Goal: Task Accomplishment & Management: Use online tool/utility

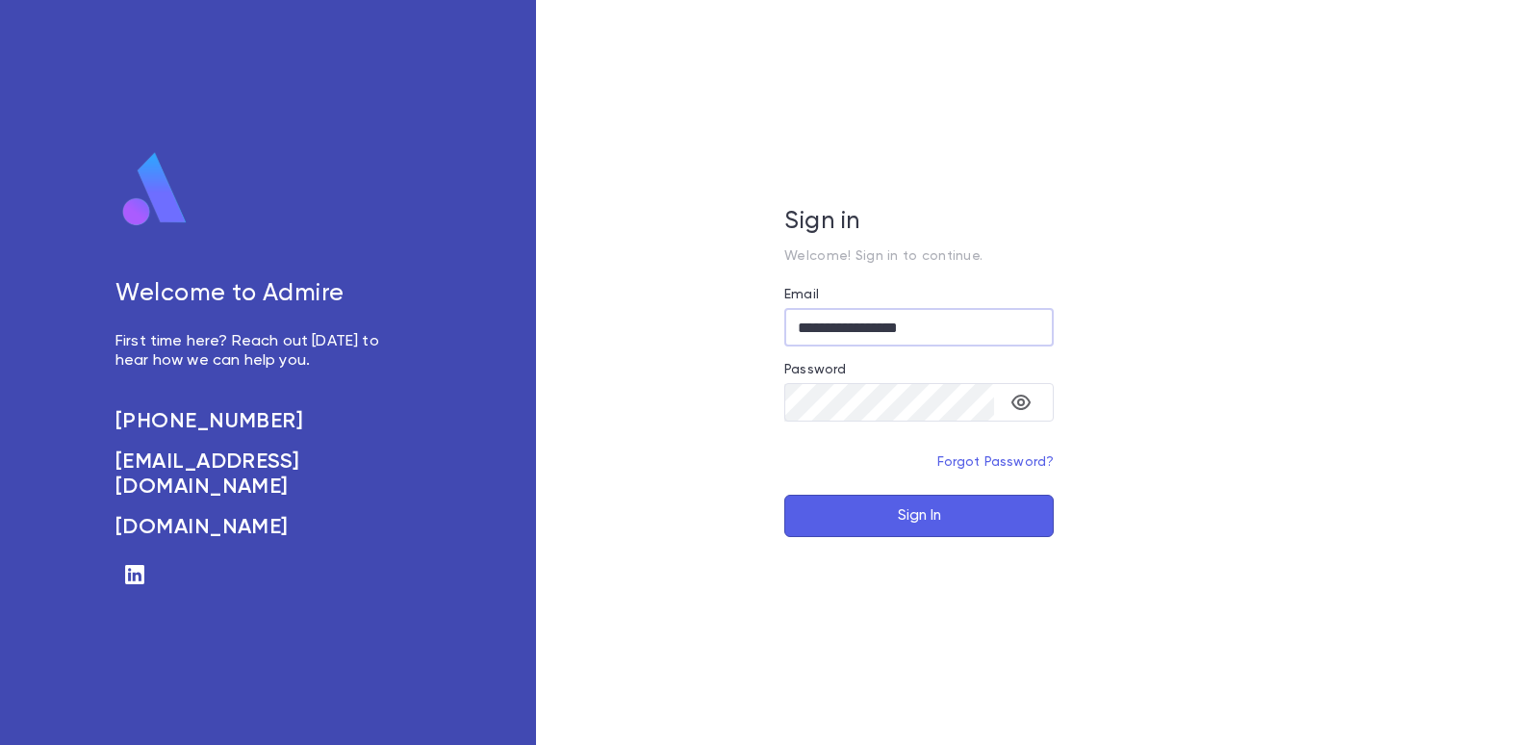
type input "**********"
click at [938, 525] on button "Sign In" at bounding box center [918, 516] width 269 height 42
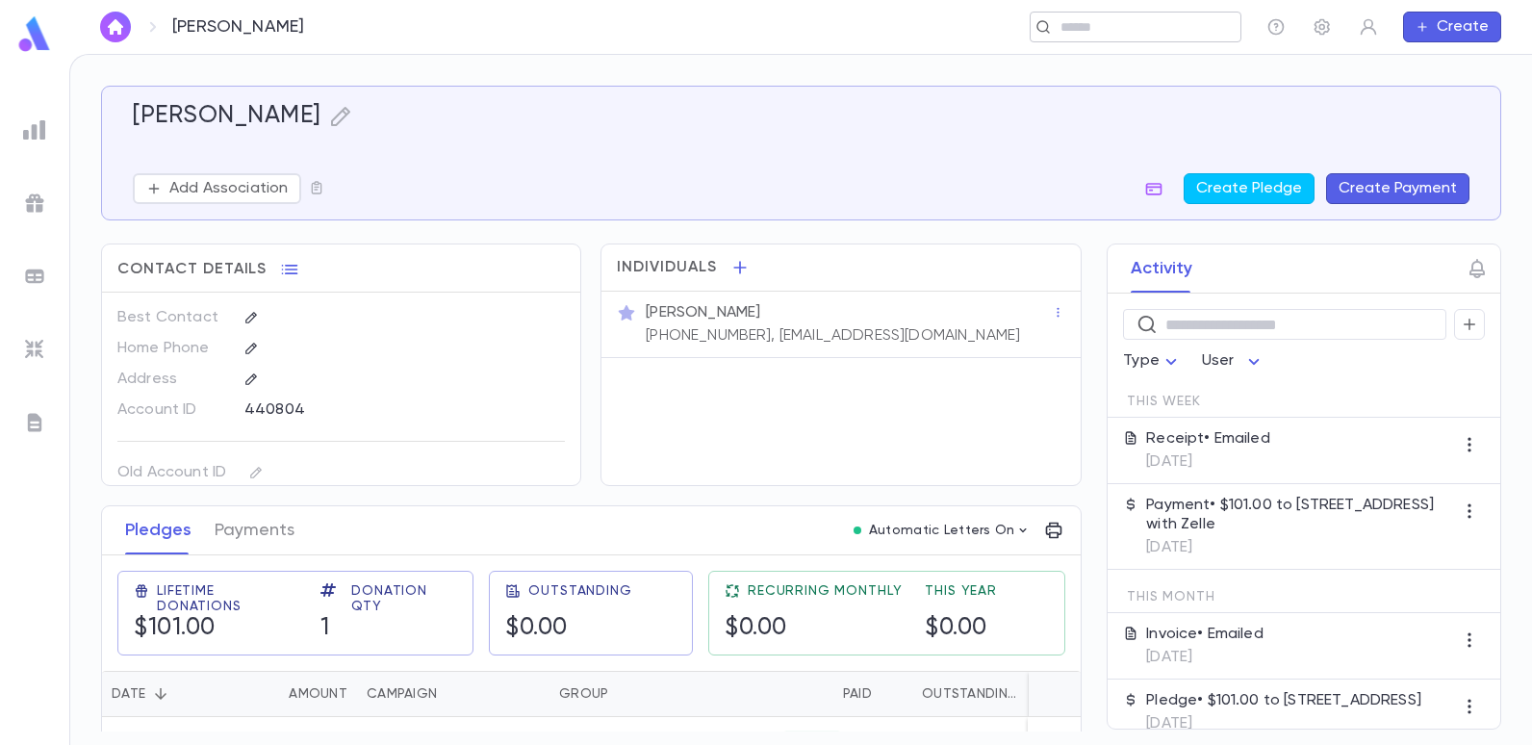
click at [1125, 29] on input "text" at bounding box center [1144, 27] width 178 height 18
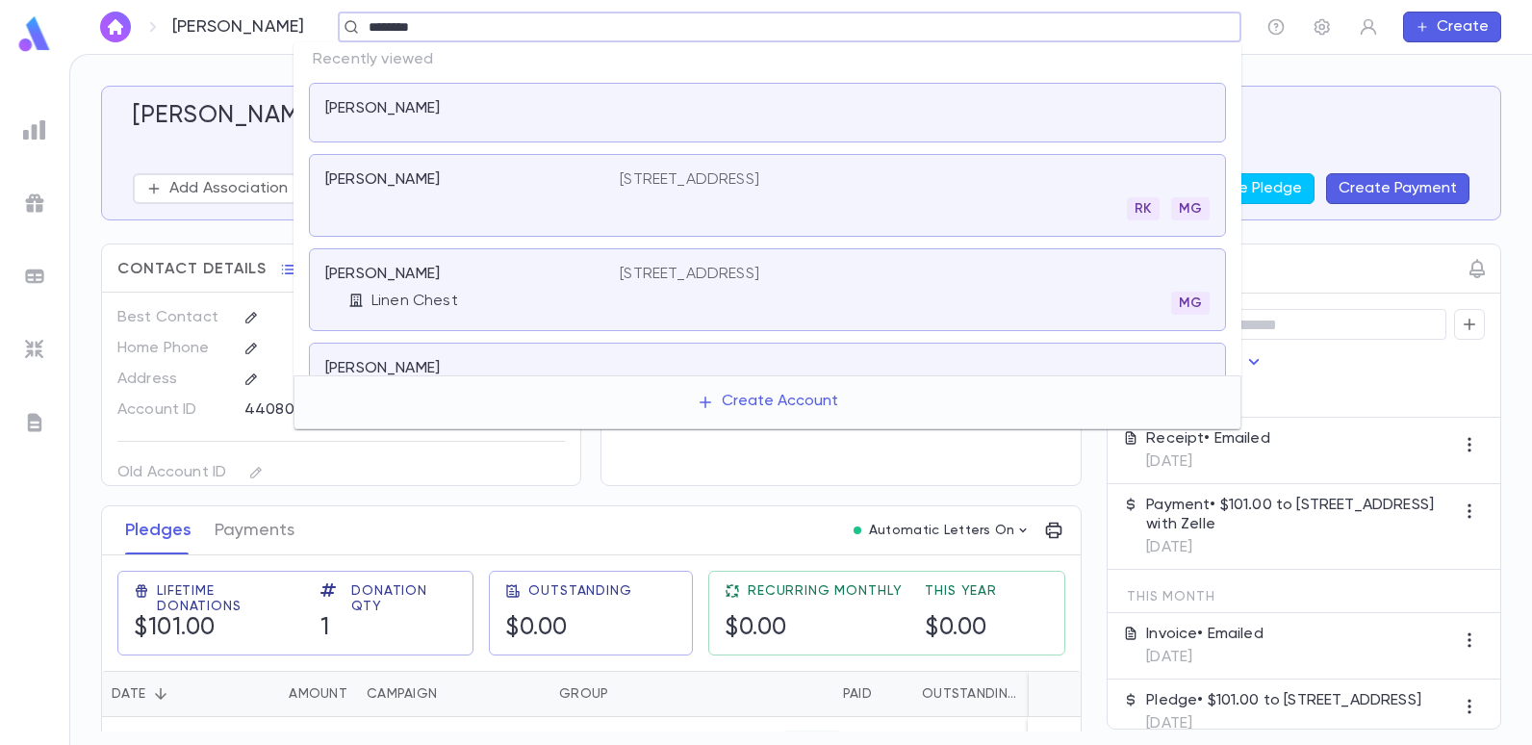
type input "*********"
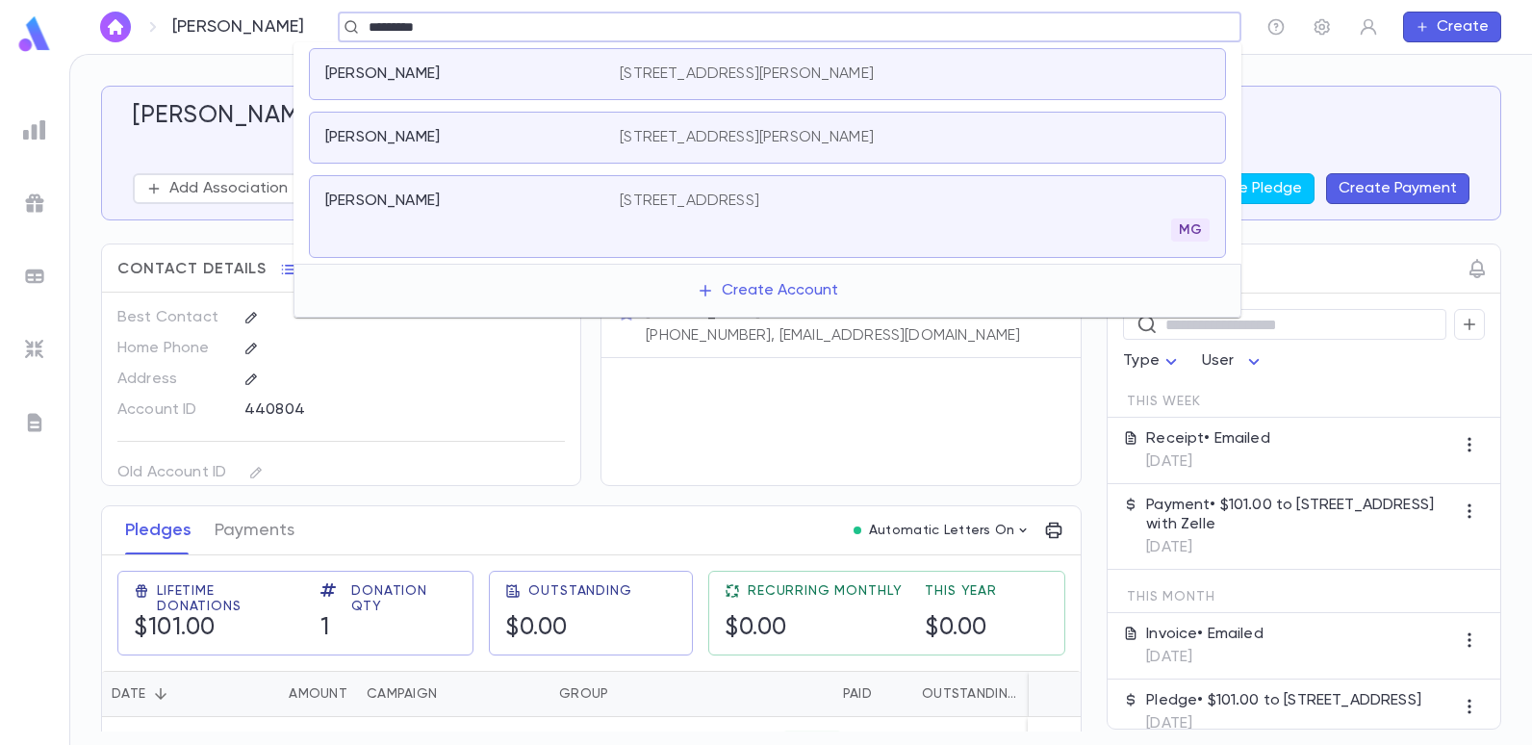
click at [760, 82] on p "23 Reid Street, Long Branch NJ 07710" at bounding box center [747, 73] width 254 height 19
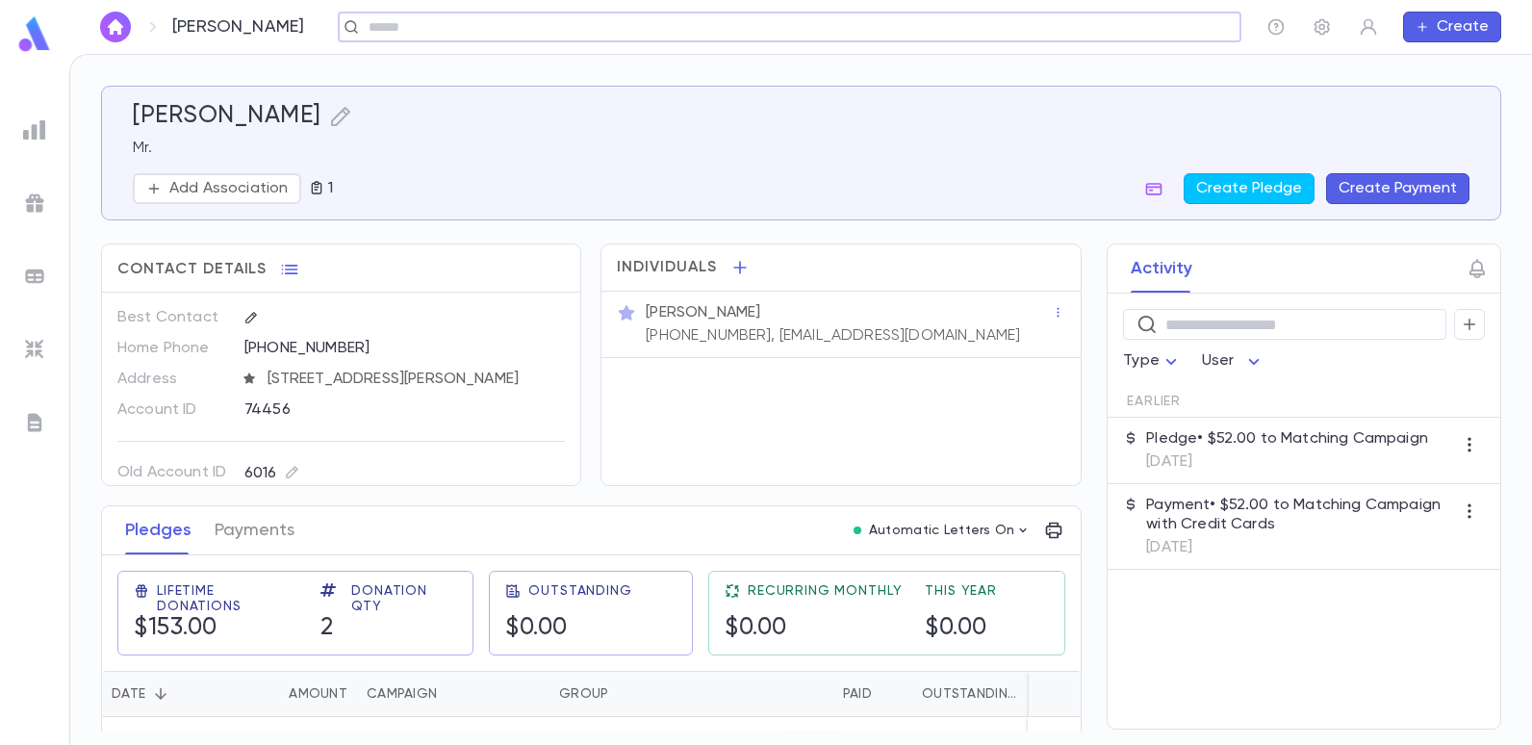
click at [421, 38] on div "​" at bounding box center [790, 27] width 904 height 31
click at [429, 25] on input "text" at bounding box center [783, 27] width 841 height 18
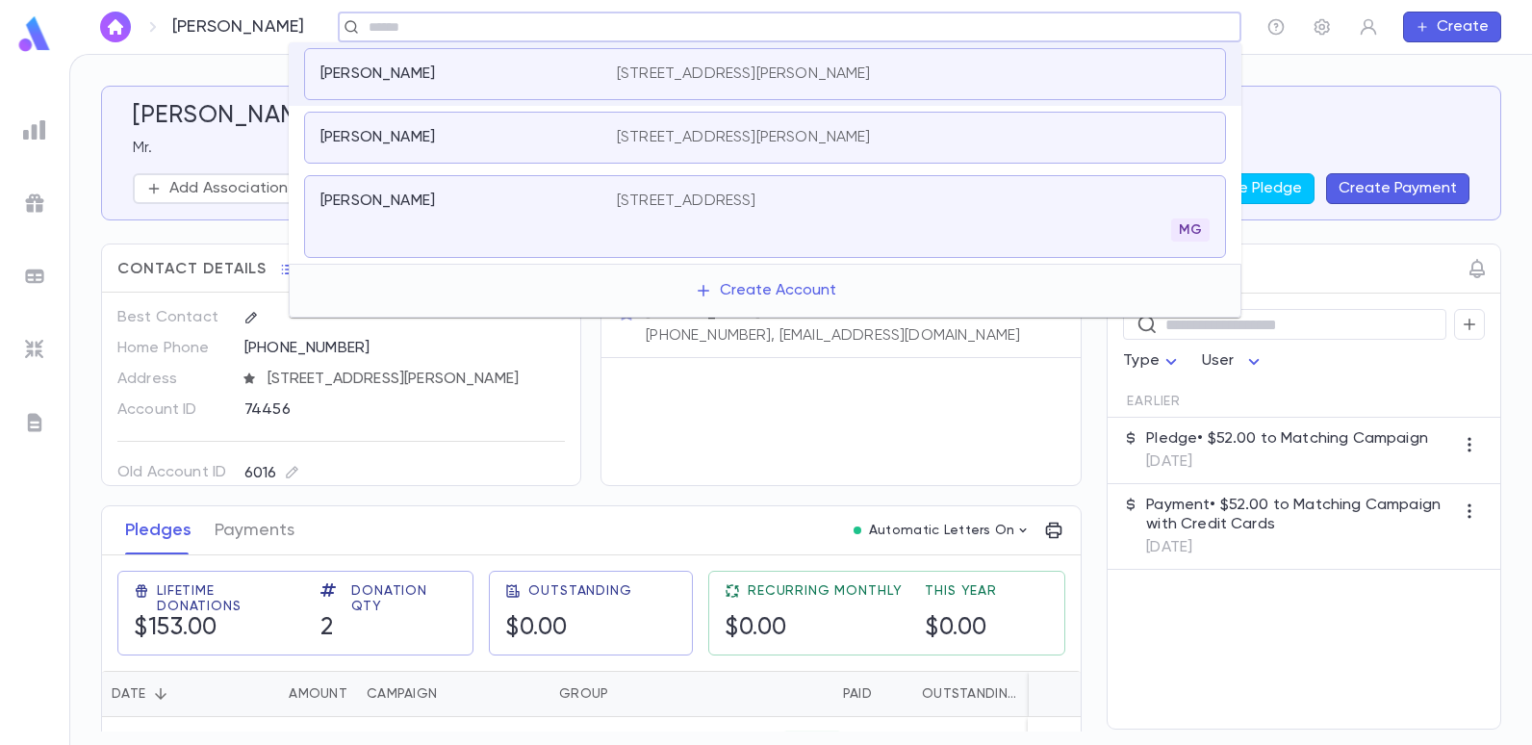
click at [425, 137] on div "Levy, Leon" at bounding box center [456, 137] width 273 height 19
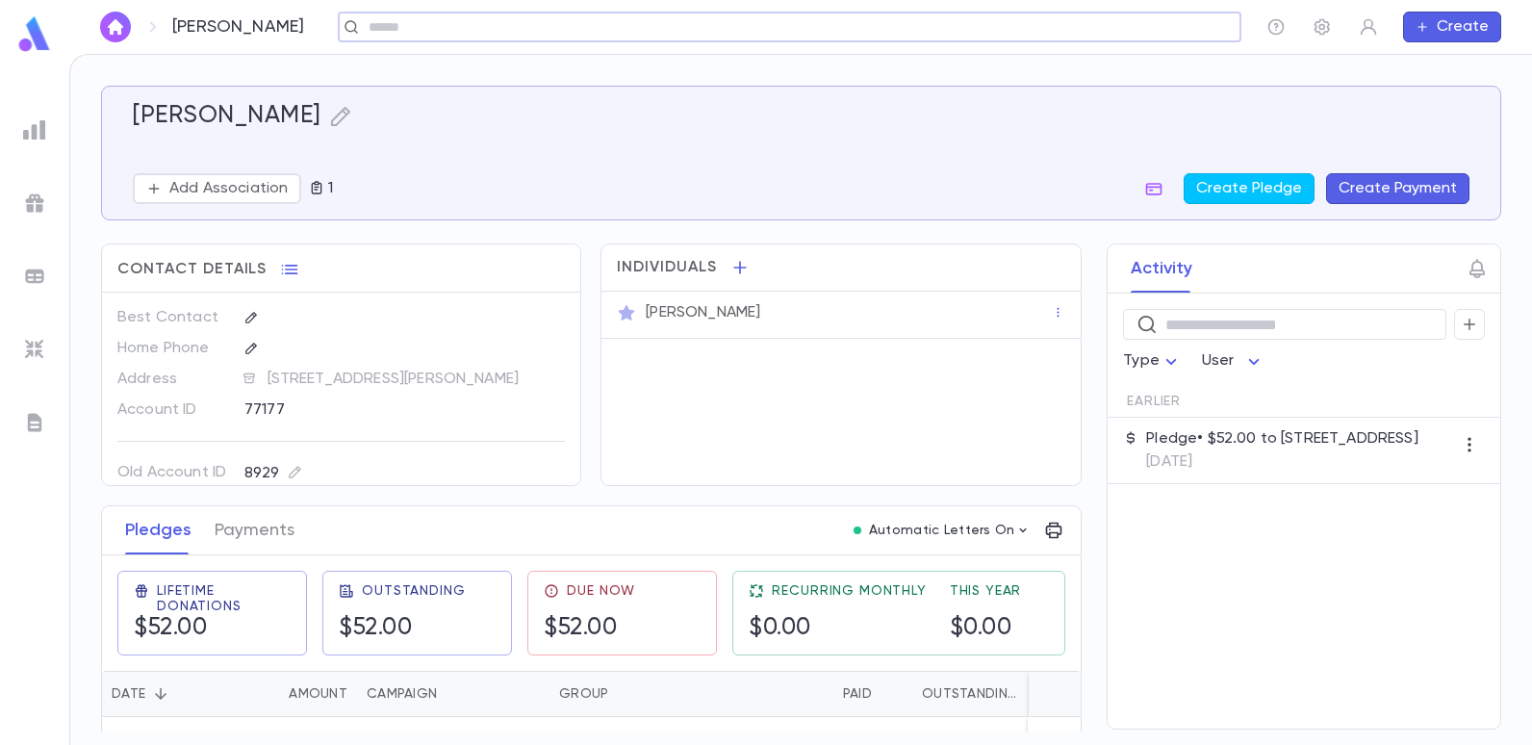
scroll to position [45, 0]
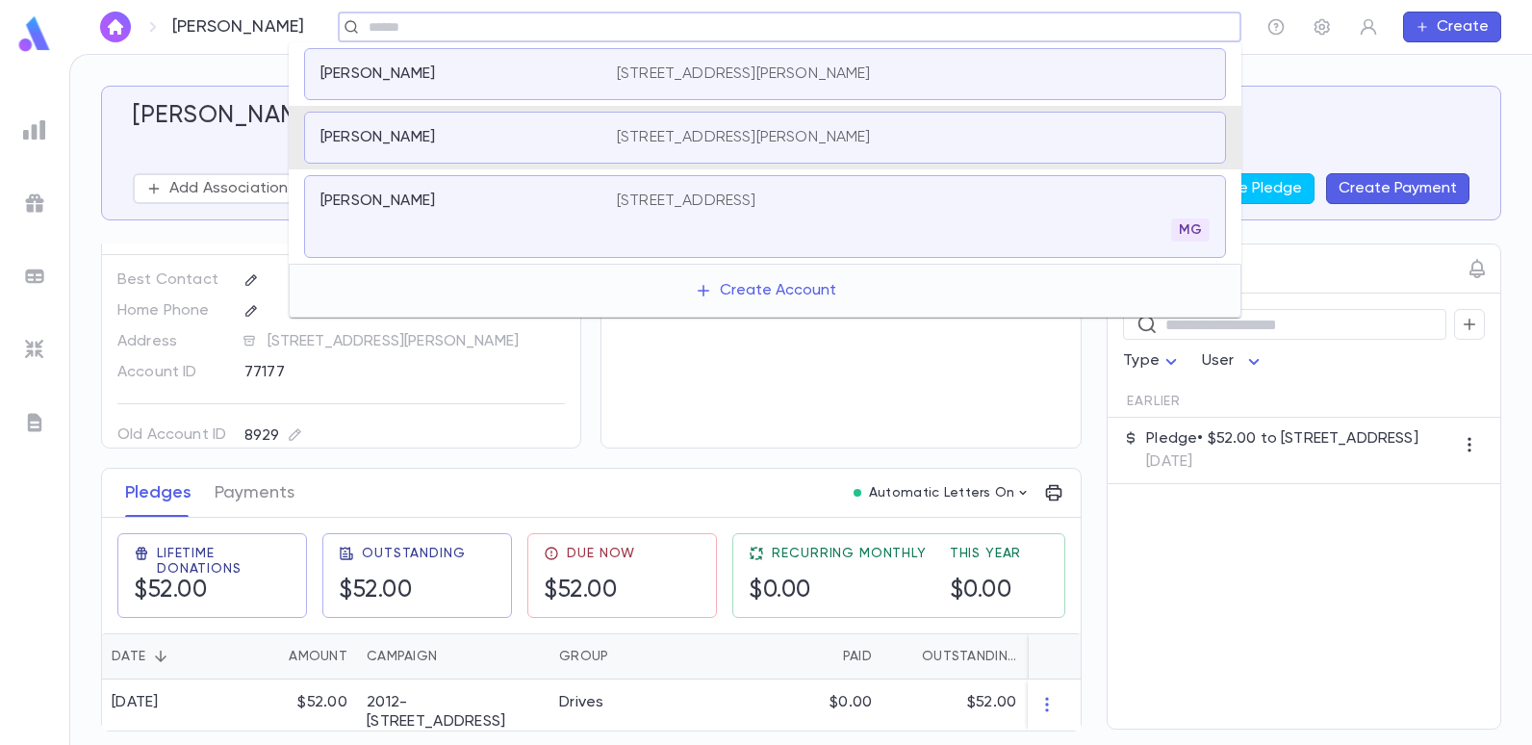
click at [617, 20] on input "text" at bounding box center [783, 27] width 841 height 18
click at [660, 194] on p "1648 East 3rd, Brooklyn NY 11230" at bounding box center [687, 201] width 140 height 19
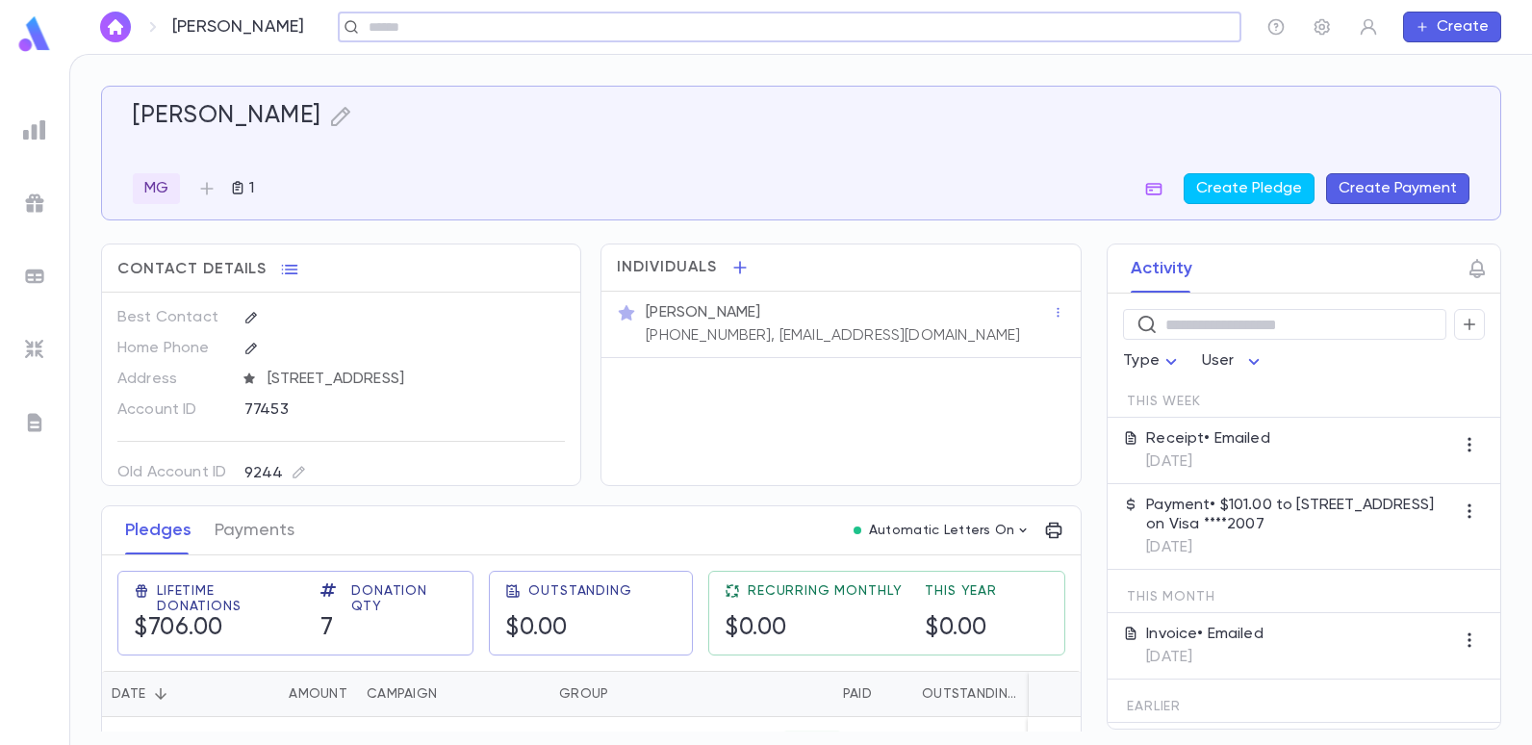
scroll to position [96, 0]
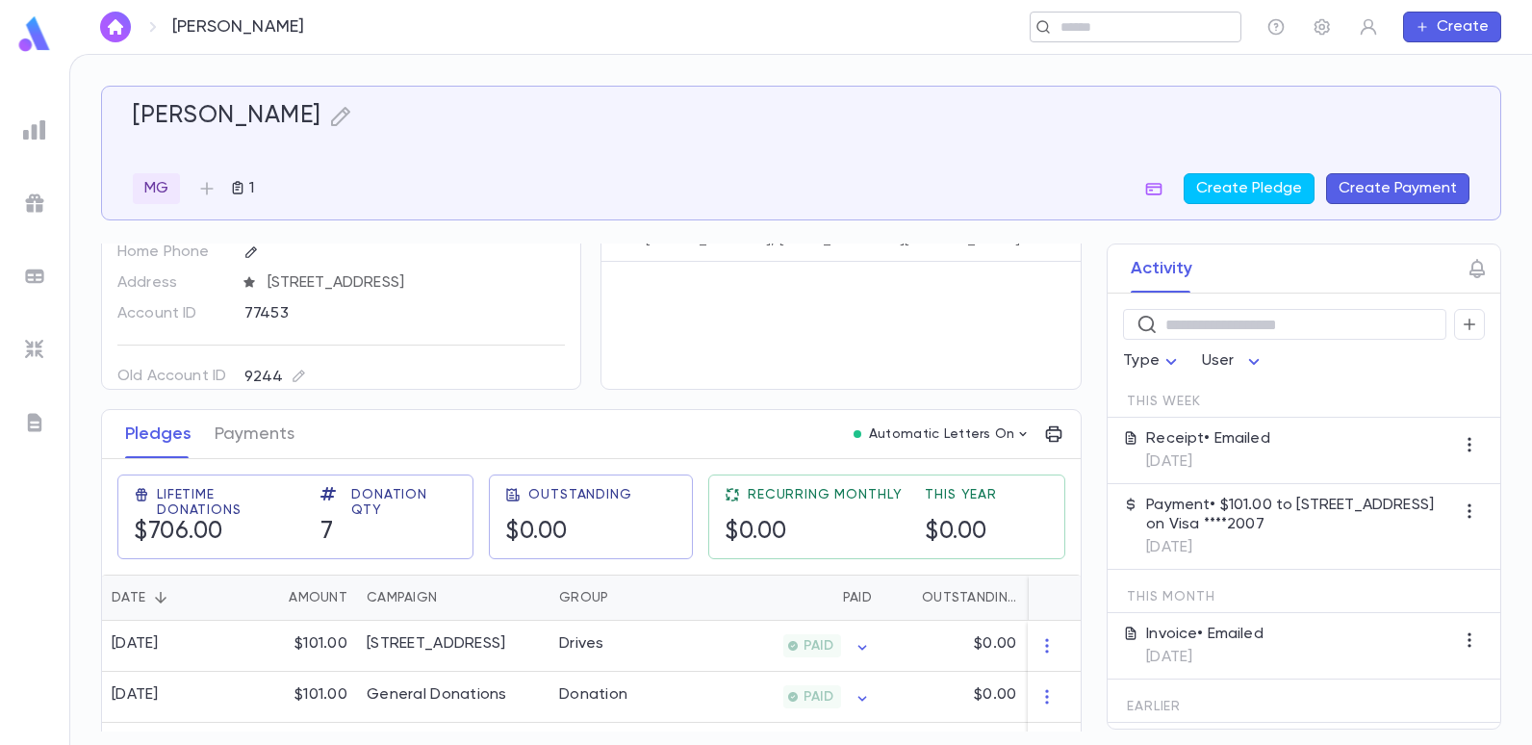
click at [1151, 21] on input "text" at bounding box center [1129, 27] width 149 height 18
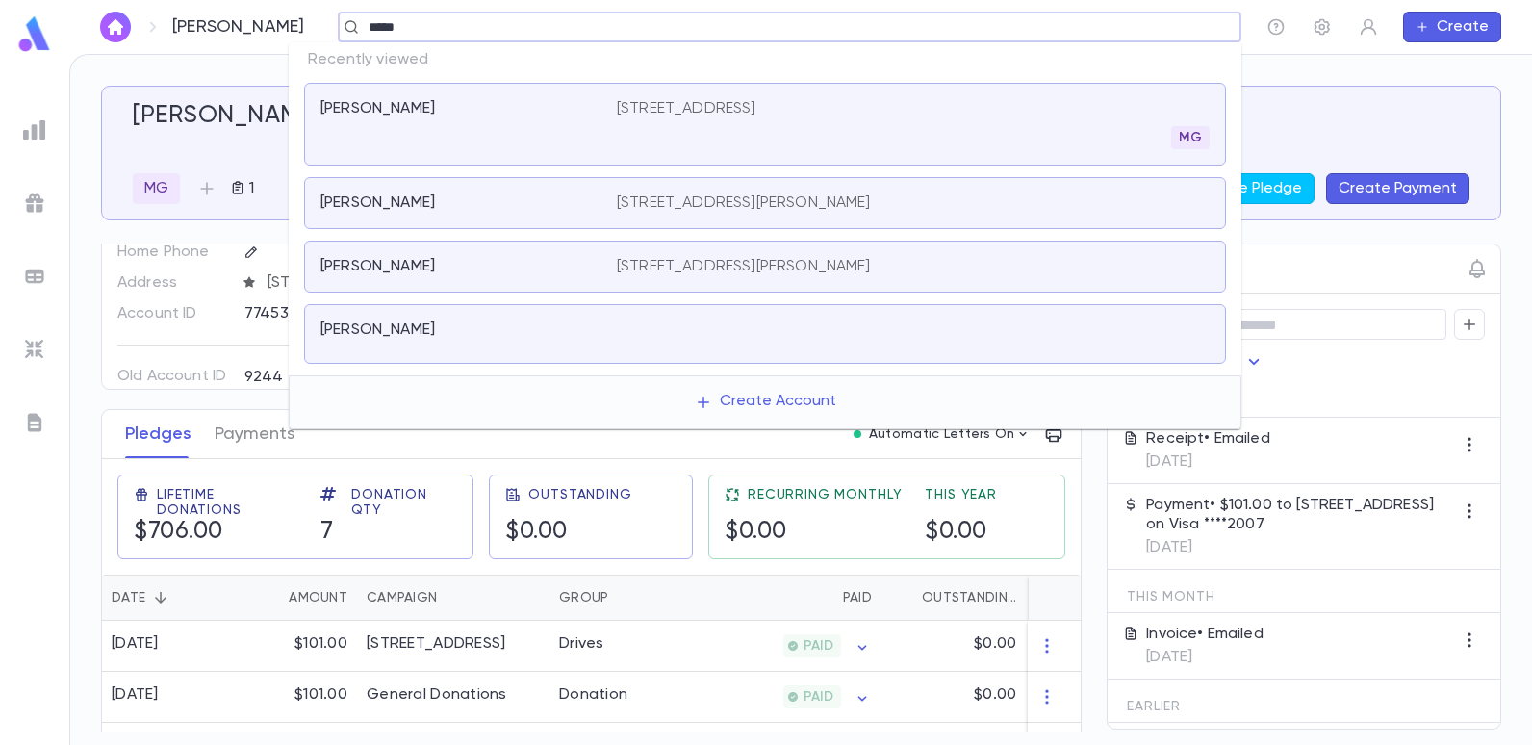
type input "*****"
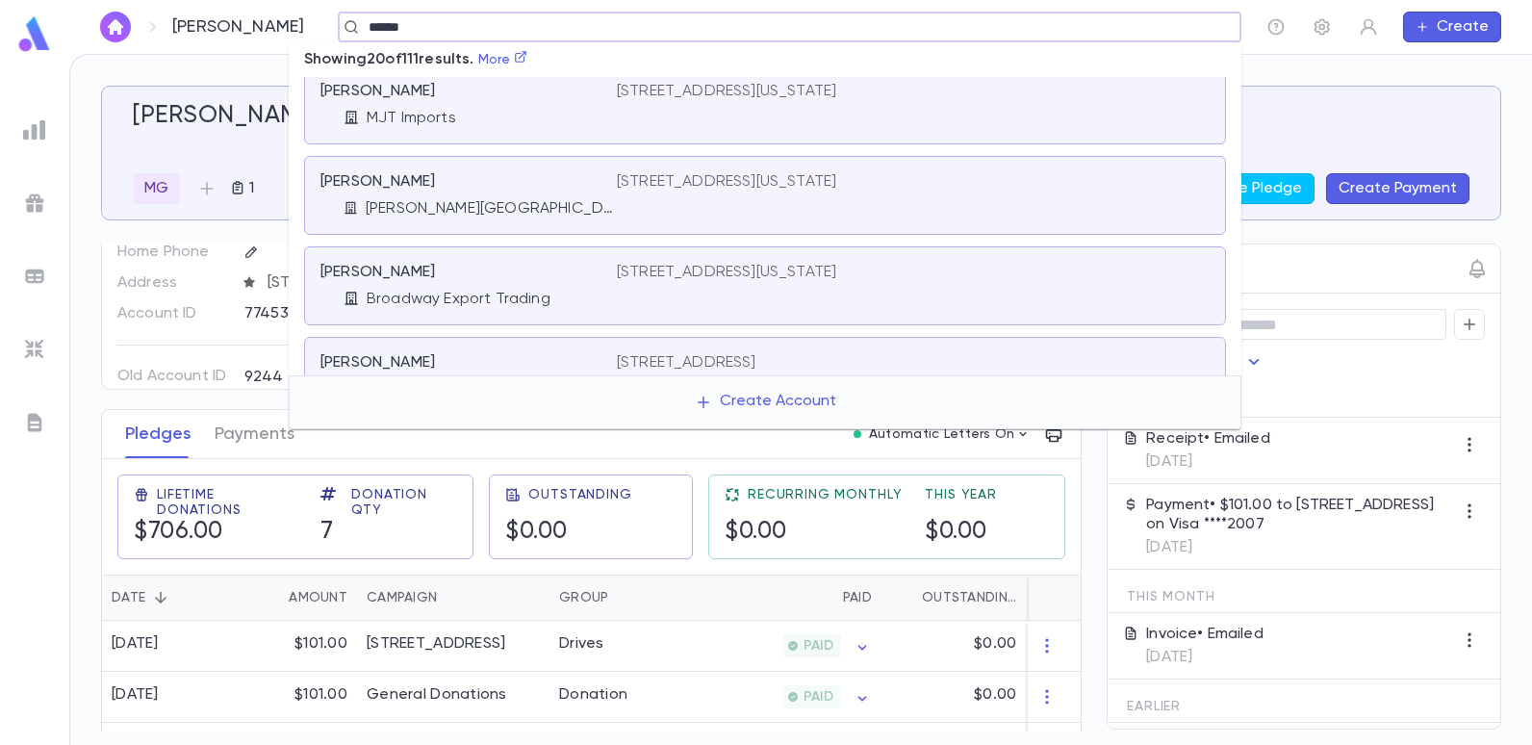
scroll to position [1347, 0]
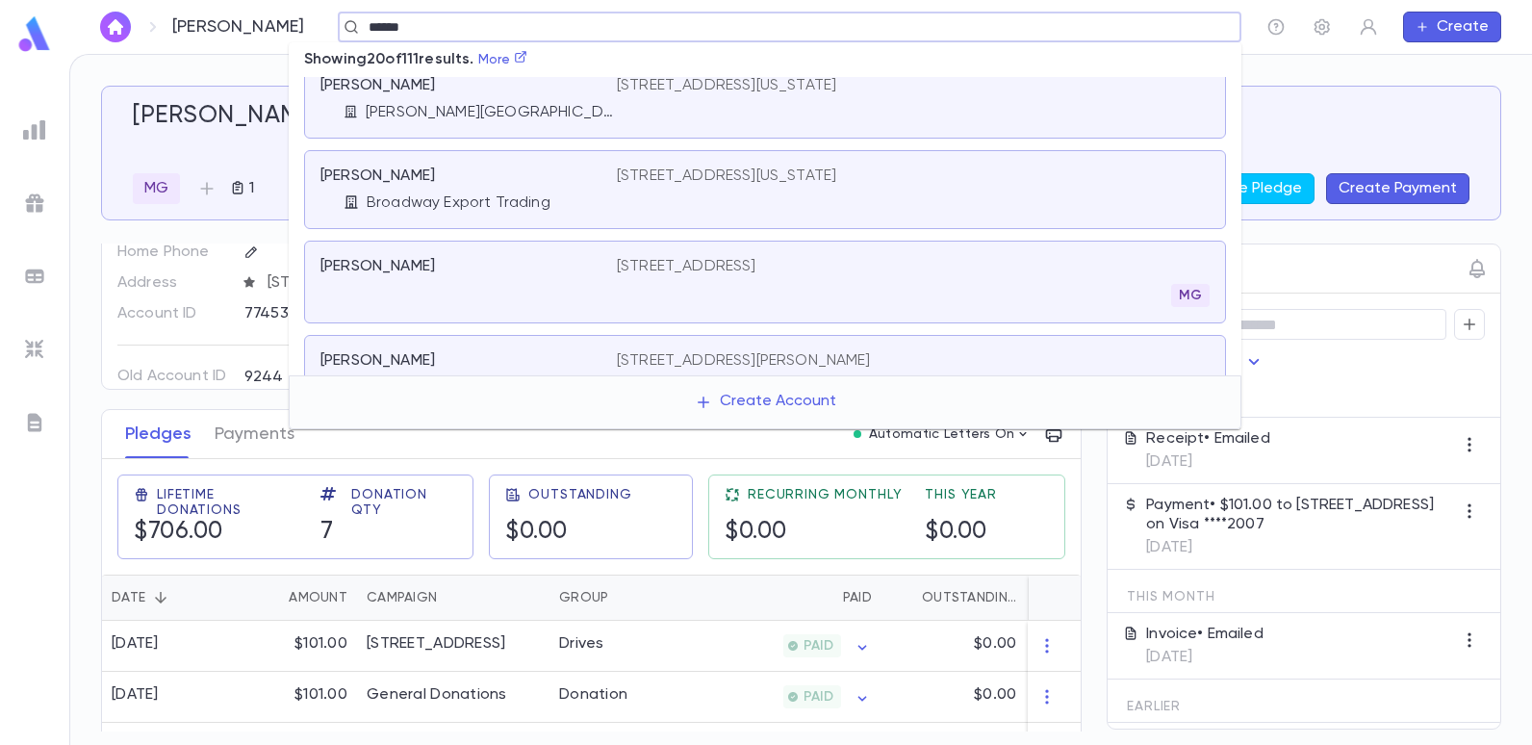
click at [675, 267] on p "212 Highland Avenue, Long Branch NJ 07740" at bounding box center [687, 266] width 140 height 19
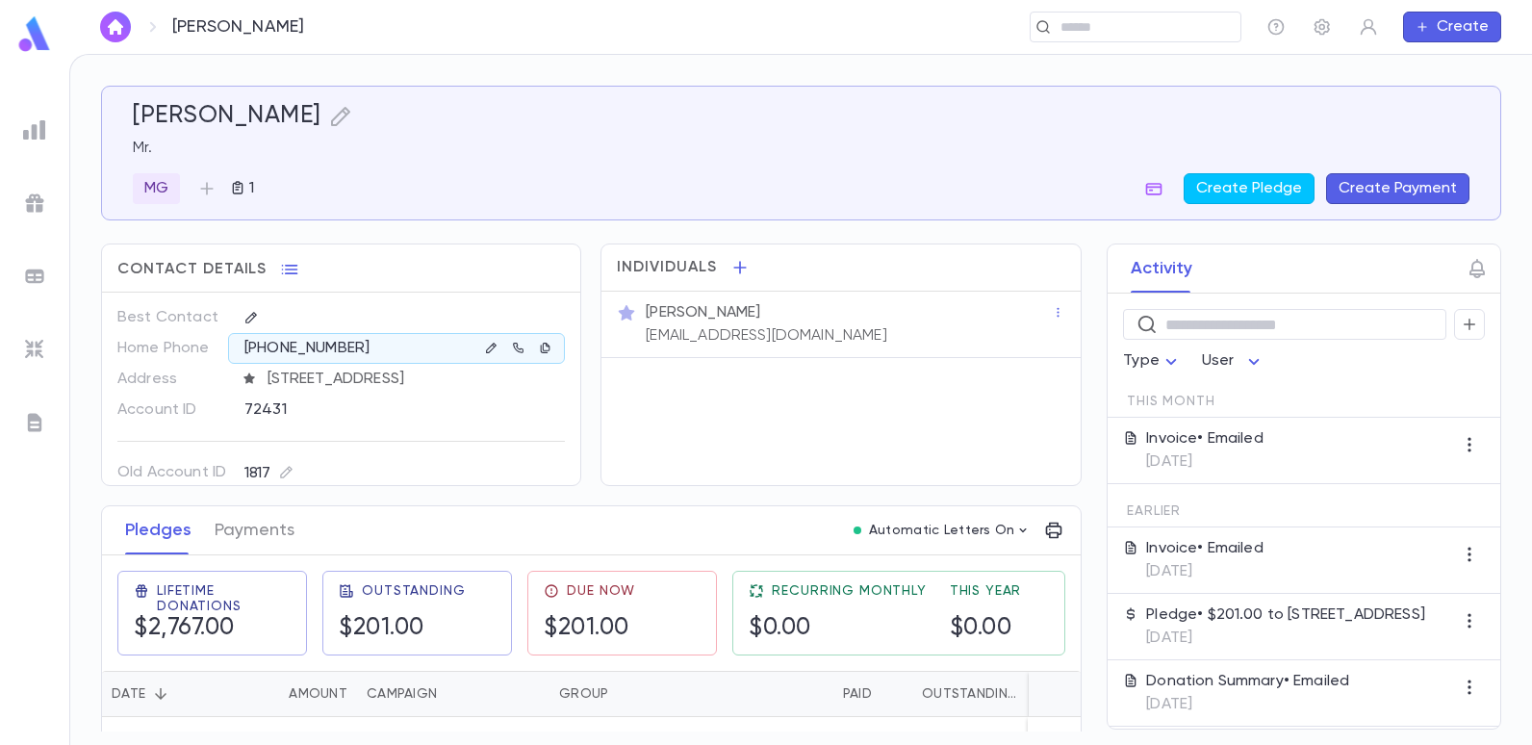
click at [1414, 192] on button "Create Payment" at bounding box center [1397, 188] width 143 height 31
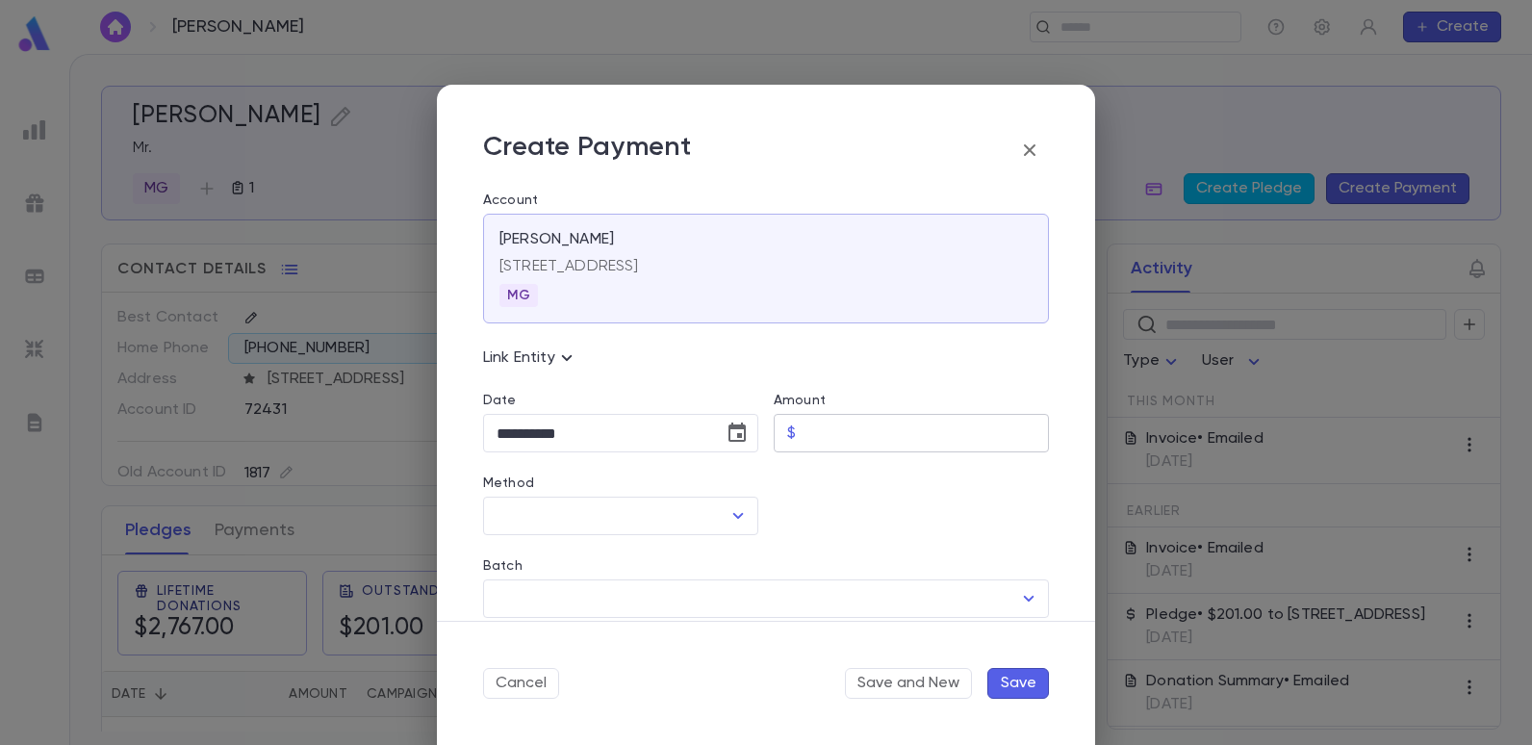
click at [807, 436] on input "Amount" at bounding box center [926, 434] width 245 height 38
type input "******"
click at [732, 521] on icon "Open" at bounding box center [738, 515] width 23 height 23
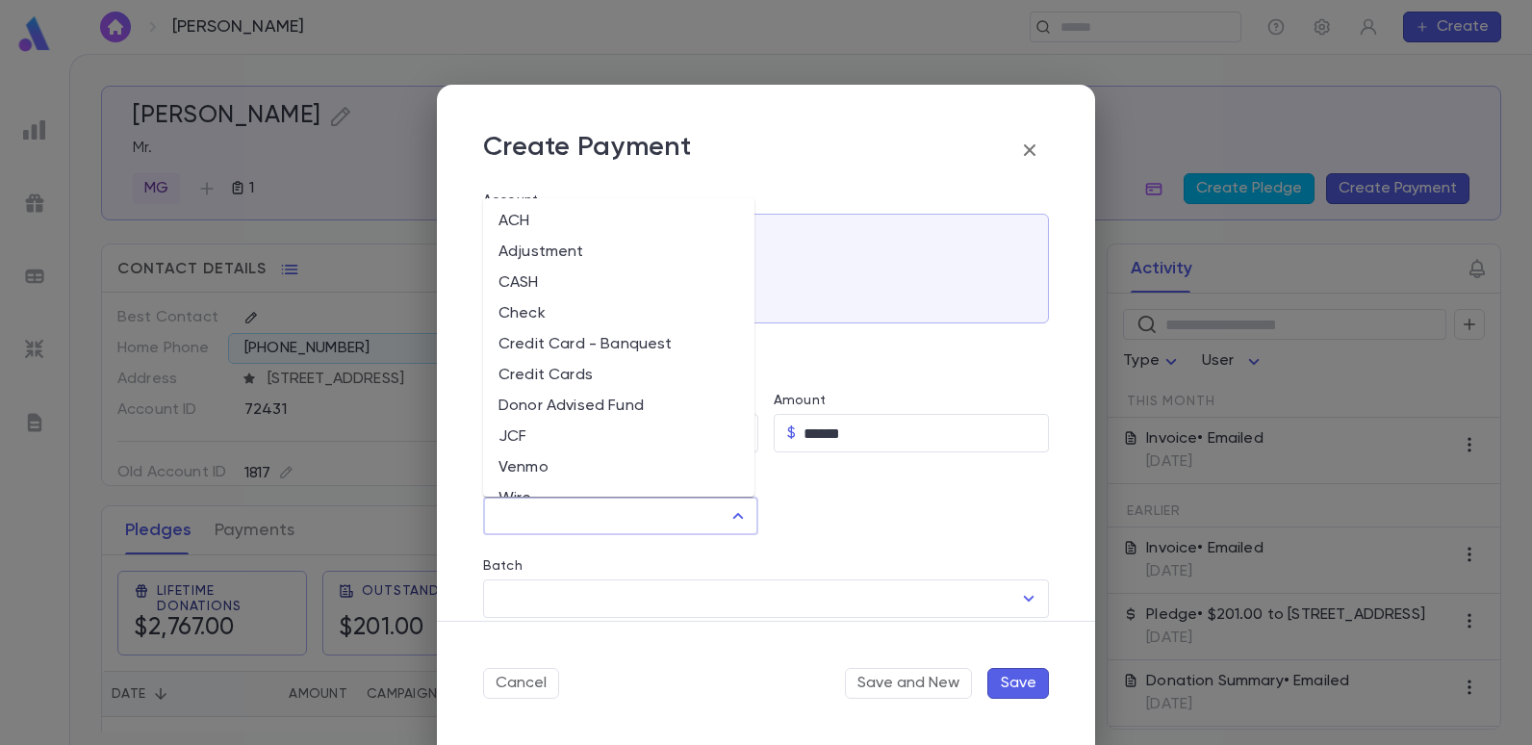
click at [519, 335] on li "Credit Card - Banquest" at bounding box center [618, 344] width 271 height 31
type input "**********"
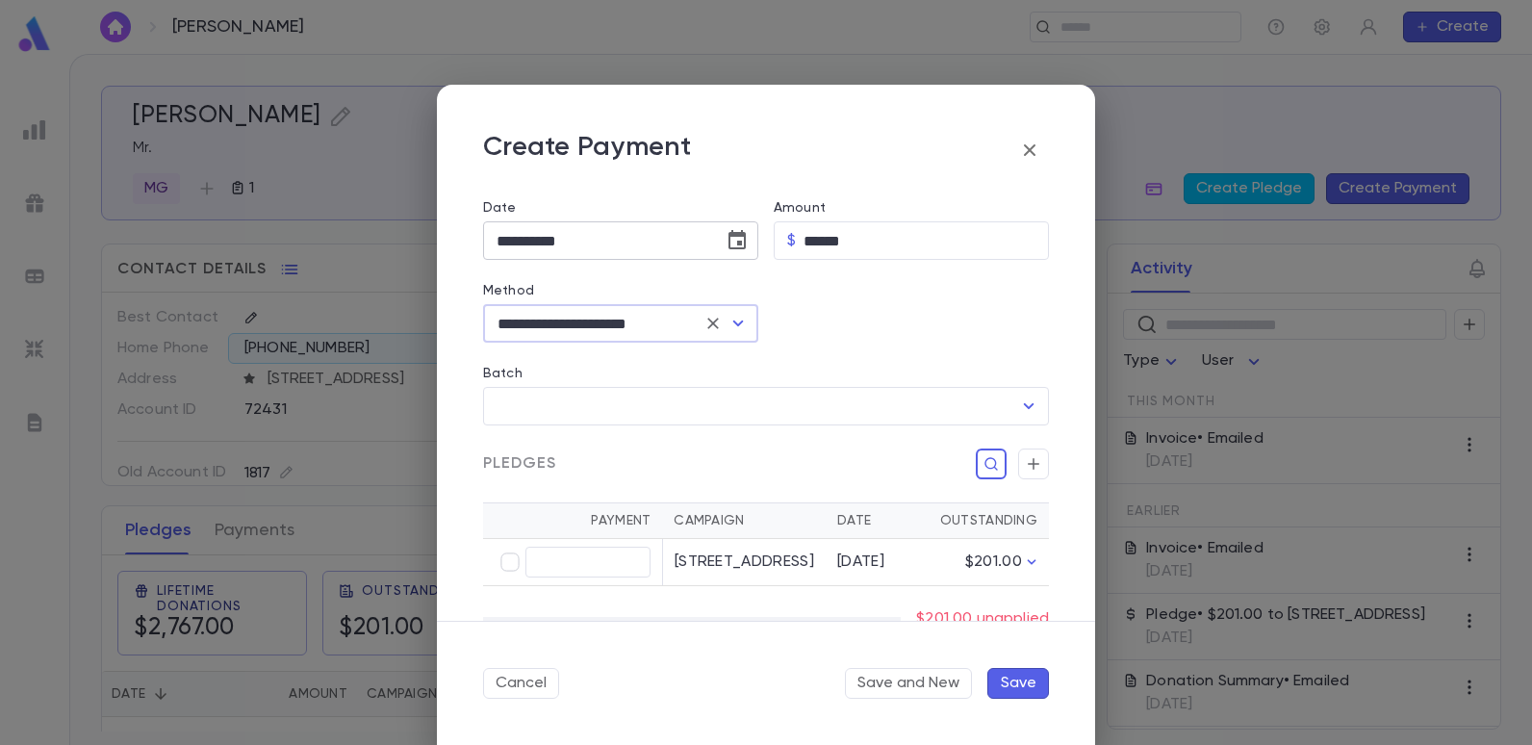
scroll to position [289, 0]
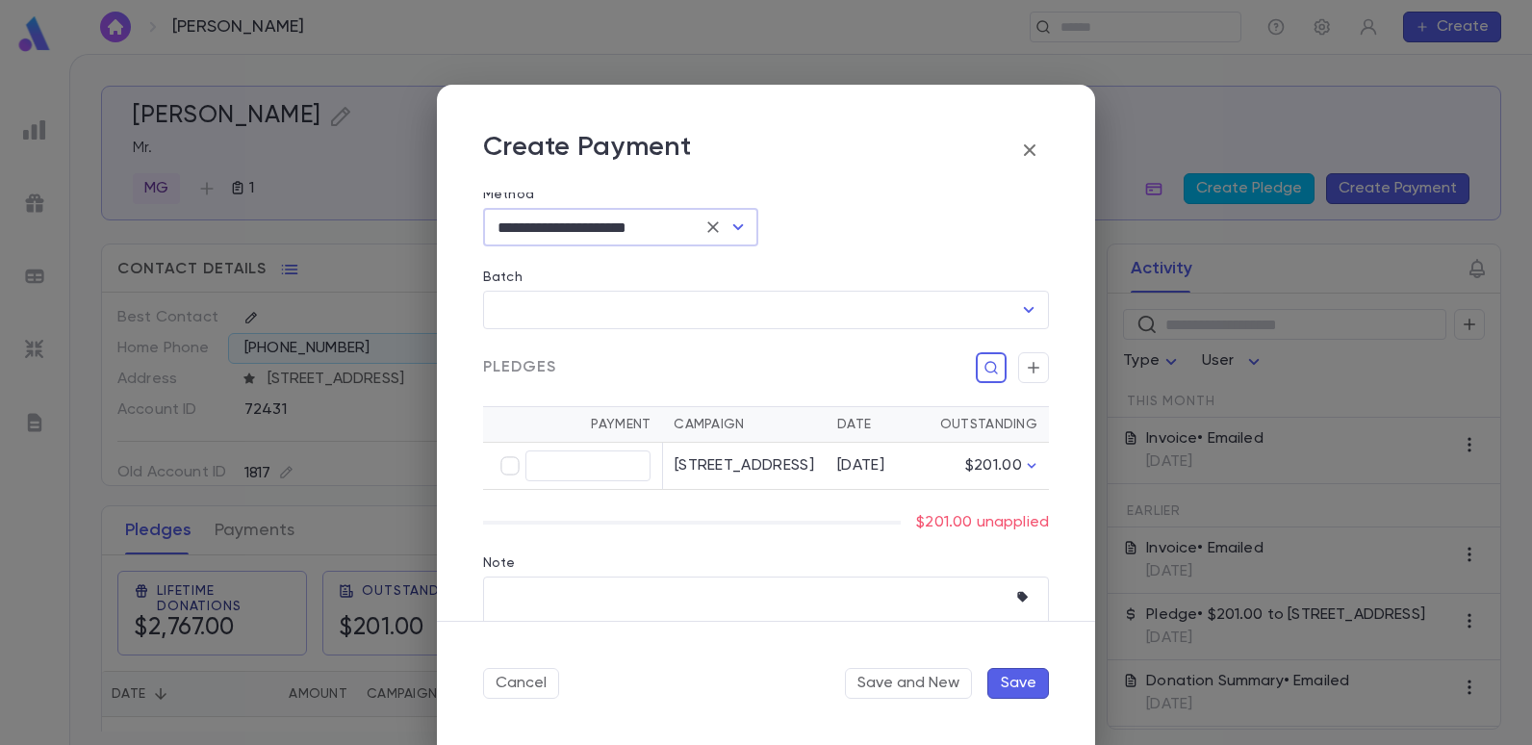
type input "******"
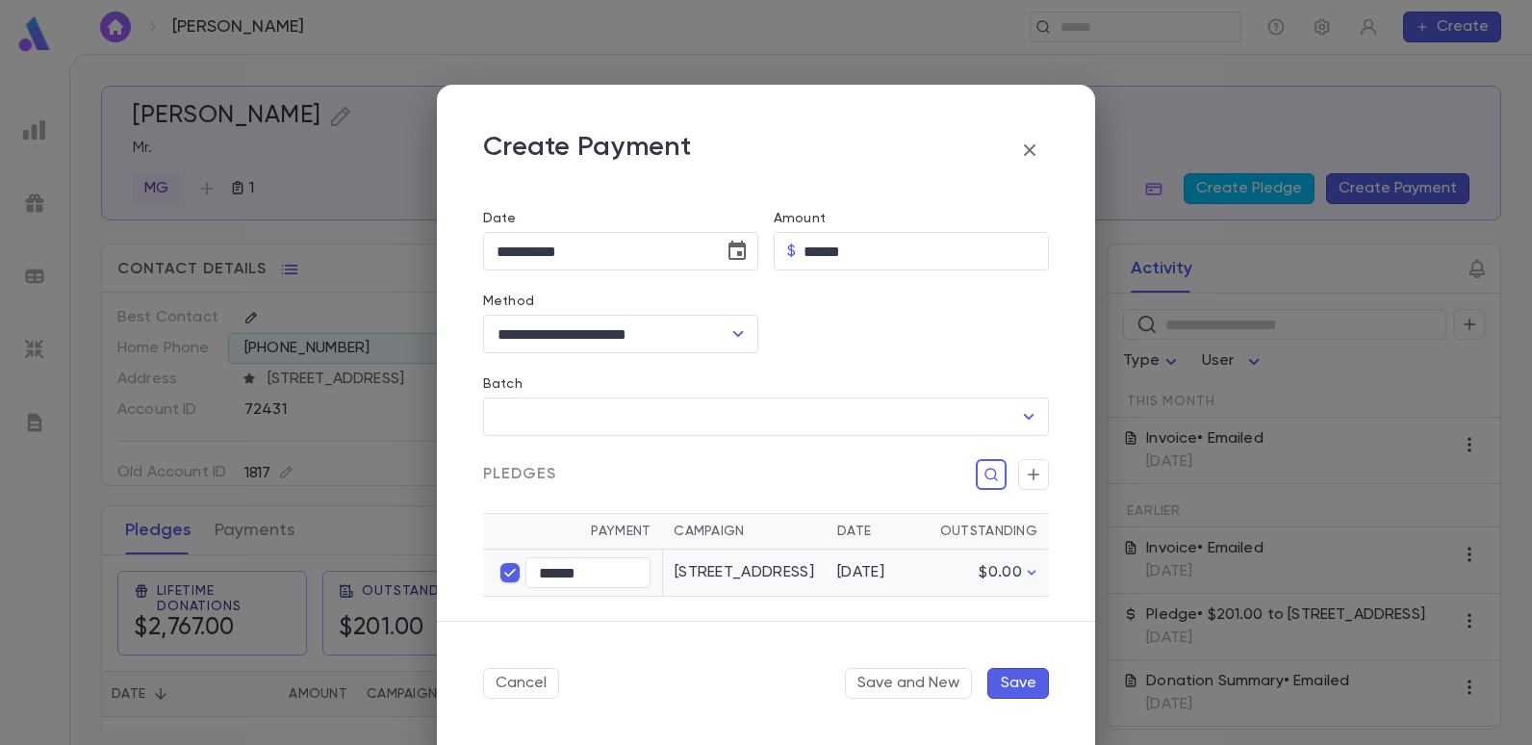
scroll to position [180, 0]
click at [1024, 680] on button "Save" at bounding box center [1018, 683] width 62 height 31
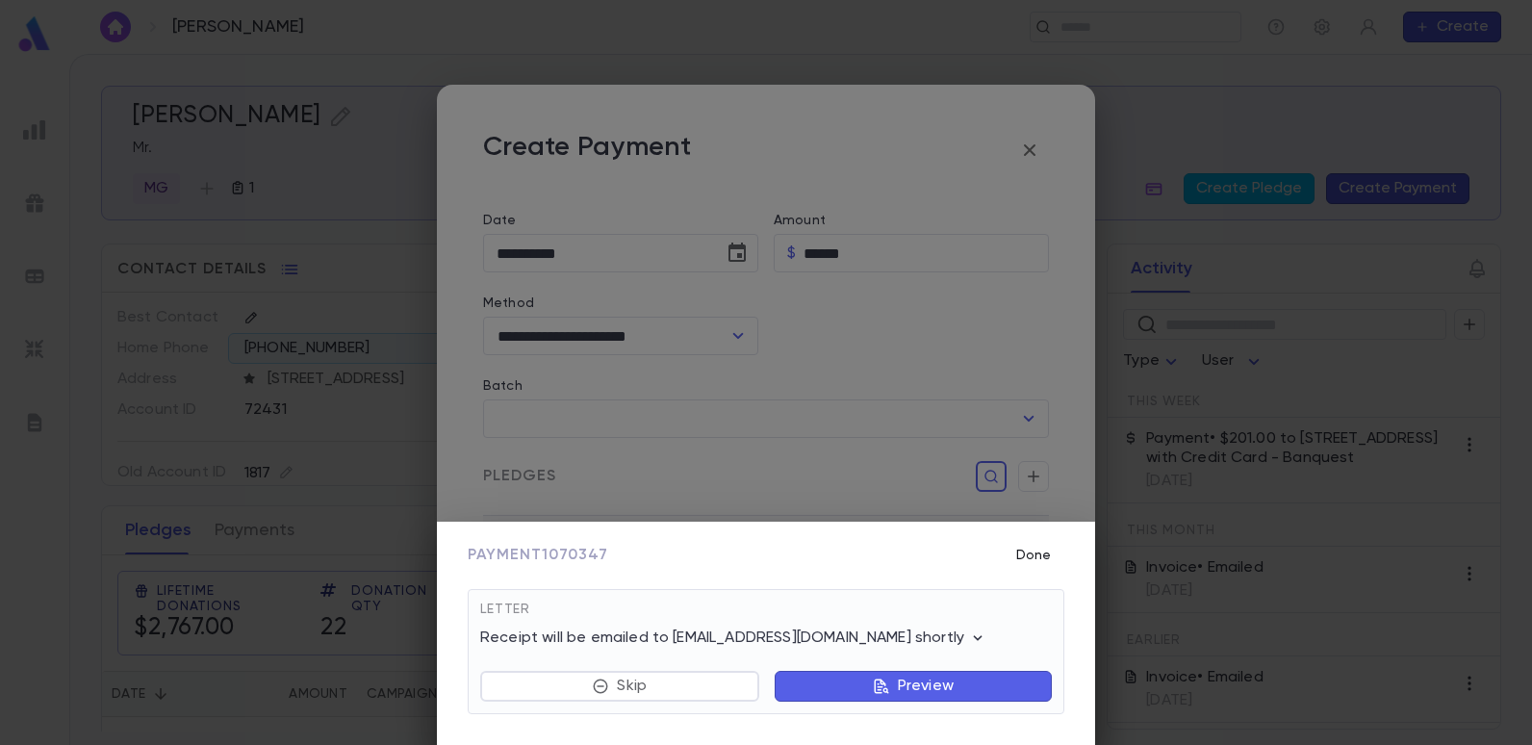
click at [1052, 550] on button "Done" at bounding box center [1034, 555] width 62 height 37
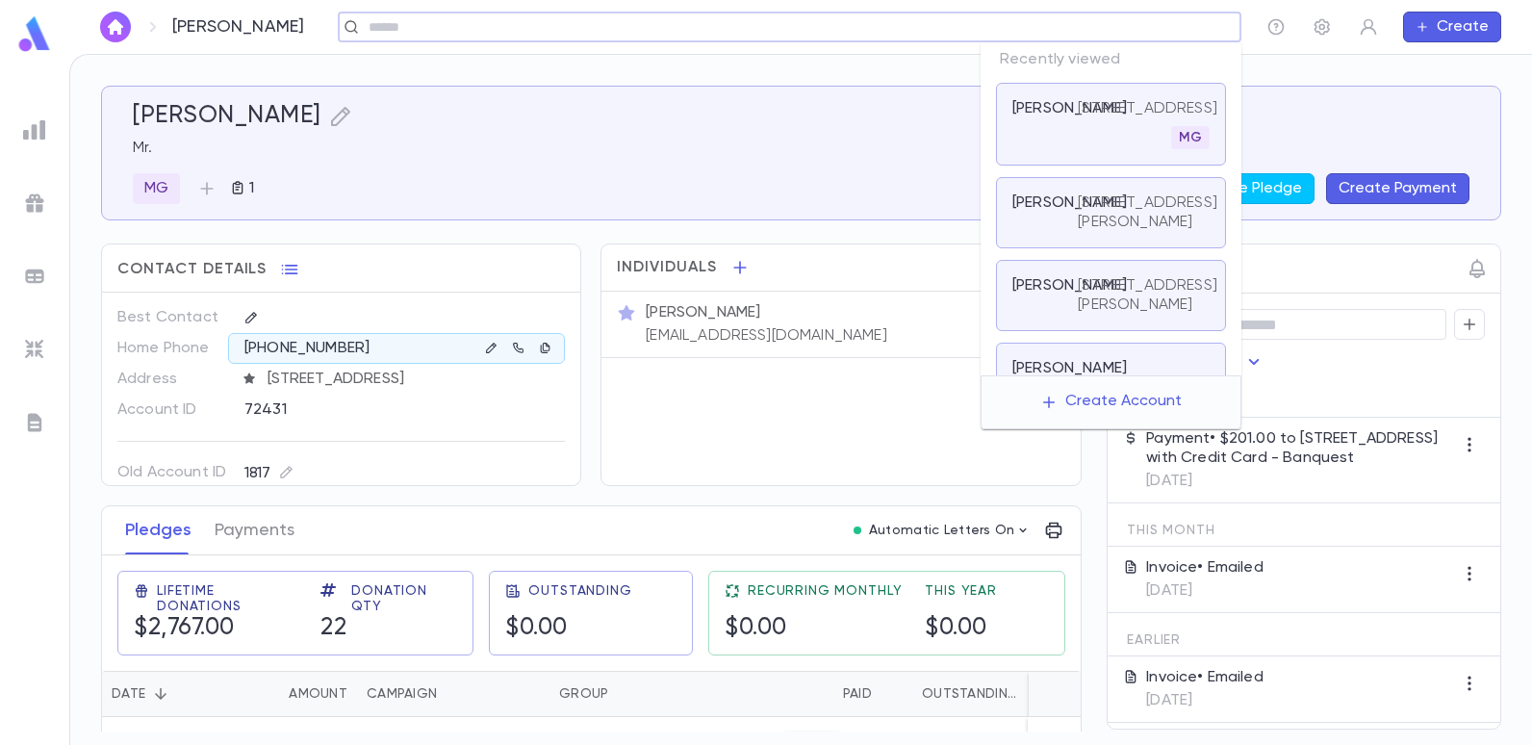
click at [1089, 28] on input "text" at bounding box center [783, 27] width 841 height 18
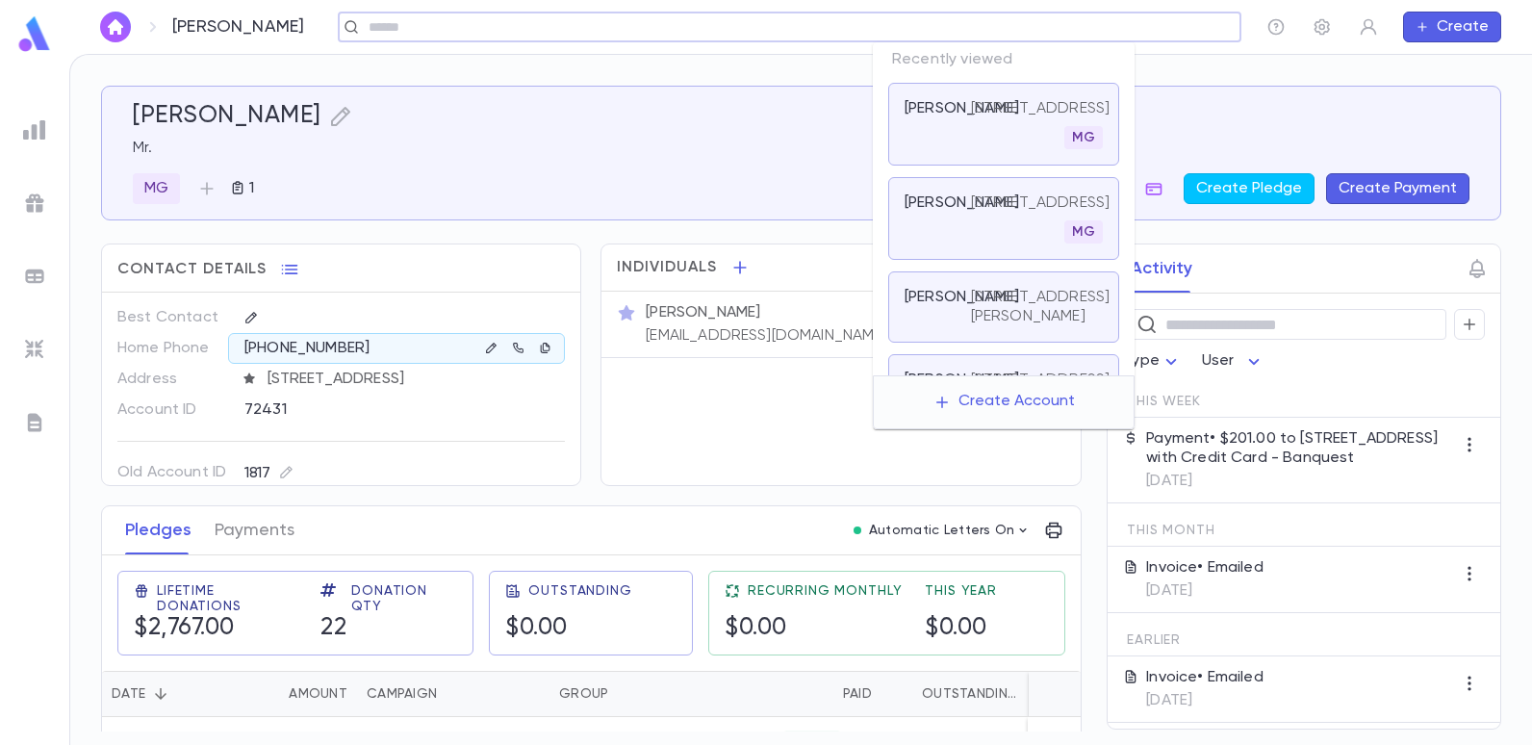
click at [1103, 28] on input "text" at bounding box center [783, 27] width 841 height 18
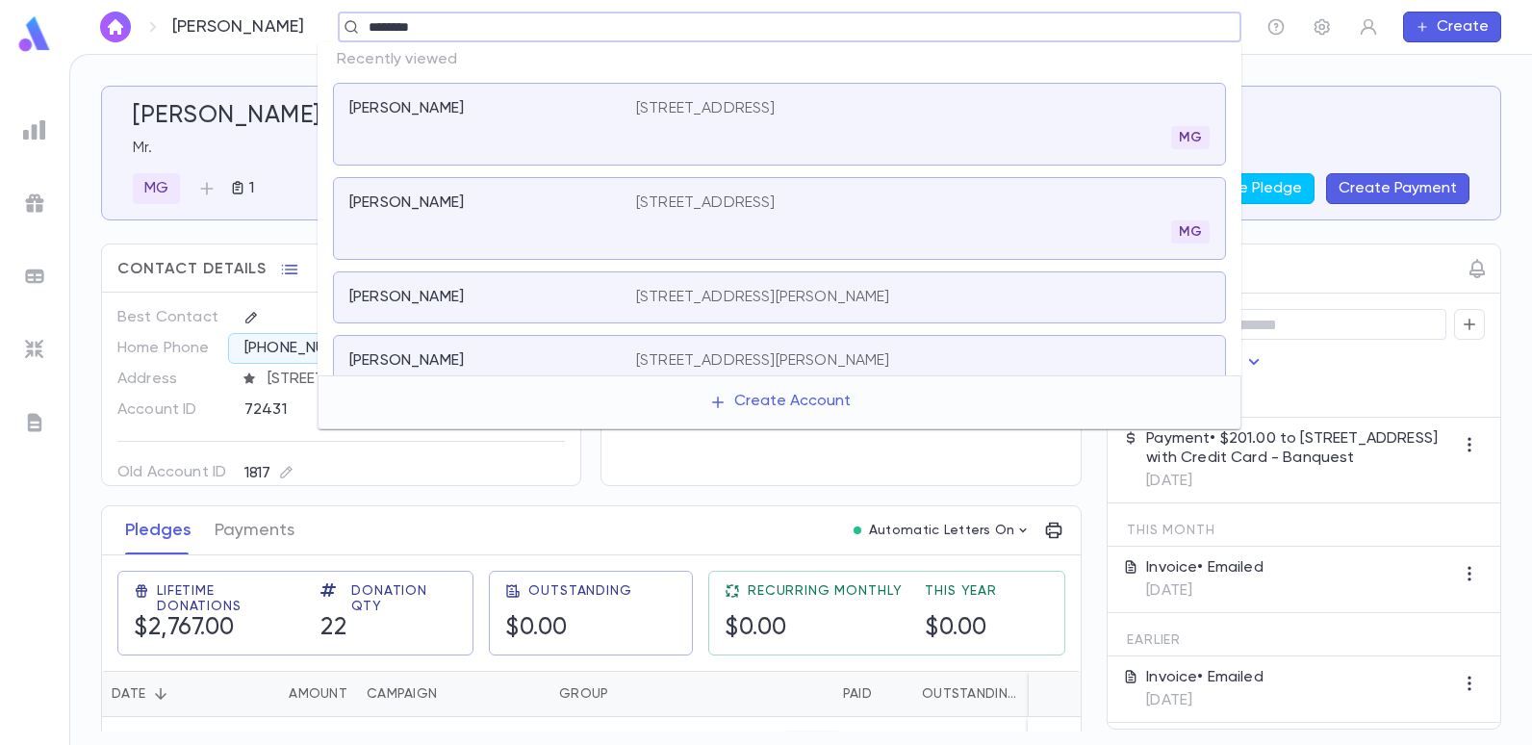
type input "*********"
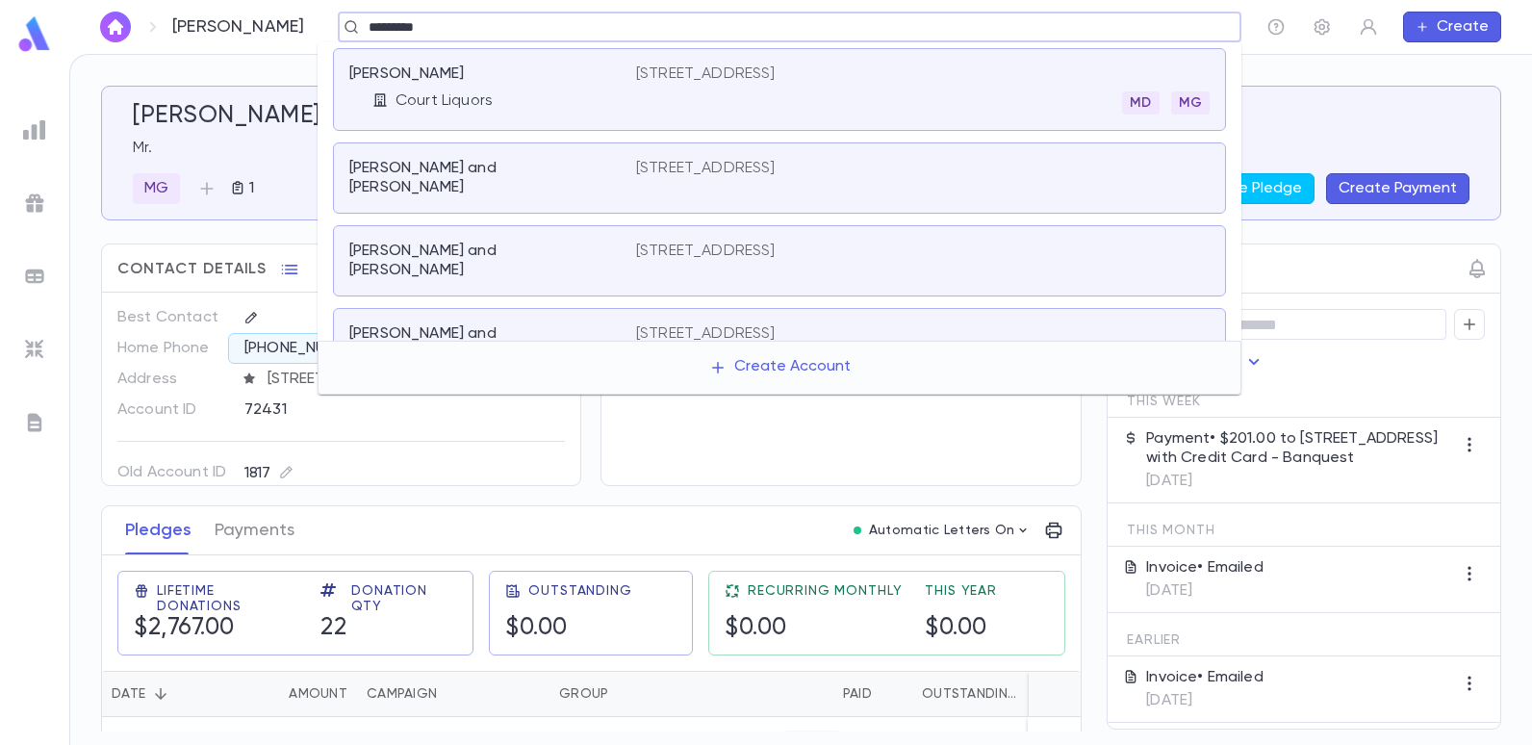
click at [776, 77] on p "146 West End, Long Branch NJ 07740" at bounding box center [706, 73] width 140 height 19
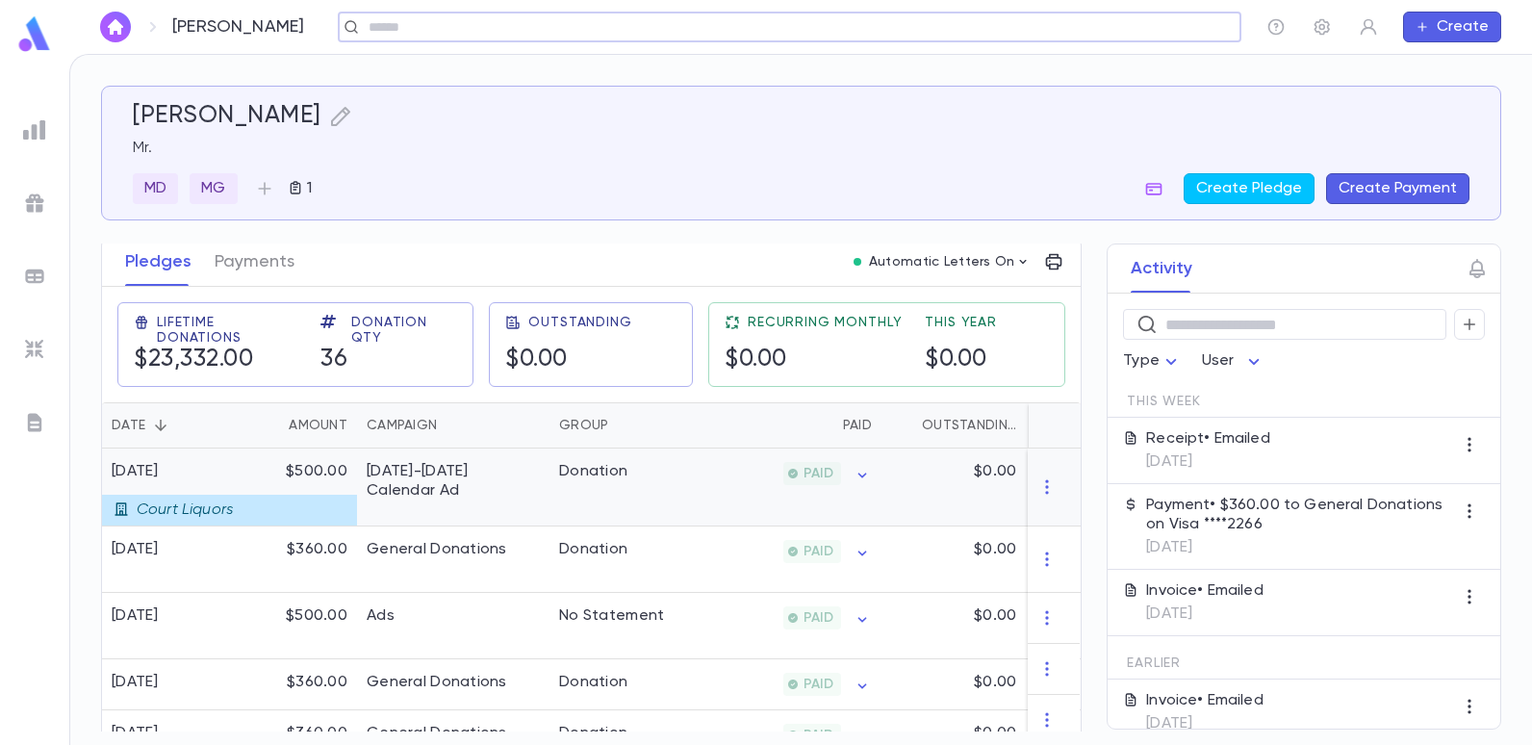
scroll to position [289, 0]
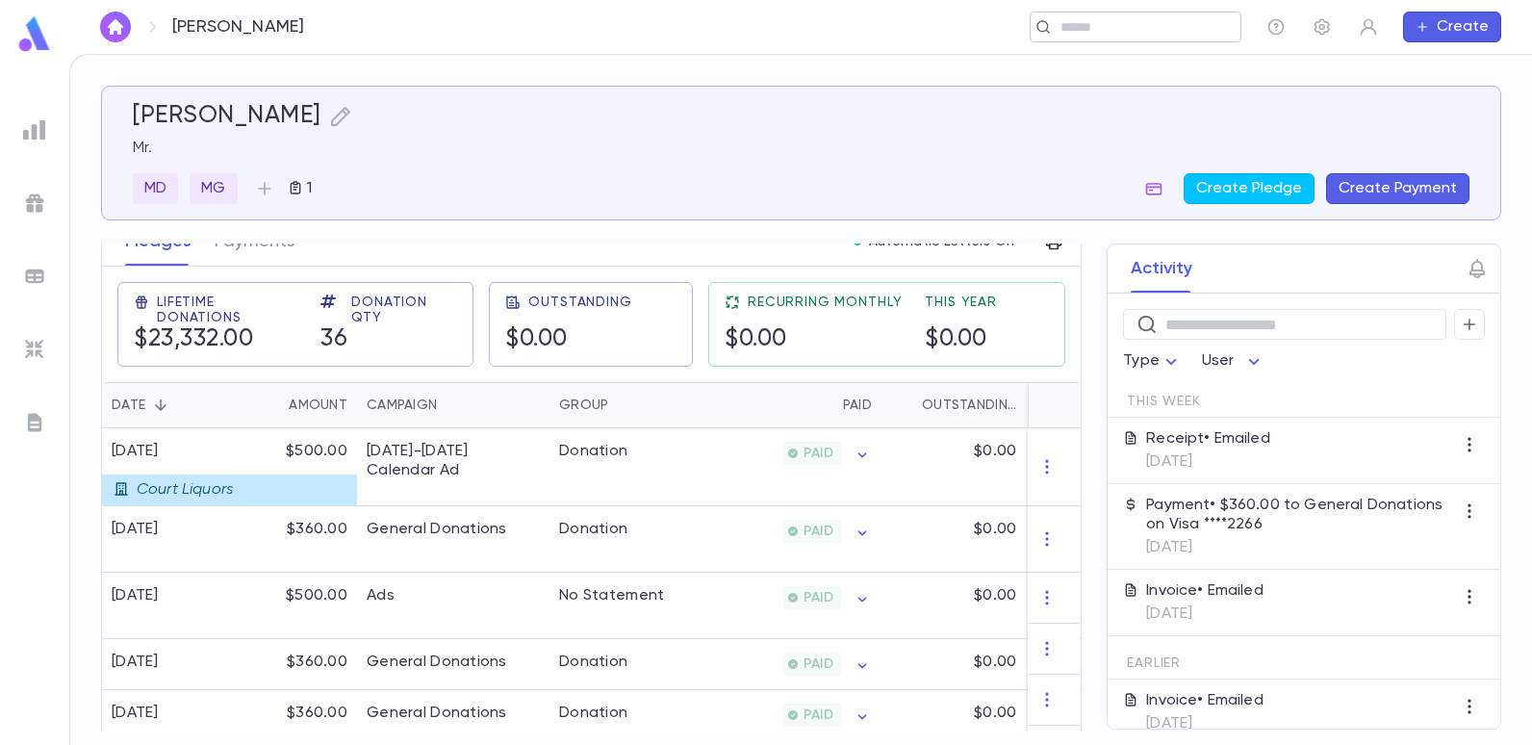
click at [1145, 37] on div "​" at bounding box center [1136, 27] width 212 height 31
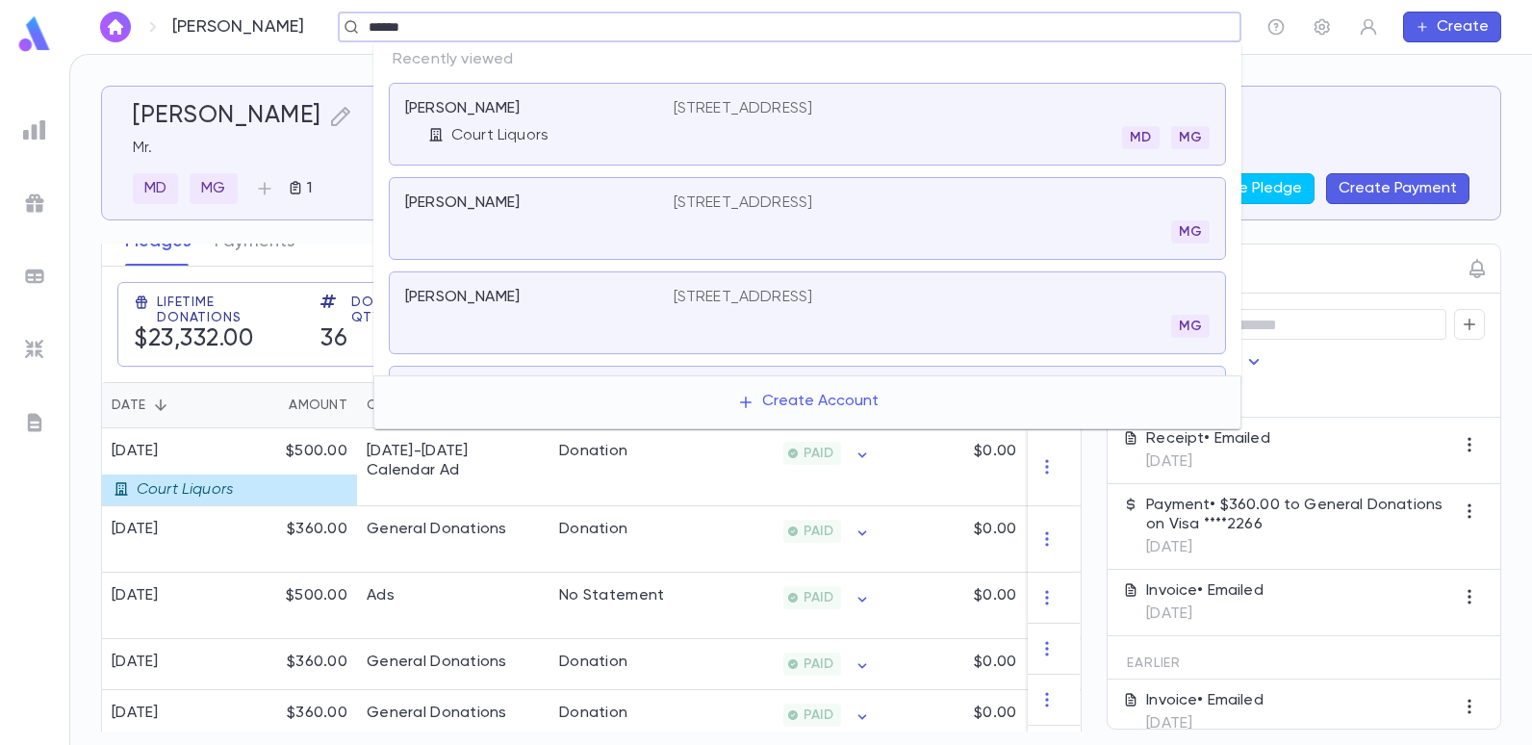
type input "*******"
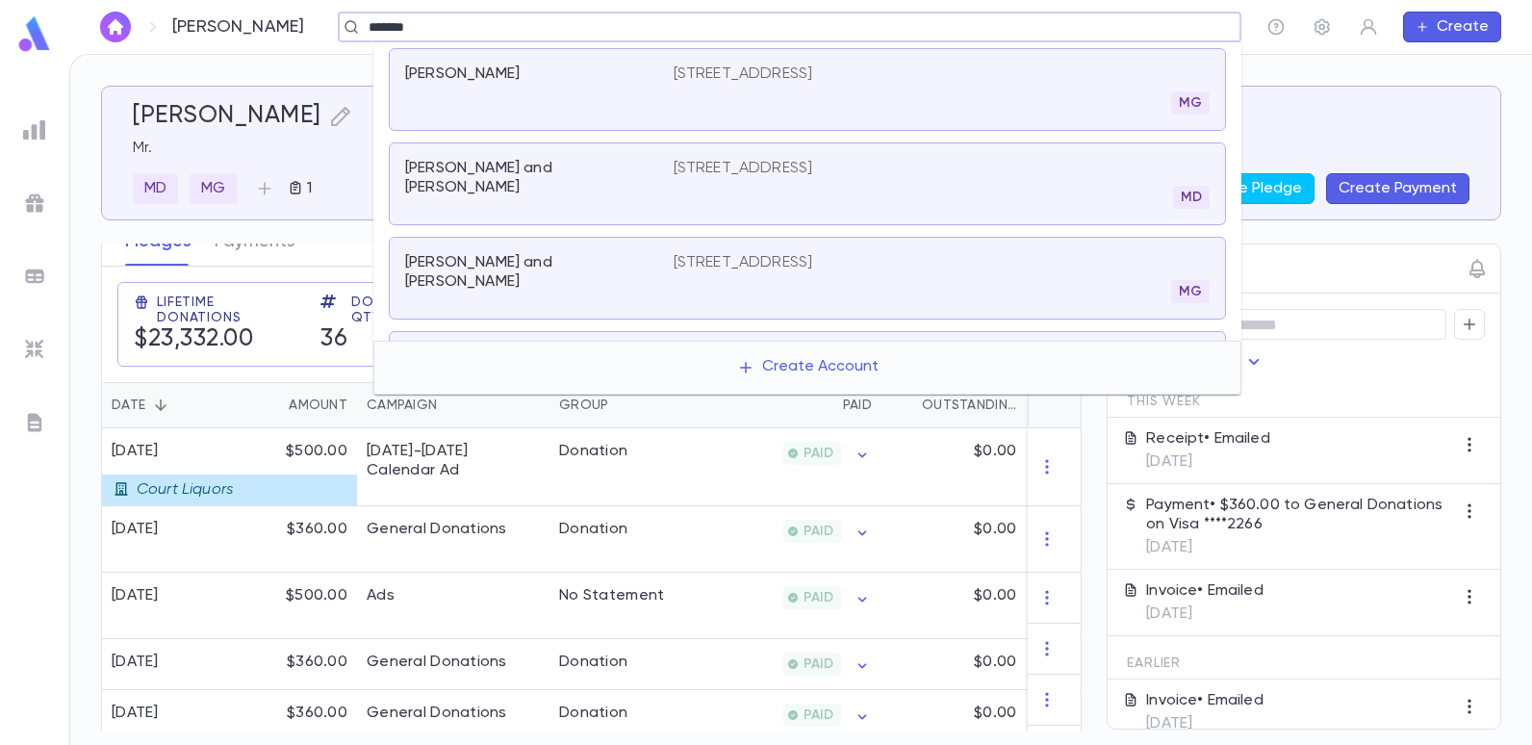
click at [813, 71] on p "2020 East 17th Street, Brooklyn NY 11229" at bounding box center [744, 73] width 140 height 19
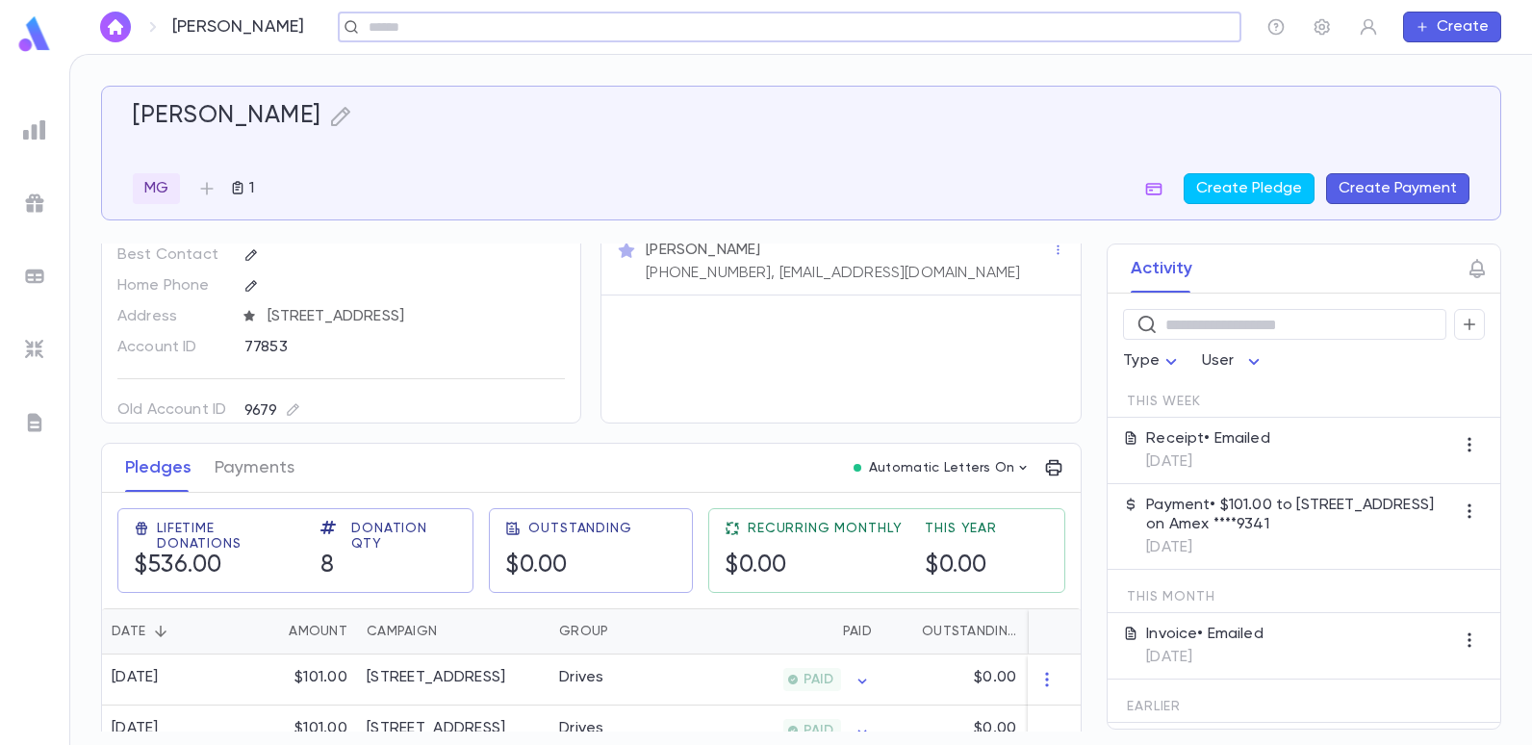
scroll to position [96, 0]
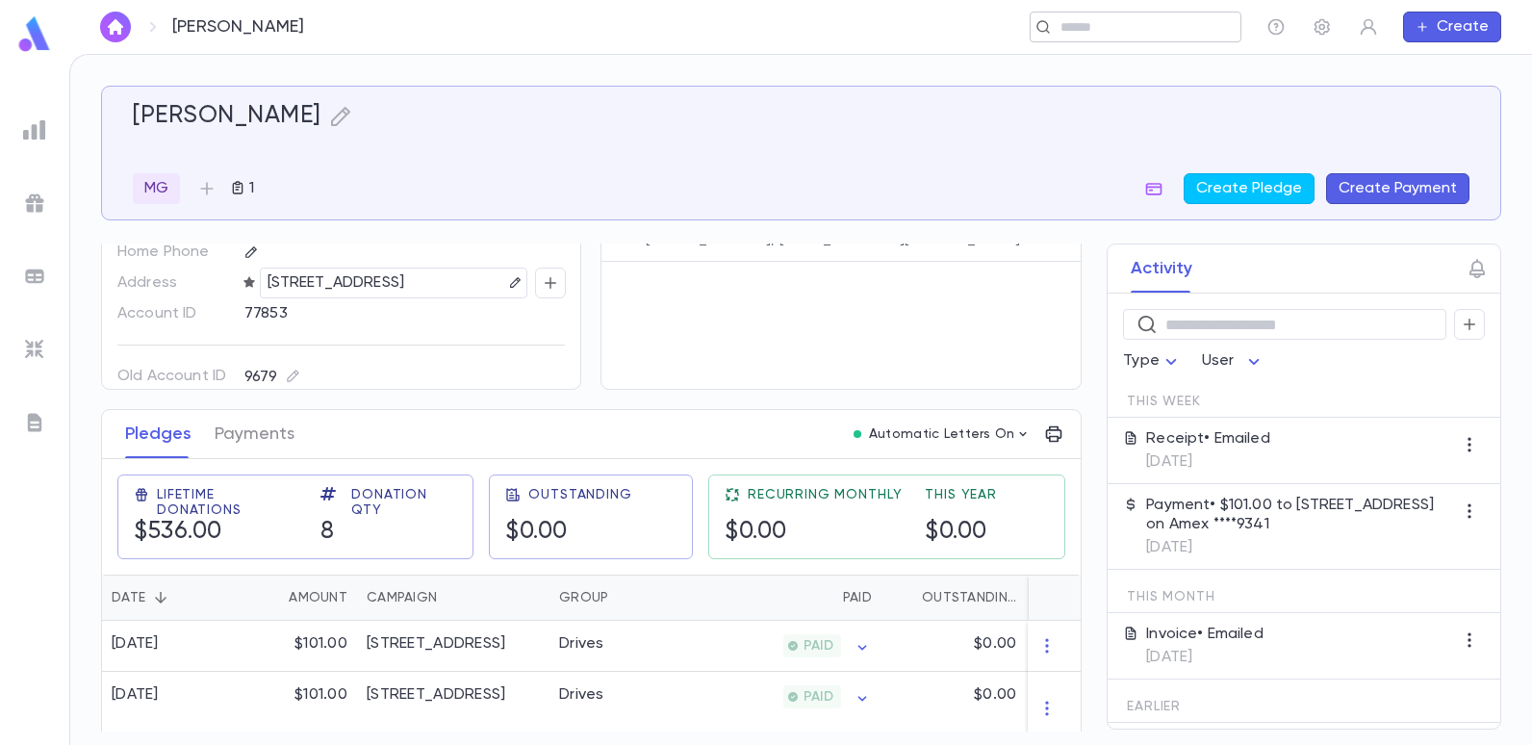
click at [1179, 18] on input "text" at bounding box center [1129, 27] width 149 height 18
type input "**********"
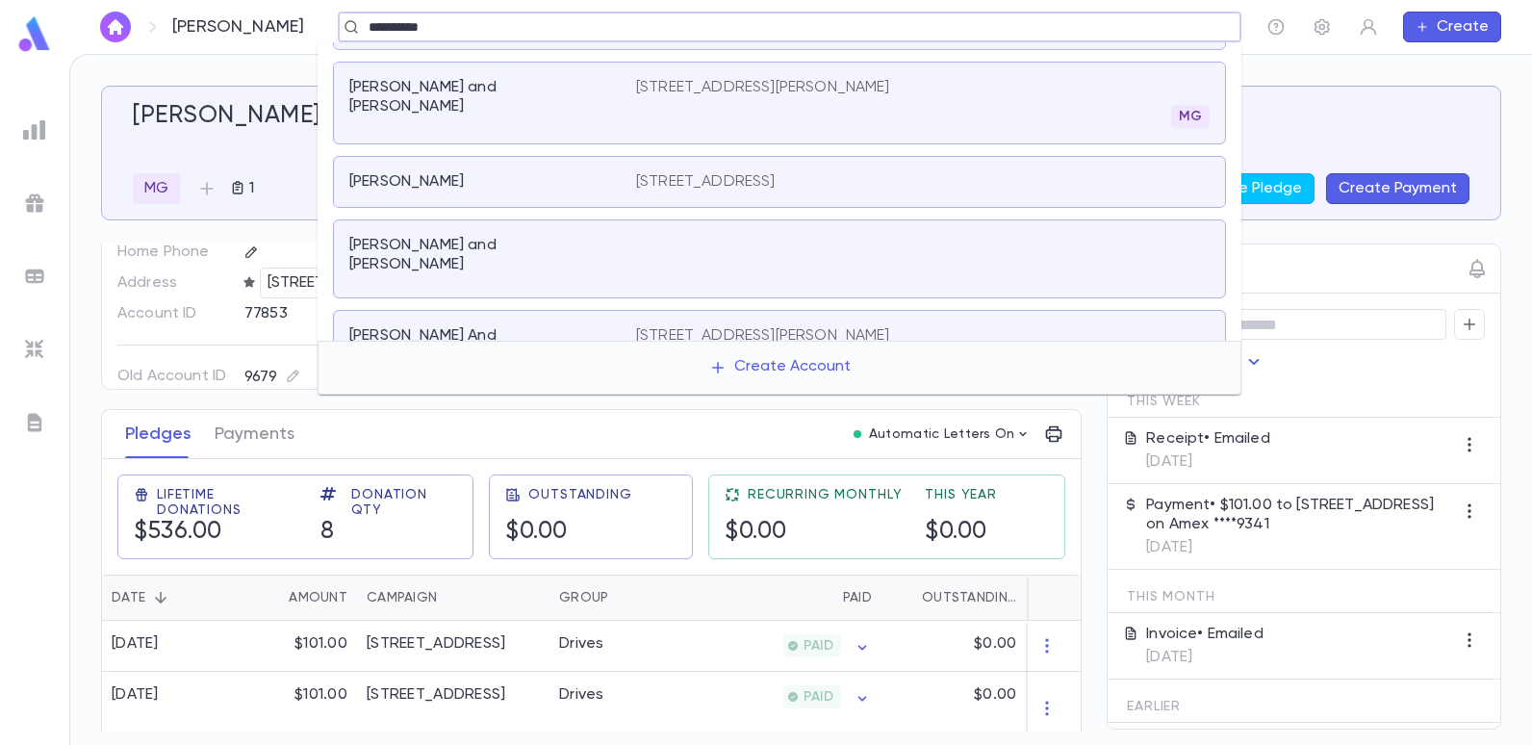
scroll to position [177, 0]
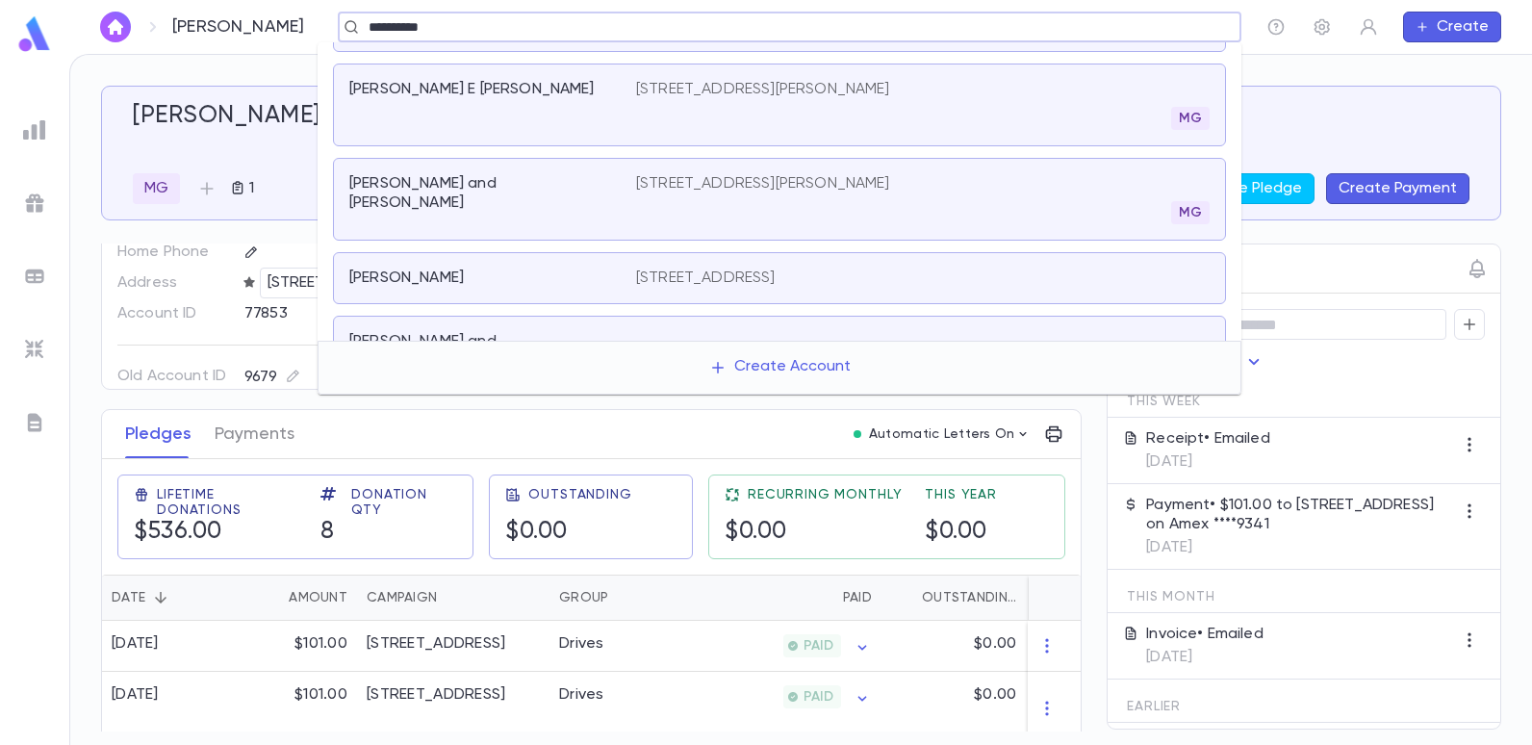
click at [755, 174] on p "159 Palmer Ave, West Long Branch NJ 07764" at bounding box center [763, 183] width 254 height 19
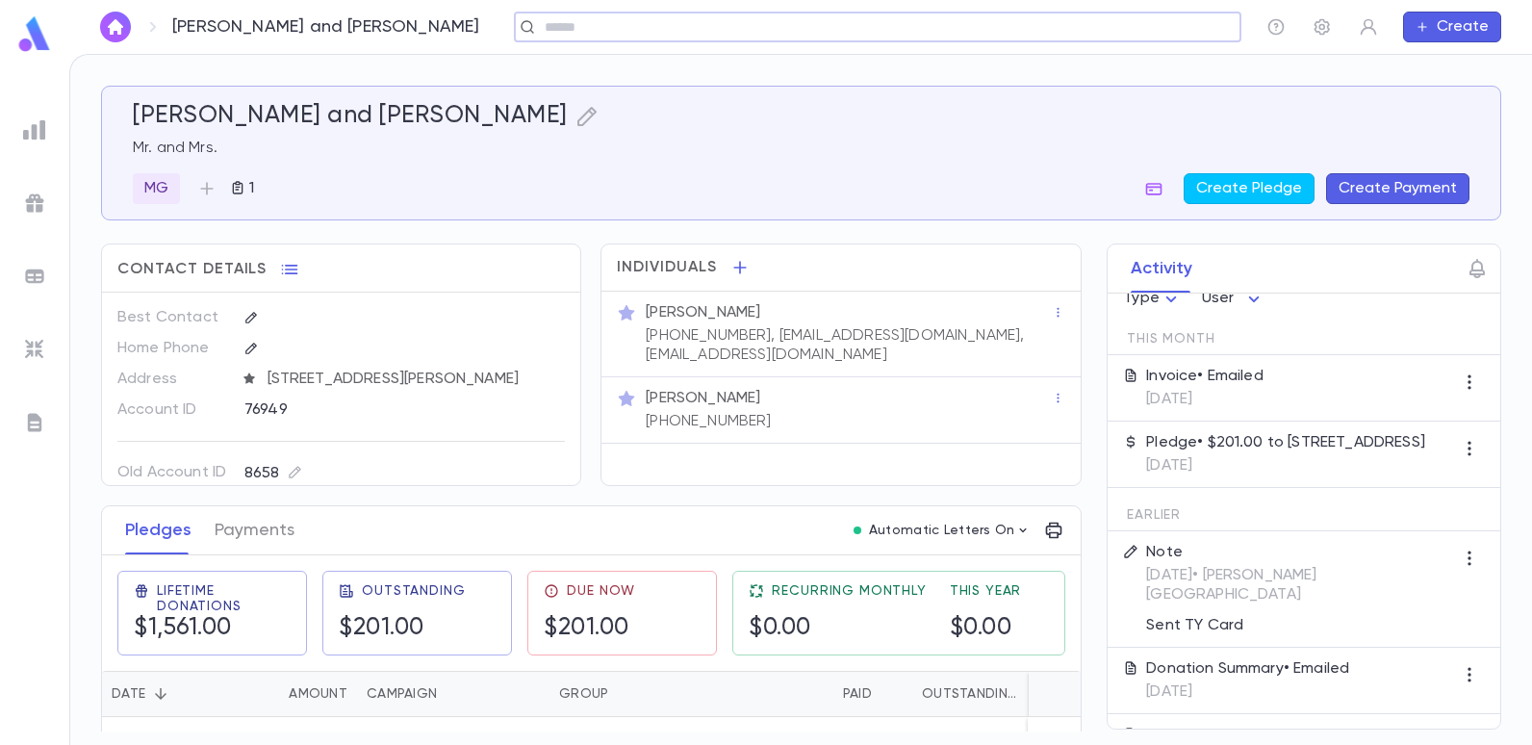
scroll to position [96, 0]
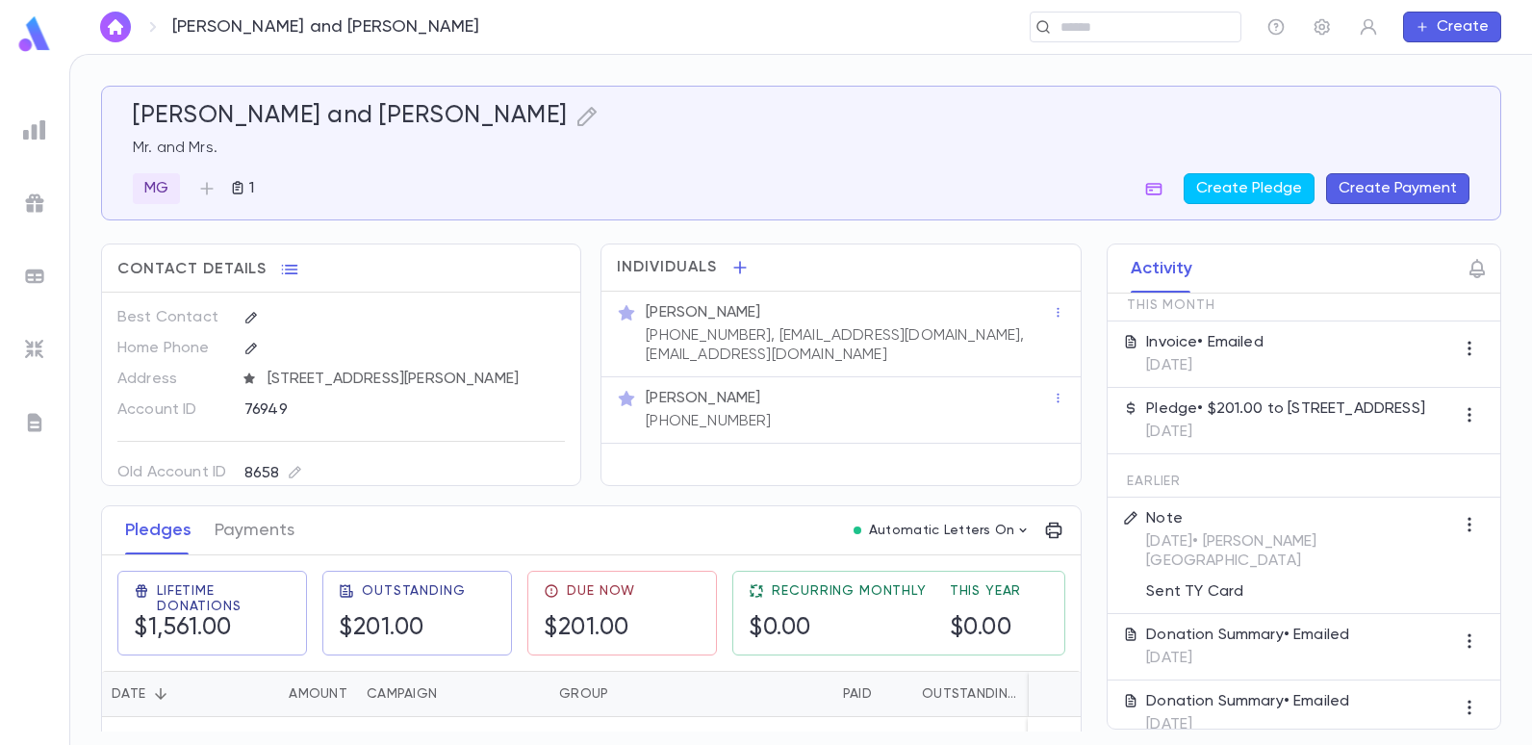
click at [1387, 180] on button "Create Payment" at bounding box center [1397, 188] width 143 height 31
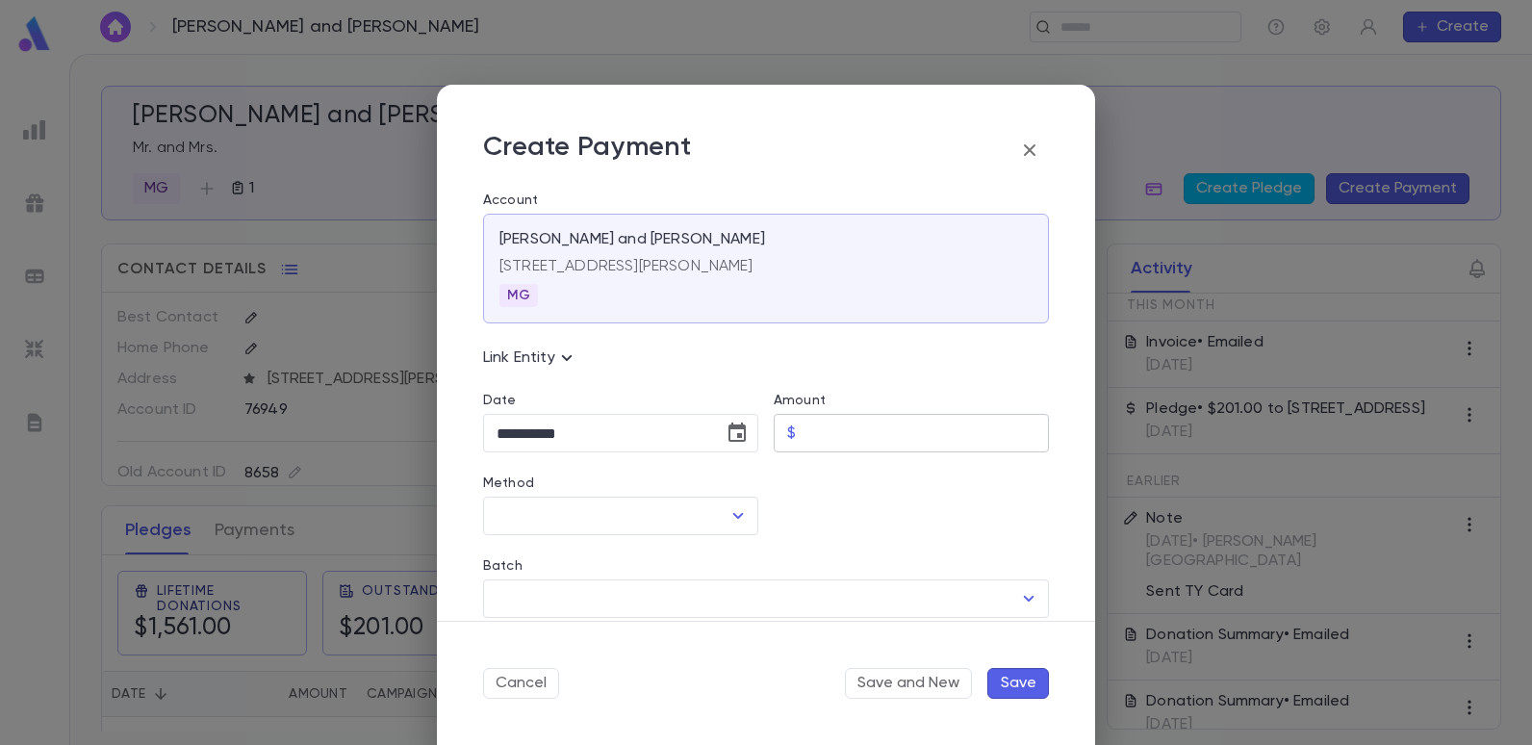
click at [820, 438] on input "Amount" at bounding box center [926, 434] width 245 height 38
type input "******"
click at [727, 514] on icon "Open" at bounding box center [738, 515] width 23 height 23
click at [1030, 151] on icon "button" at bounding box center [1030, 150] width 12 height 12
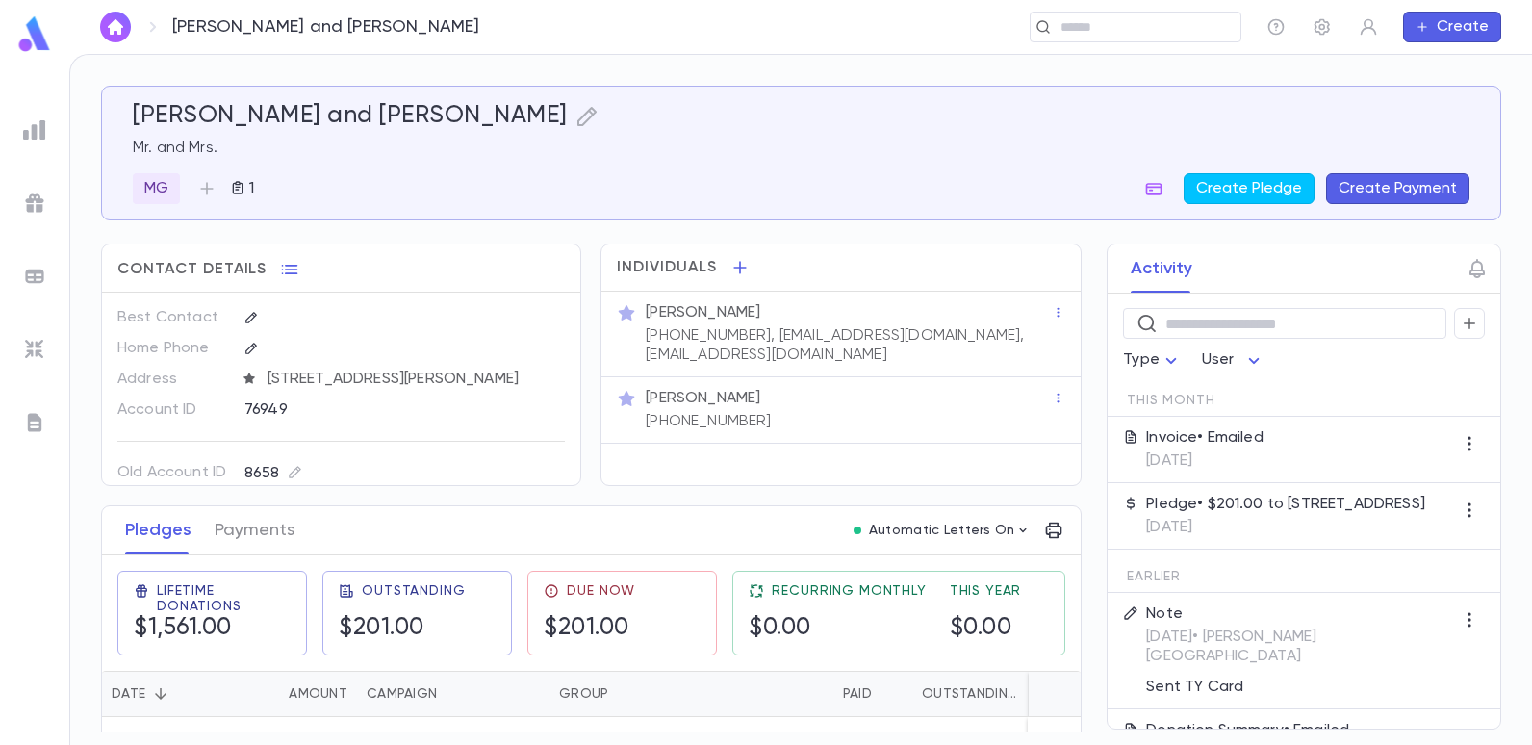
scroll to position [0, 0]
click at [1399, 184] on button "Create Payment" at bounding box center [1397, 188] width 143 height 31
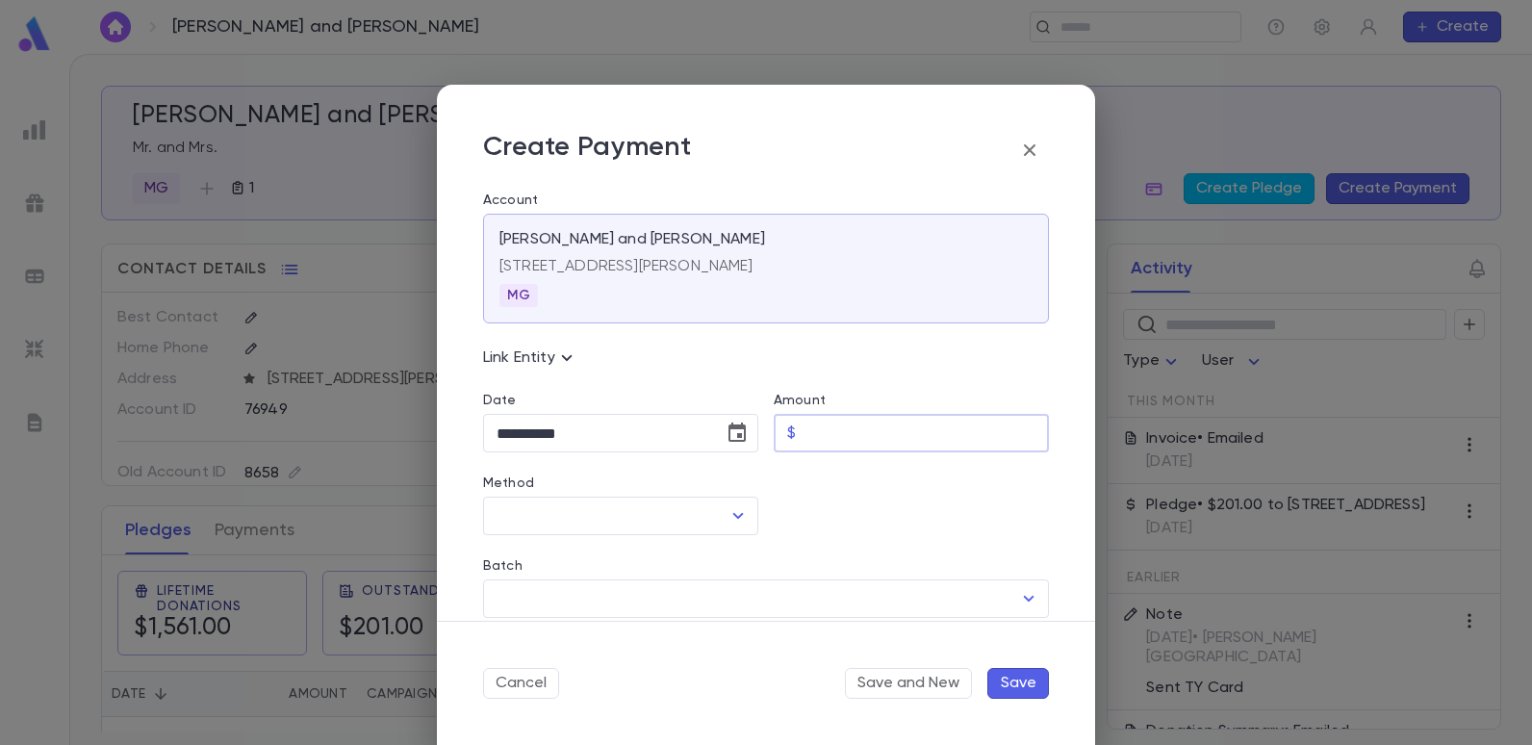
click at [827, 437] on input "Amount" at bounding box center [926, 434] width 245 height 38
type input "******"
click at [728, 515] on icon "Open" at bounding box center [738, 515] width 23 height 23
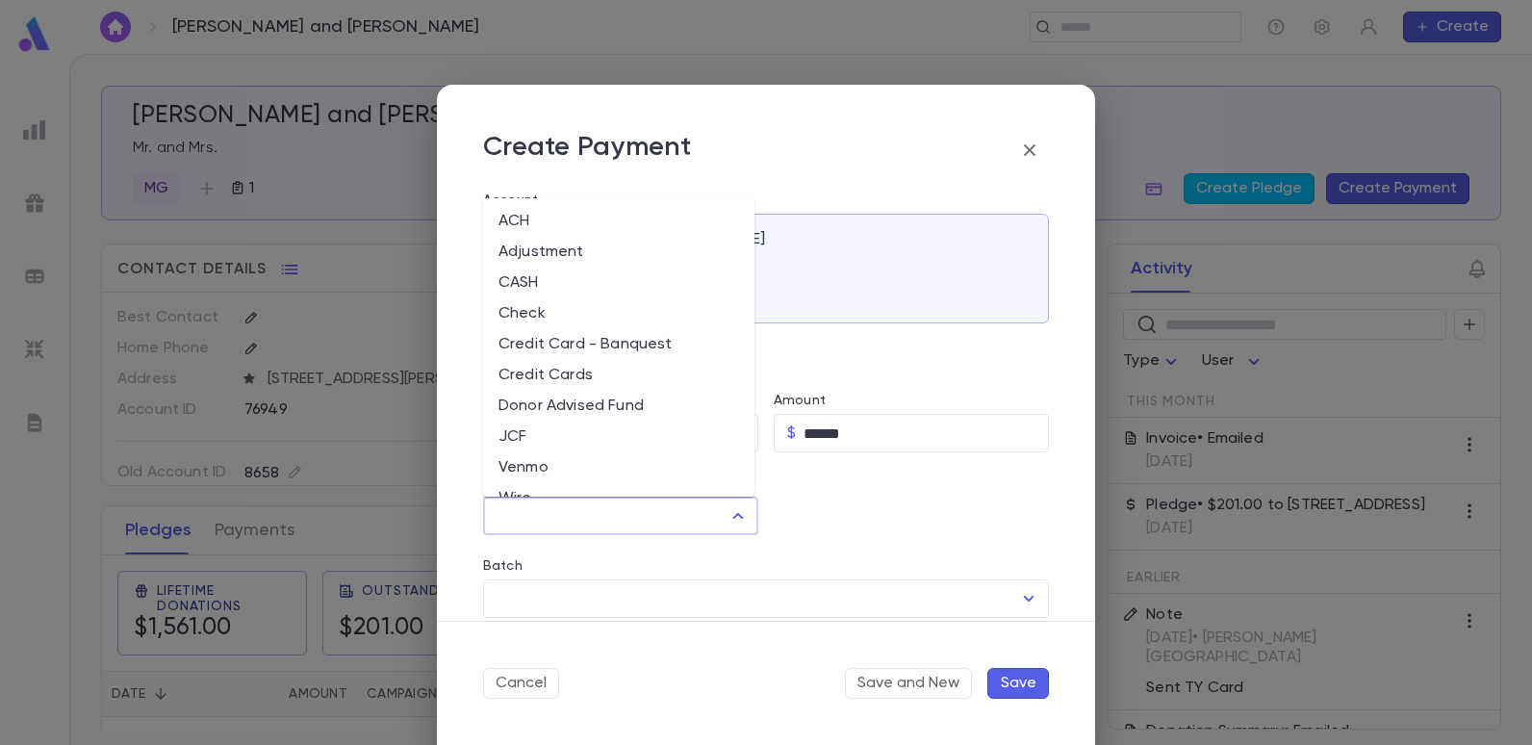
click at [591, 341] on li "Credit Card - Banquest" at bounding box center [618, 344] width 271 height 31
type input "**********"
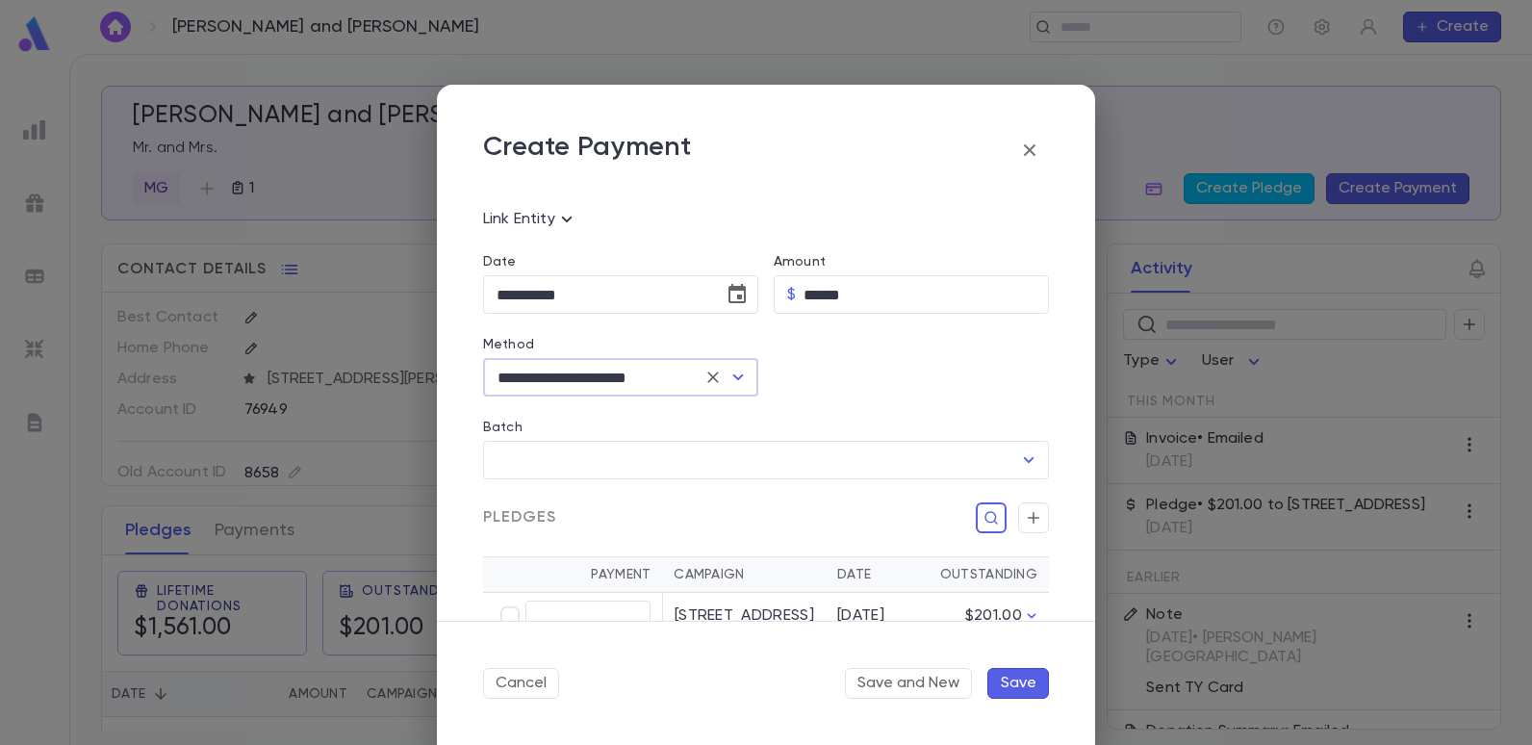
scroll to position [192, 0]
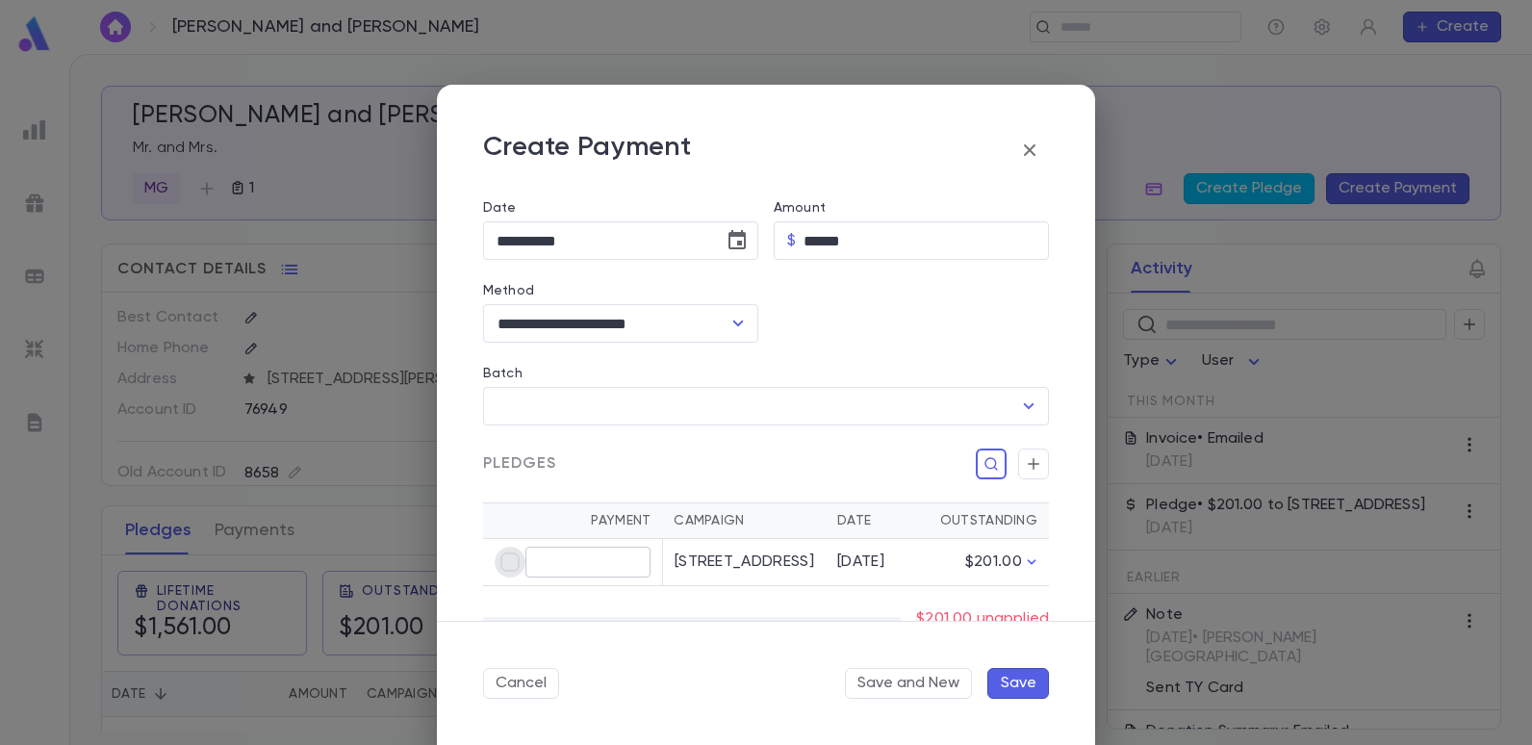
type input "******"
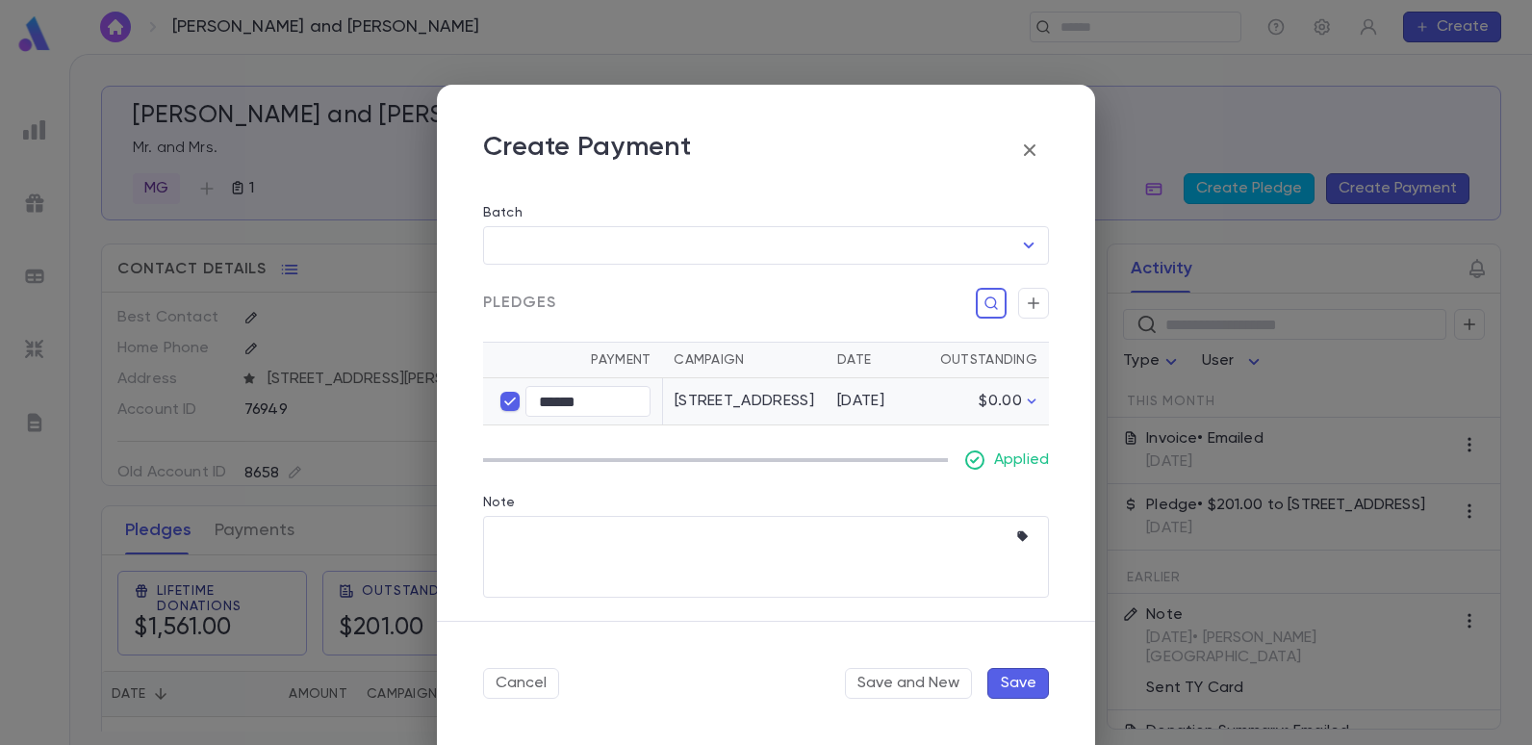
scroll to position [372, 0]
click at [1039, 688] on button "Save" at bounding box center [1018, 683] width 62 height 31
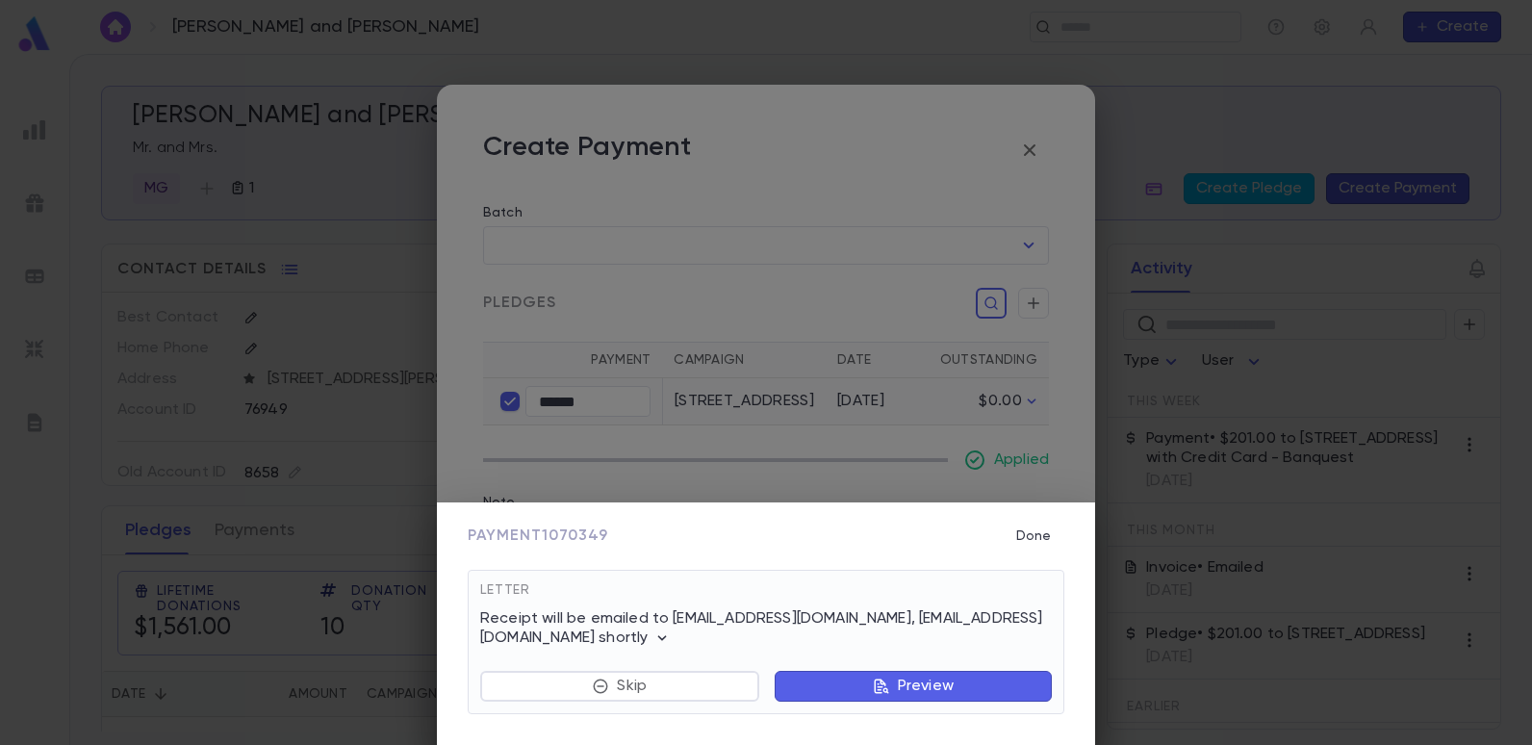
click at [1045, 539] on button "Done" at bounding box center [1034, 536] width 62 height 37
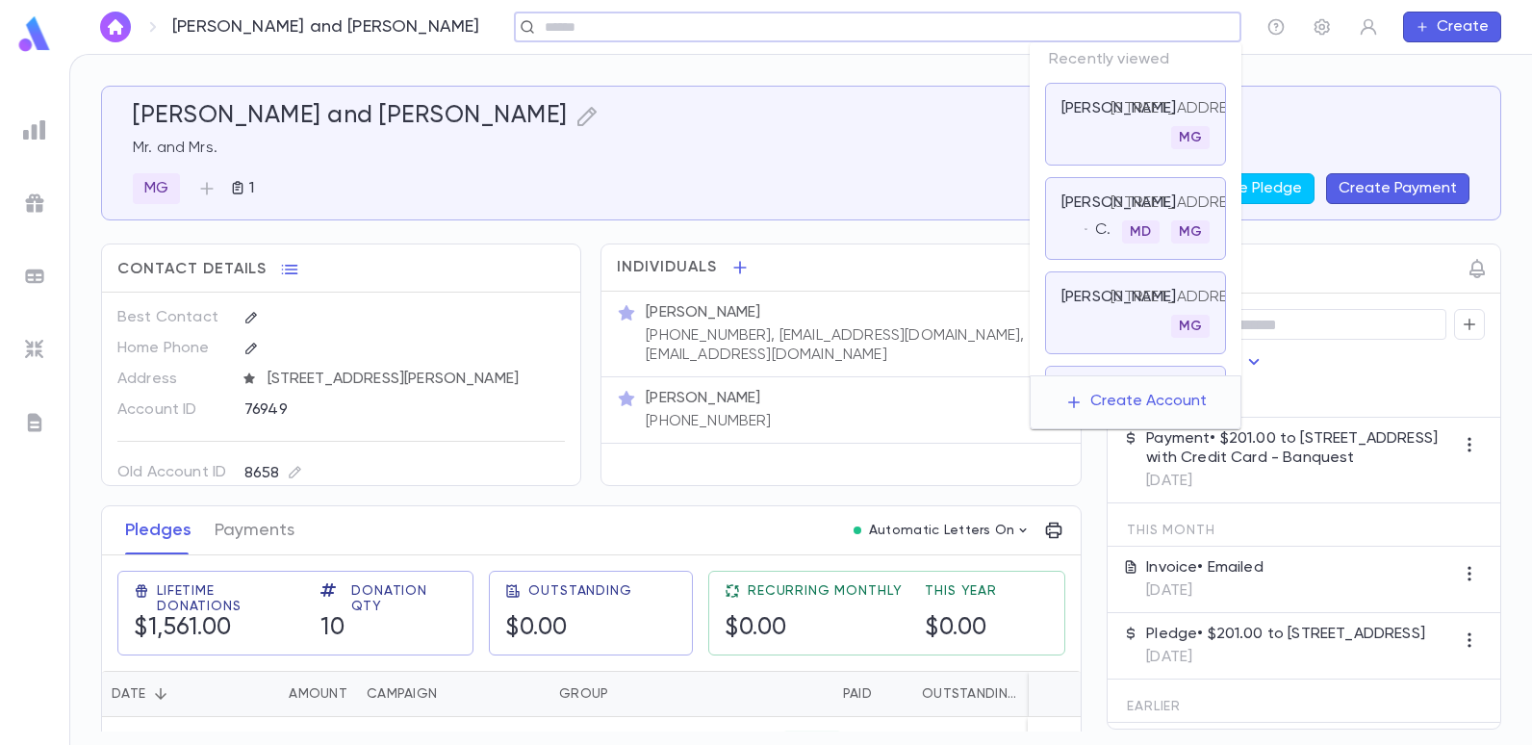
click at [1172, 29] on input "text" at bounding box center [871, 27] width 665 height 18
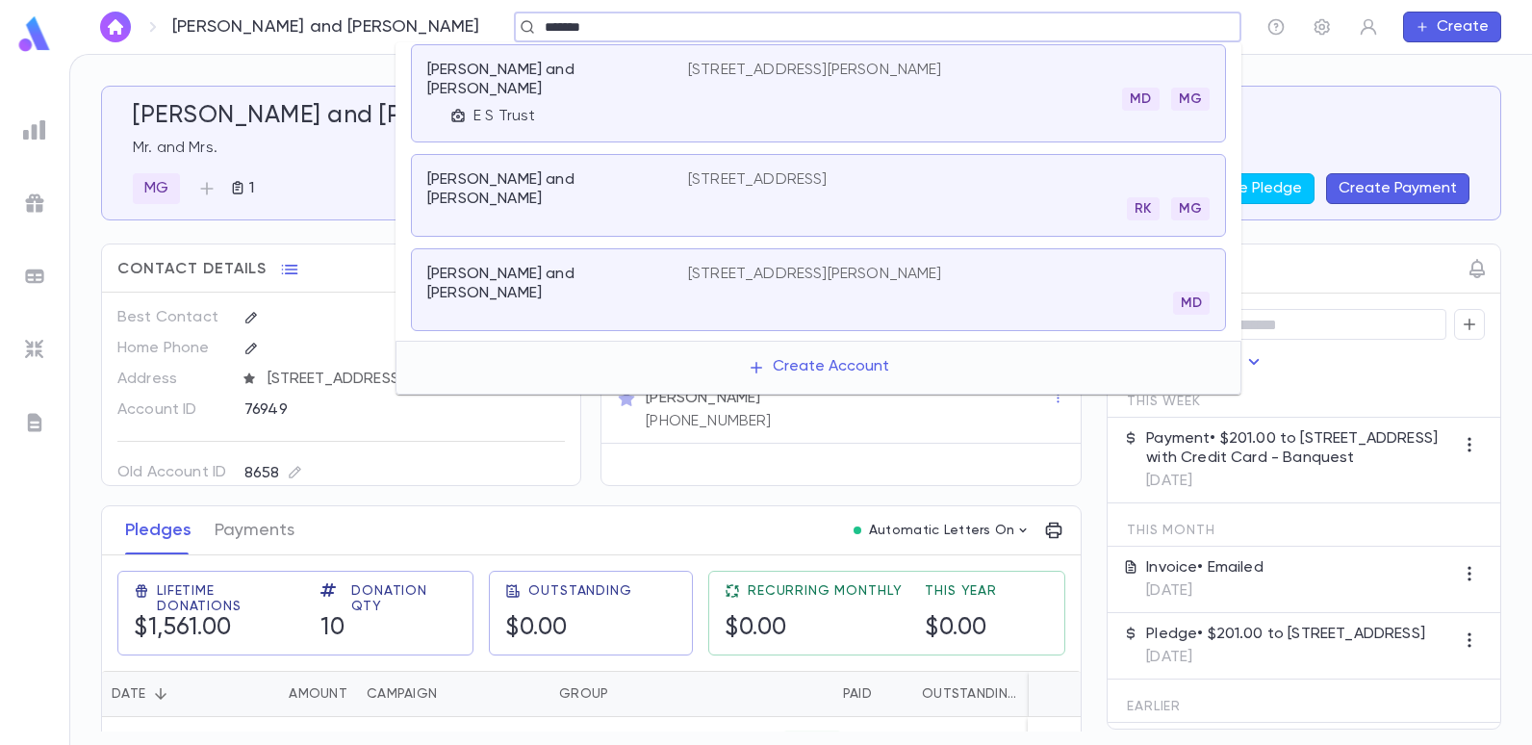
scroll to position [0, 0]
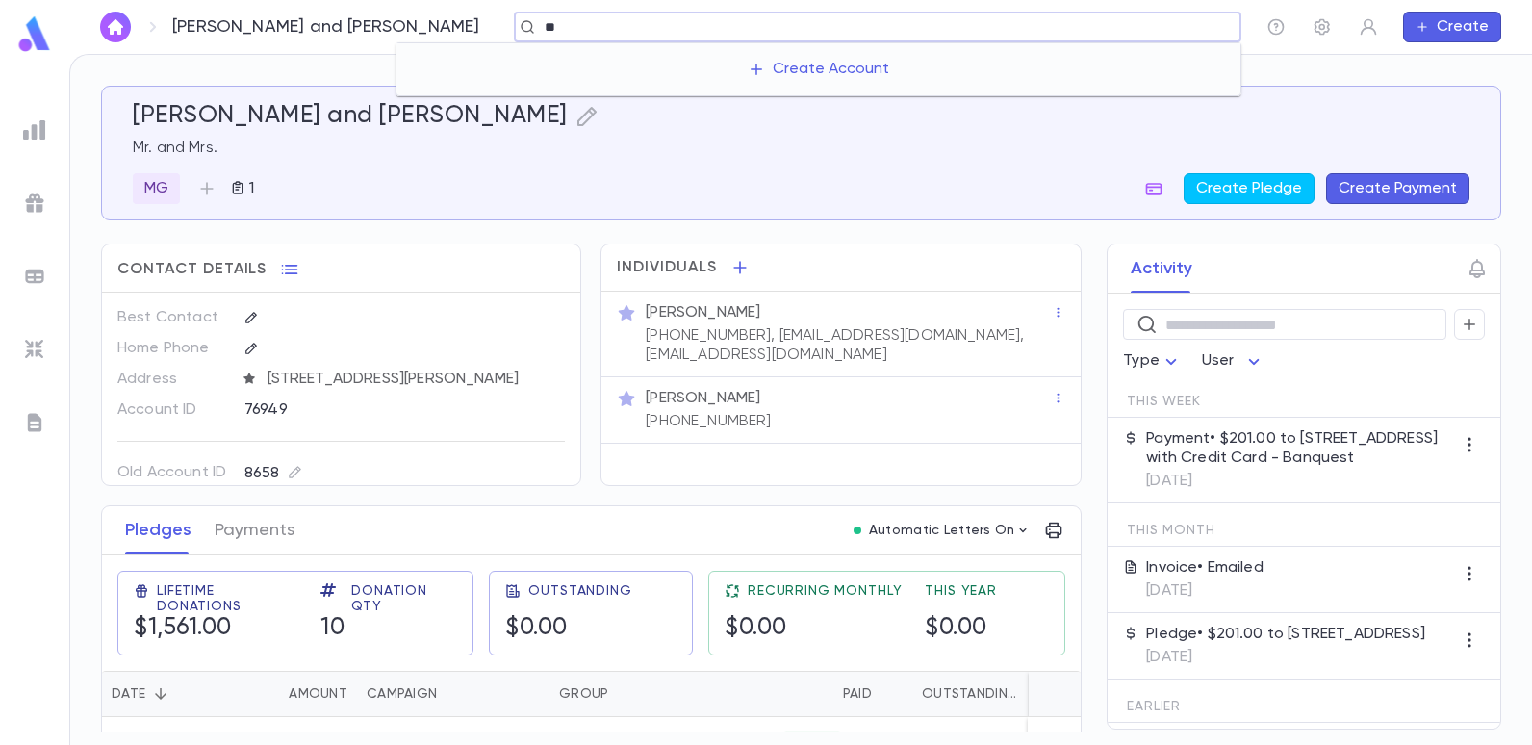
type input "*"
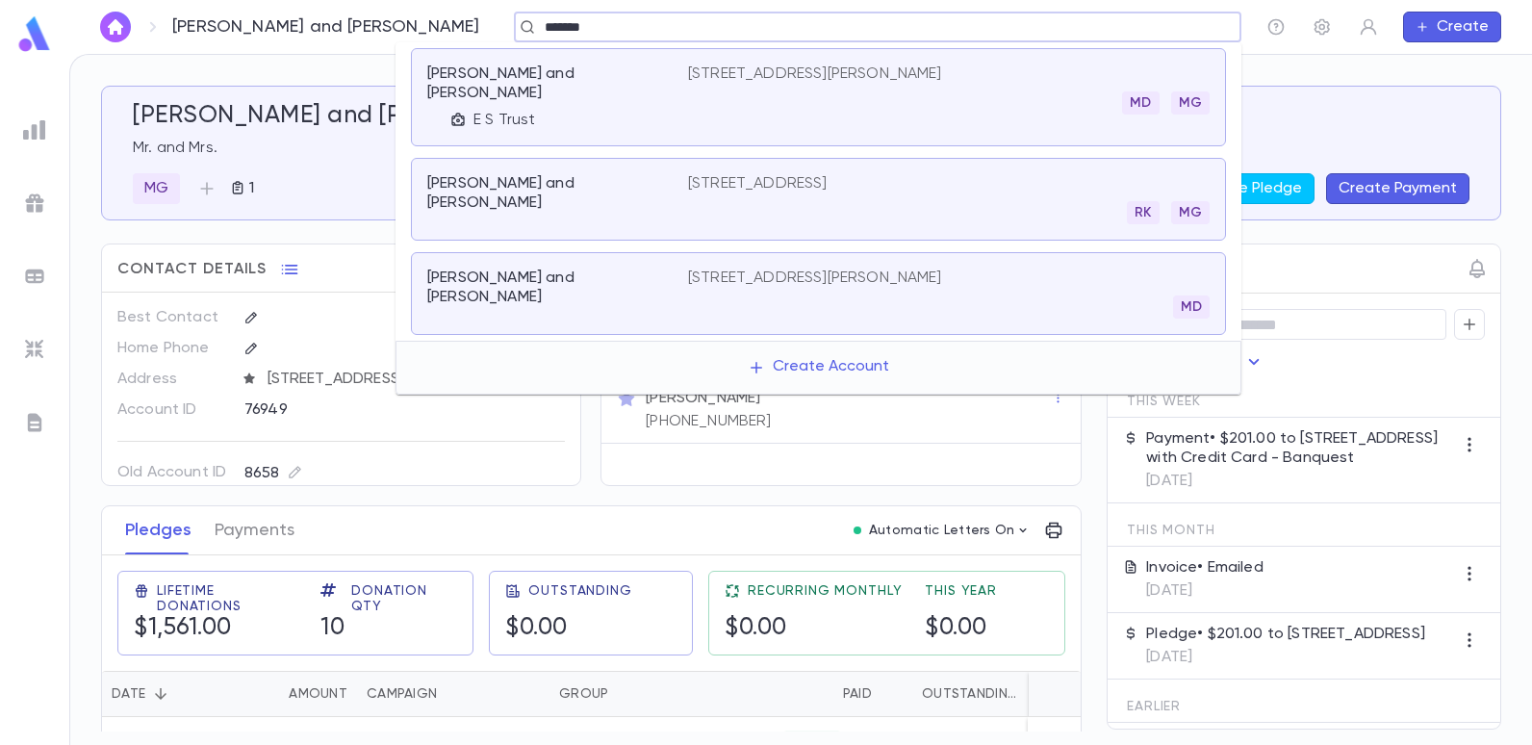
click at [551, 24] on input "*******" at bounding box center [871, 27] width 665 height 18
type input "*******"
click at [708, 75] on p "507 Crosby Avenue, Deal NJ 07723" at bounding box center [815, 73] width 254 height 19
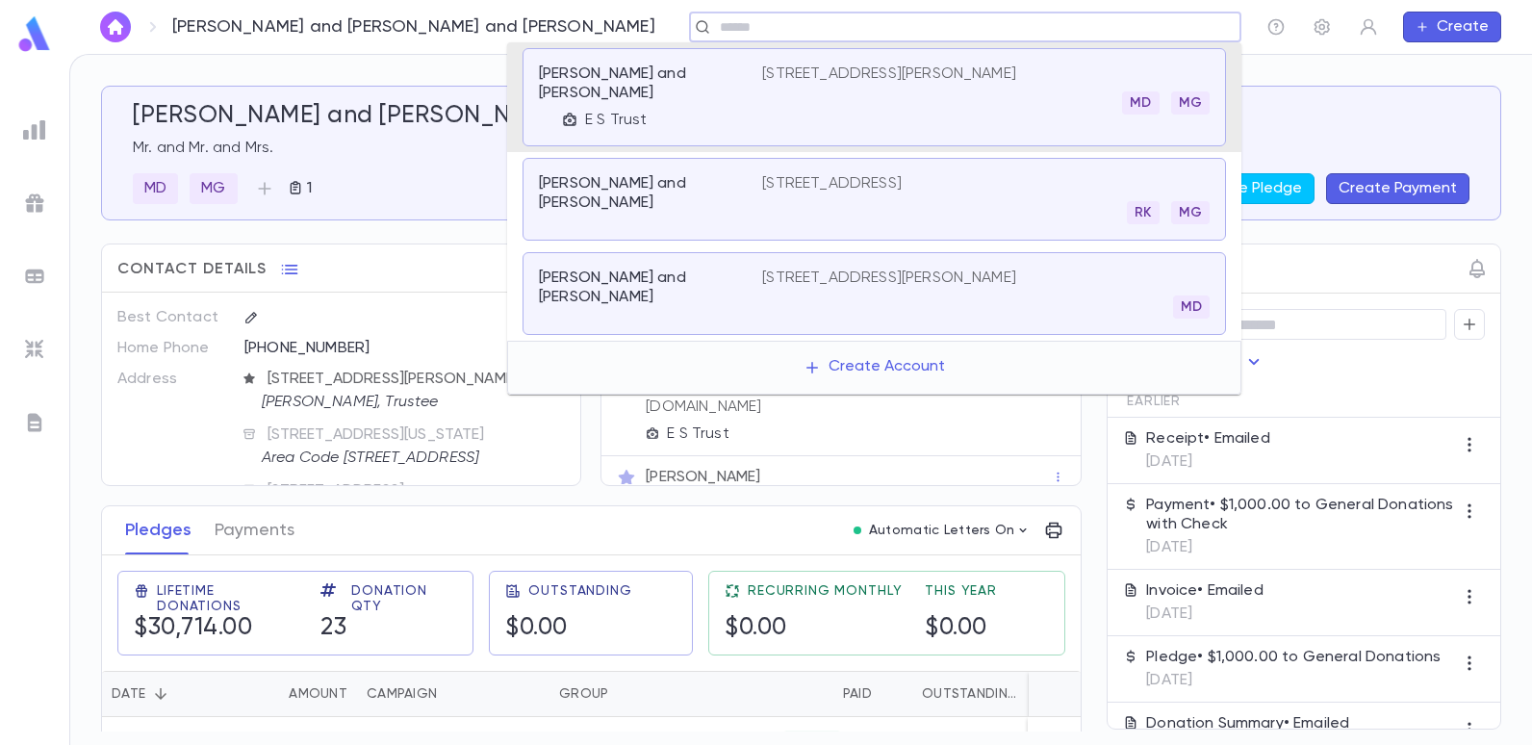
click at [714, 24] on input "text" at bounding box center [959, 27] width 490 height 18
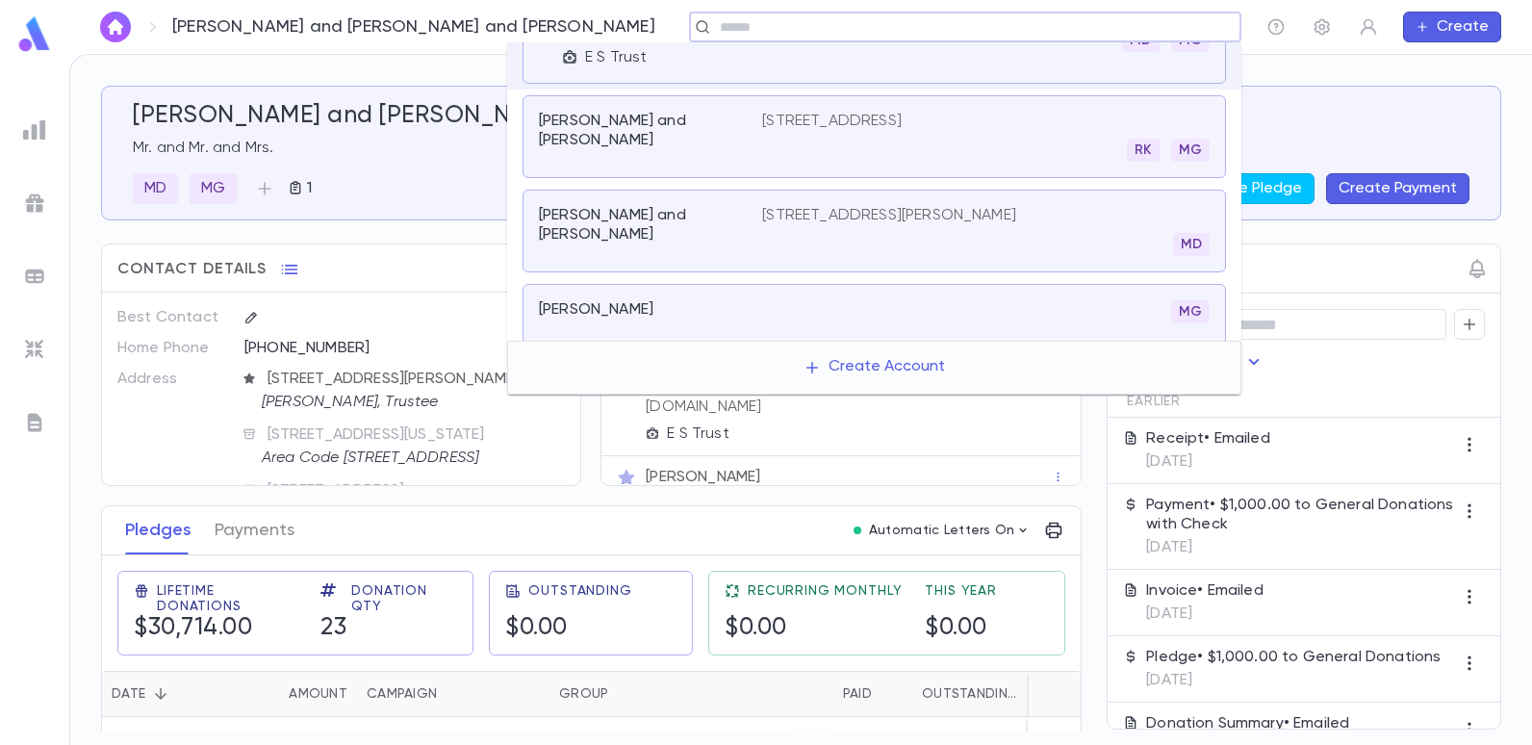
scroll to position [96, 0]
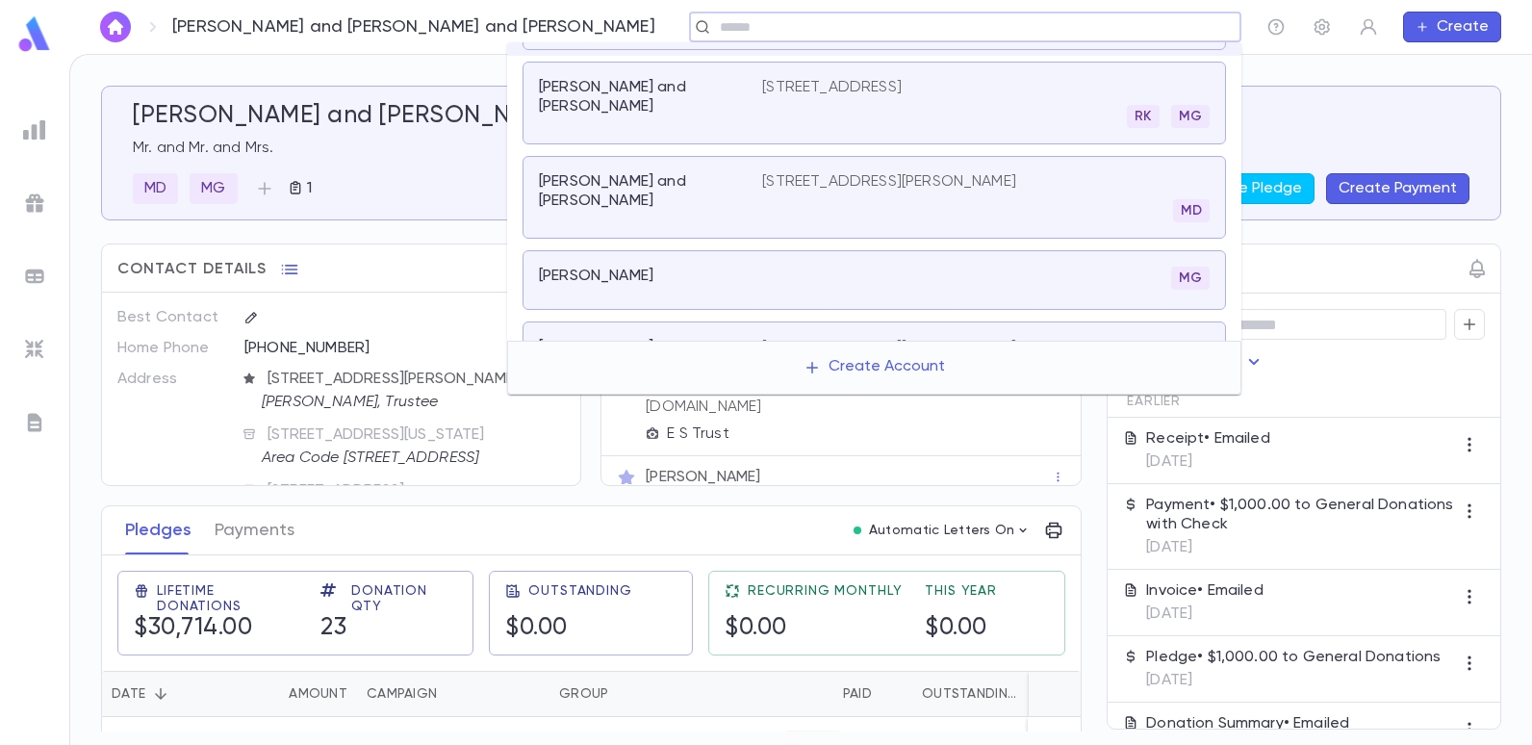
click at [715, 21] on input "text" at bounding box center [959, 27] width 490 height 18
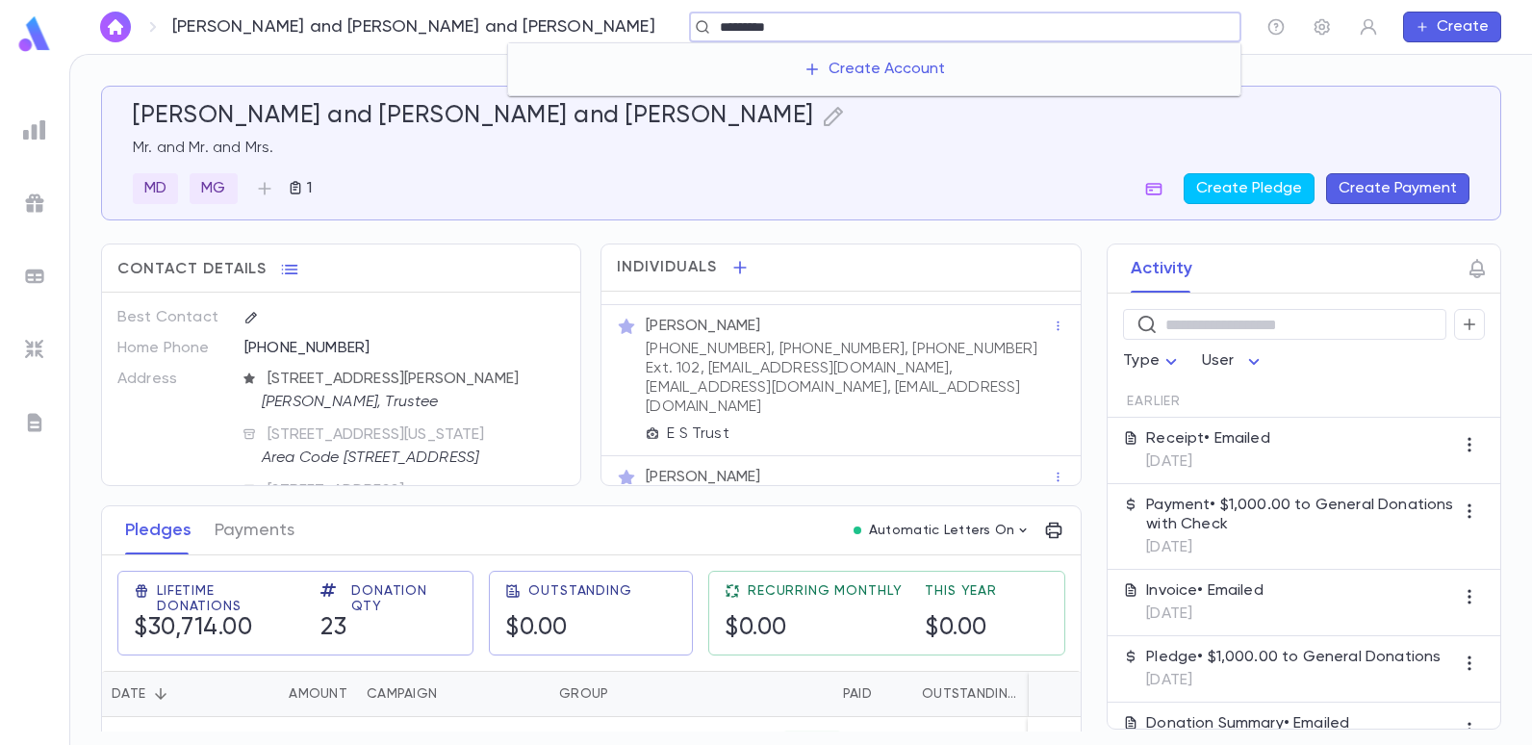
type input "*******"
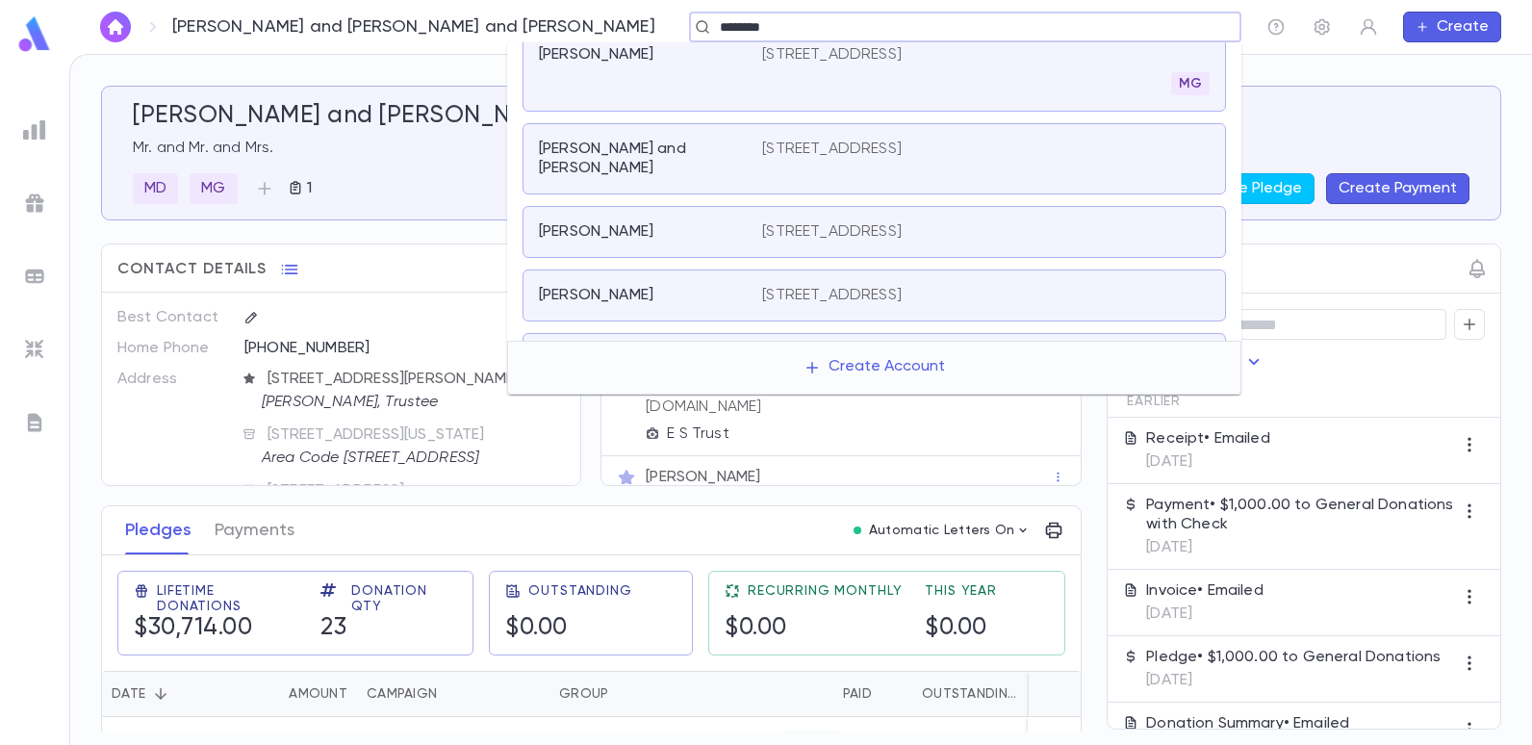
scroll to position [674, 0]
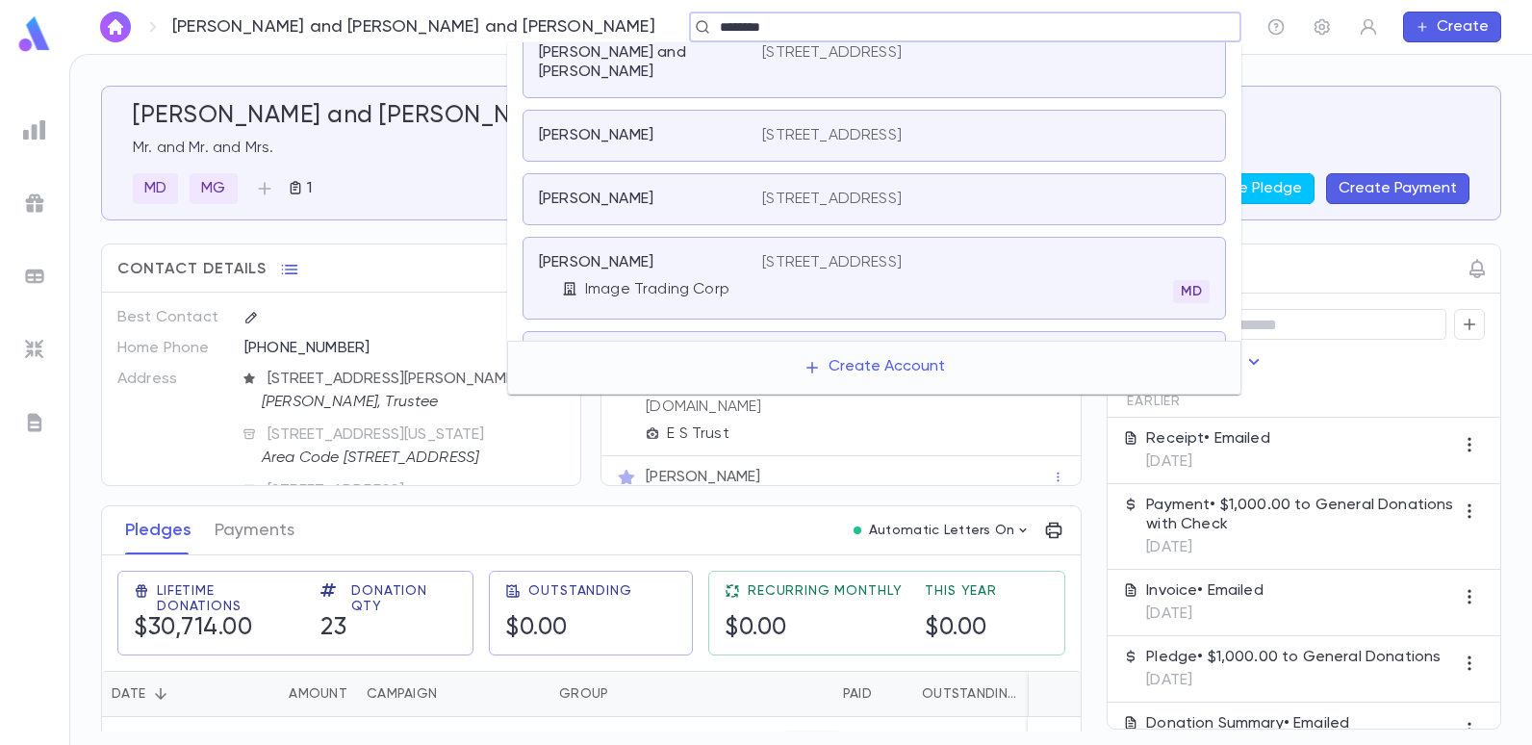
click at [806, 253] on p "1918 E 9th St, Apt 1F, Brooklyn NY 11223" at bounding box center [832, 262] width 140 height 19
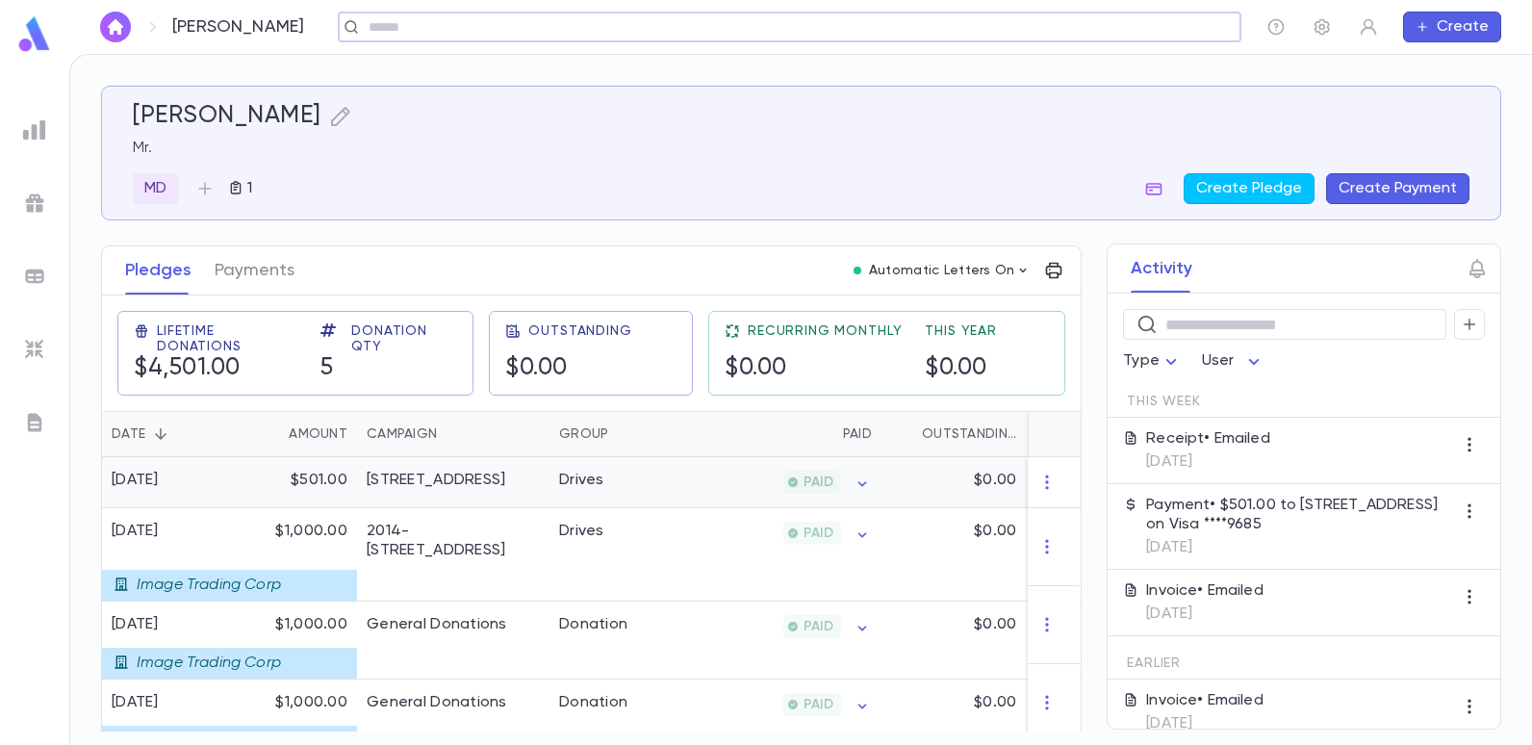
scroll to position [357, 0]
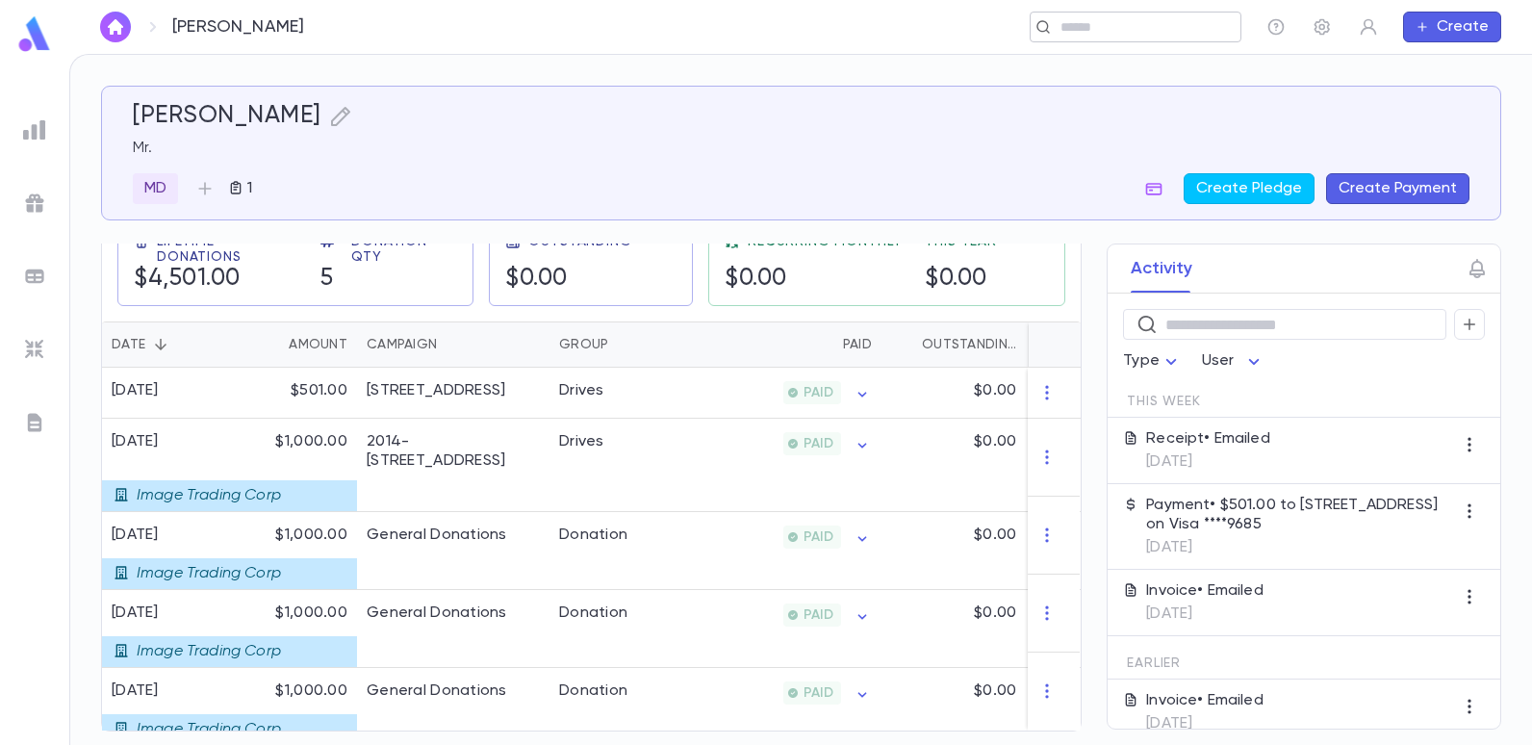
click at [1147, 36] on input "text" at bounding box center [1129, 27] width 149 height 18
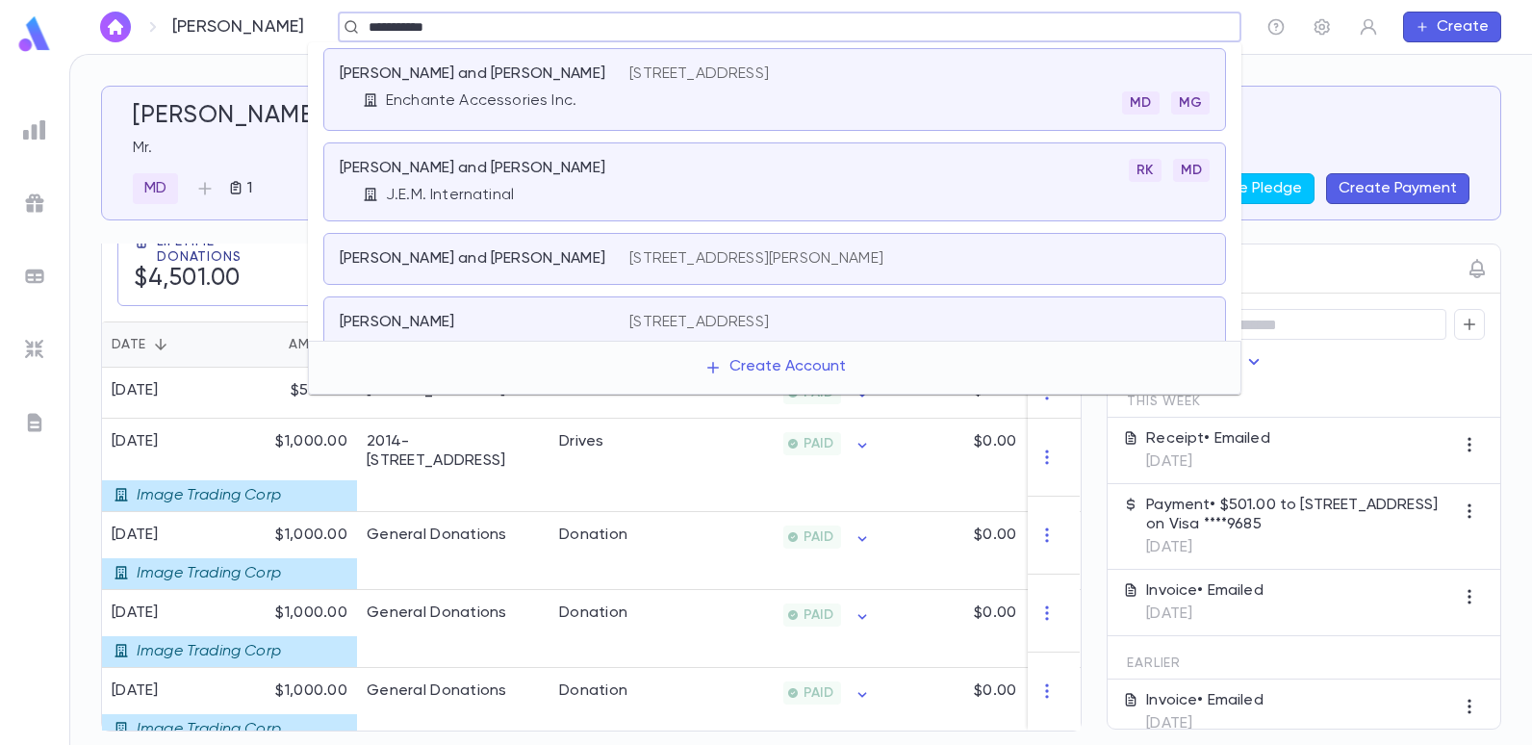
type input "**********"
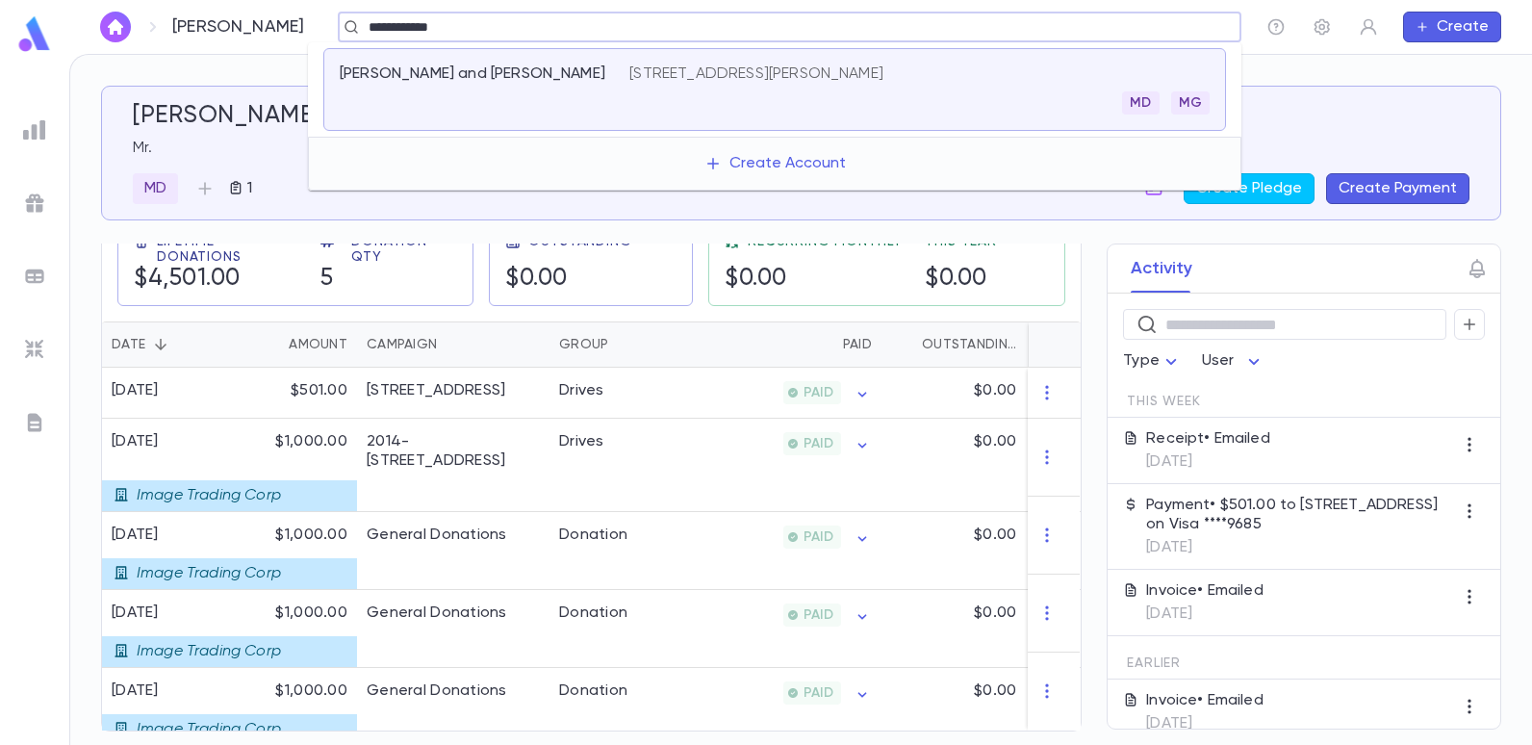
click at [788, 80] on p "4 Maxine Dr, Long Branch NJ 07740" at bounding box center [756, 73] width 254 height 19
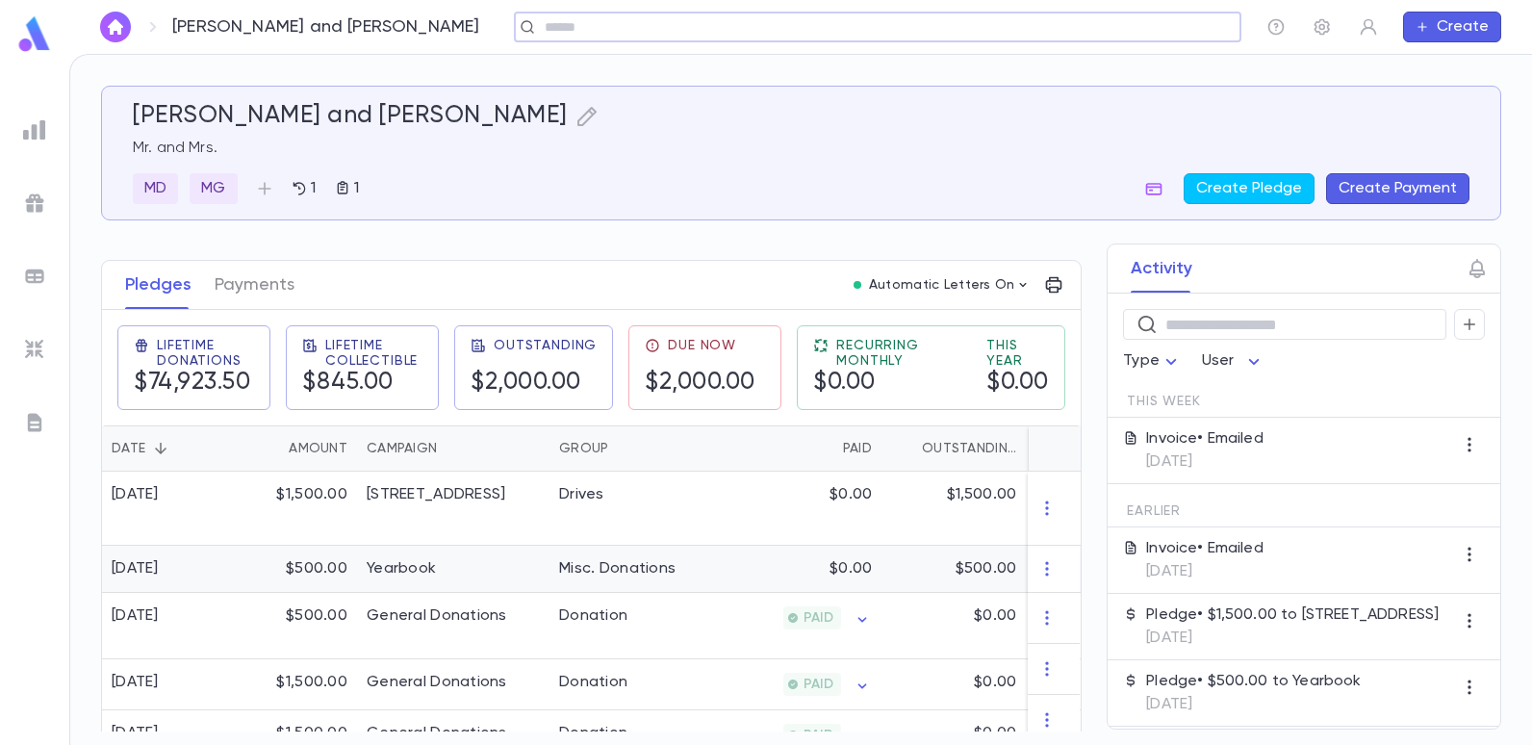
scroll to position [289, 0]
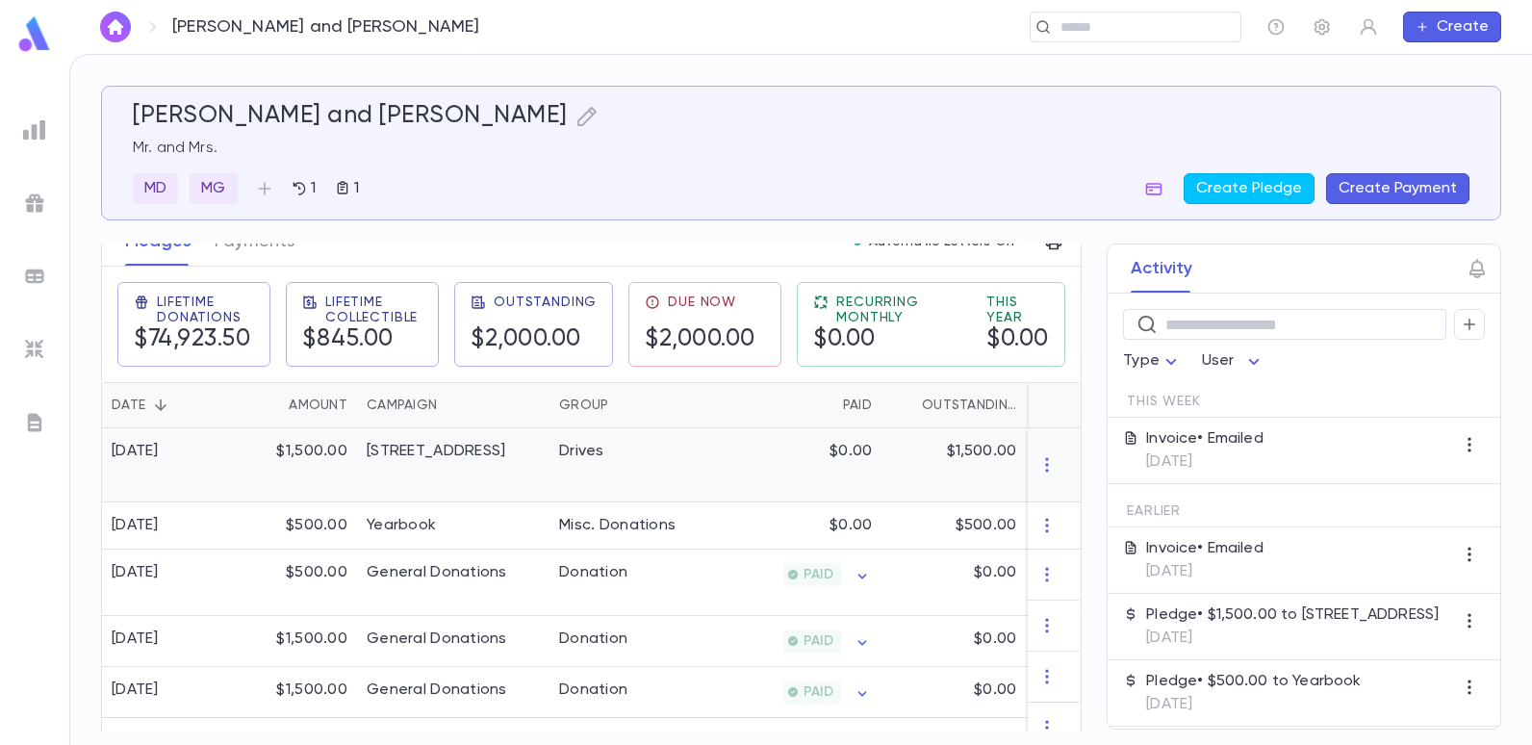
click at [578, 453] on div "Drives" at bounding box center [581, 451] width 45 height 19
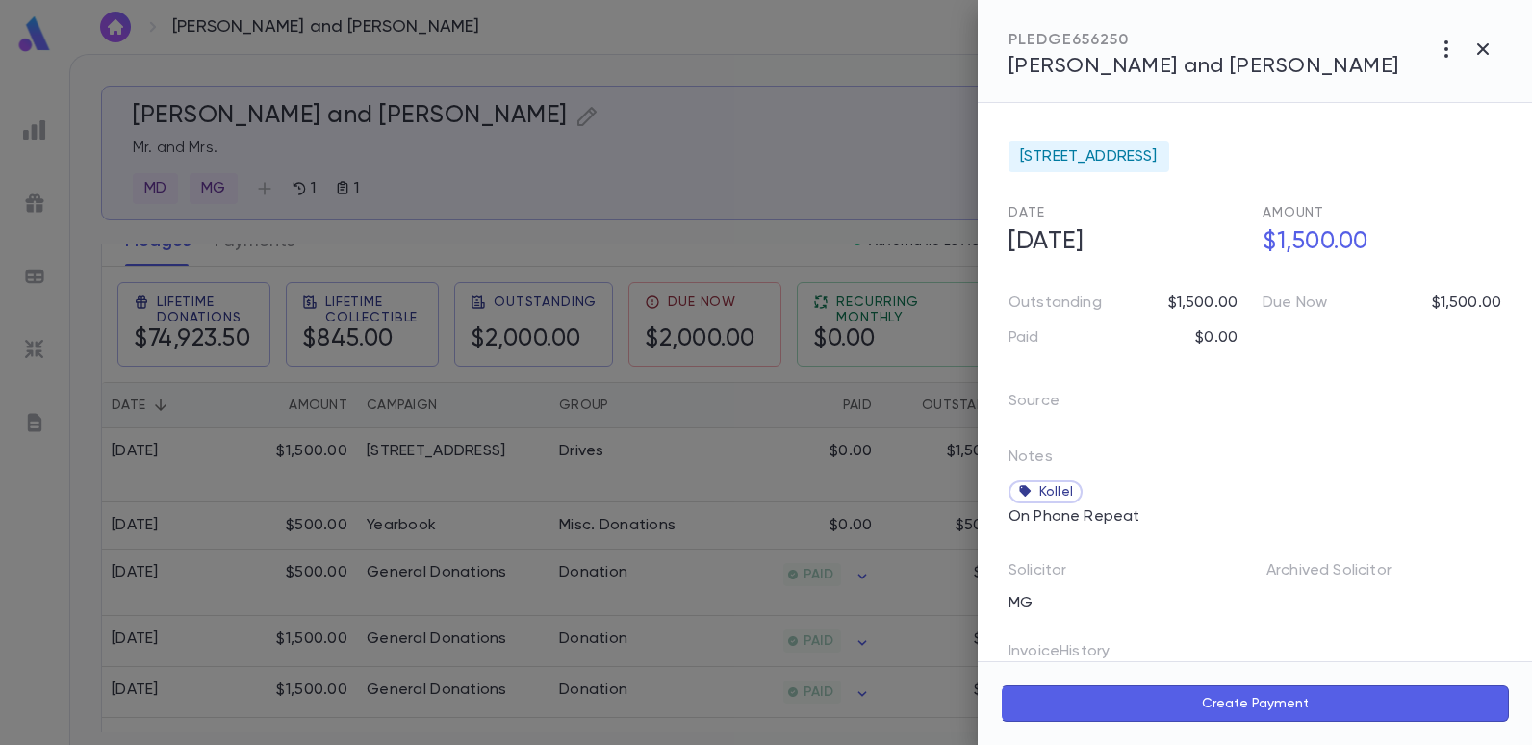
click at [815, 162] on div at bounding box center [766, 372] width 1532 height 745
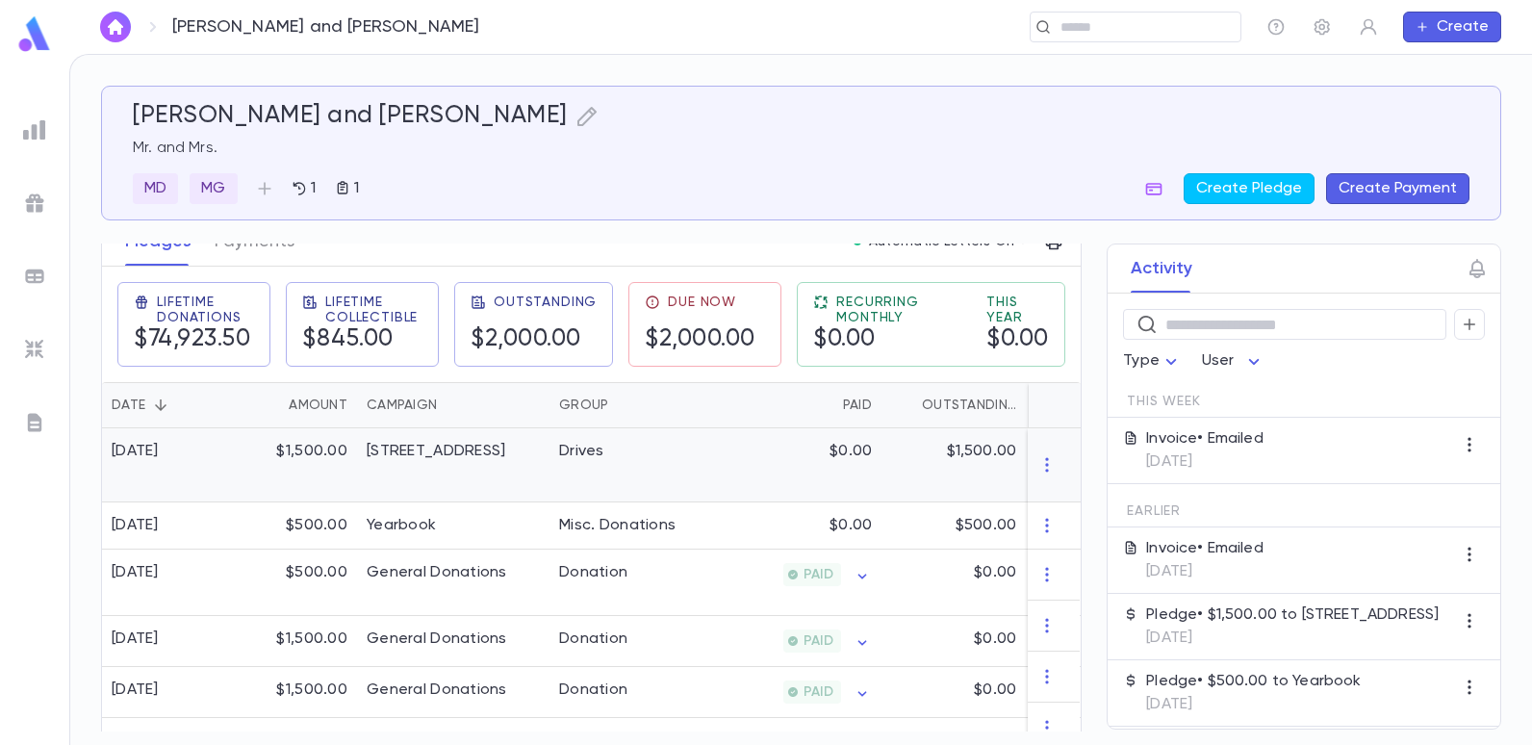
click at [390, 444] on div "2025-26 Summer Drive" at bounding box center [436, 451] width 139 height 19
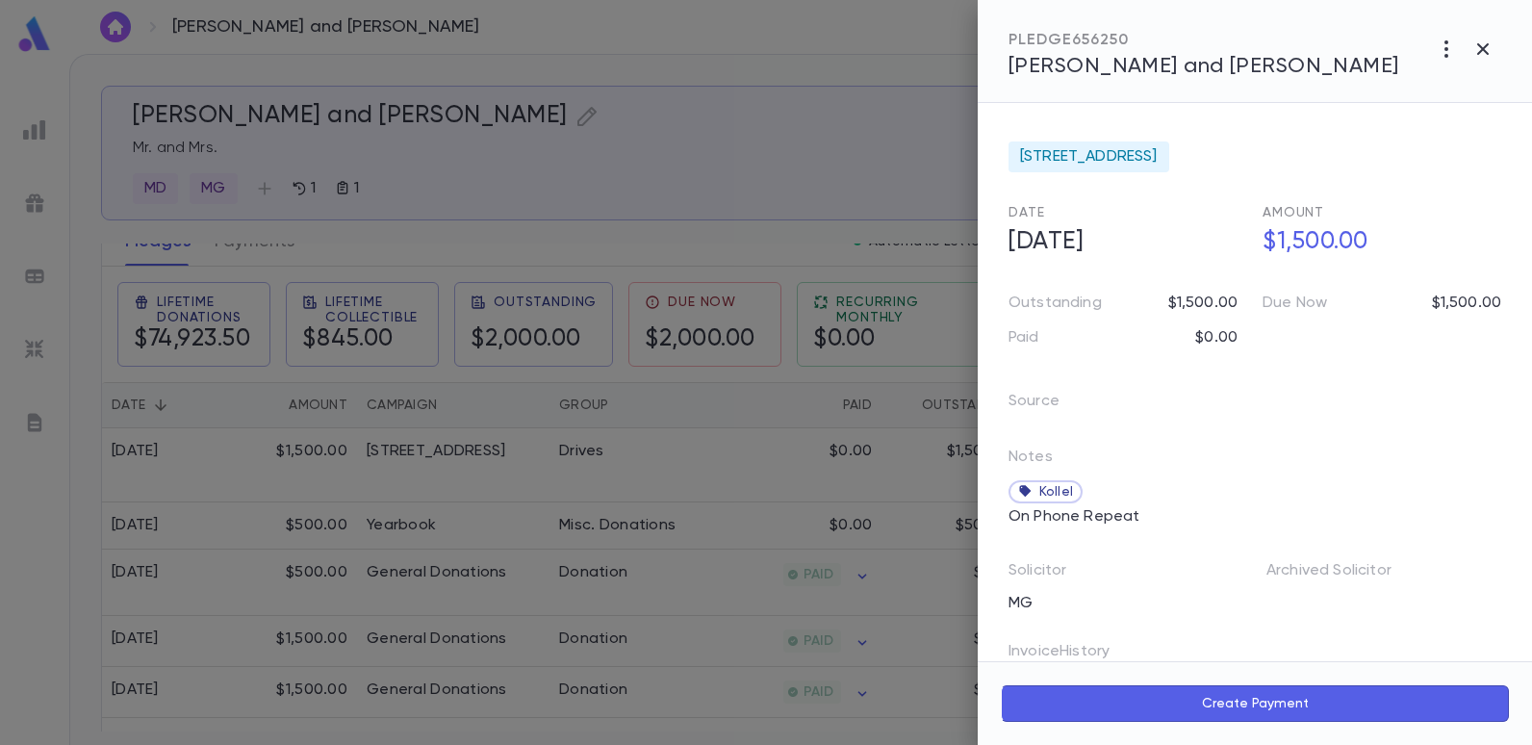
click at [887, 193] on div at bounding box center [766, 372] width 1532 height 745
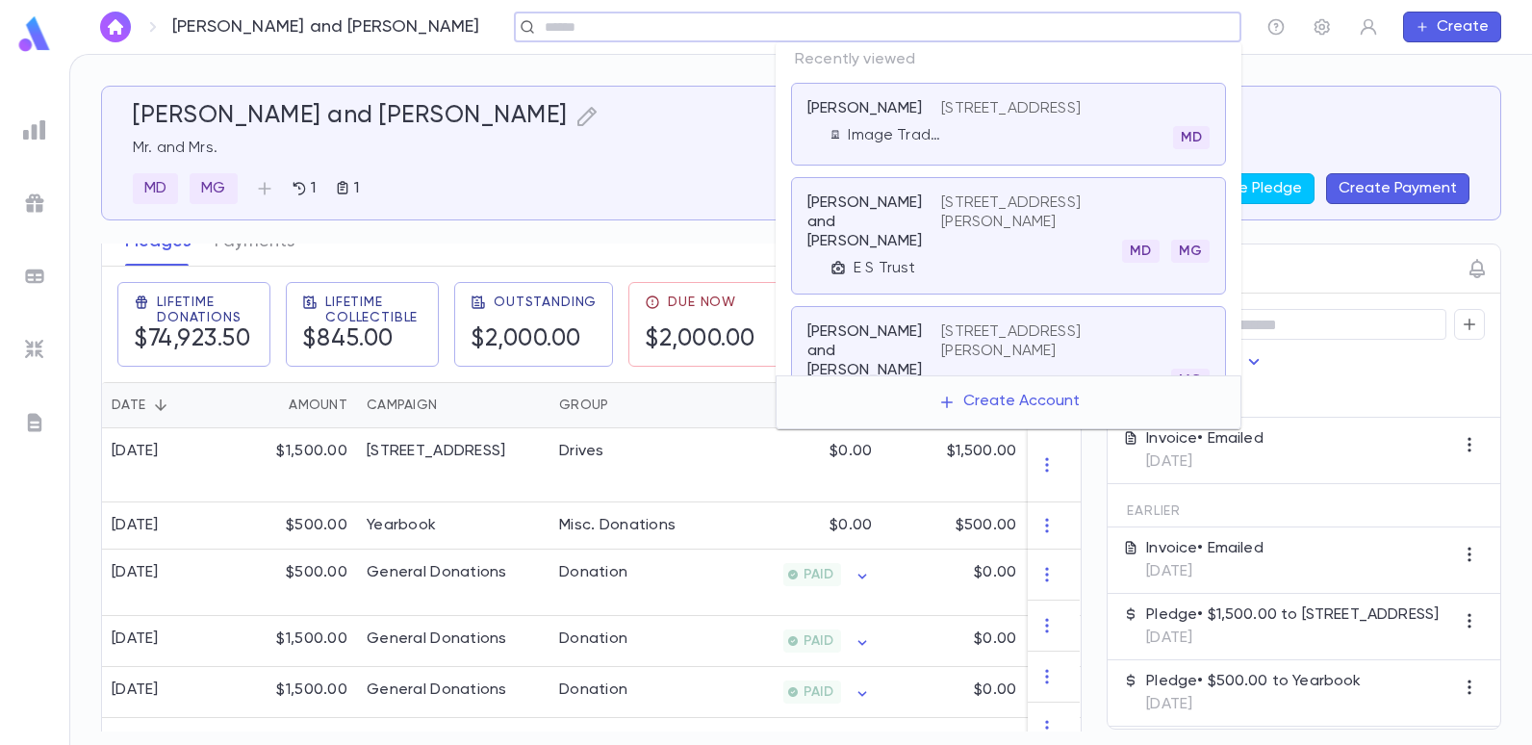
click at [1196, 20] on input "text" at bounding box center [871, 27] width 665 height 18
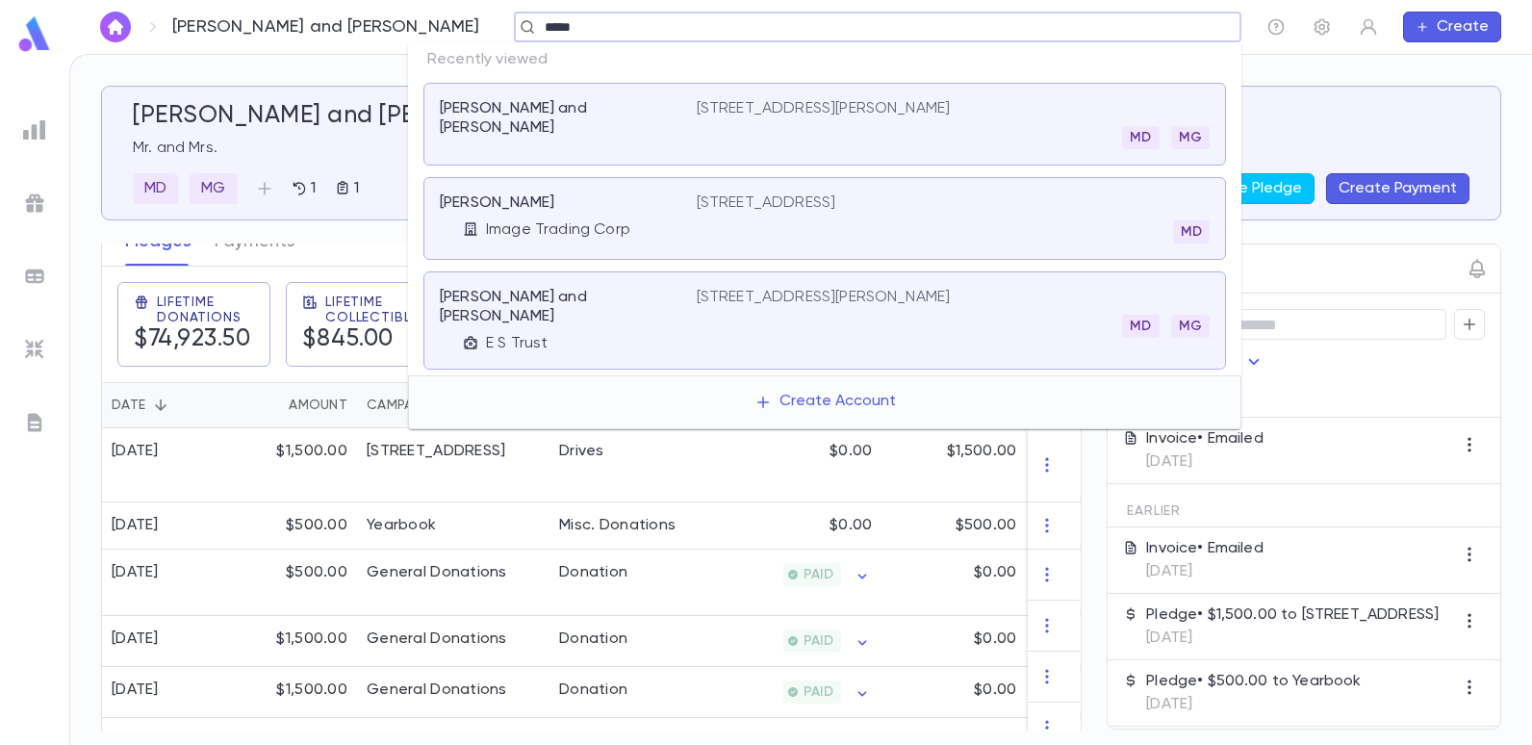
type input "******"
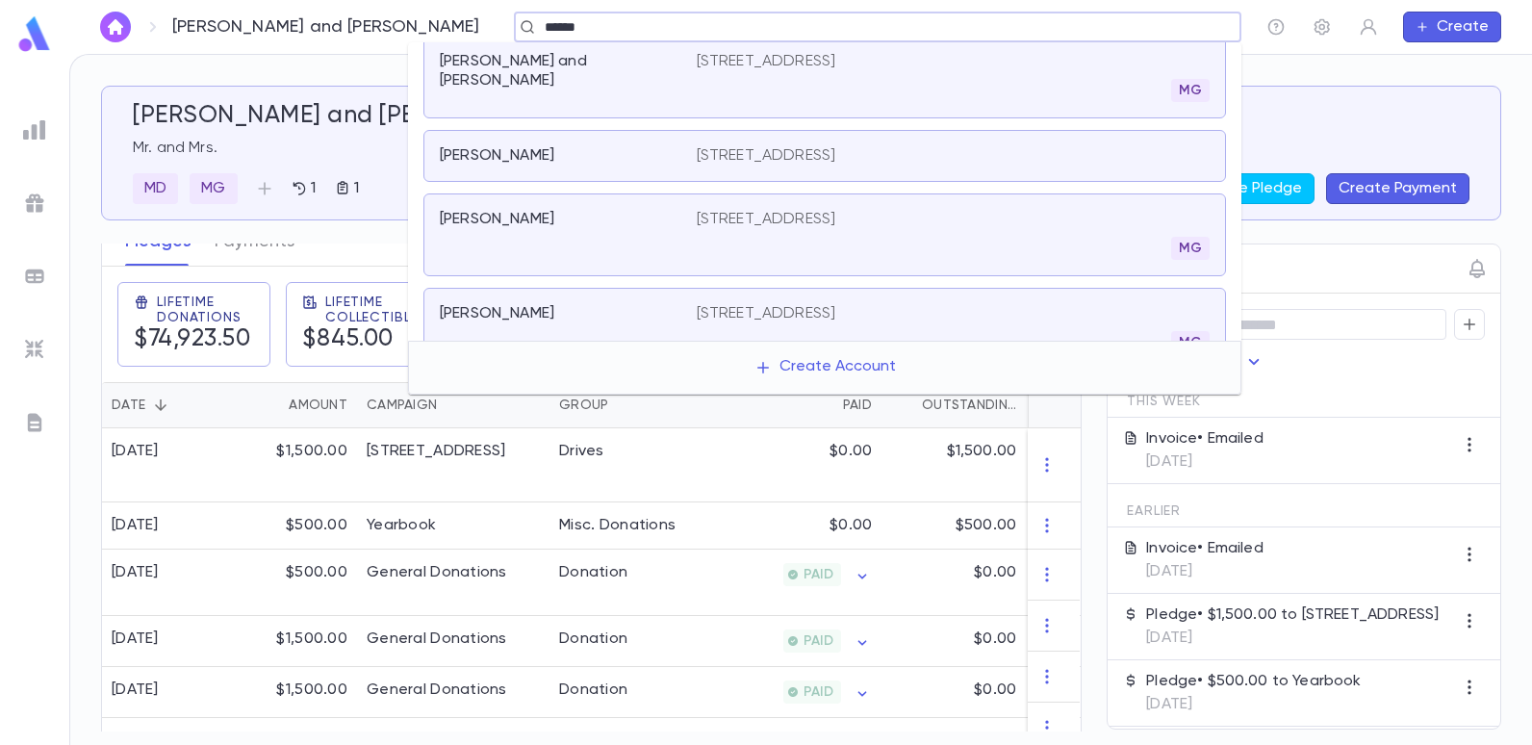
scroll to position [96, 0]
click at [793, 209] on p "1561 East 29th Street, Brooklyn NY 11229" at bounding box center [767, 218] width 140 height 19
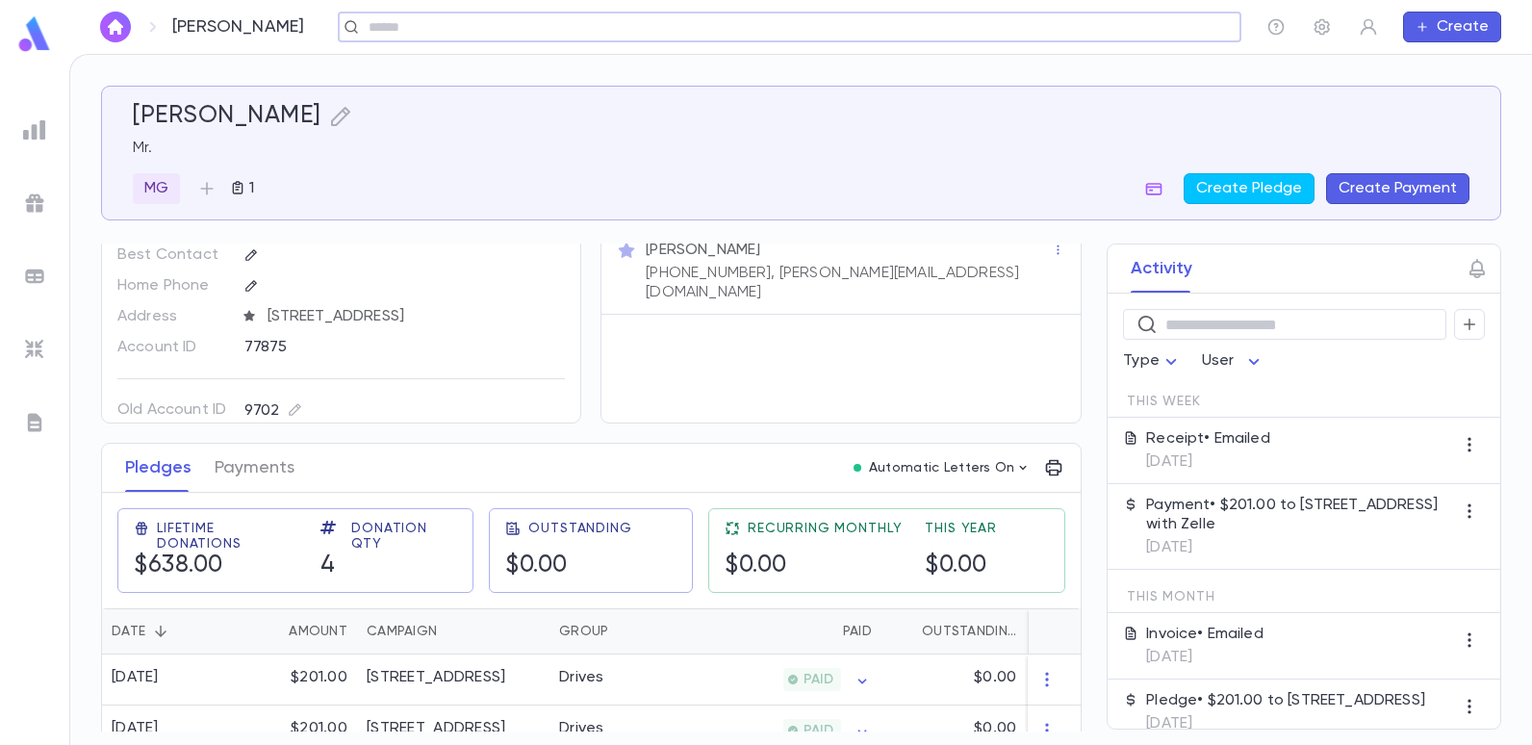
scroll to position [96, 0]
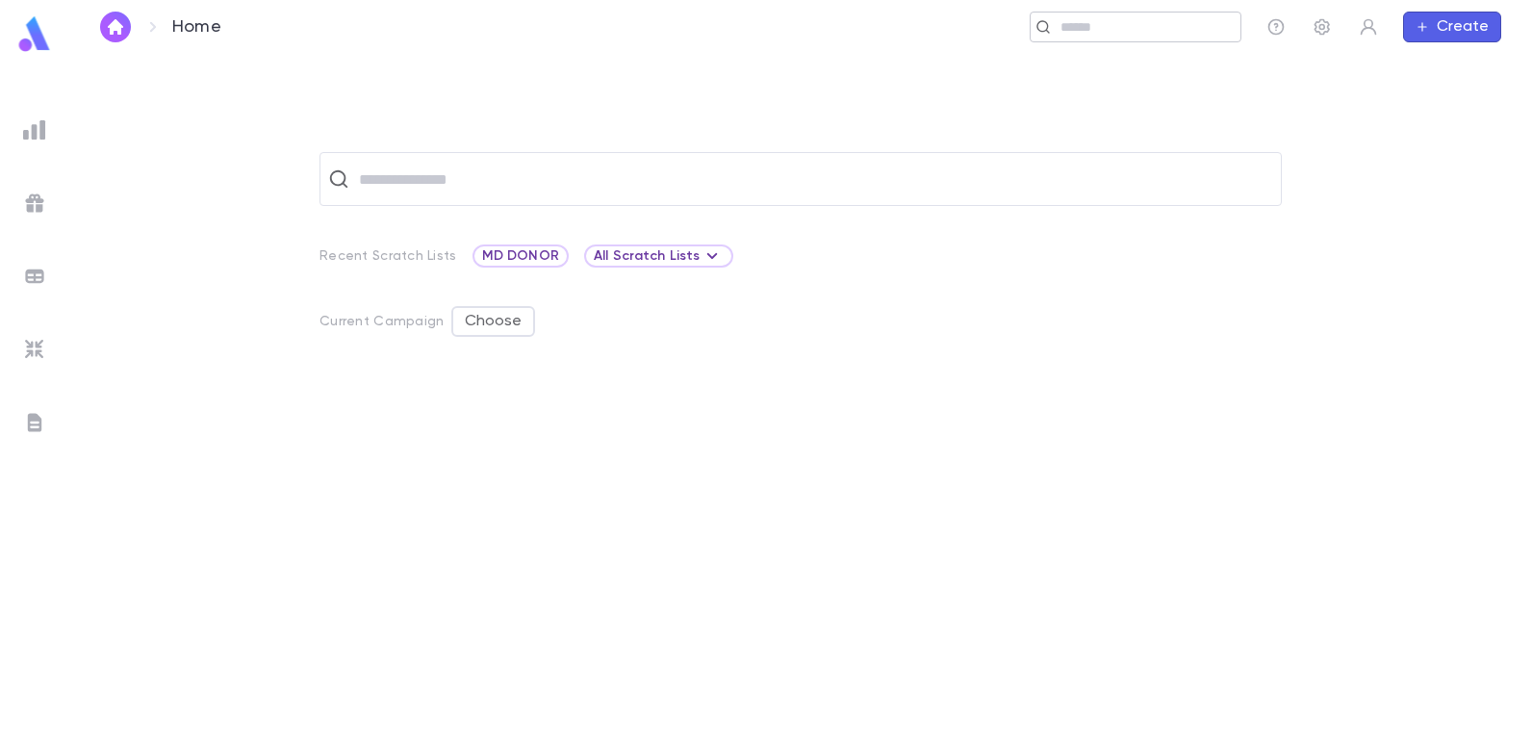
click at [1092, 30] on input "text" at bounding box center [1144, 27] width 178 height 18
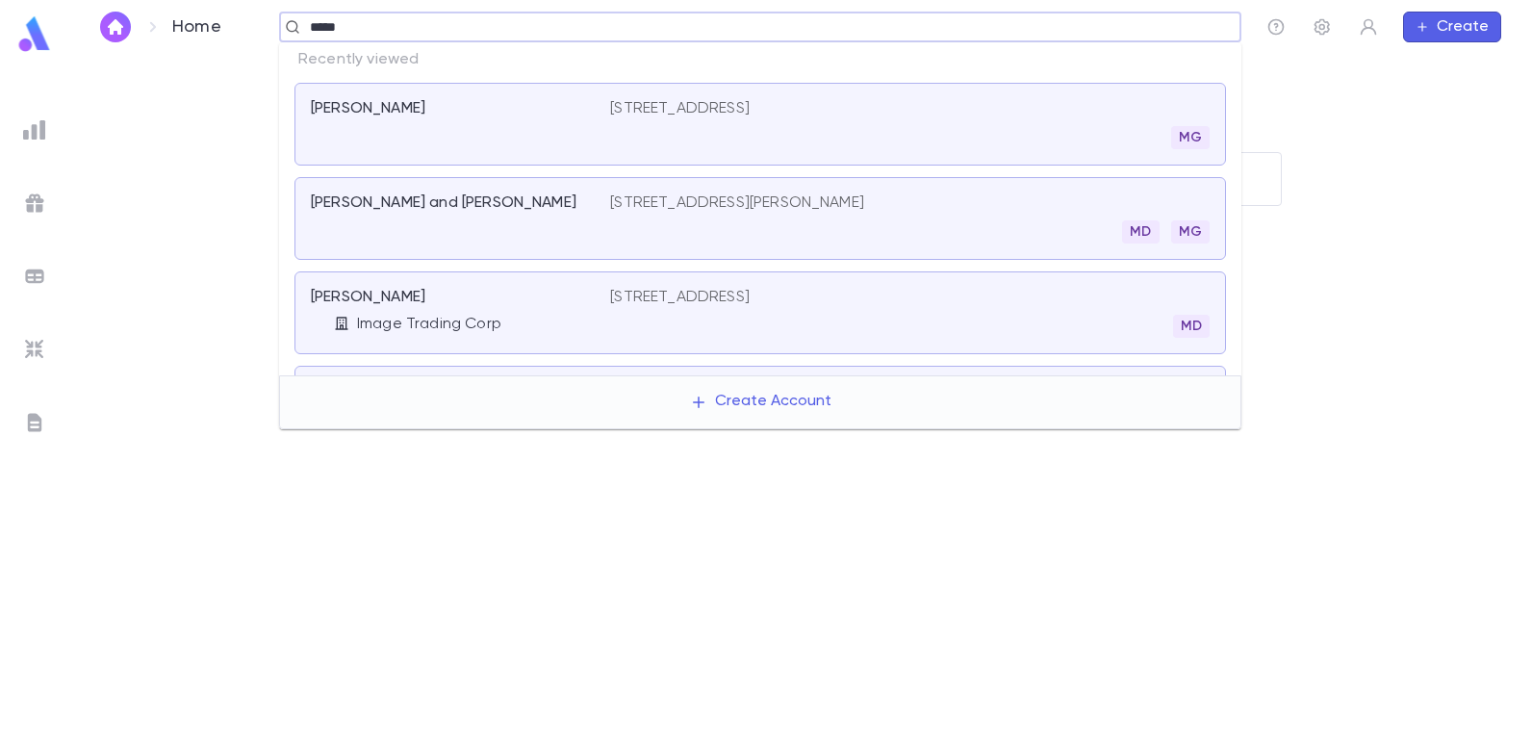
type input "******"
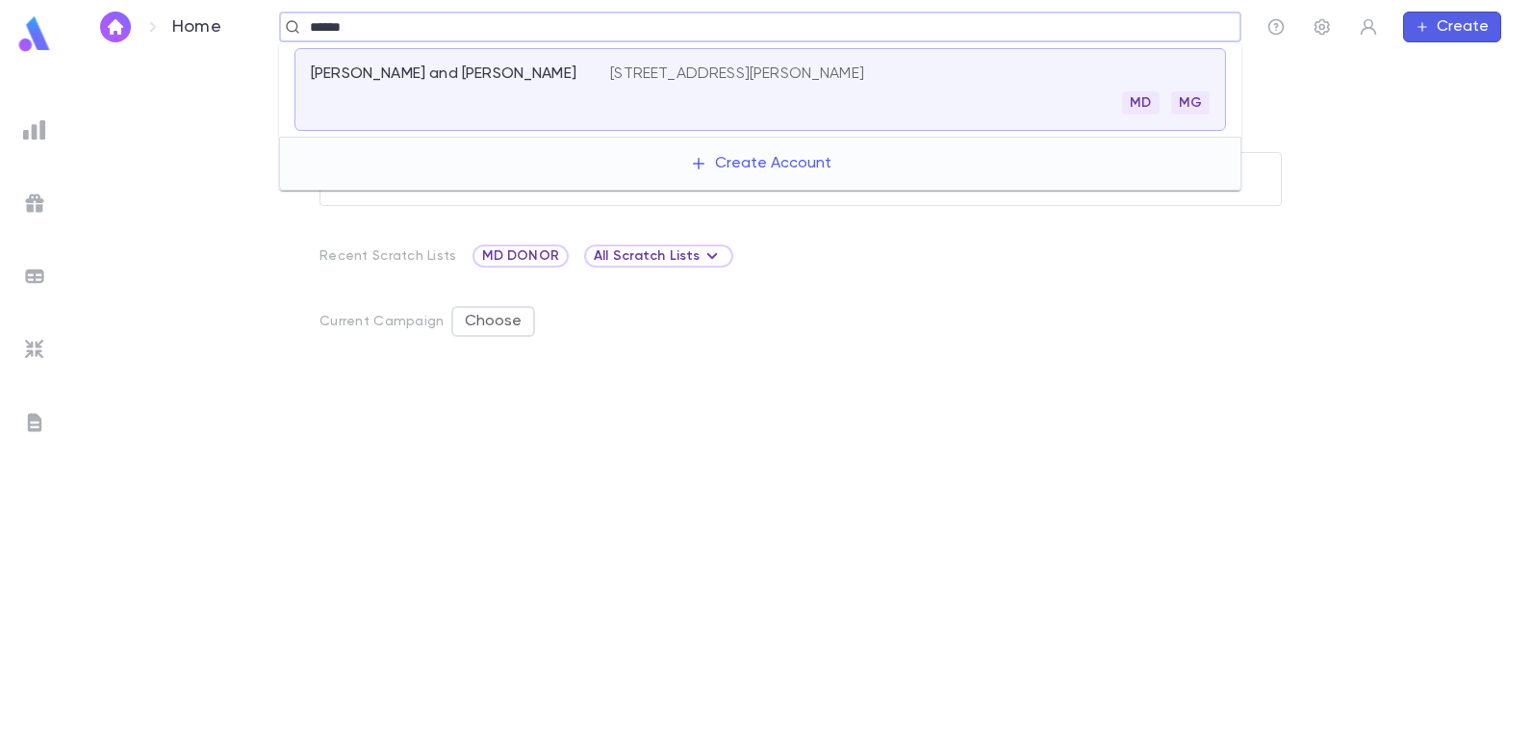
click at [751, 59] on div "Sabbagh, Coby and Junie 249 Perrine Avenue, Long Branch NJ 07740 MD MG" at bounding box center [761, 89] width 932 height 83
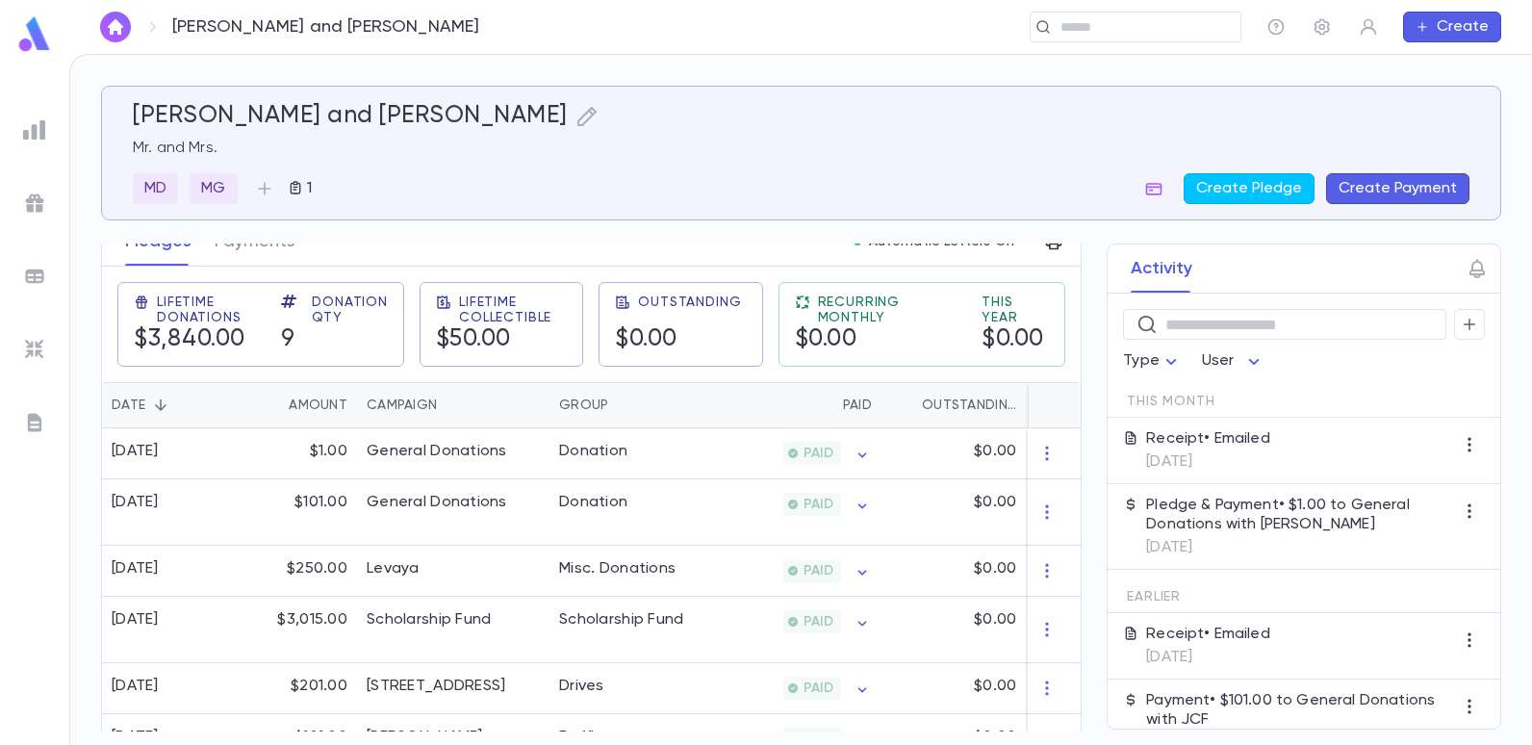
scroll to position [385, 0]
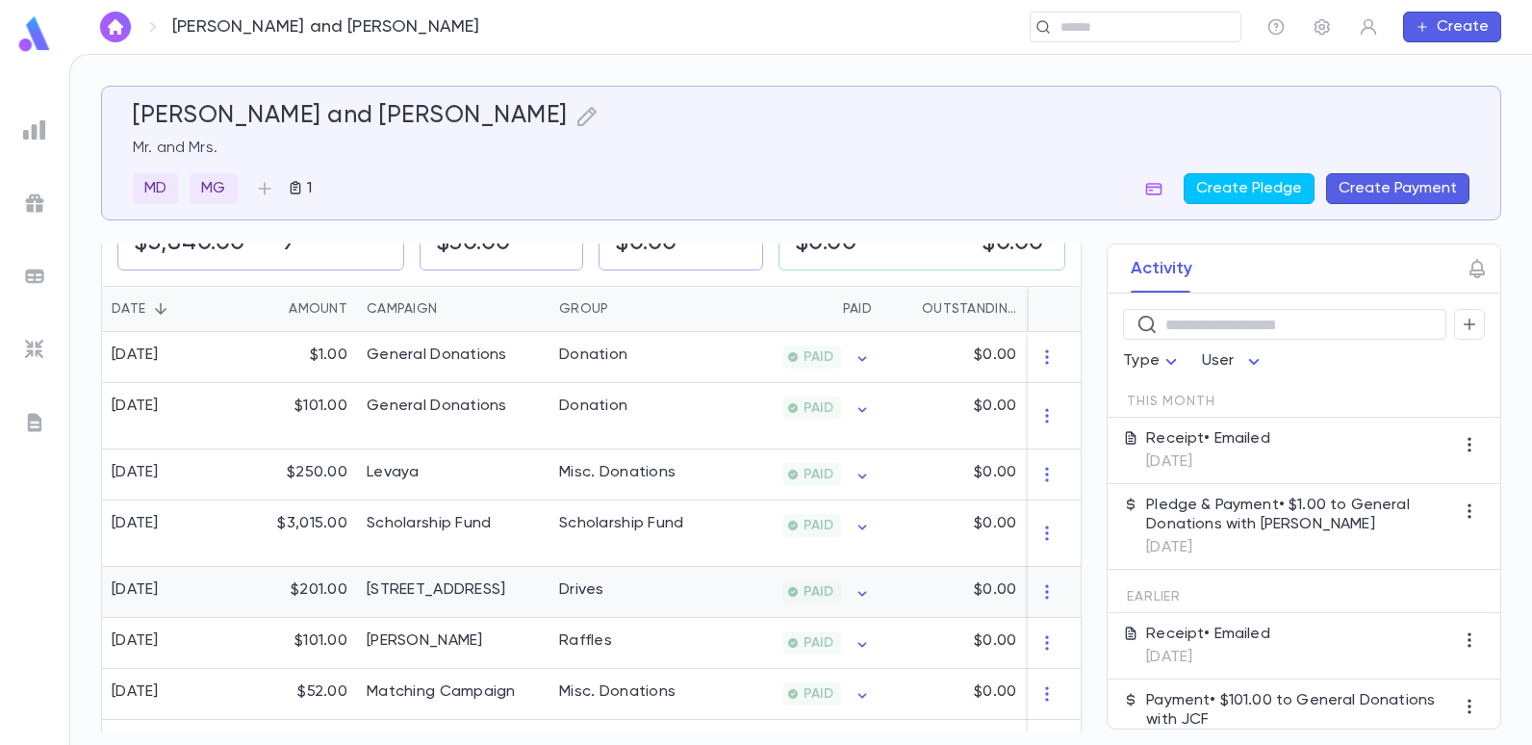
click at [652, 600] on div "Drives" at bounding box center [622, 592] width 144 height 51
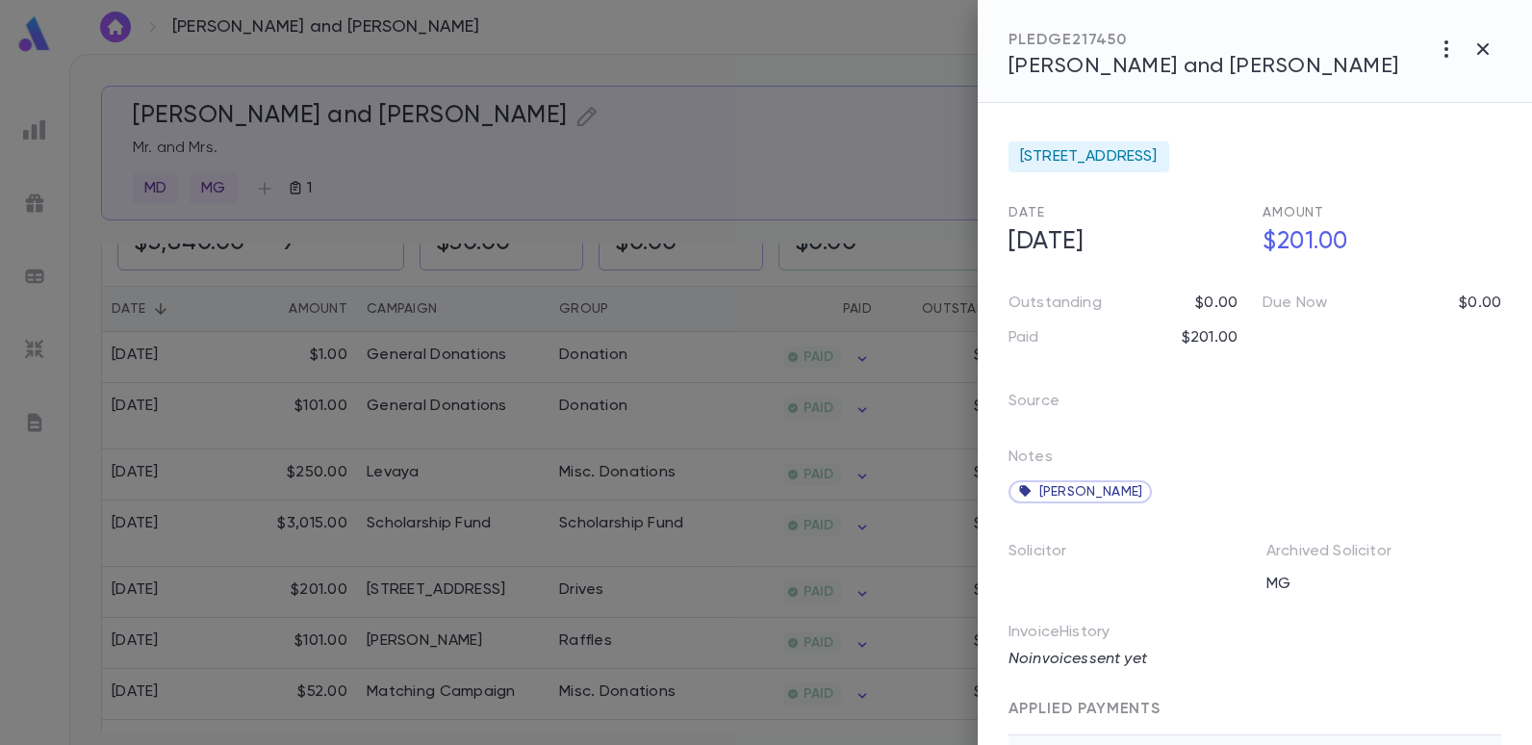
click at [815, 173] on div at bounding box center [766, 372] width 1532 height 745
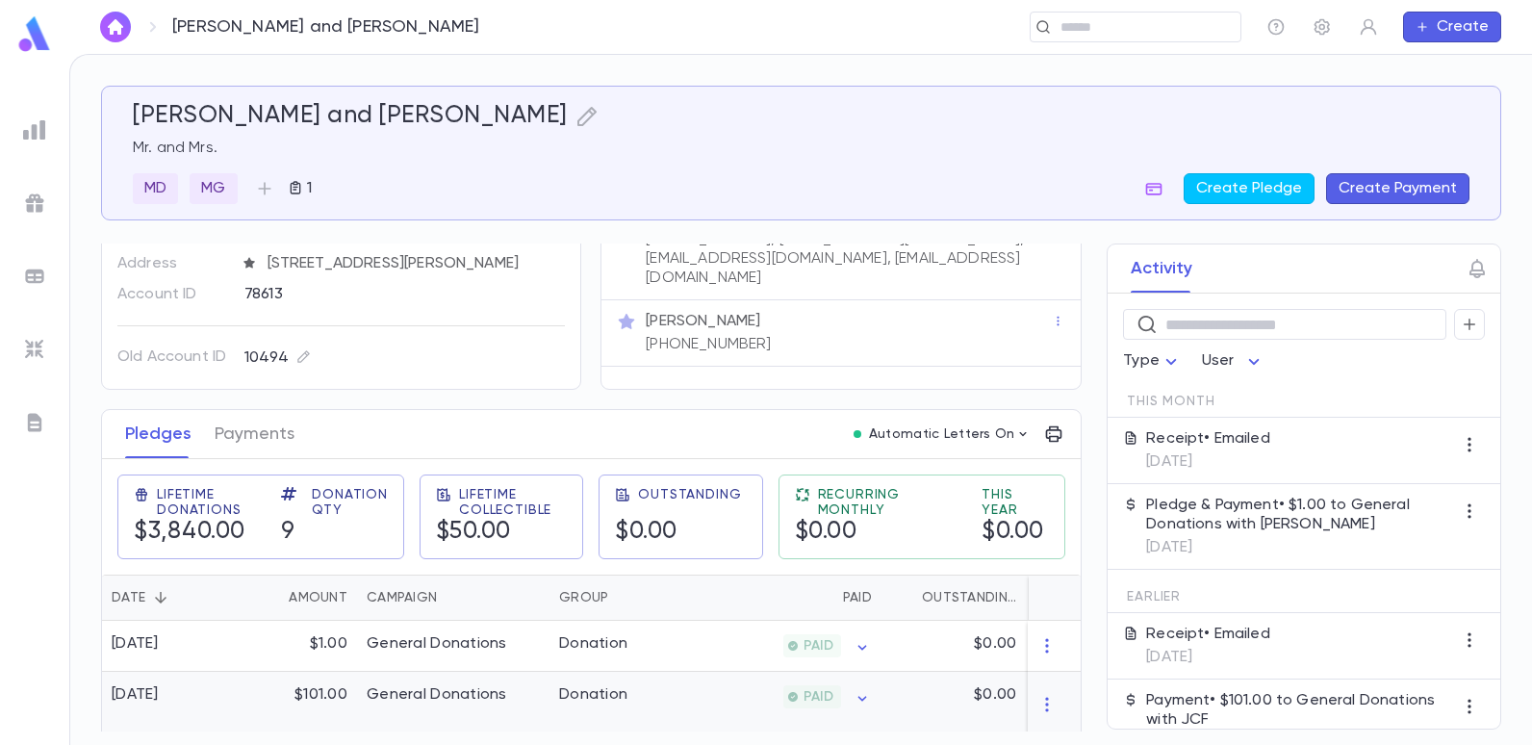
scroll to position [0, 0]
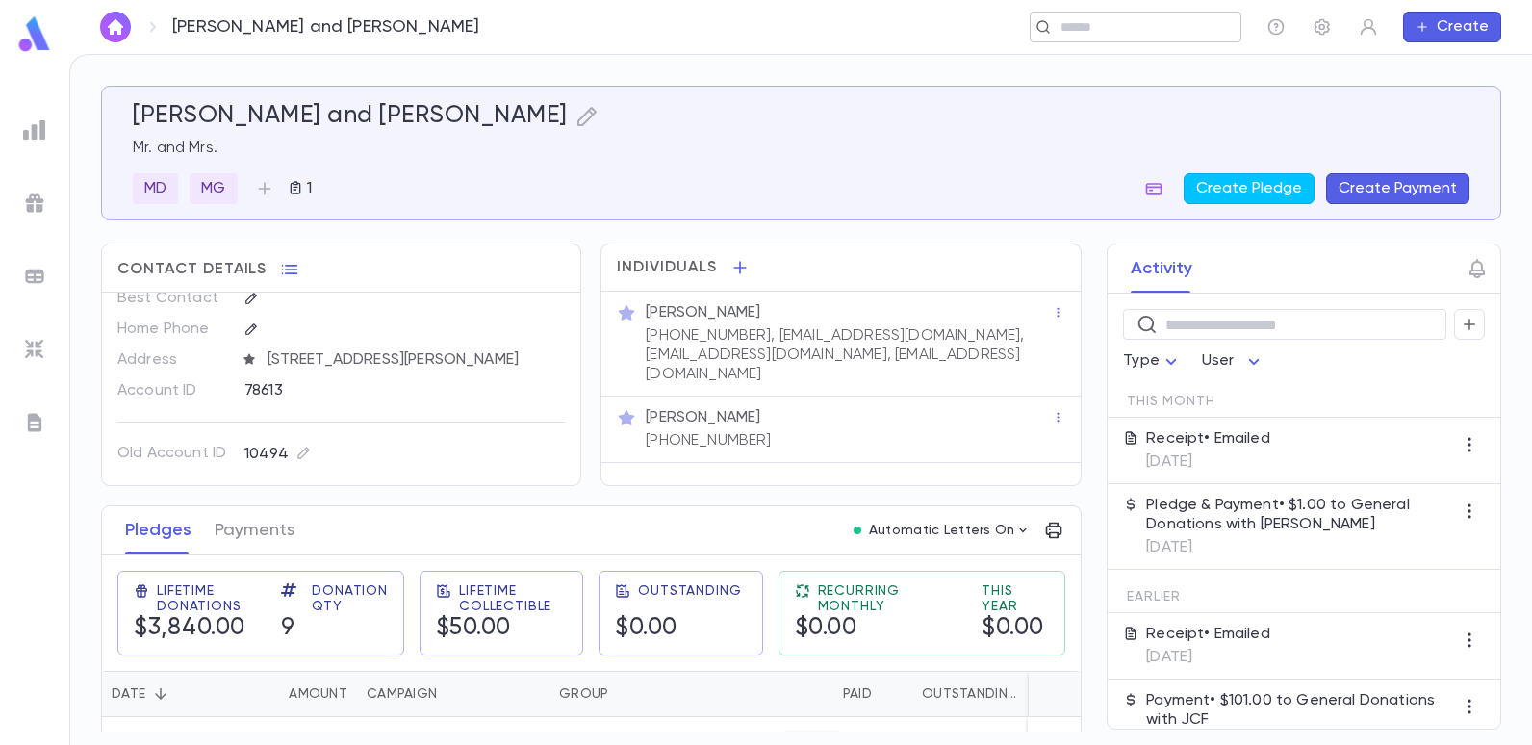
click at [1114, 30] on input "text" at bounding box center [1129, 27] width 149 height 18
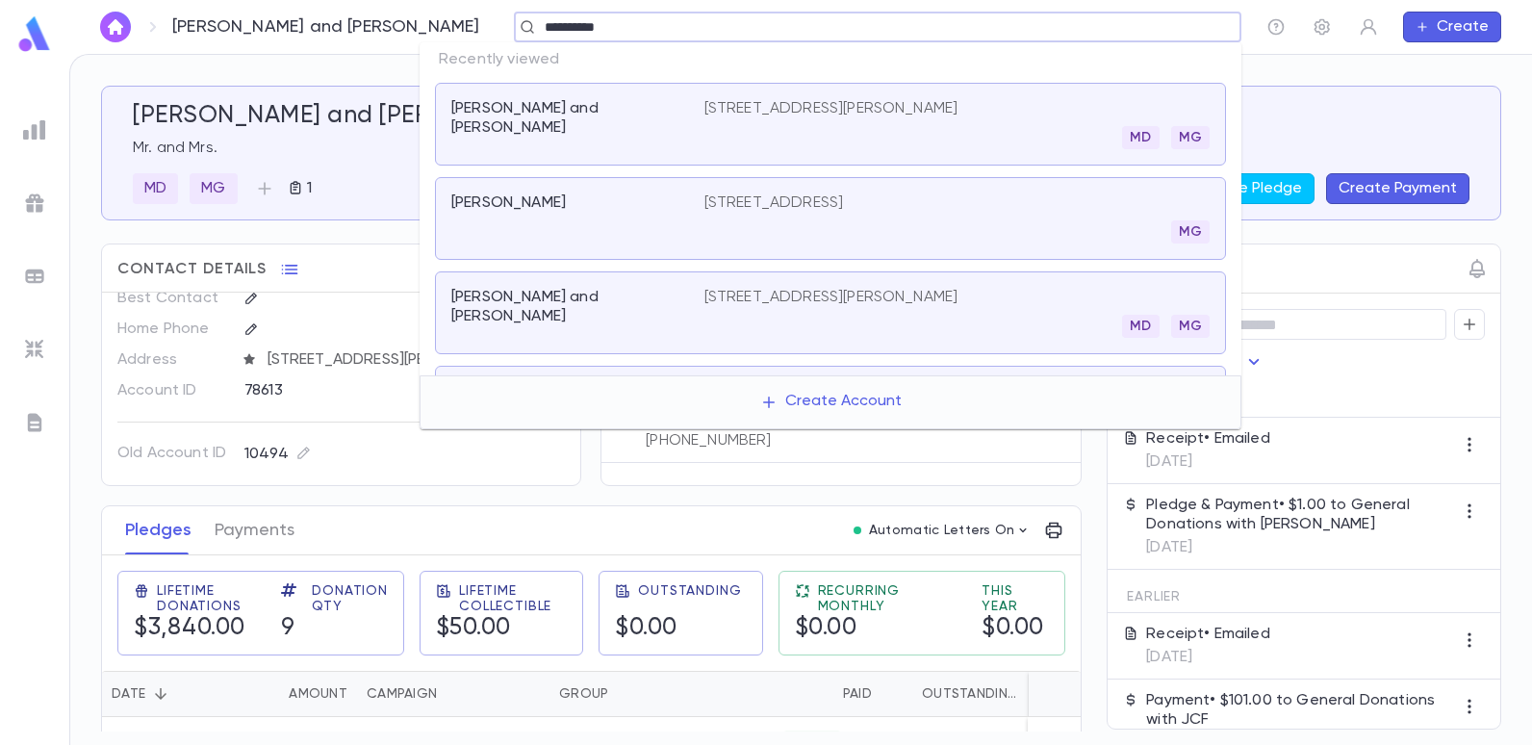
type input "**********"
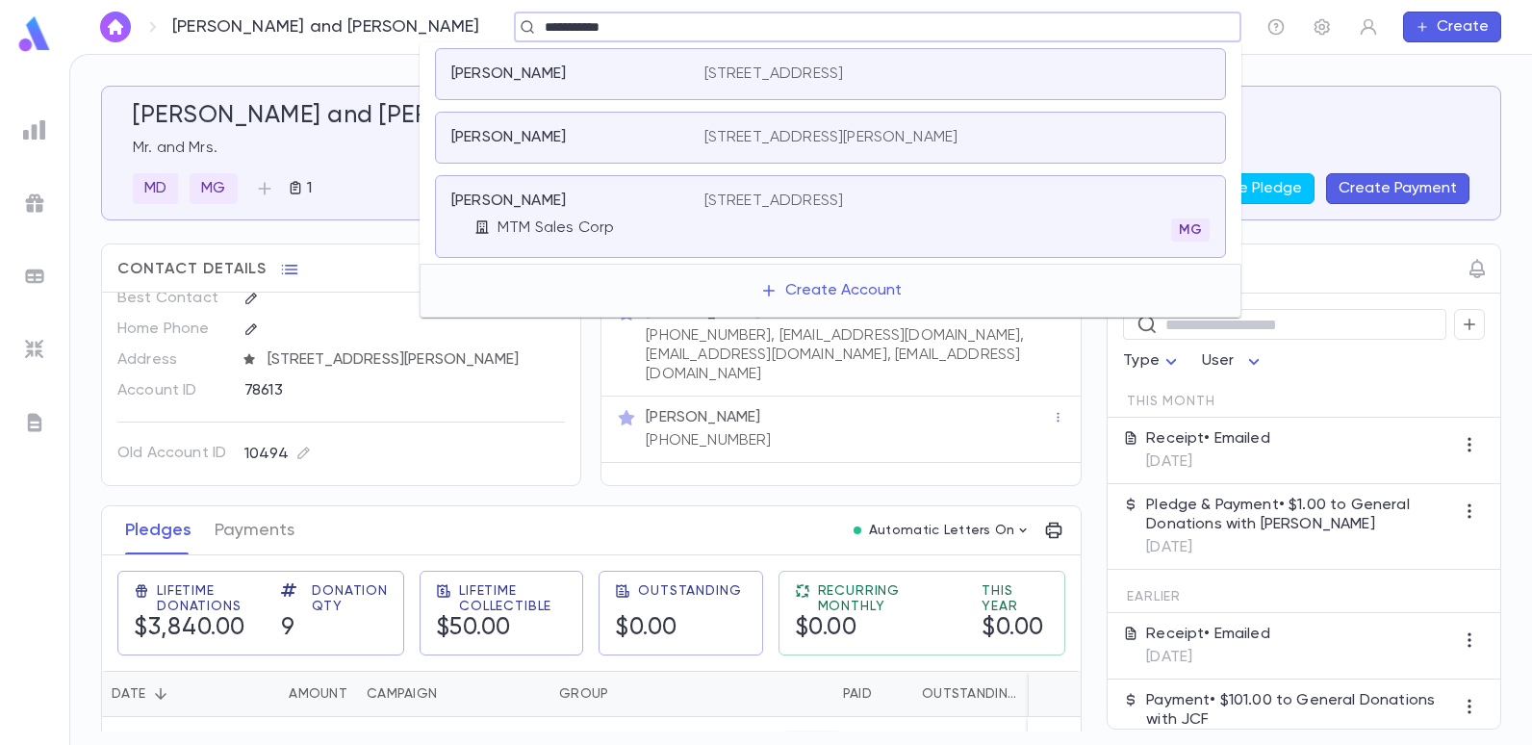
click at [706, 131] on p "[STREET_ADDRESS][PERSON_NAME]" at bounding box center [832, 137] width 254 height 19
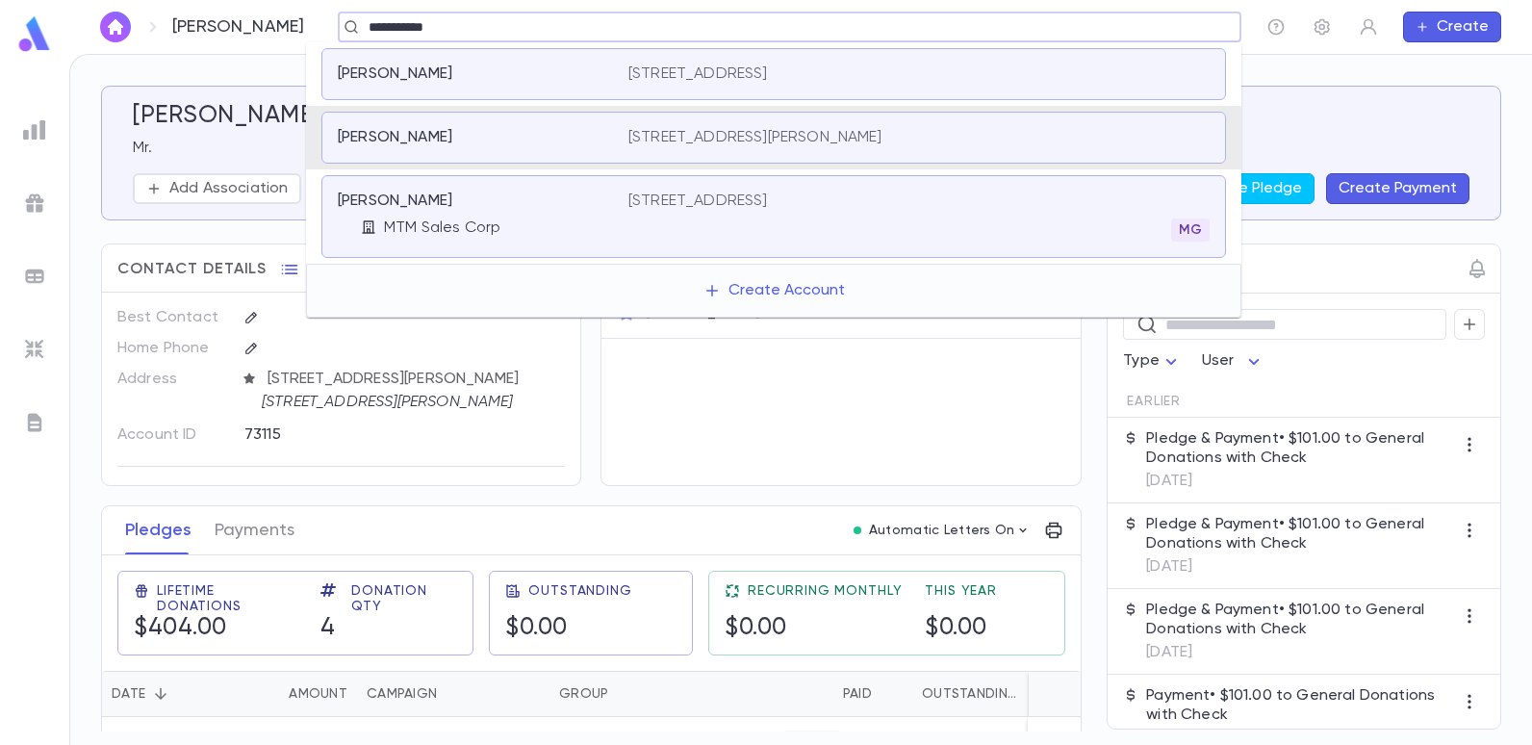
type input "**********"
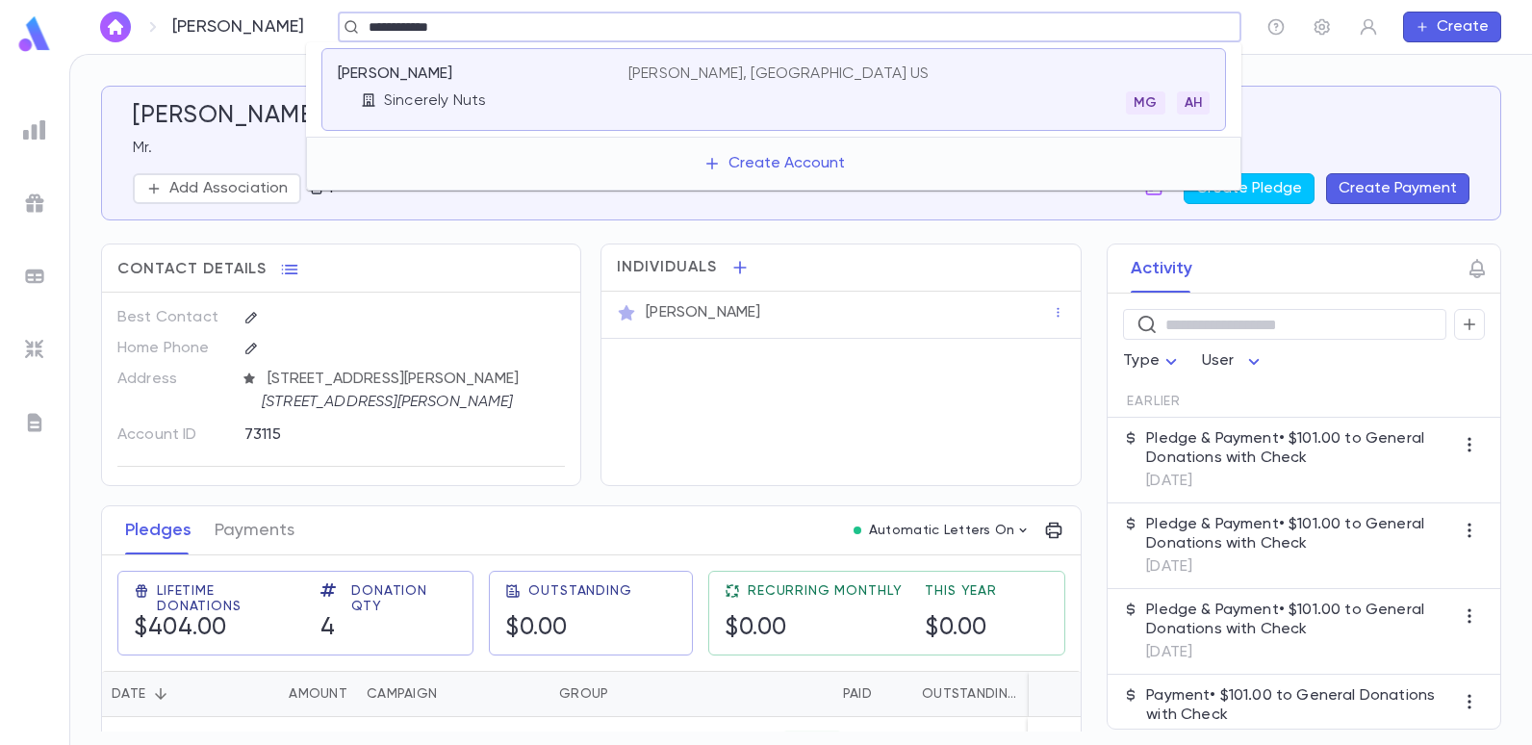
click at [666, 73] on p "[PERSON_NAME], [GEOGRAPHIC_DATA] US" at bounding box center [778, 73] width 301 height 19
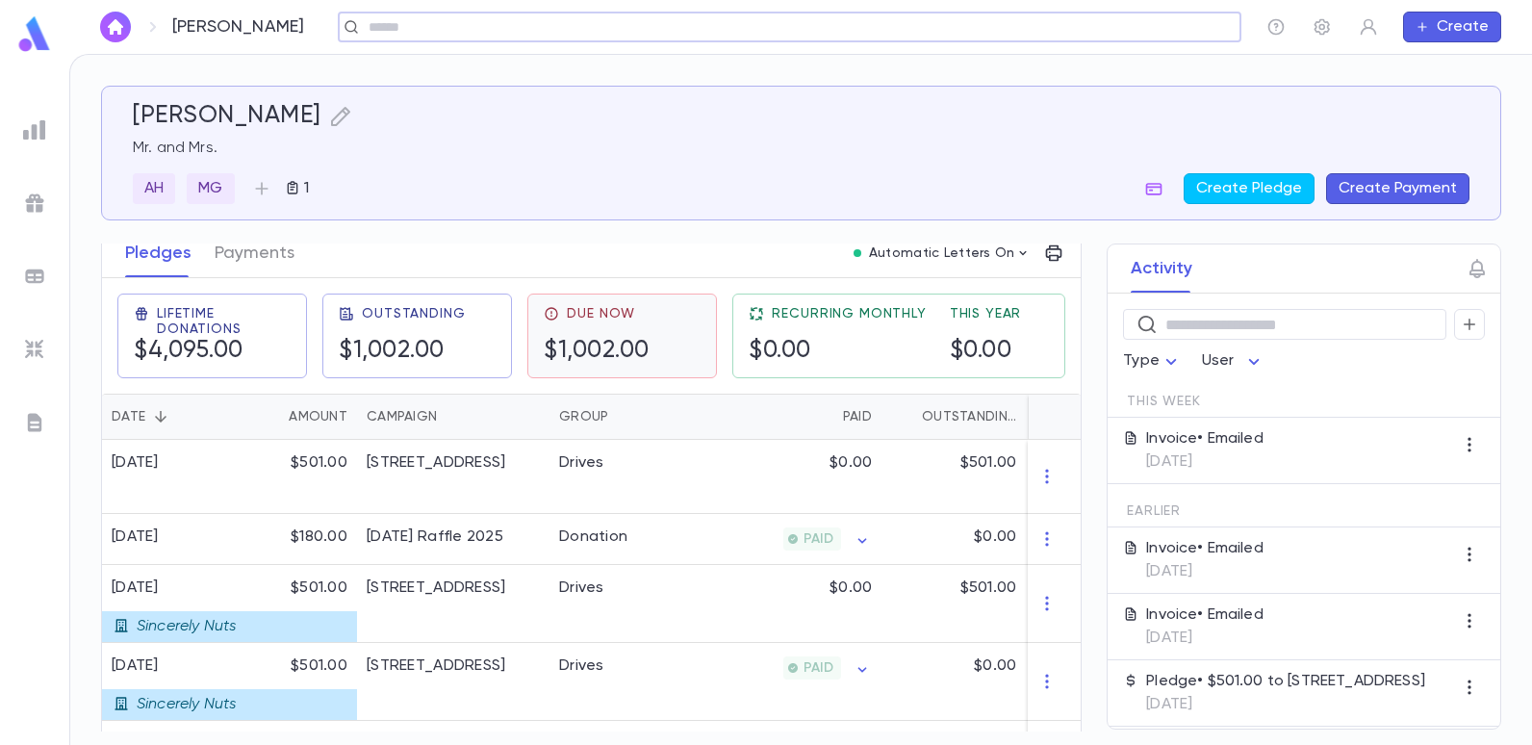
scroll to position [289, 0]
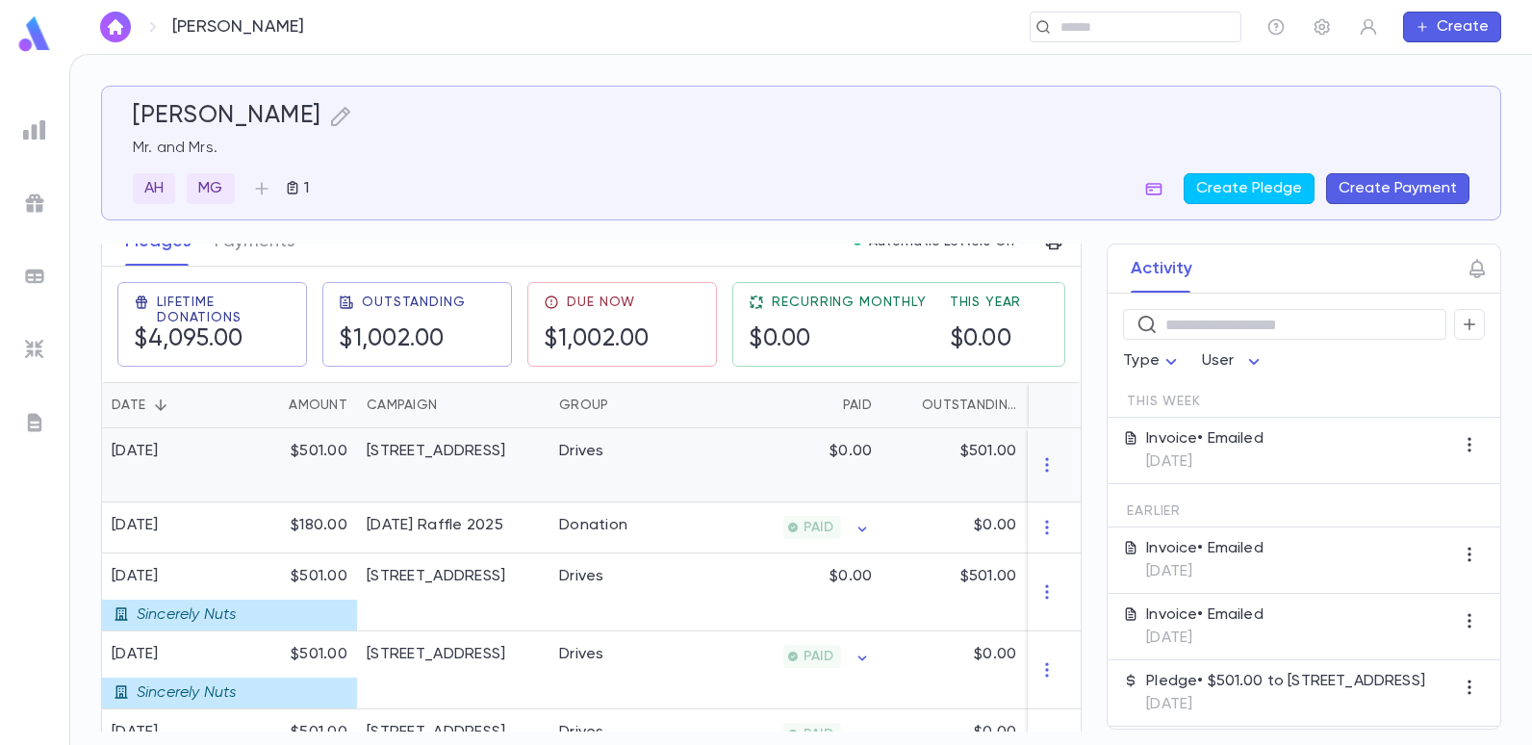
click at [484, 444] on div "2025-26 Summer Drive" at bounding box center [436, 451] width 139 height 19
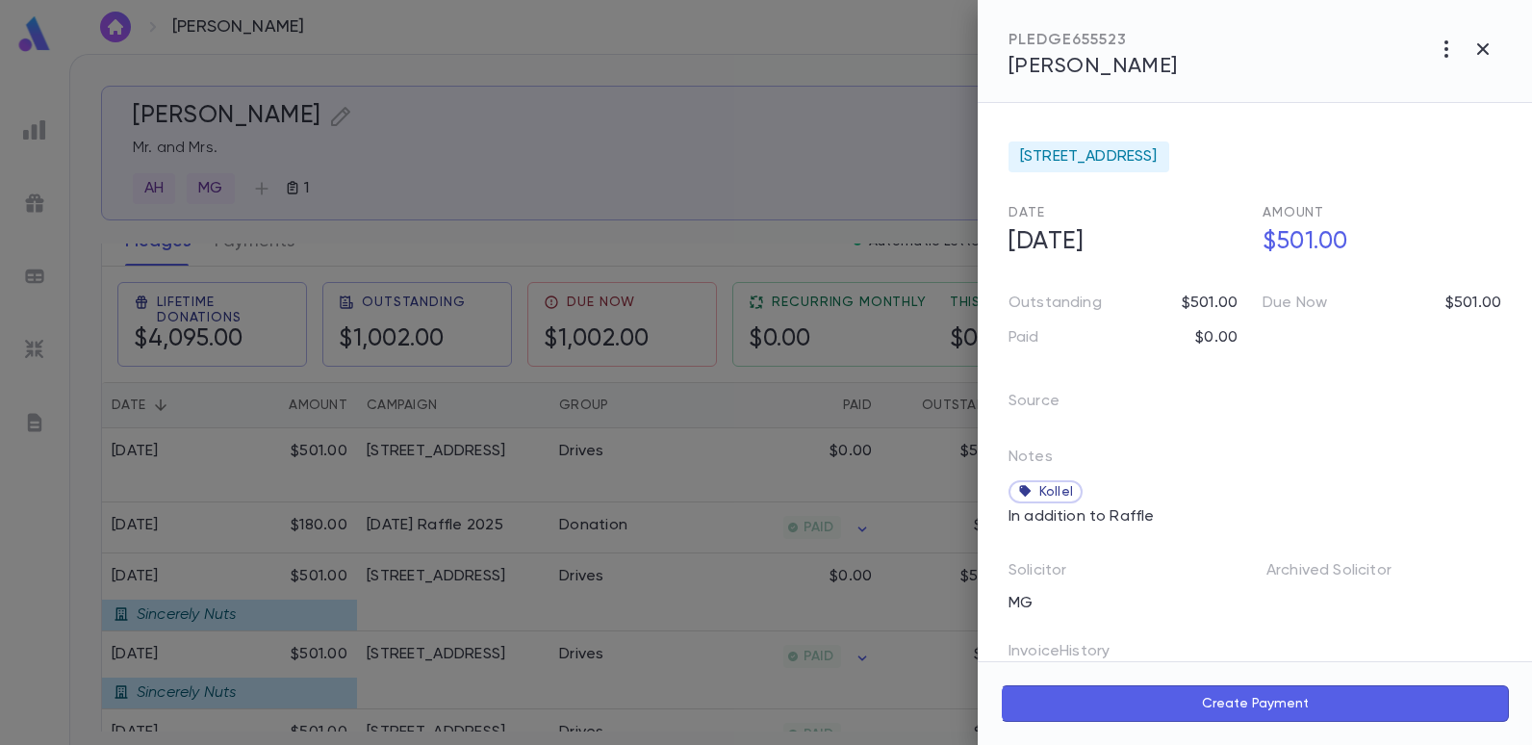
click at [819, 167] on div at bounding box center [766, 372] width 1532 height 745
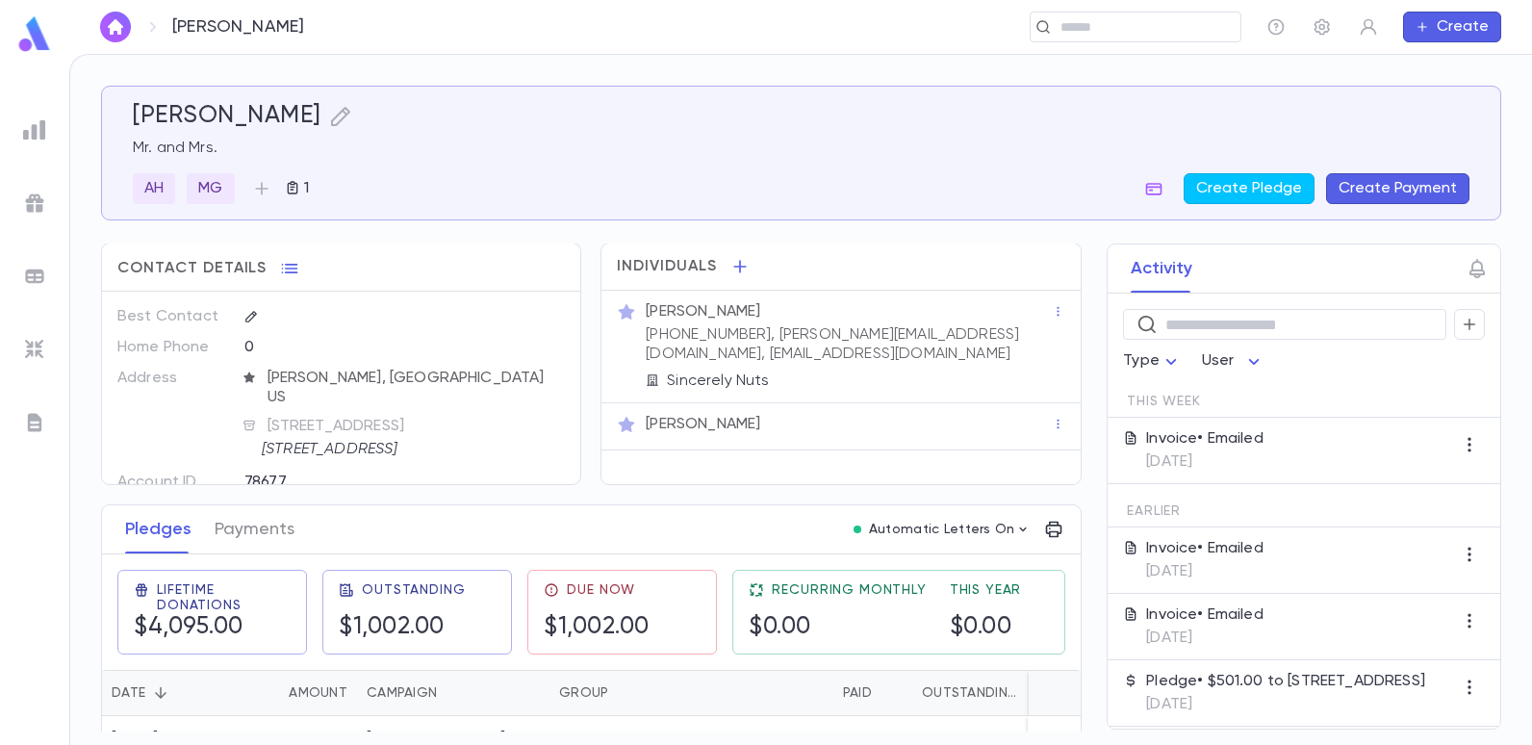
scroll to position [0, 0]
click at [1138, 31] on input "text" at bounding box center [1129, 27] width 149 height 18
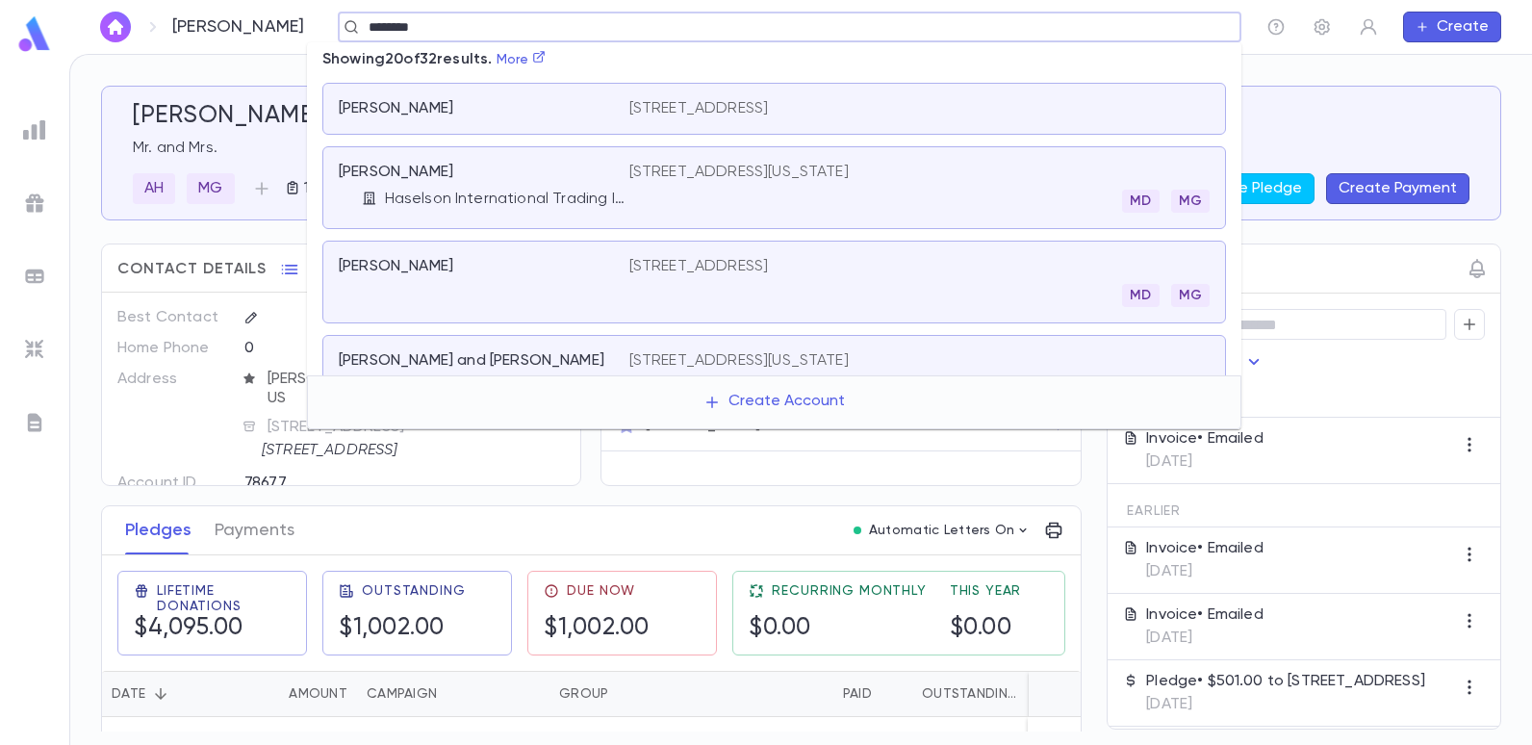
type input "*********"
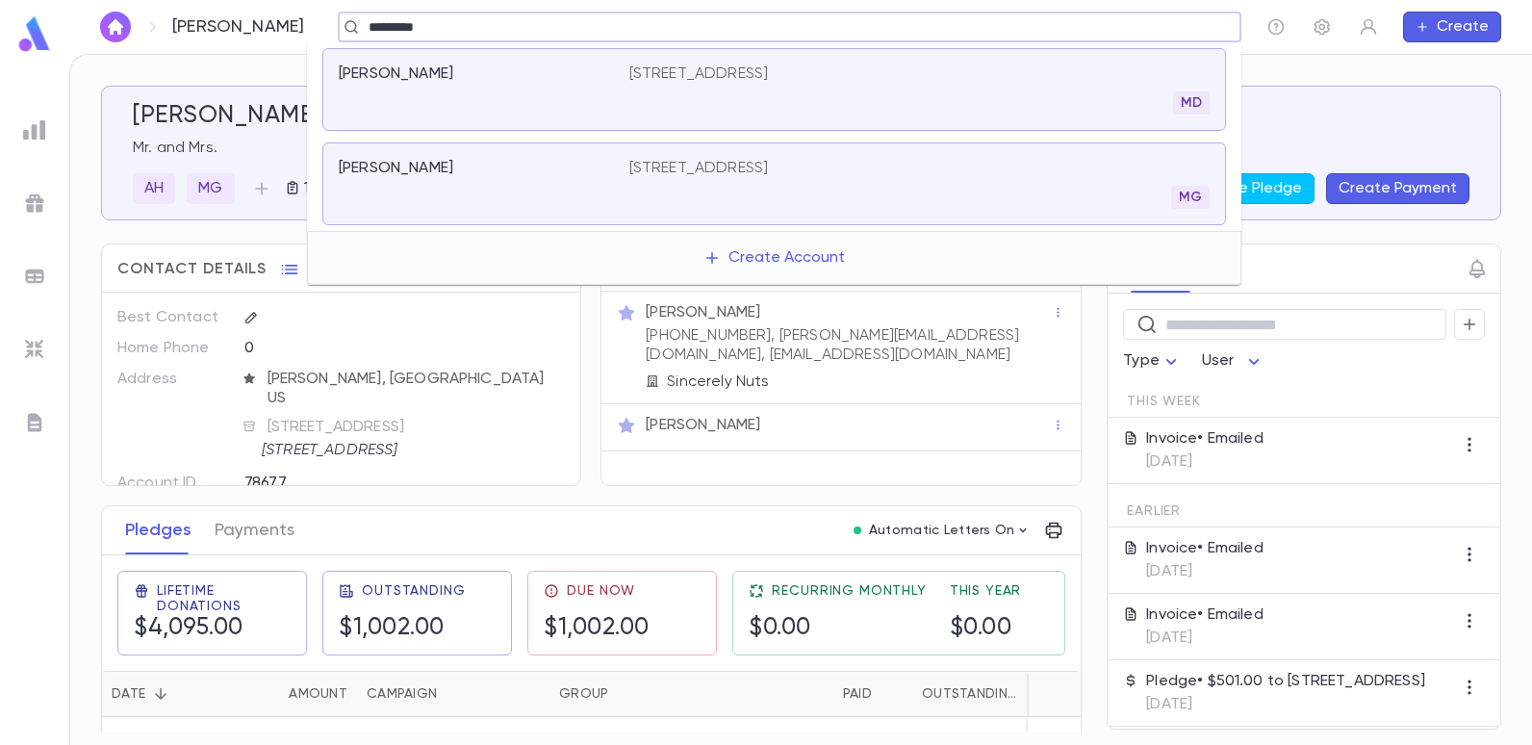
click at [704, 166] on p "[STREET_ADDRESS]" at bounding box center [699, 168] width 140 height 19
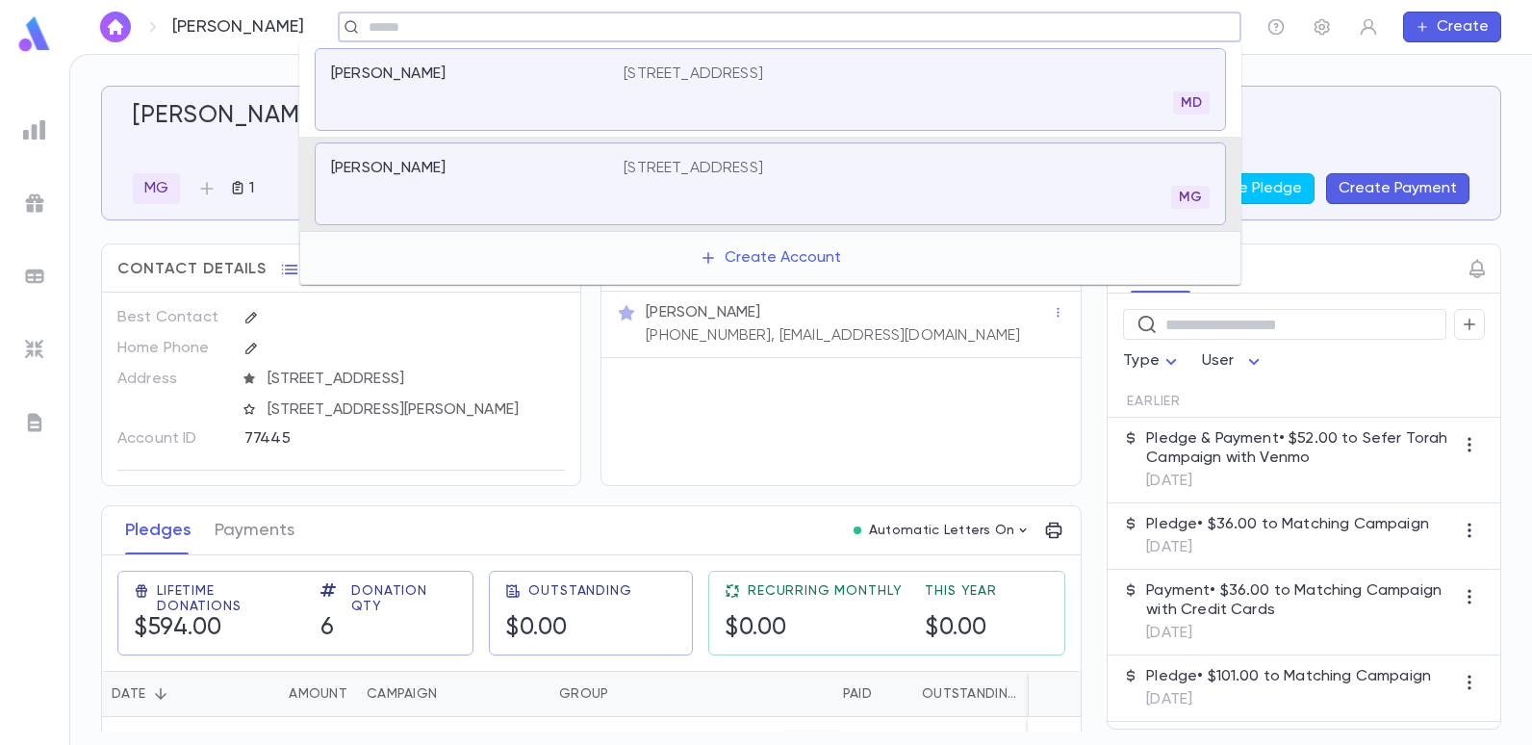
click at [363, 22] on input "text" at bounding box center [783, 27] width 841 height 18
click at [673, 64] on div "Ades, Abdo 294 Park Terrace, Elberon NJ 07740 MD" at bounding box center [770, 89] width 911 height 83
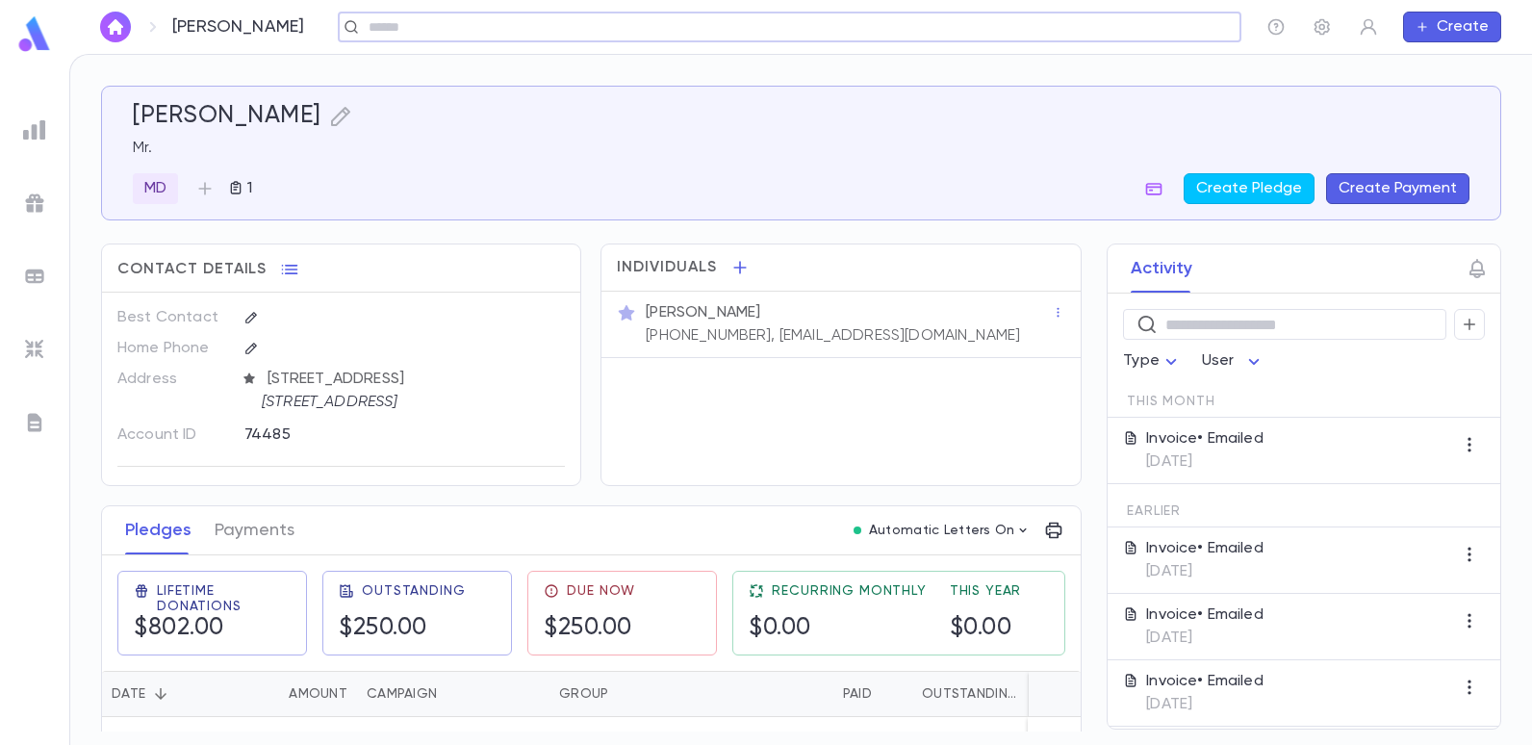
click at [391, 25] on input "text" at bounding box center [783, 27] width 841 height 18
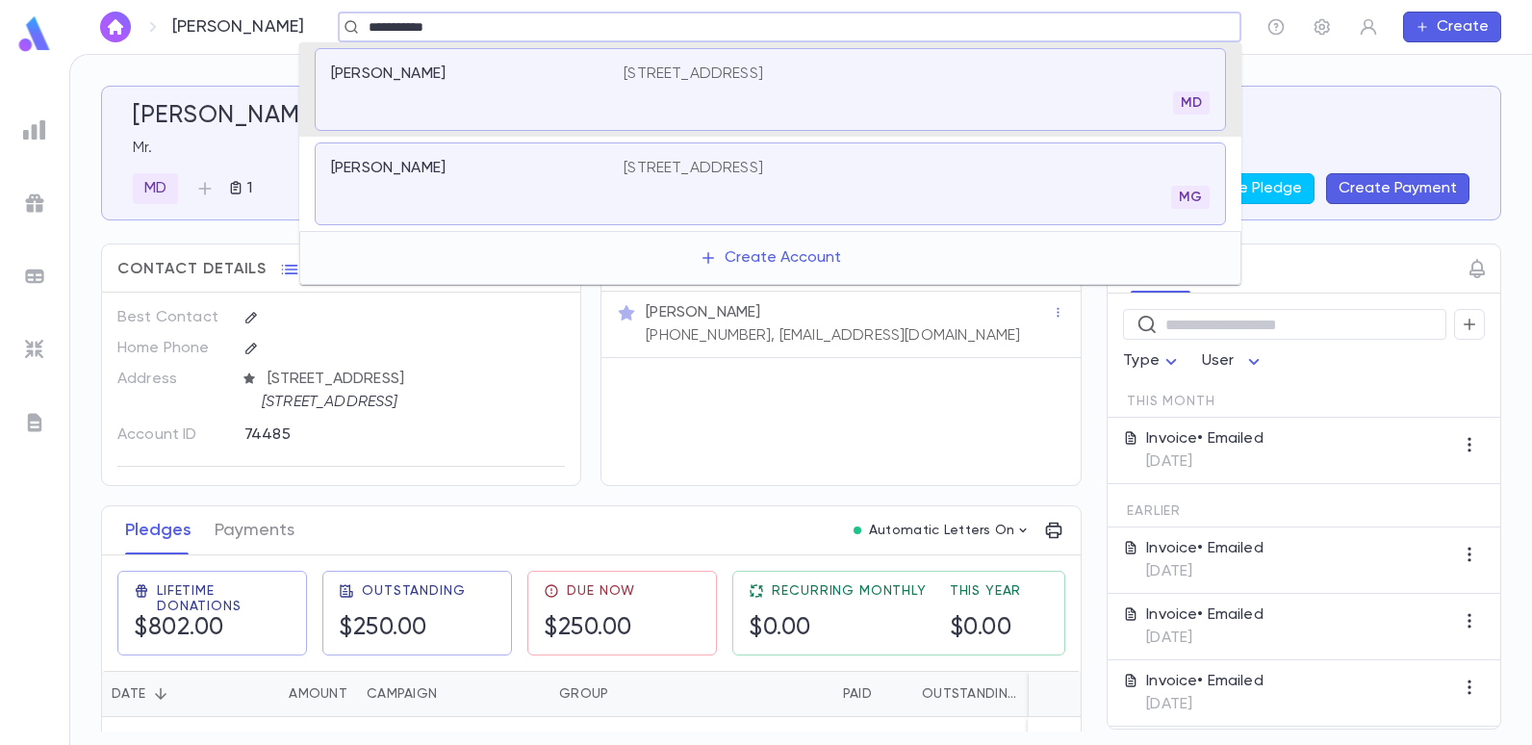
type input "**********"
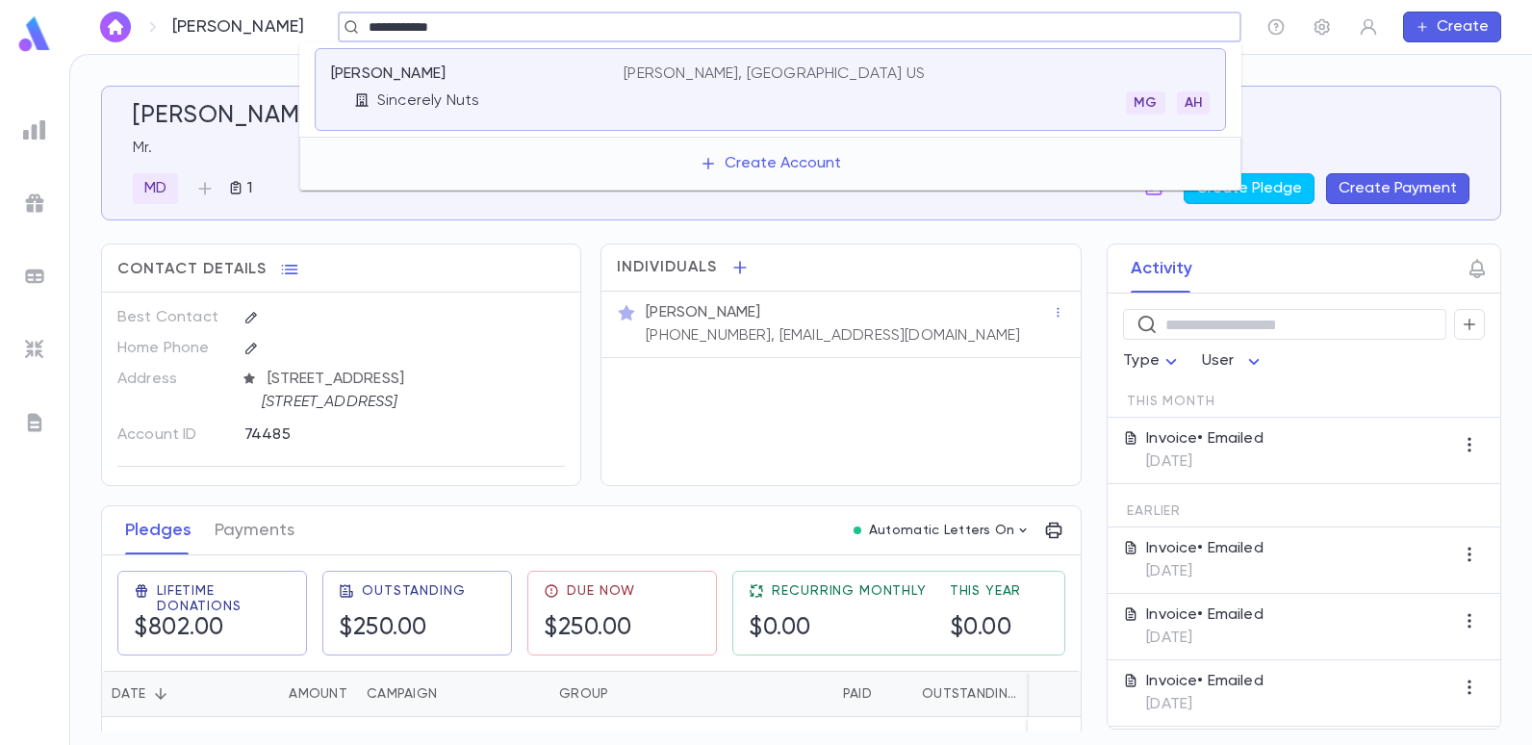
click at [662, 73] on p "[PERSON_NAME], [GEOGRAPHIC_DATA] US" at bounding box center [774, 73] width 301 height 19
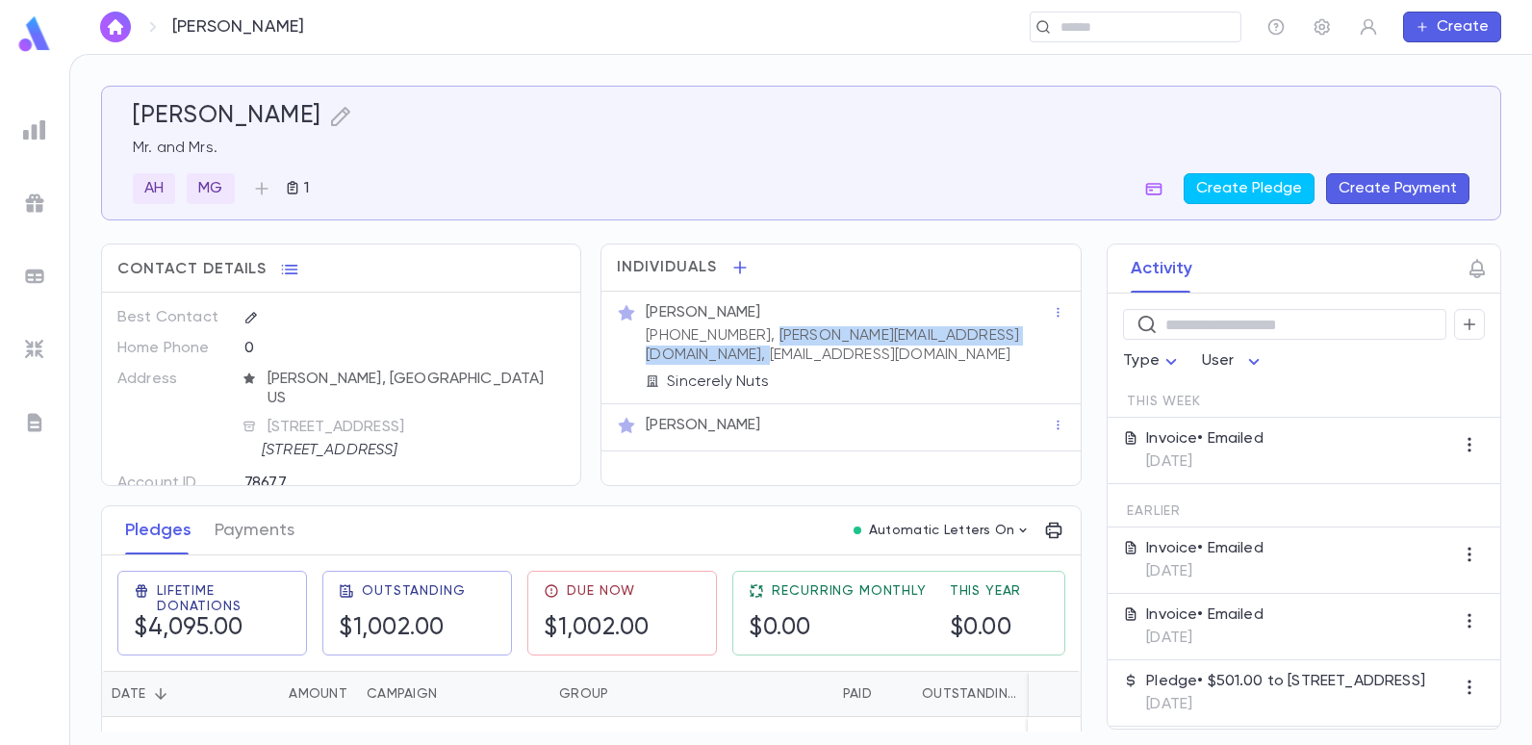
drag, startPoint x: 746, startPoint y: 330, endPoint x: 867, endPoint y: 358, distance: 124.4
click at [867, 358] on p "(718) 757-4972, albert@sincerelynuts.com, albee1181@aol.com" at bounding box center [849, 345] width 406 height 38
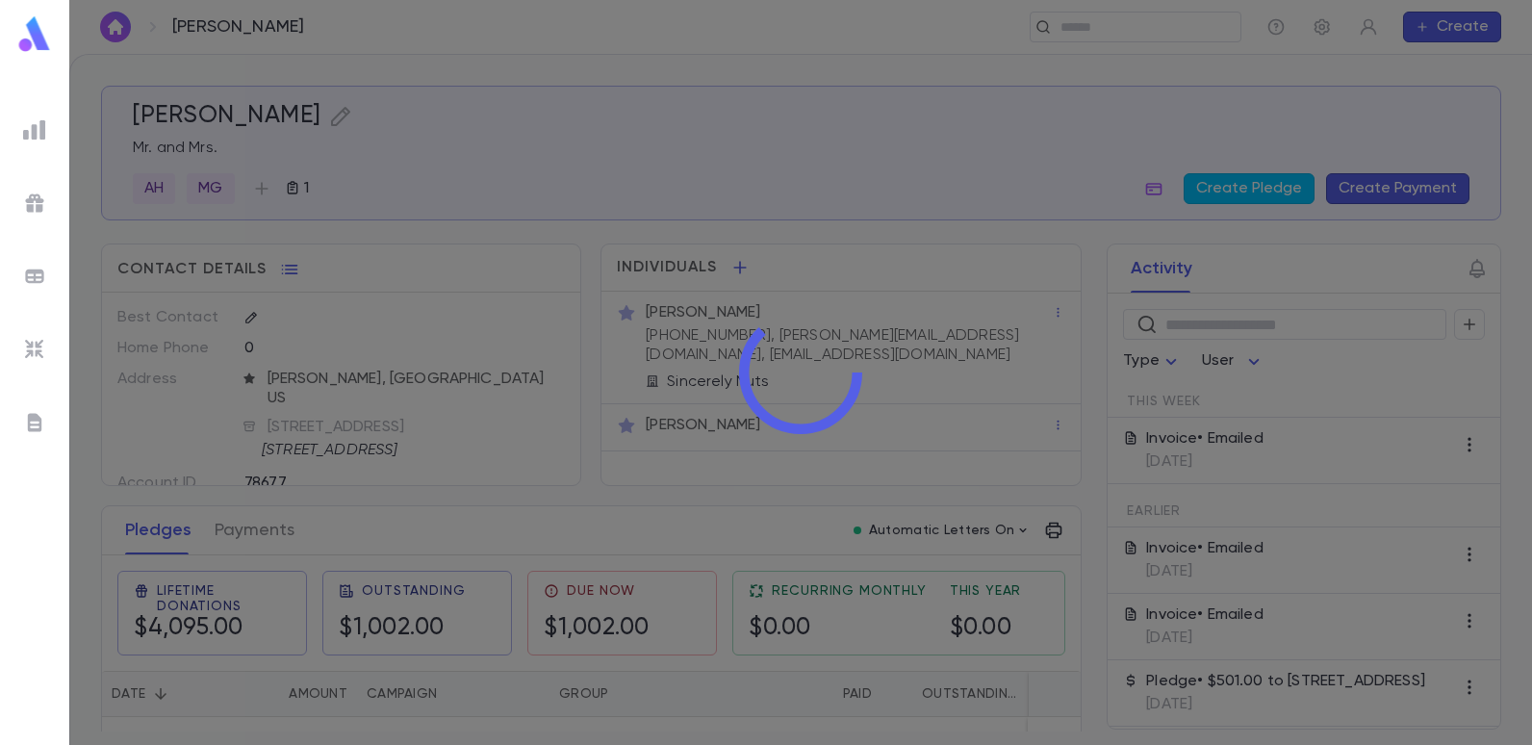
drag, startPoint x: 867, startPoint y: 358, endPoint x: 856, endPoint y: 369, distance: 15.7
click at [856, 369] on icon at bounding box center [800, 372] width 132 height 132
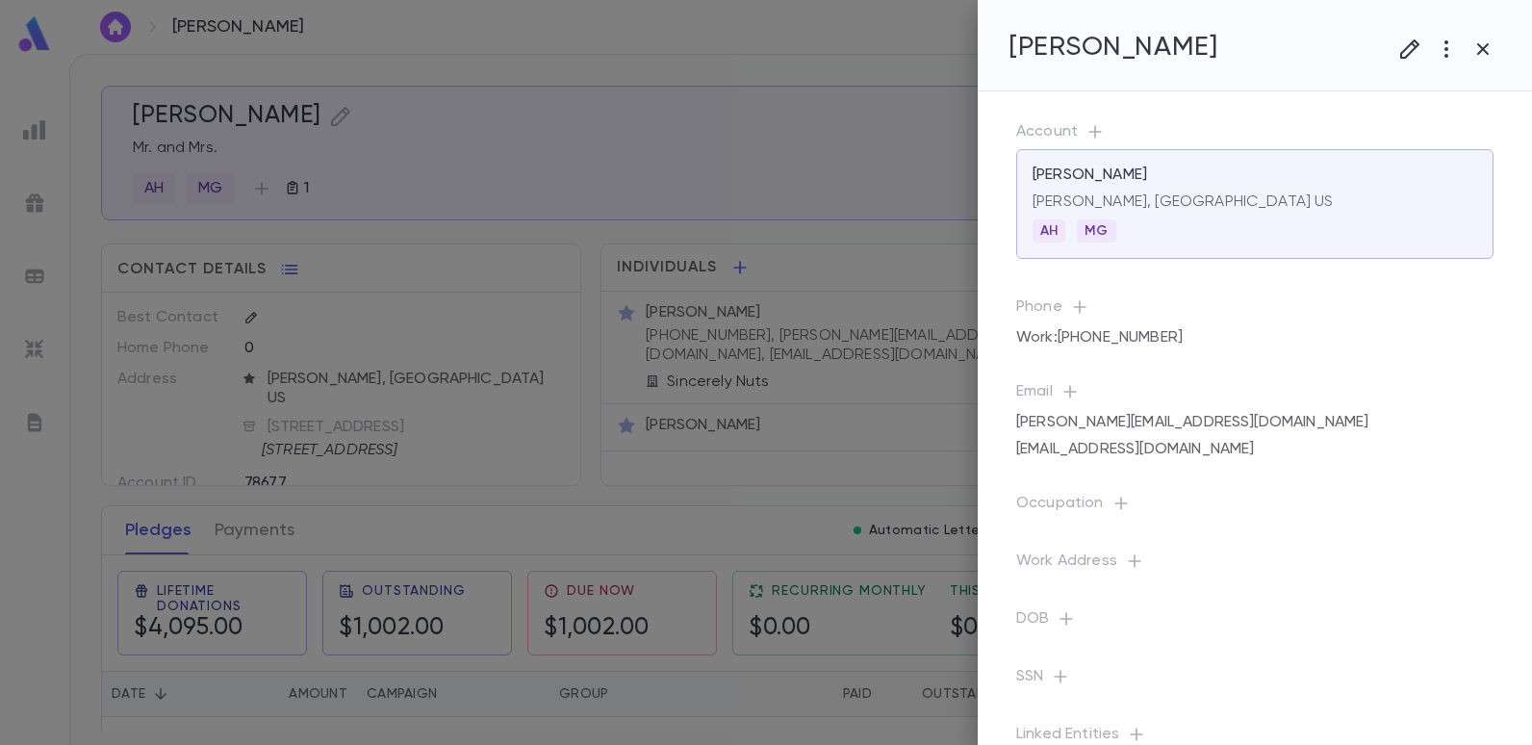
click at [819, 378] on div at bounding box center [766, 372] width 1532 height 745
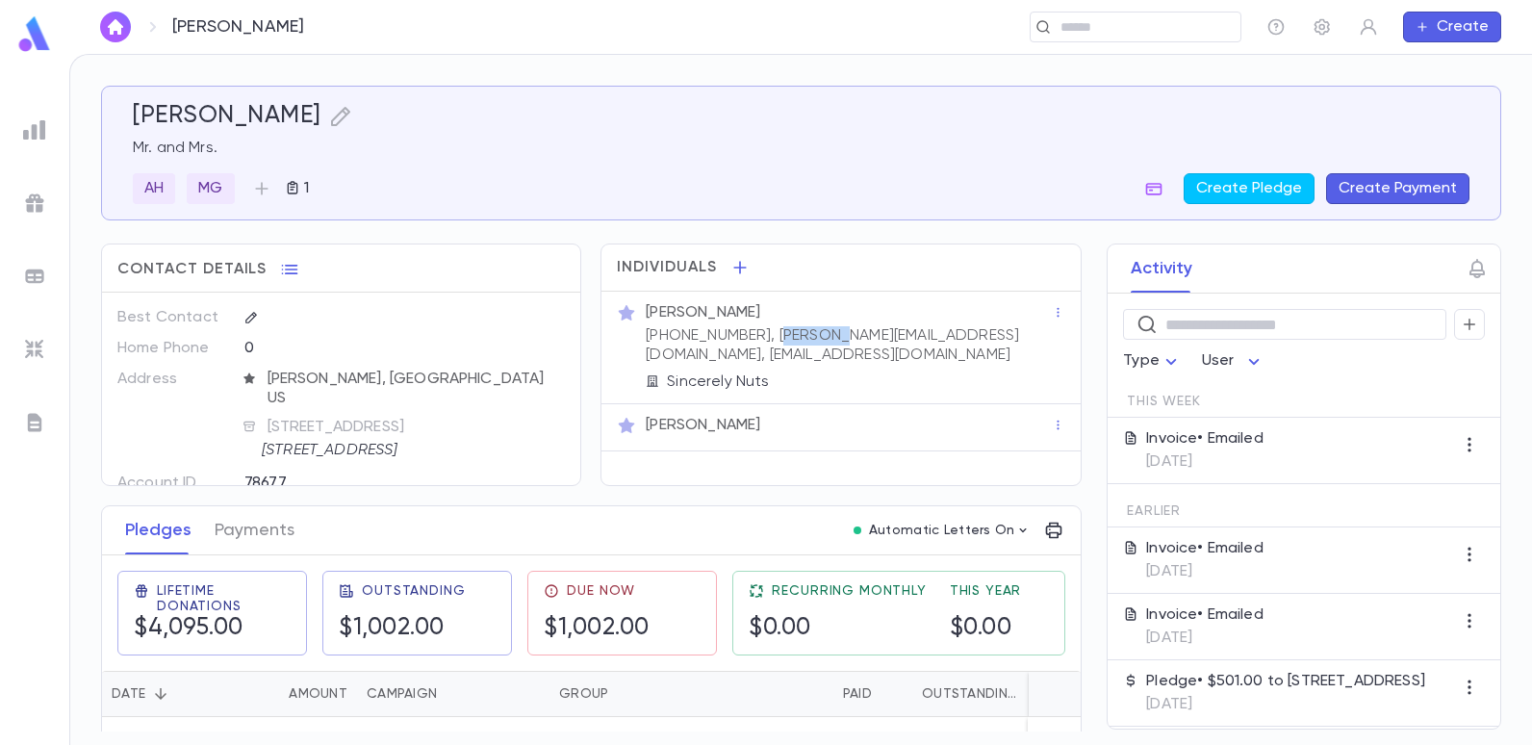
drag, startPoint x: 752, startPoint y: 333, endPoint x: 807, endPoint y: 338, distance: 56.0
click at [807, 338] on p "(718) 757-4972, albert@sincerelynuts.com, albee1181@aol.com" at bounding box center [849, 345] width 406 height 38
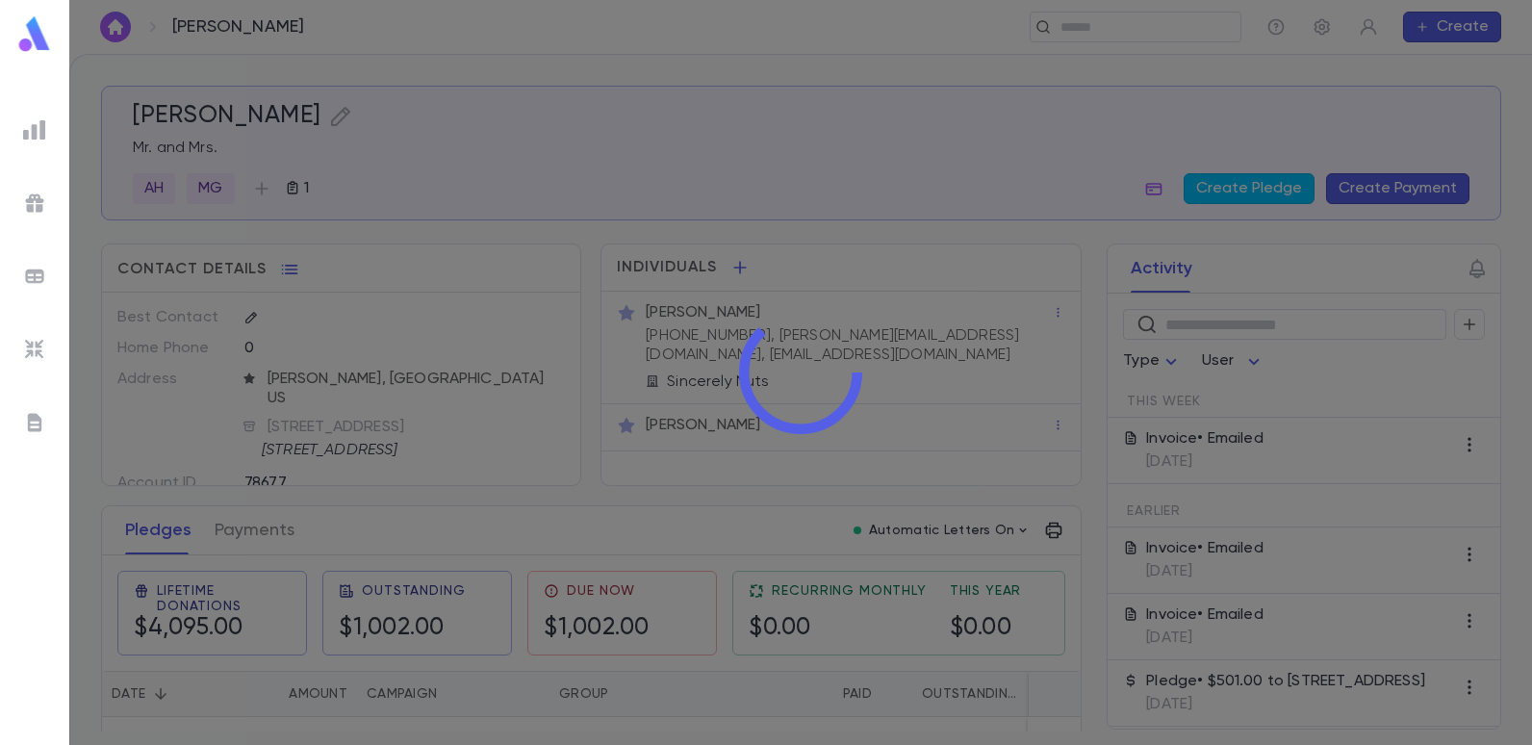
drag, startPoint x: 807, startPoint y: 338, endPoint x: 794, endPoint y: 370, distance: 34.5
click at [794, 370] on icon at bounding box center [800, 372] width 132 height 132
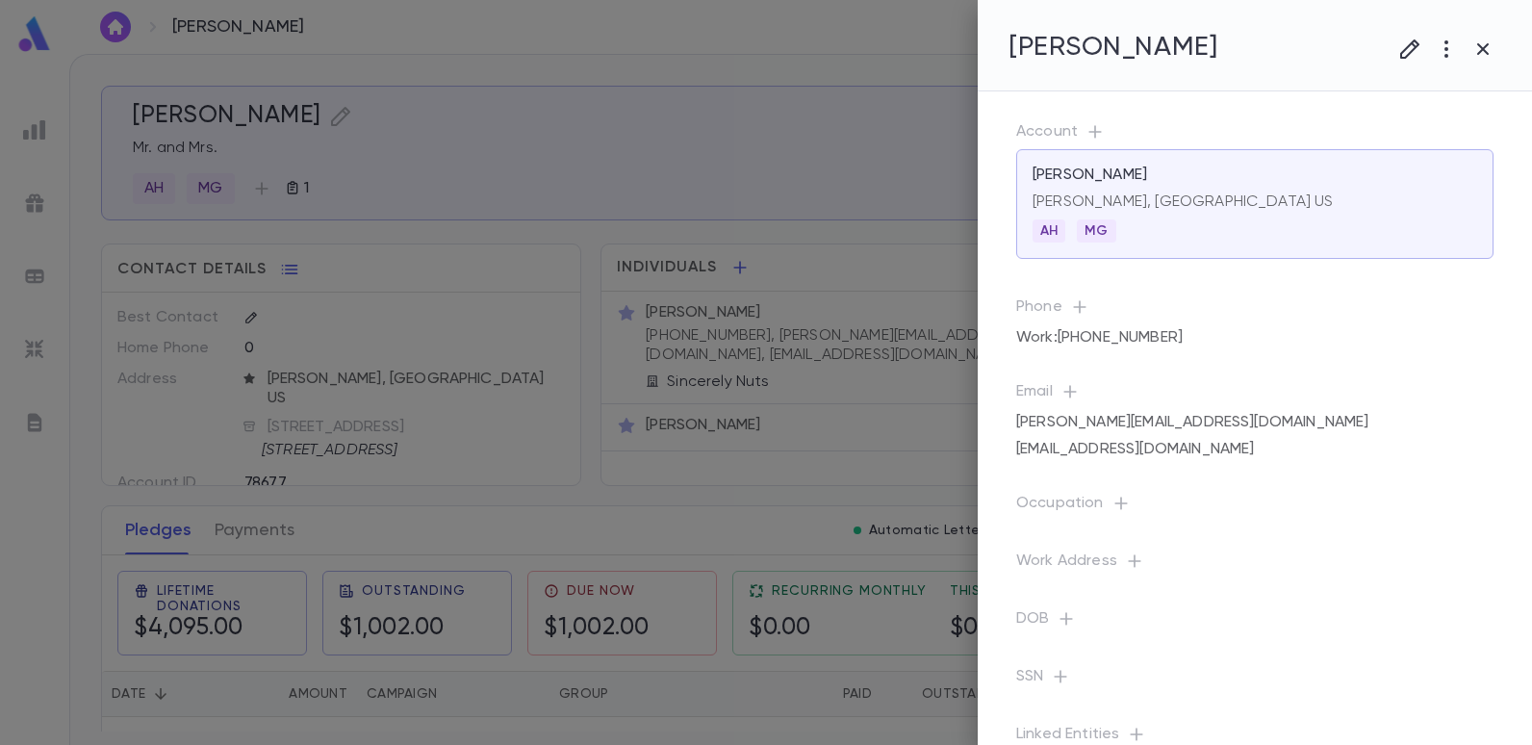
drag, startPoint x: 748, startPoint y: 334, endPoint x: 767, endPoint y: 337, distance: 19.5
click at [767, 337] on div at bounding box center [766, 372] width 1532 height 745
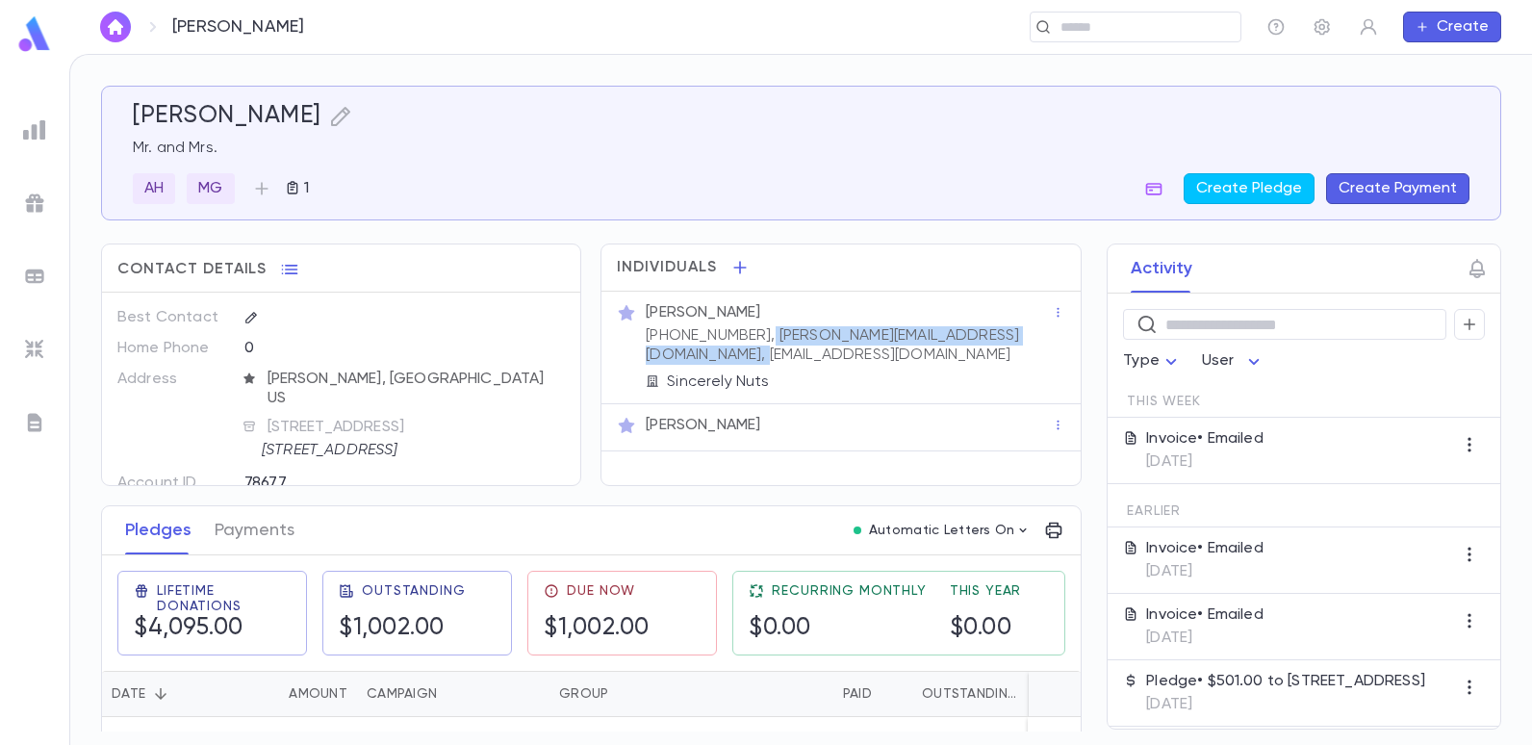
drag, startPoint x: 743, startPoint y: 333, endPoint x: 873, endPoint y: 346, distance: 130.6
click at [873, 346] on p "(718) 757-4972, albert@sincerelynuts.com, albee1181@aol.com" at bounding box center [849, 345] width 406 height 38
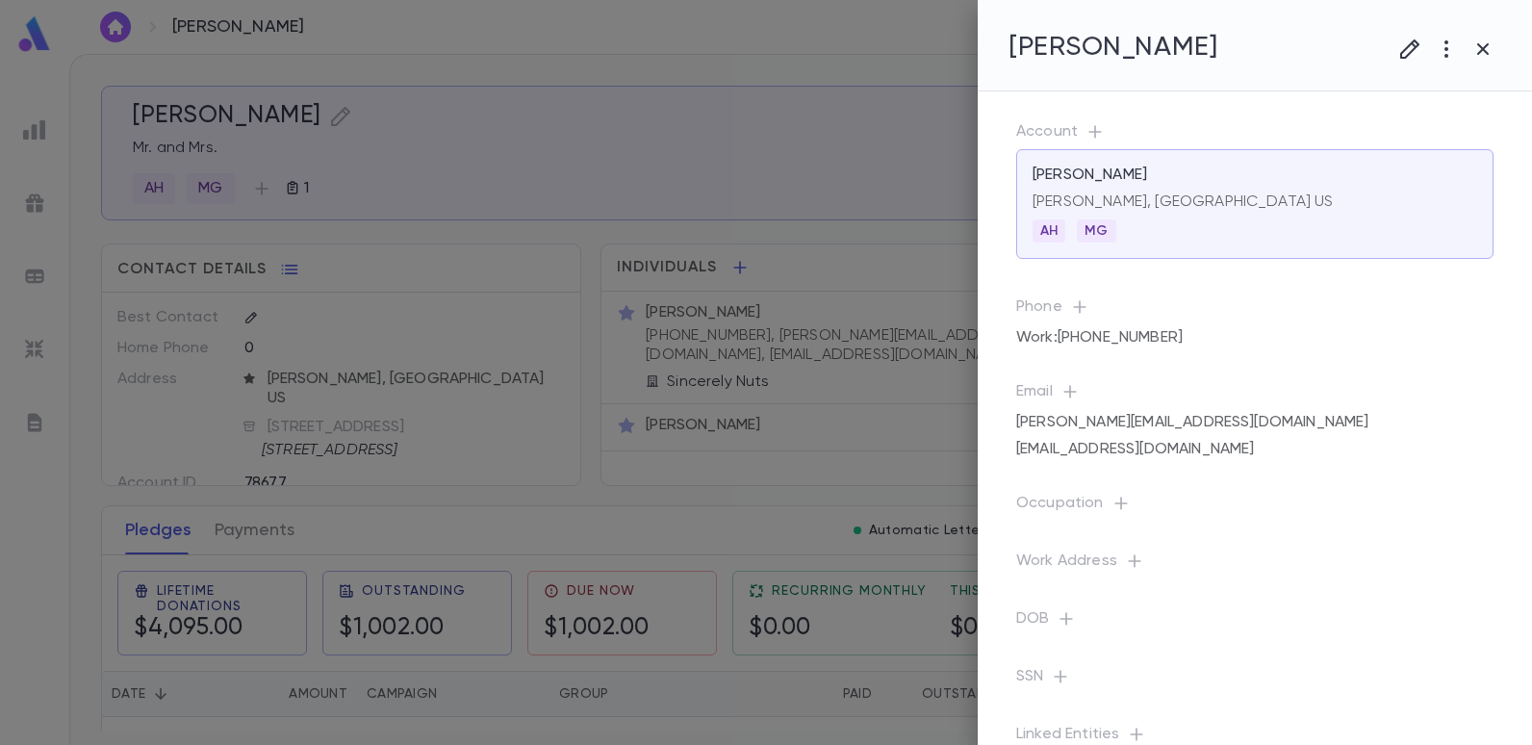
drag, startPoint x: 873, startPoint y: 346, endPoint x: 822, endPoint y: 356, distance: 51.9
drag, startPoint x: 822, startPoint y: 356, endPoint x: 726, endPoint y: 481, distance: 157.9
click at [726, 481] on div at bounding box center [766, 372] width 1532 height 745
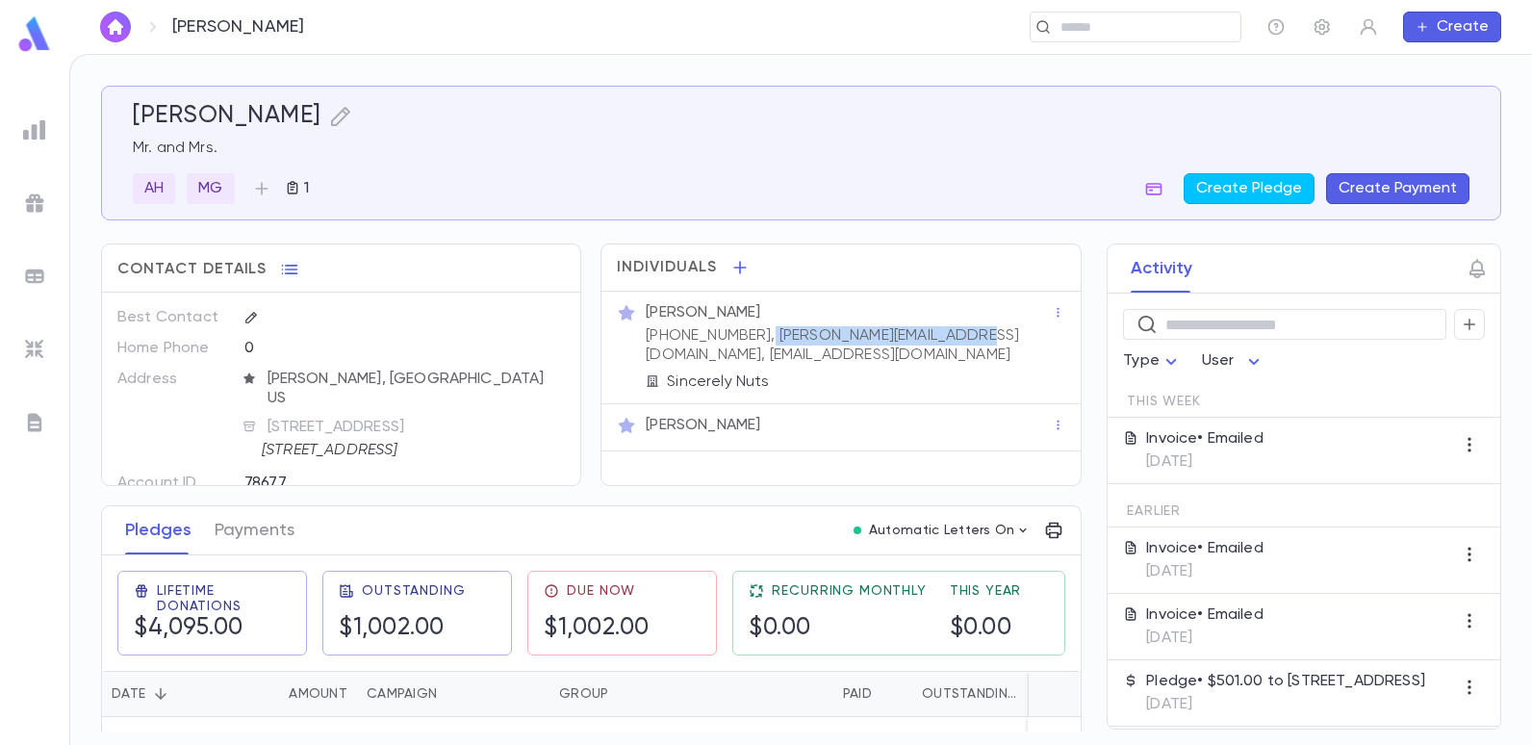
drag, startPoint x: 931, startPoint y: 337, endPoint x: 743, endPoint y: 335, distance: 187.7
click at [743, 335] on p "(718) 757-4972, albert@sincerelynuts.com, albee1181@aol.com" at bounding box center [849, 345] width 406 height 38
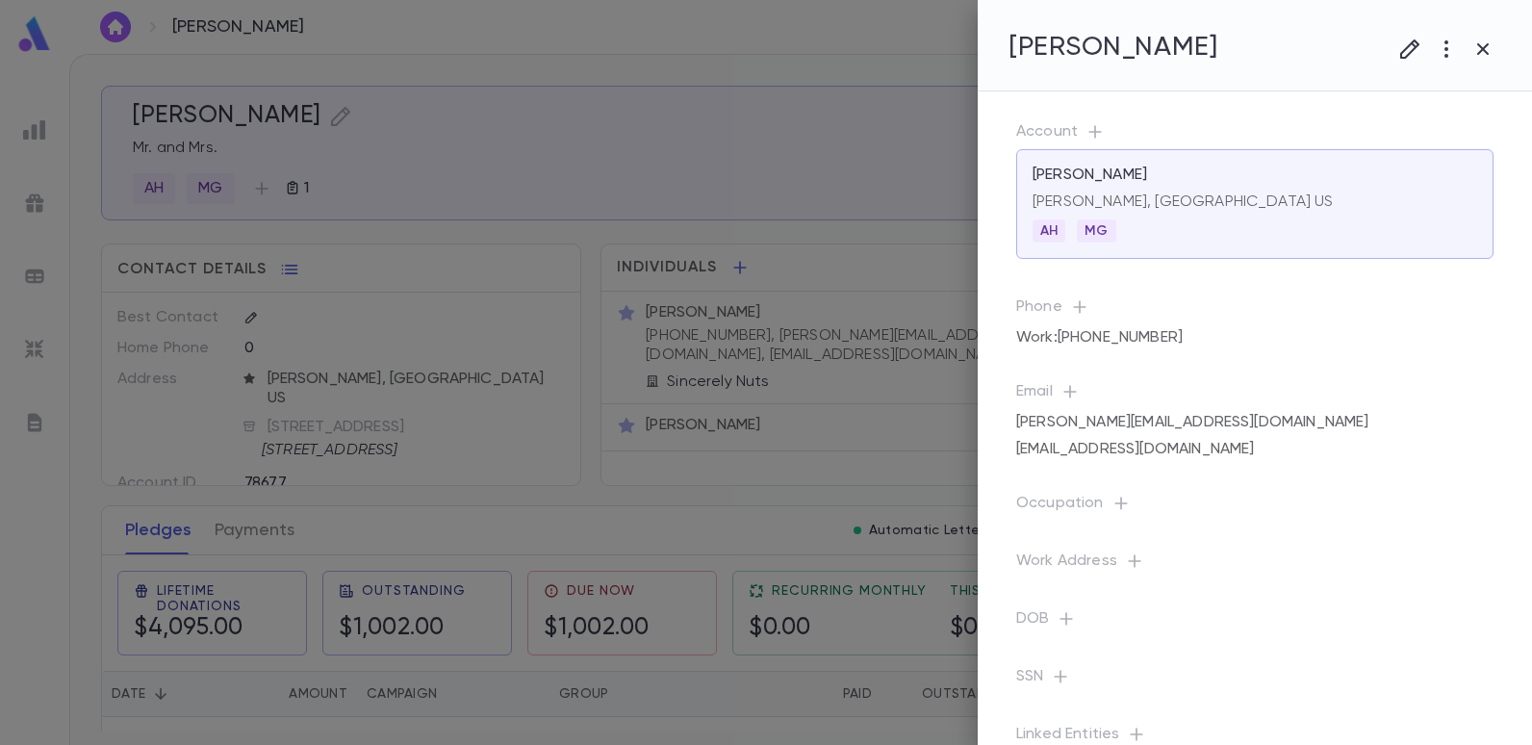
click at [821, 375] on div at bounding box center [766, 372] width 1532 height 745
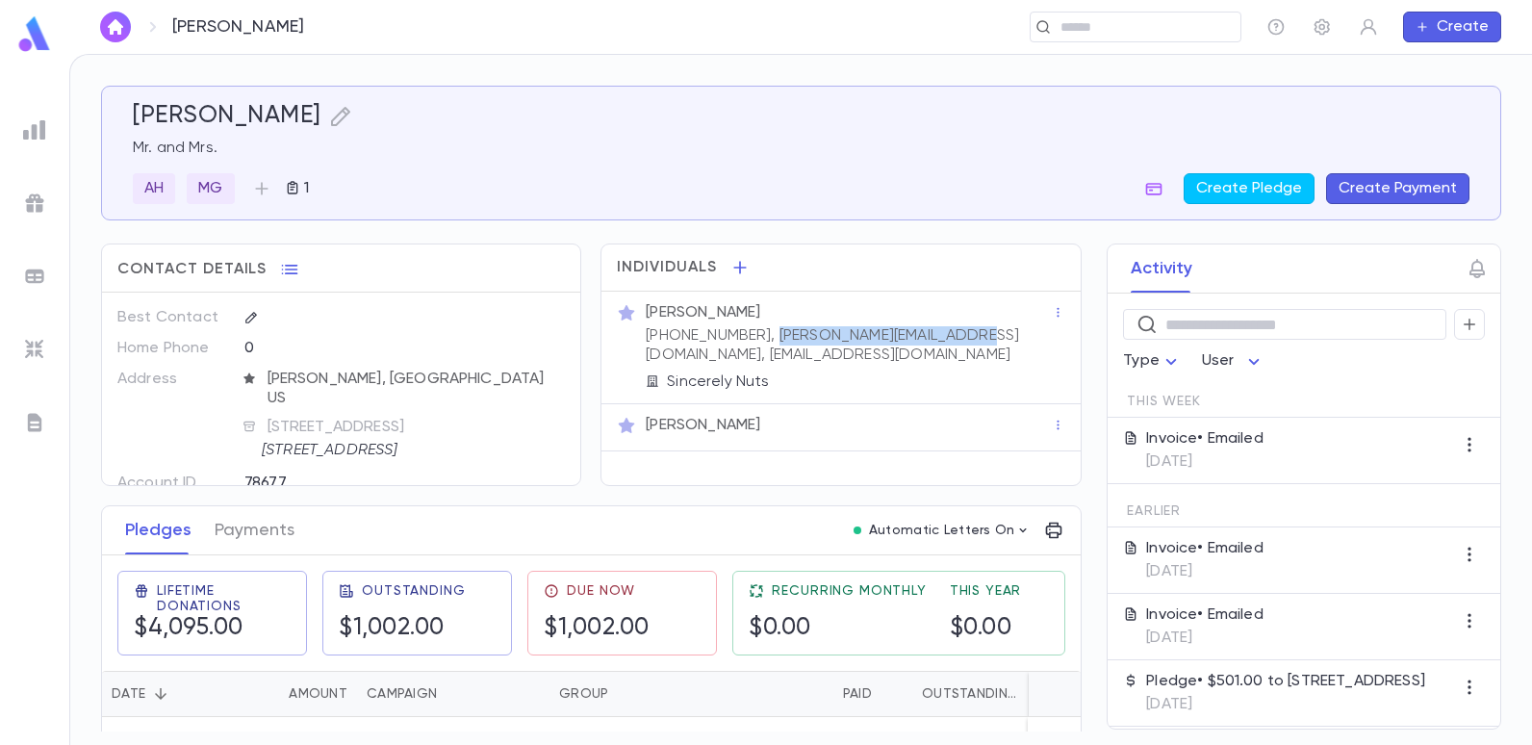
drag, startPoint x: 916, startPoint y: 333, endPoint x: 749, endPoint y: 331, distance: 167.5
click at [749, 331] on p "(718) 757-4972, albert@sincerelynuts.com, albee1181@aol.com" at bounding box center [849, 345] width 406 height 38
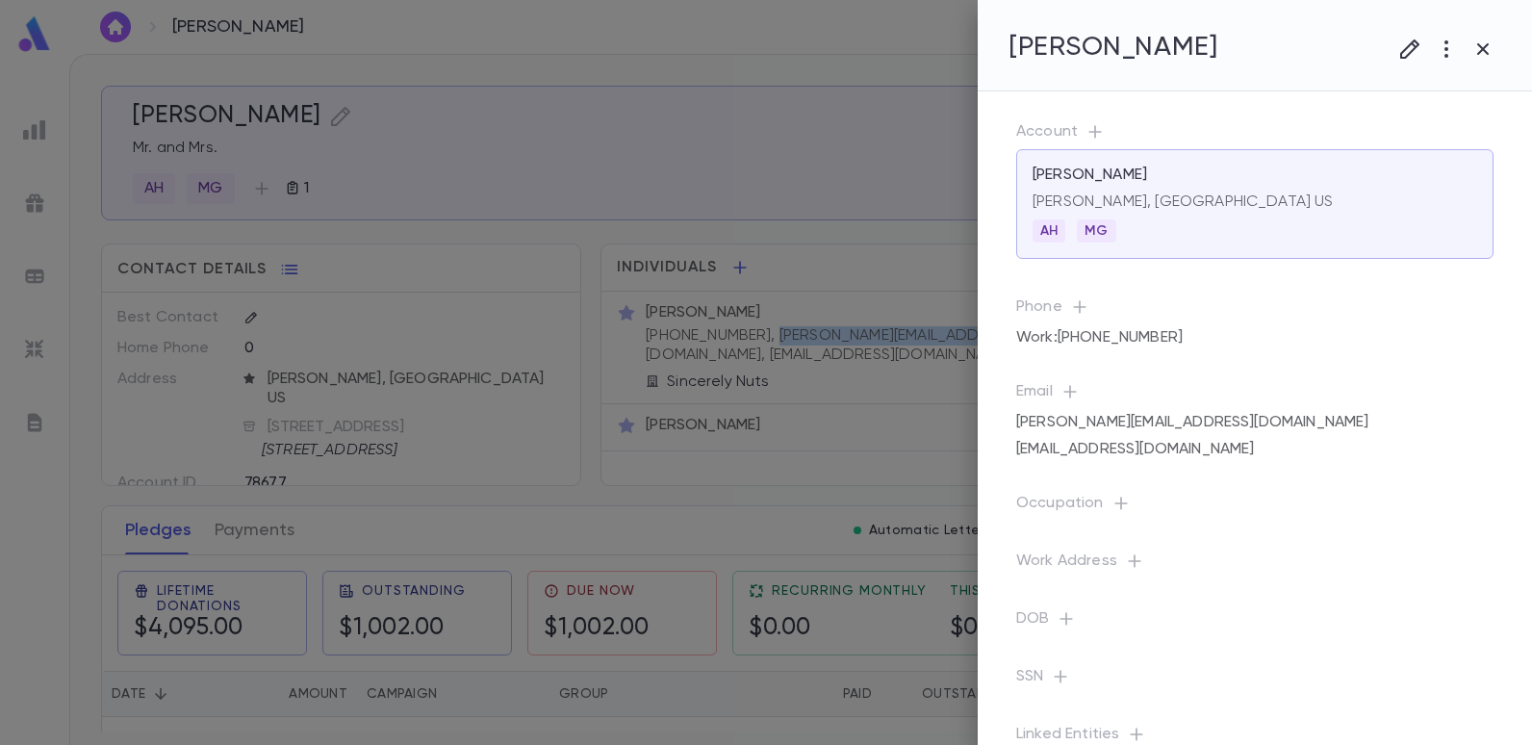
copy p "albert@sincerelynuts.com,"
click at [615, 49] on div at bounding box center [766, 372] width 1532 height 745
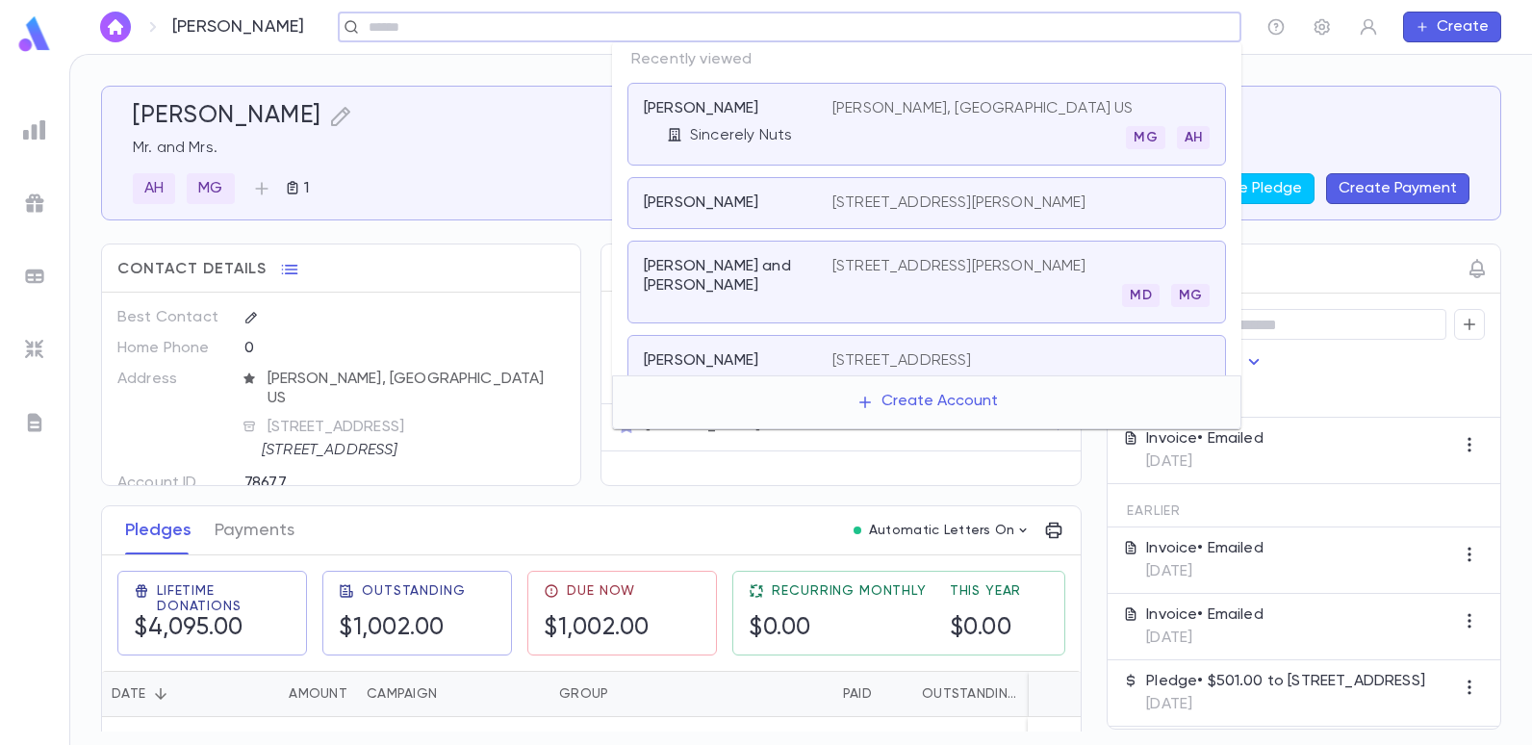
click at [1095, 29] on input "text" at bounding box center [783, 27] width 841 height 18
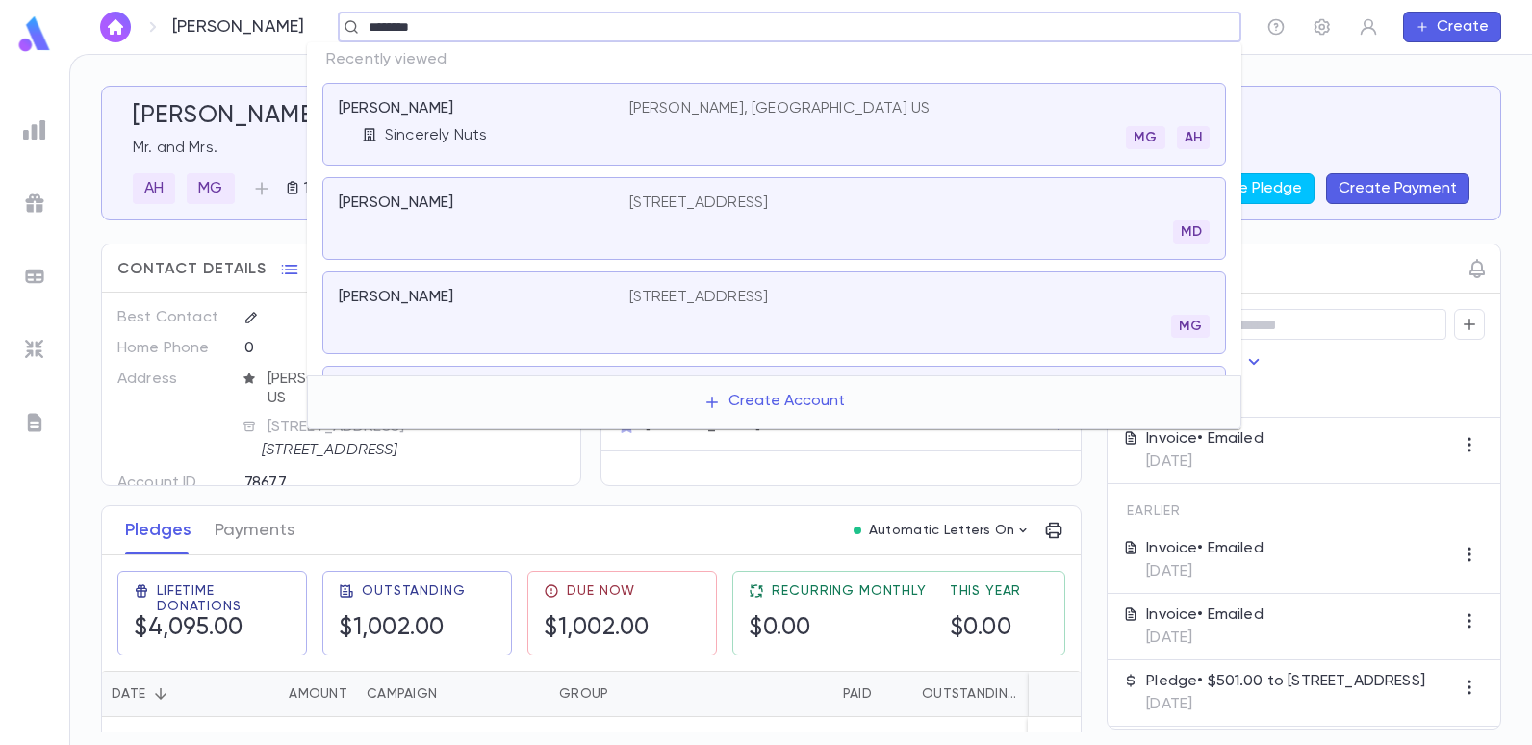
type input "*********"
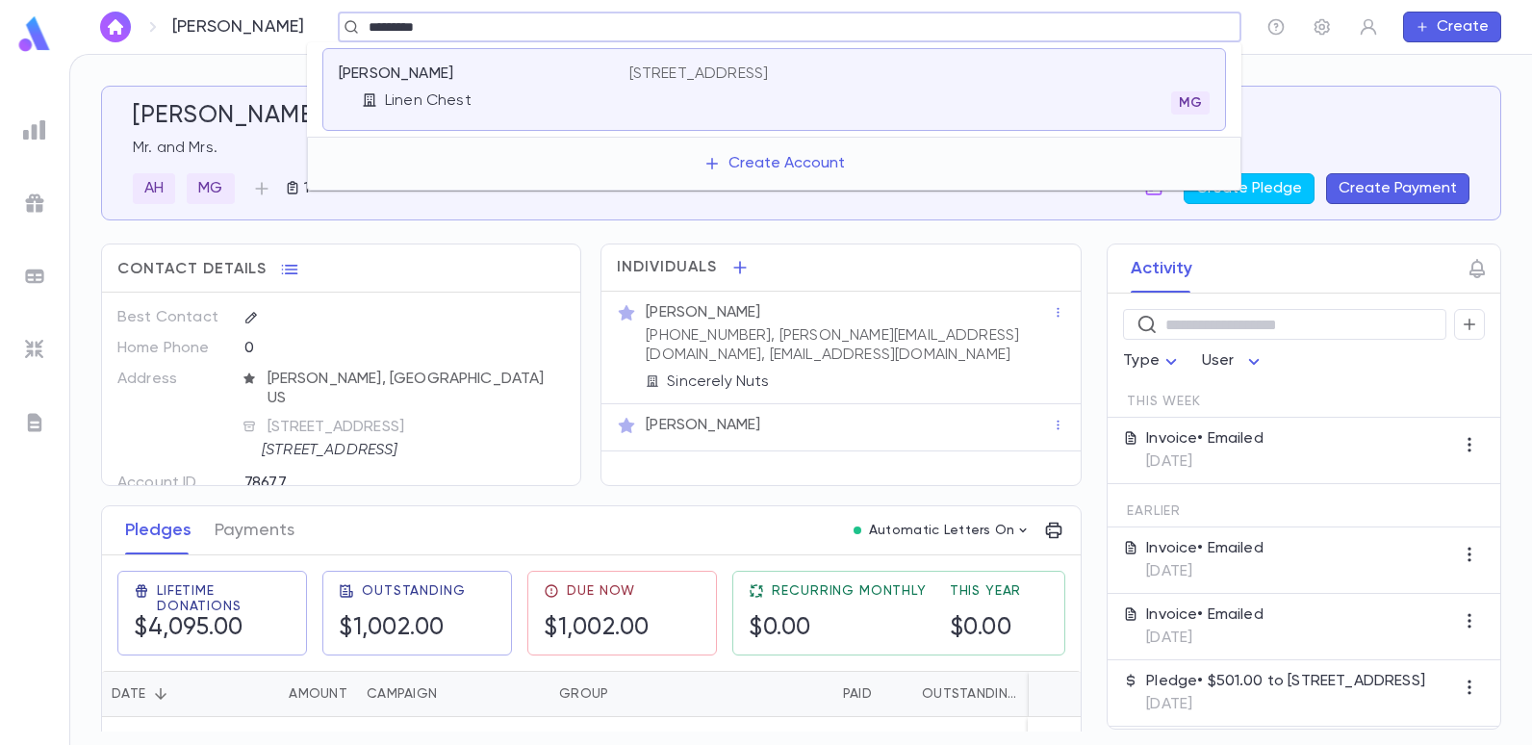
click at [769, 77] on p "[STREET_ADDRESS]" at bounding box center [699, 73] width 140 height 19
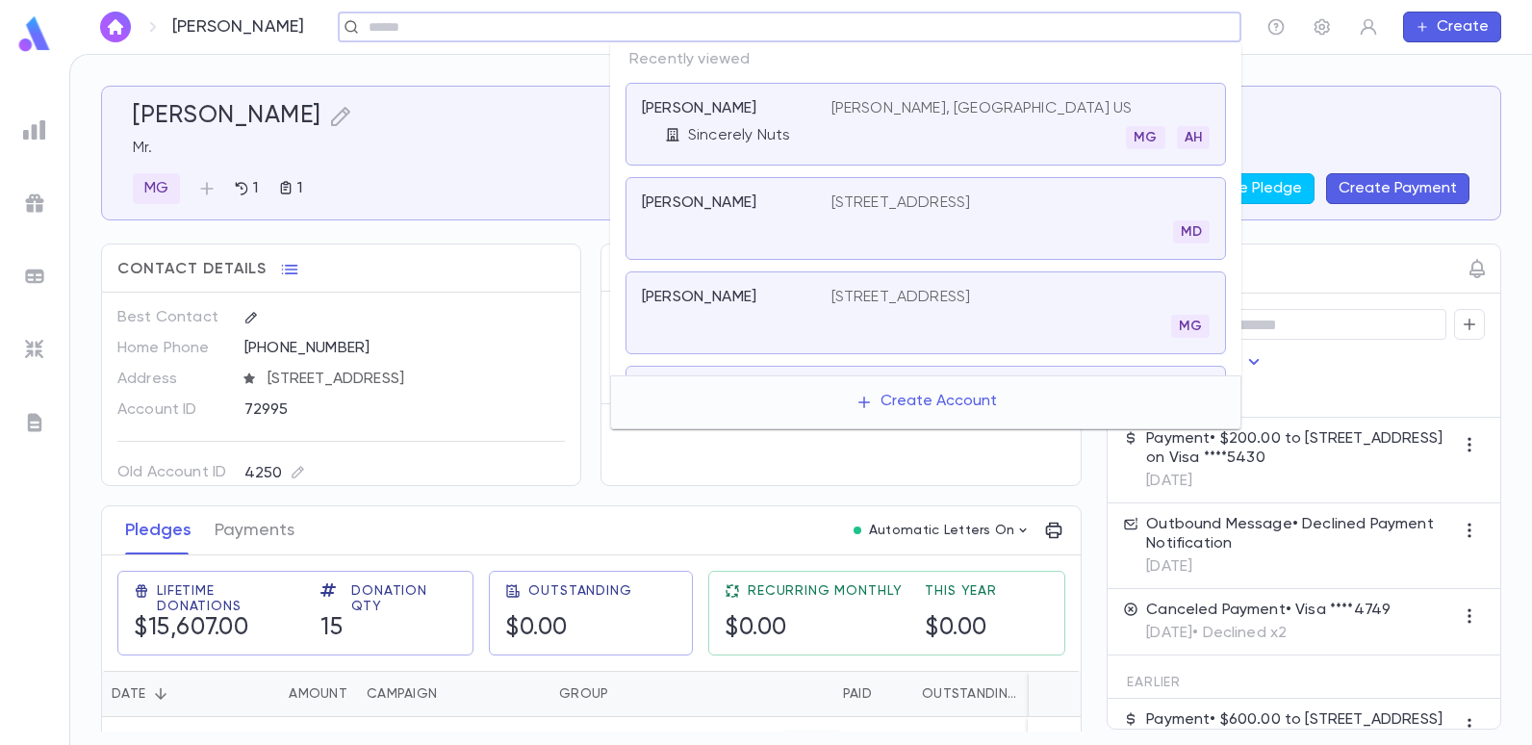
click at [1120, 35] on input "text" at bounding box center [783, 27] width 841 height 18
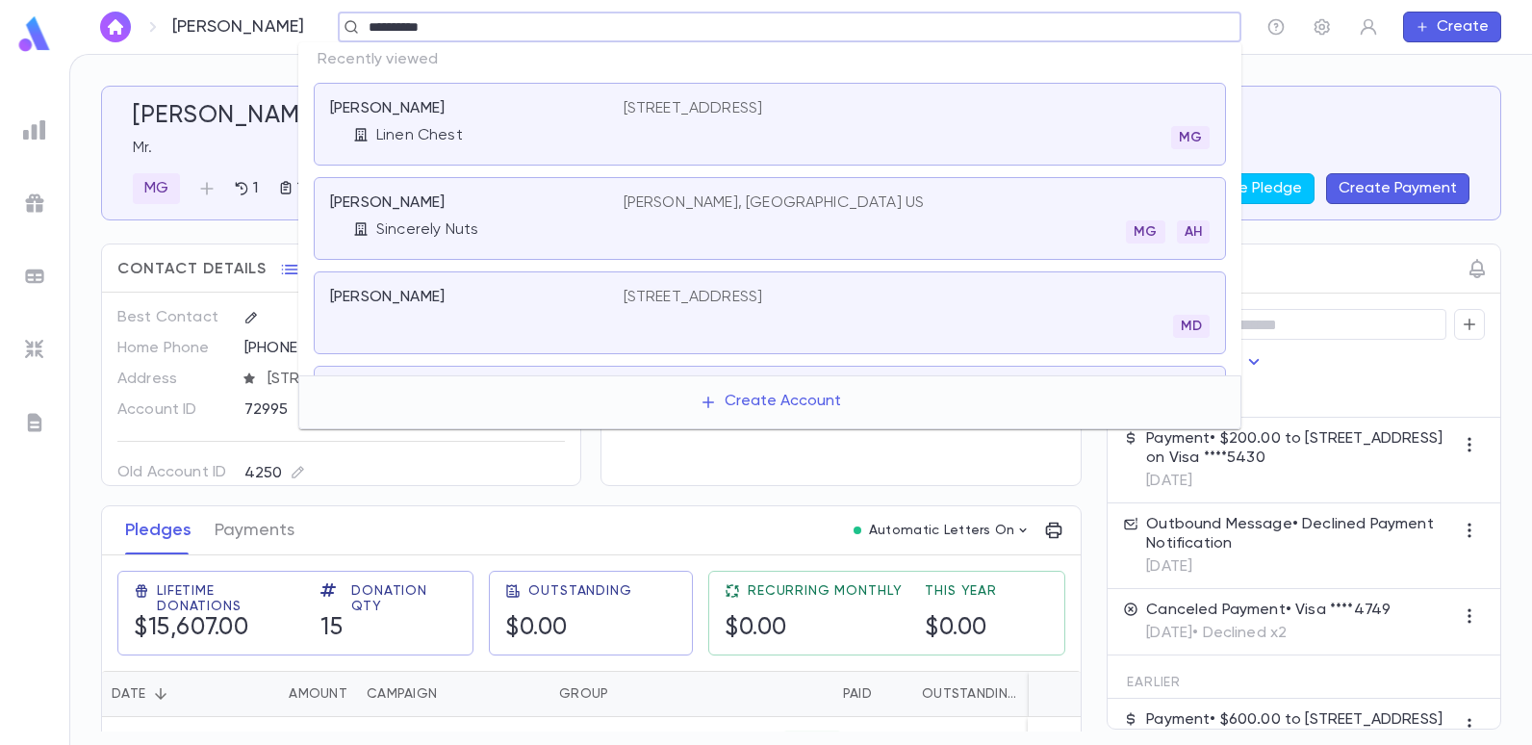
type input "**********"
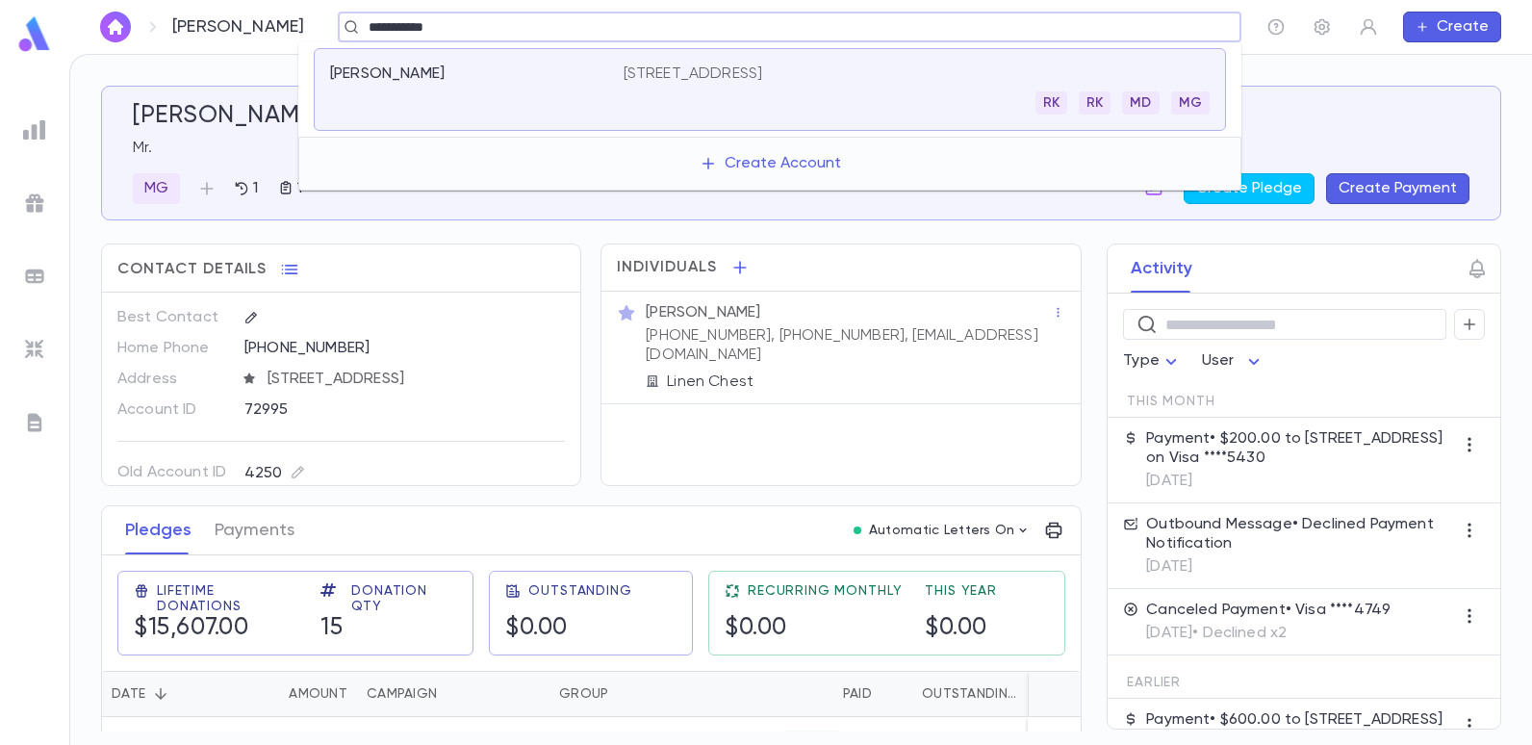
click at [763, 75] on p "[STREET_ADDRESS]" at bounding box center [694, 73] width 140 height 19
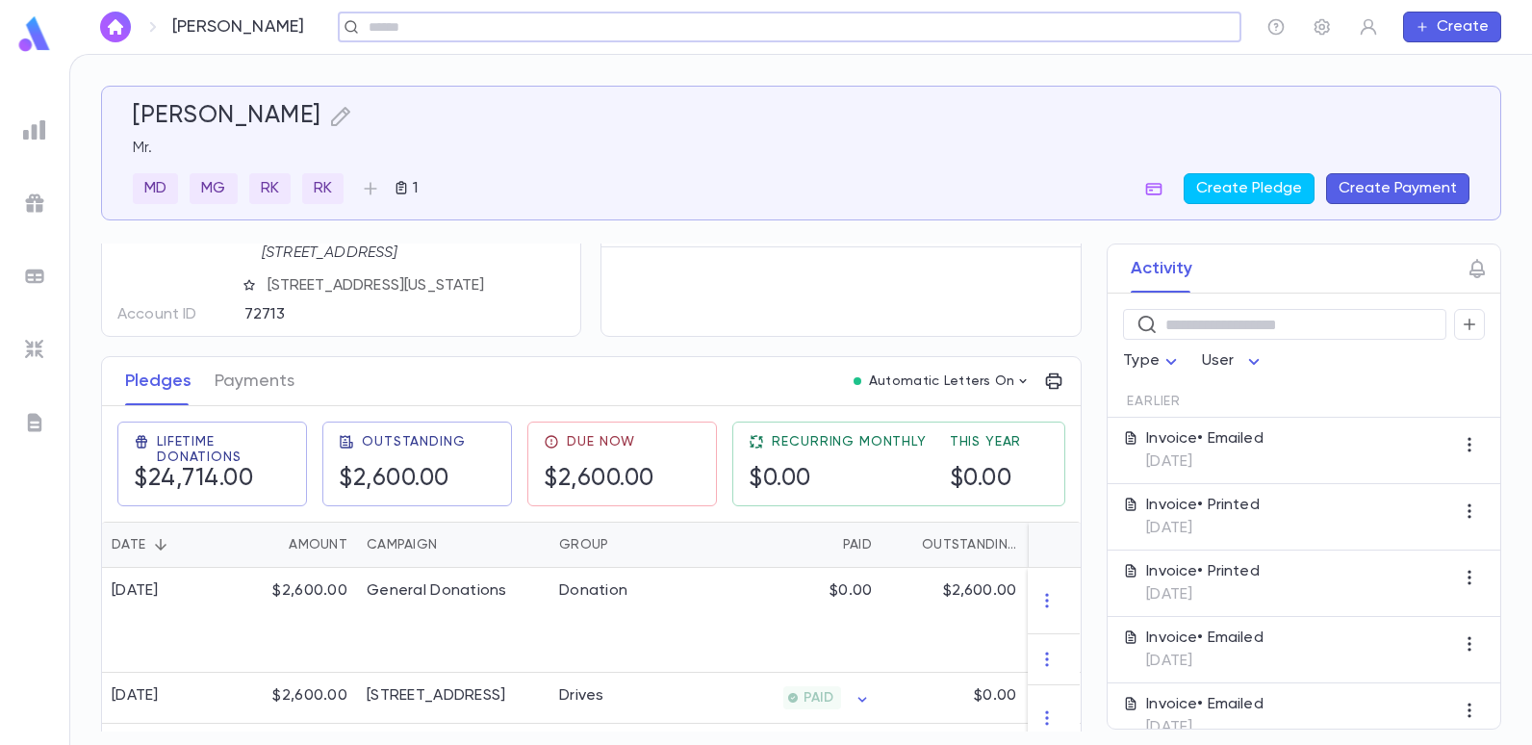
scroll to position [192, 0]
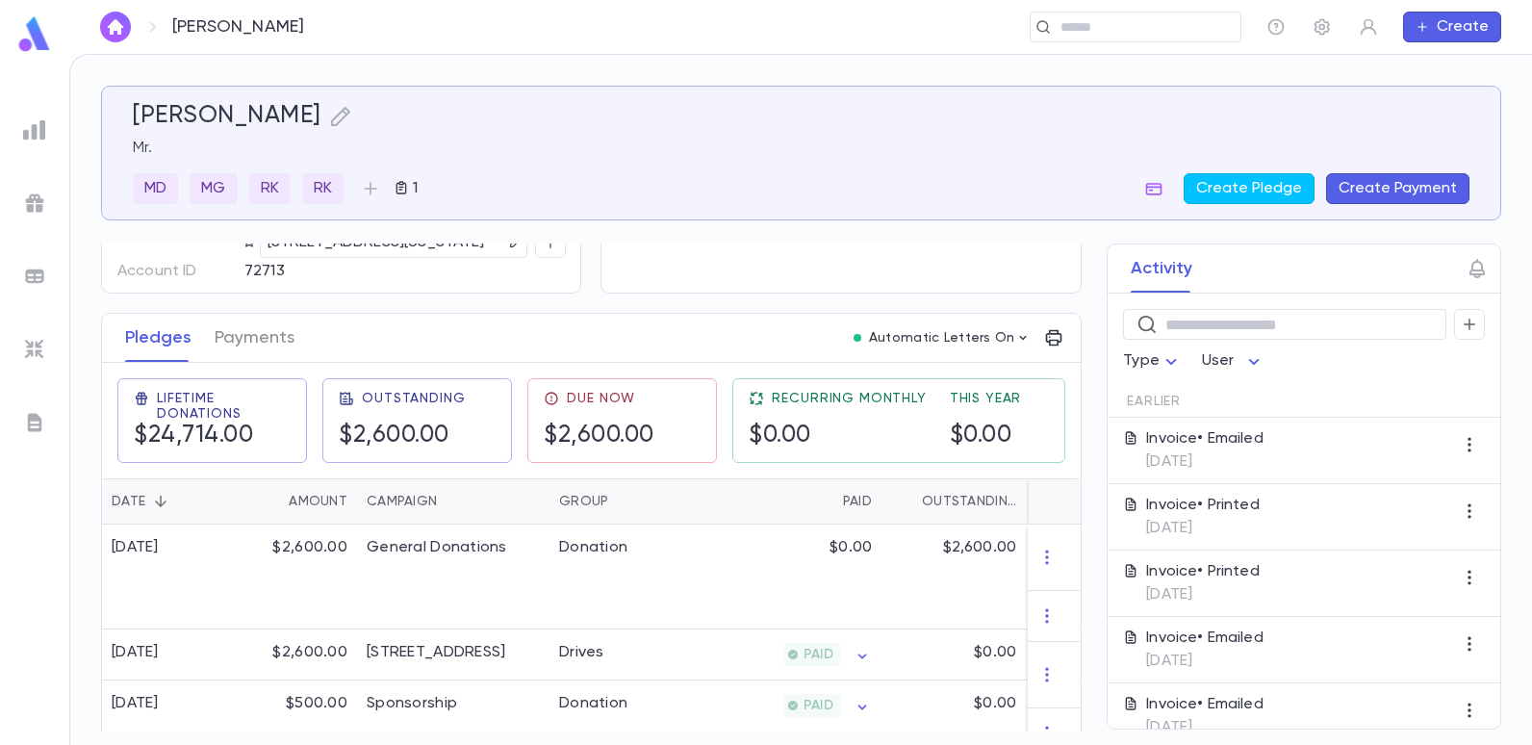
click at [38, 131] on img at bounding box center [34, 129] width 23 height 23
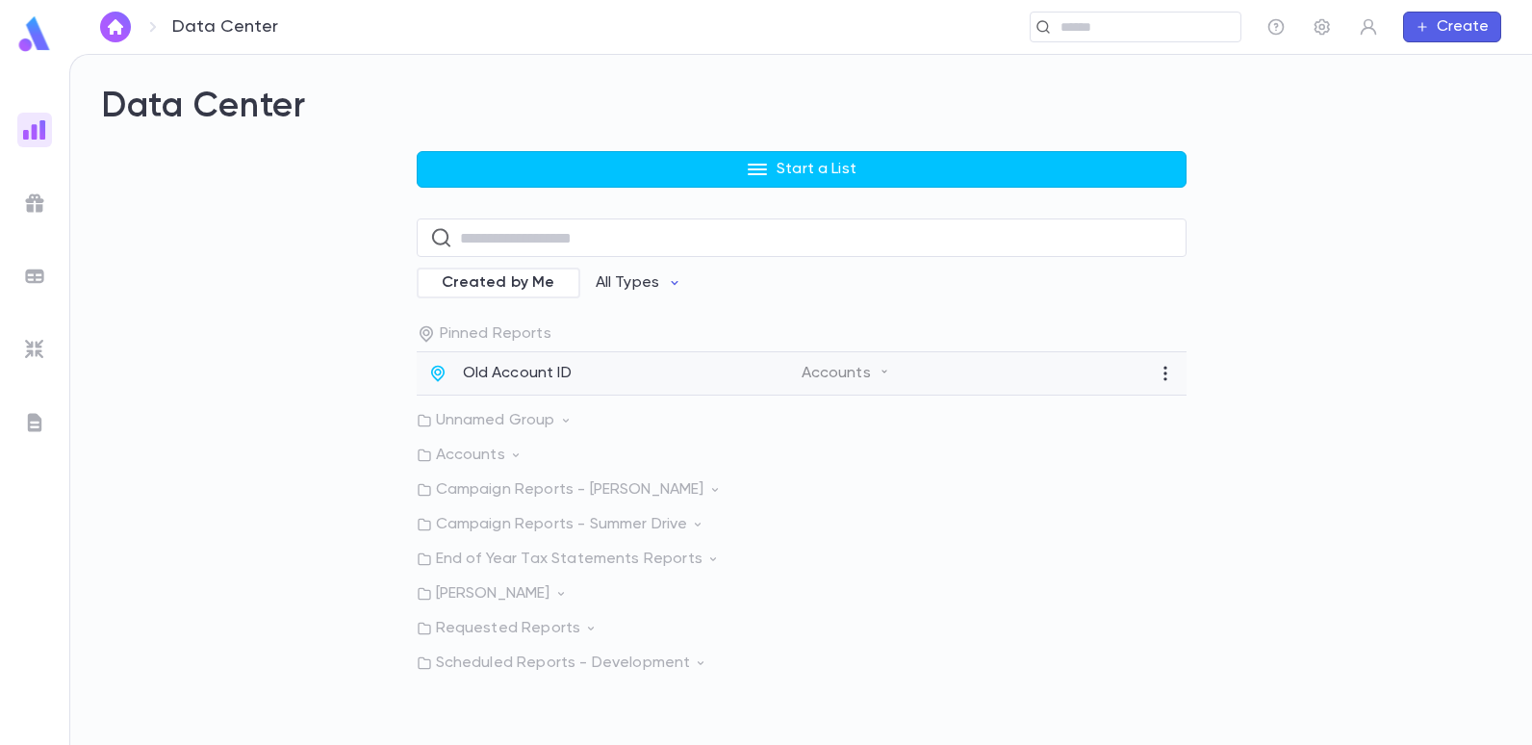
click at [500, 378] on p "Old Account ID" at bounding box center [517, 373] width 109 height 19
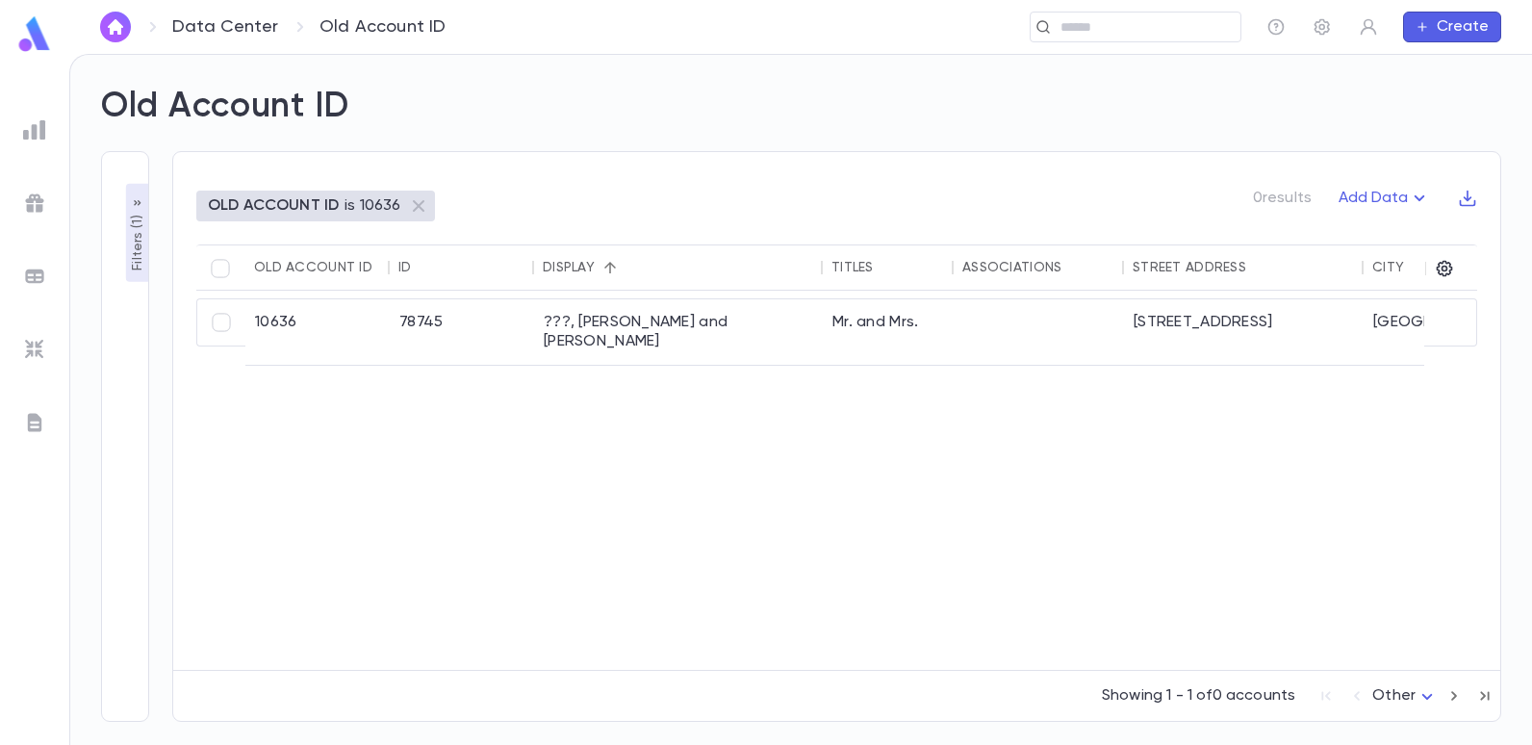
click at [134, 239] on p "Filters ( 1 )" at bounding box center [137, 241] width 19 height 60
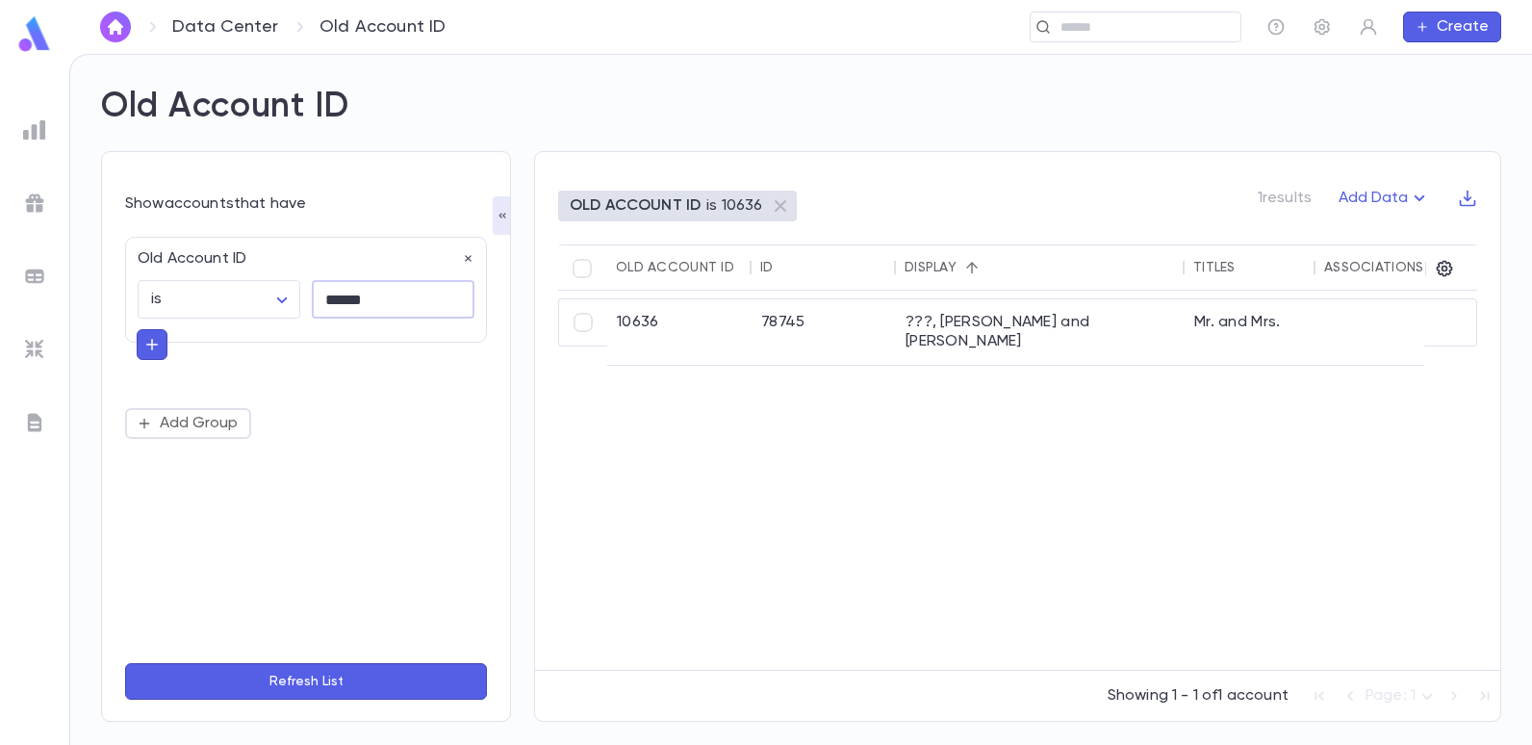
click at [396, 306] on input "******" at bounding box center [393, 300] width 163 height 38
type input "*"
type input "*****"
click at [125, 663] on button "Refresh List" at bounding box center [306, 681] width 362 height 37
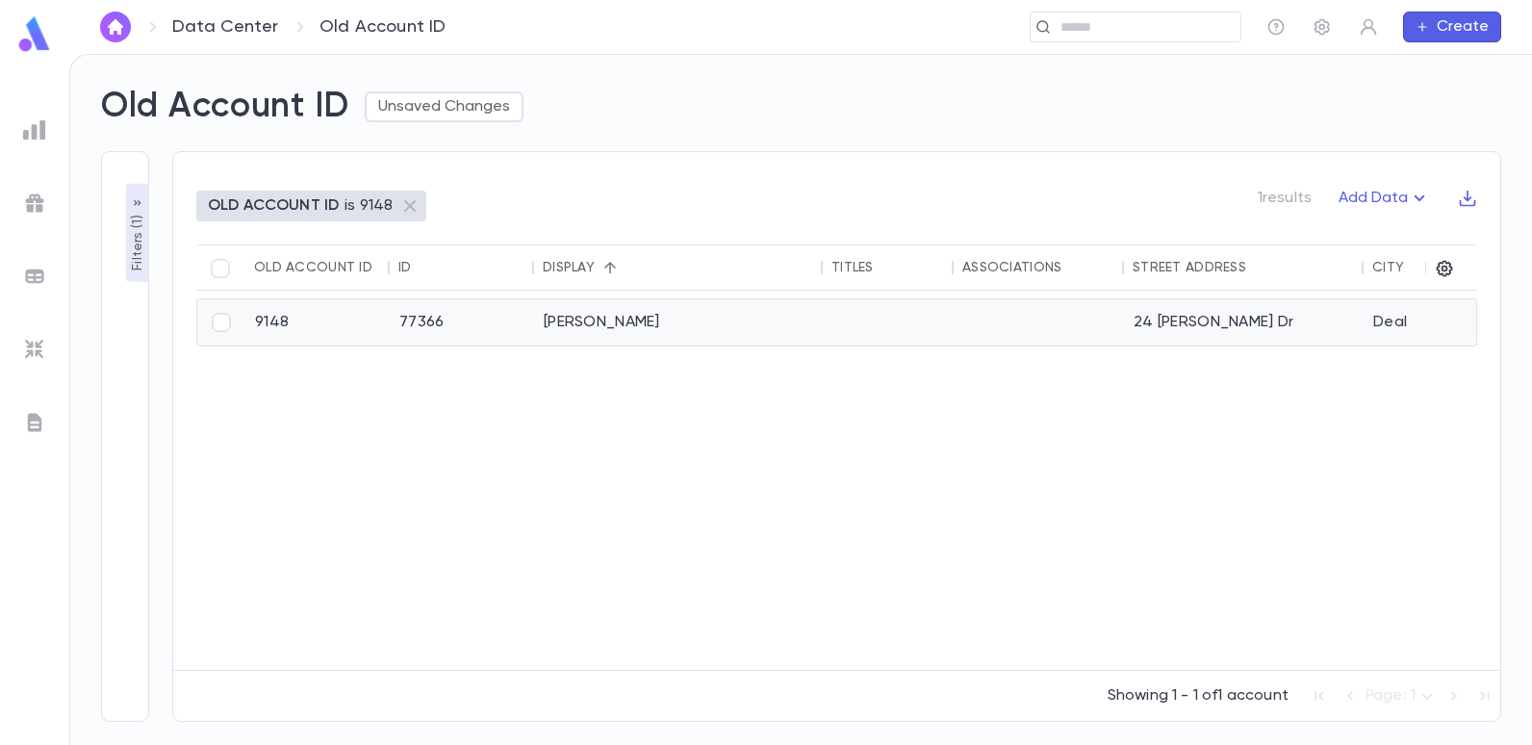
click at [627, 321] on div "[PERSON_NAME]" at bounding box center [678, 322] width 289 height 46
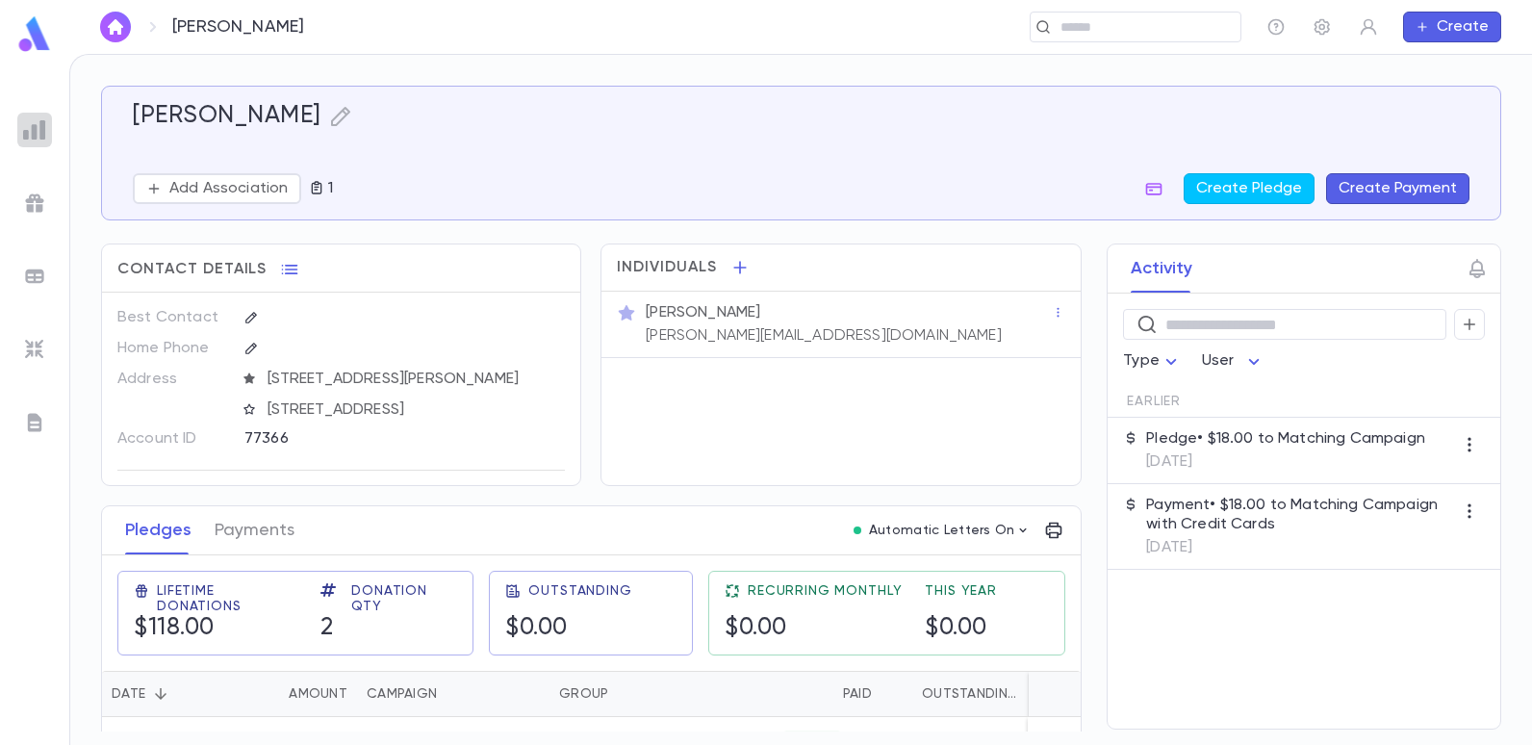
click at [38, 132] on img at bounding box center [34, 129] width 23 height 23
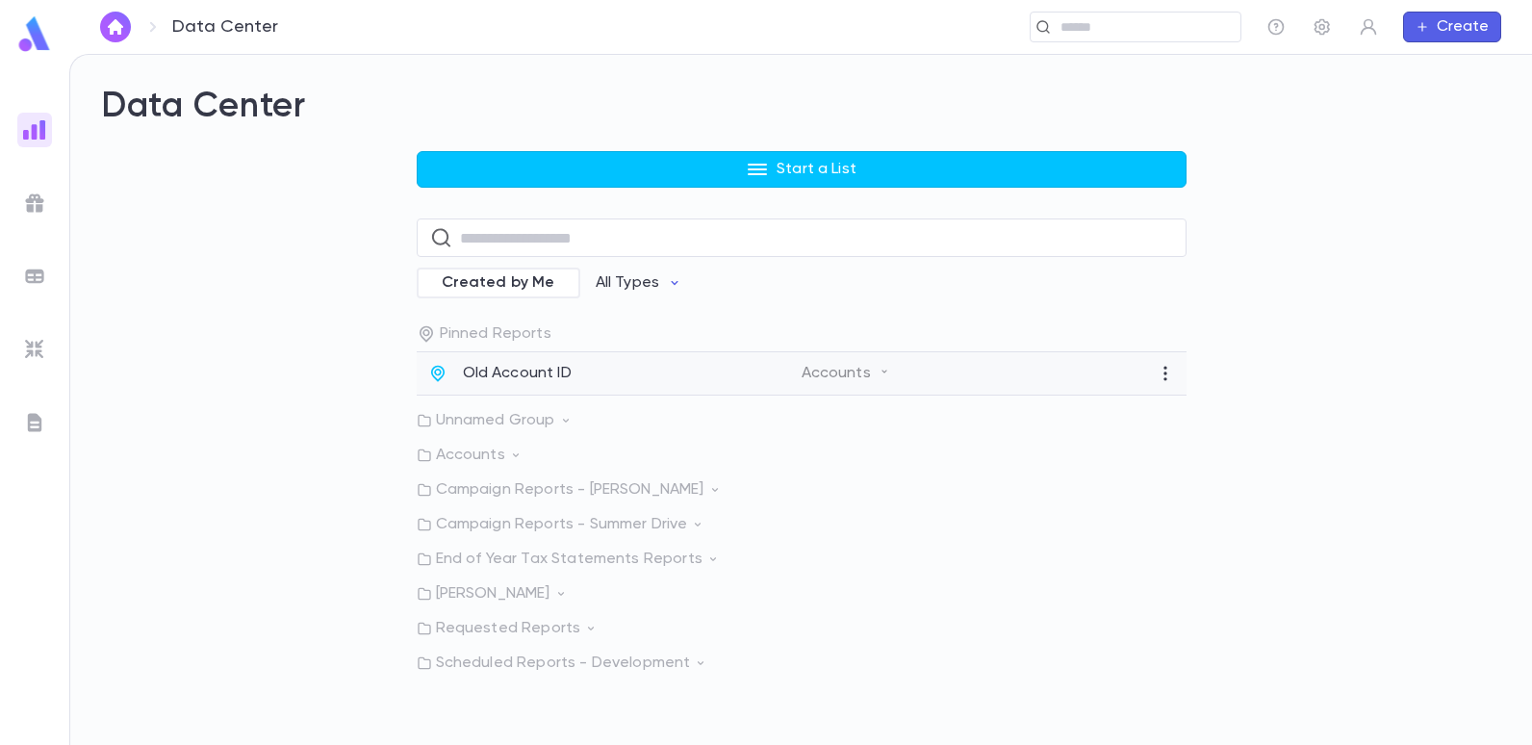
click at [473, 369] on p "Old Account ID" at bounding box center [517, 373] width 109 height 19
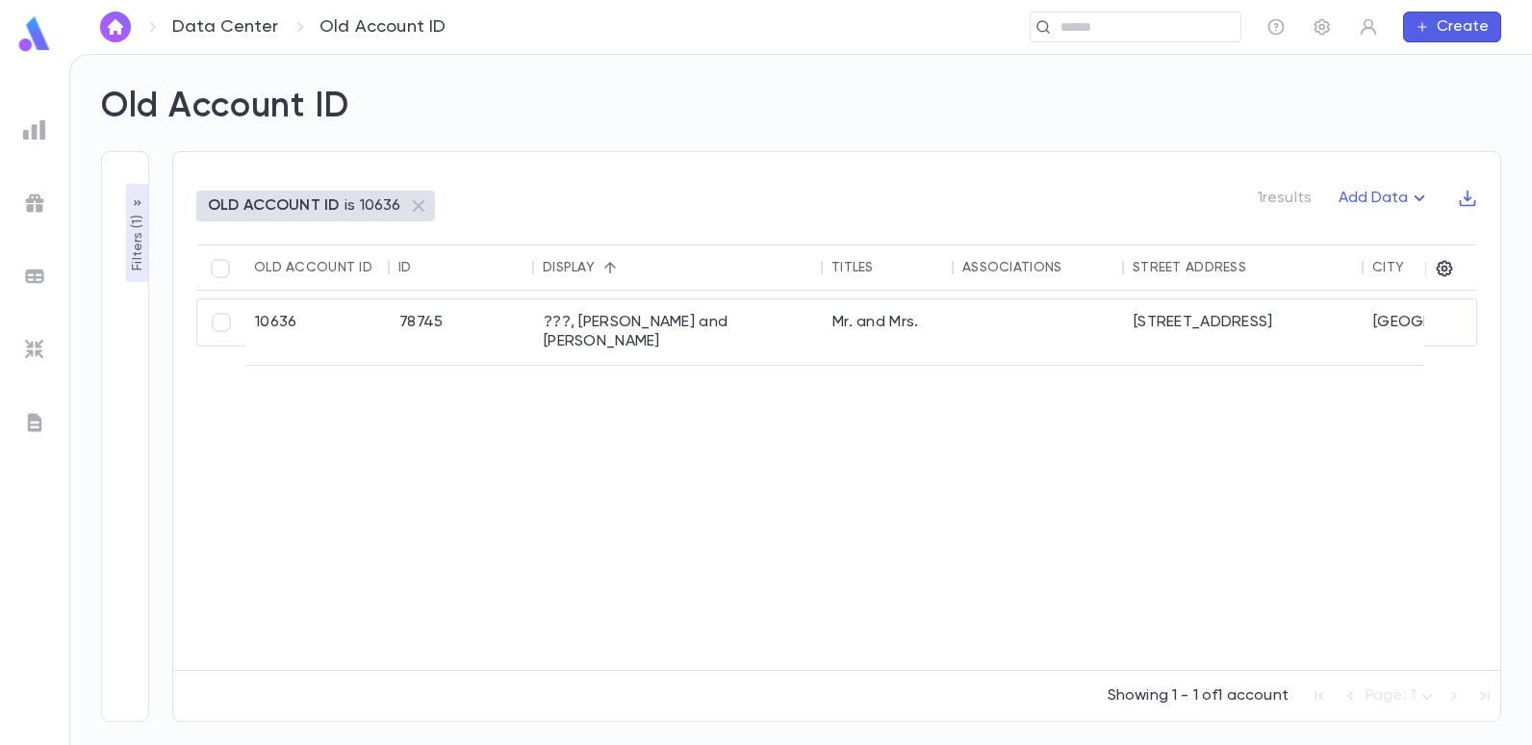
click at [135, 239] on p "Filters ( 1 )" at bounding box center [137, 241] width 19 height 60
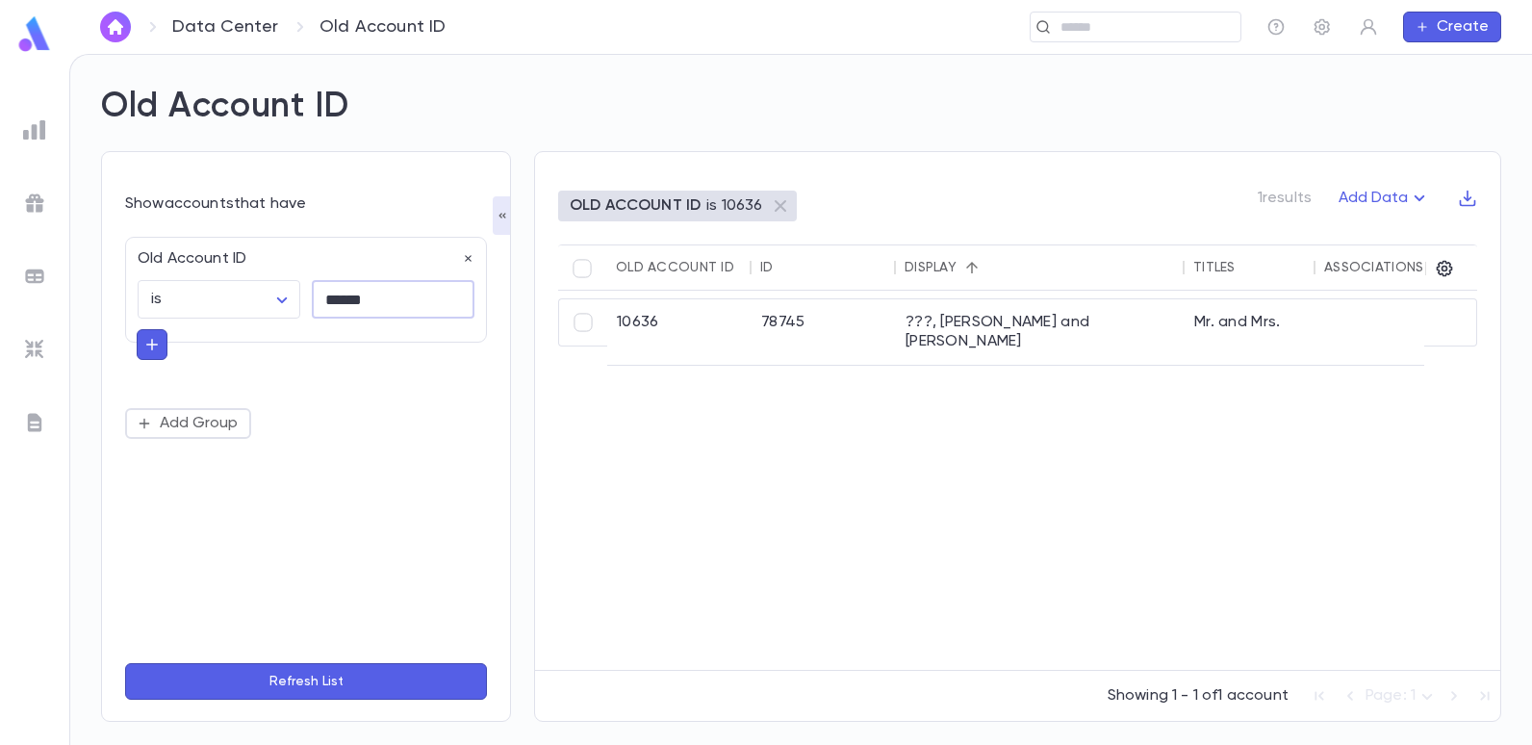
click at [389, 311] on input "******" at bounding box center [393, 300] width 163 height 38
type input "*"
type input "*****"
click at [125, 663] on button "Refresh List" at bounding box center [306, 681] width 362 height 37
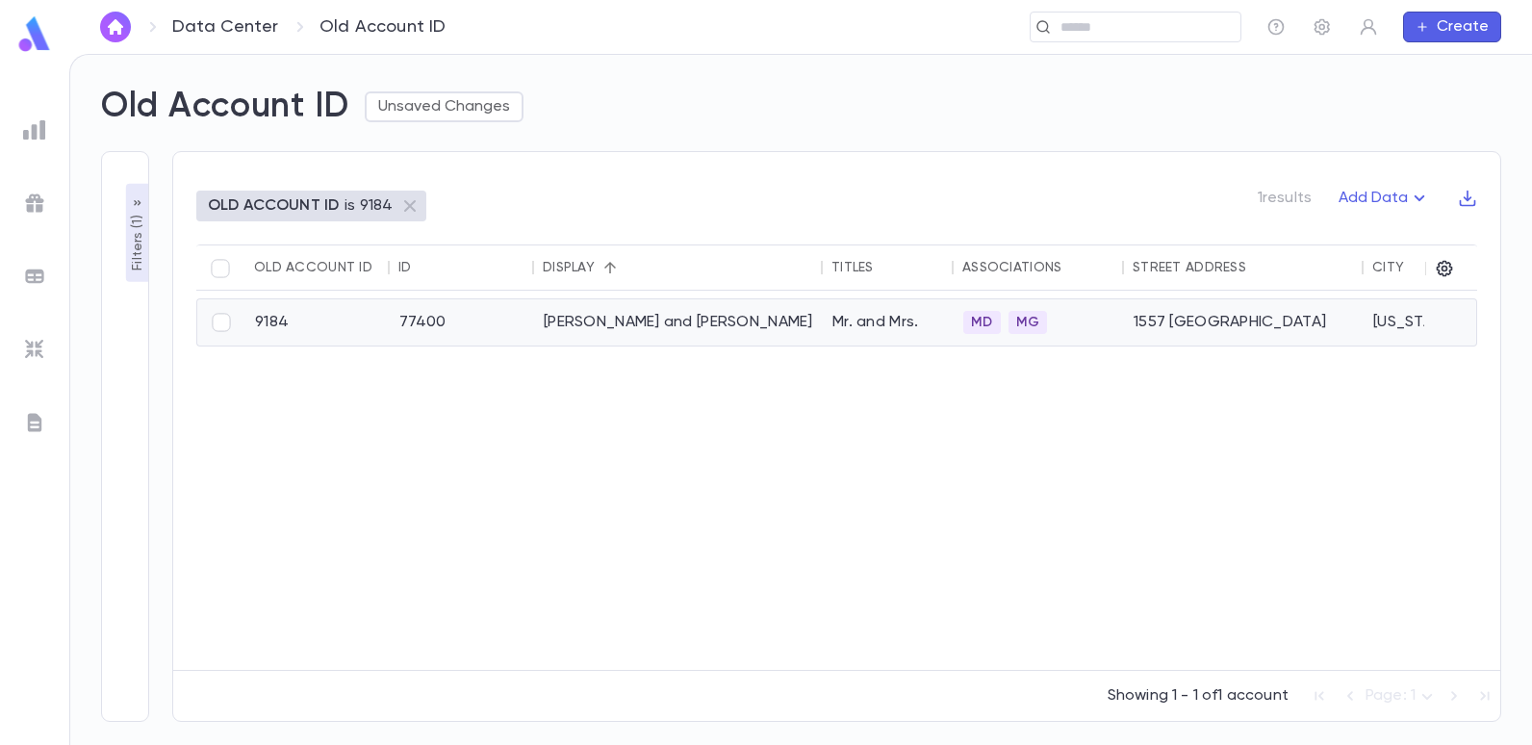
click at [614, 319] on div "Cohen, Aaron and Felicia" at bounding box center [678, 322] width 289 height 46
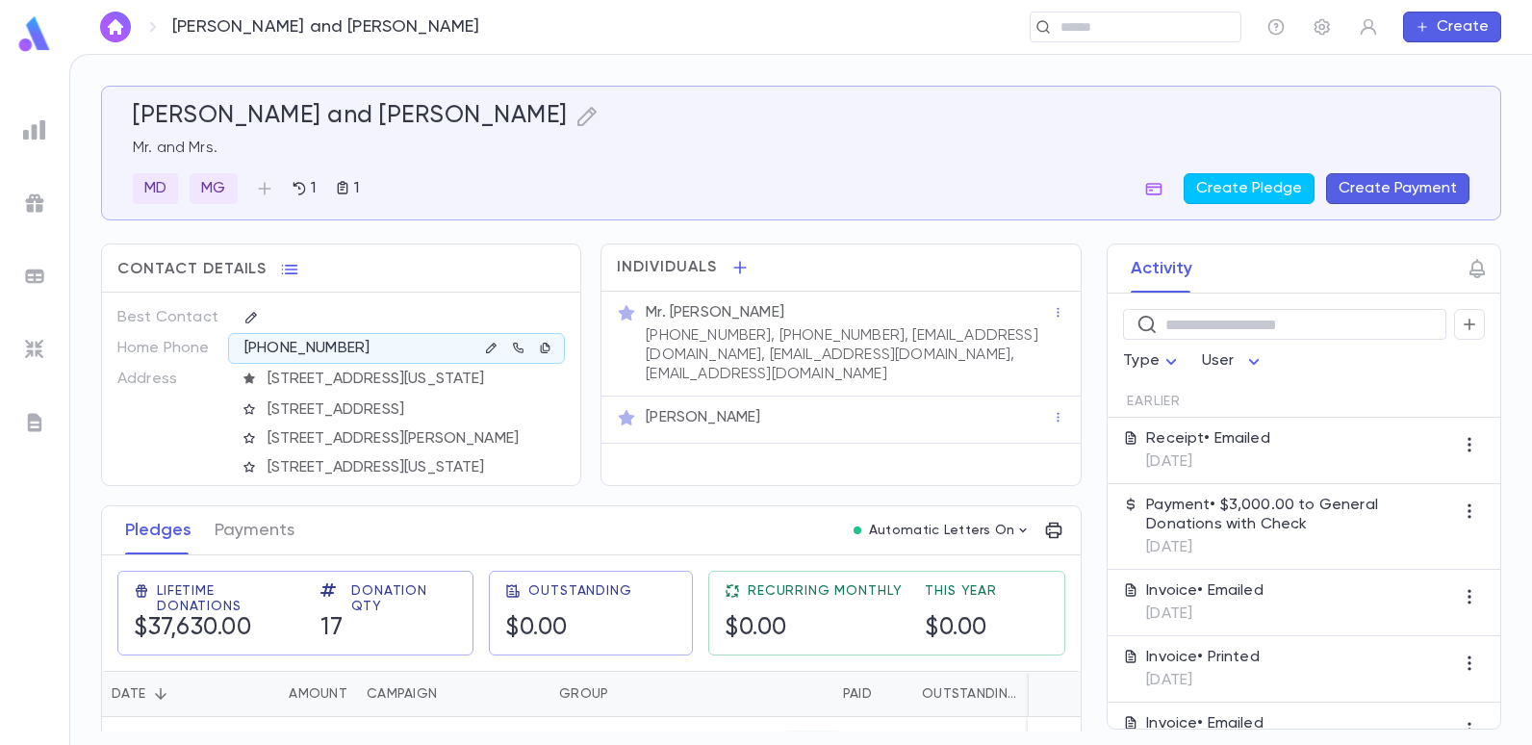
click at [29, 121] on img at bounding box center [34, 129] width 23 height 23
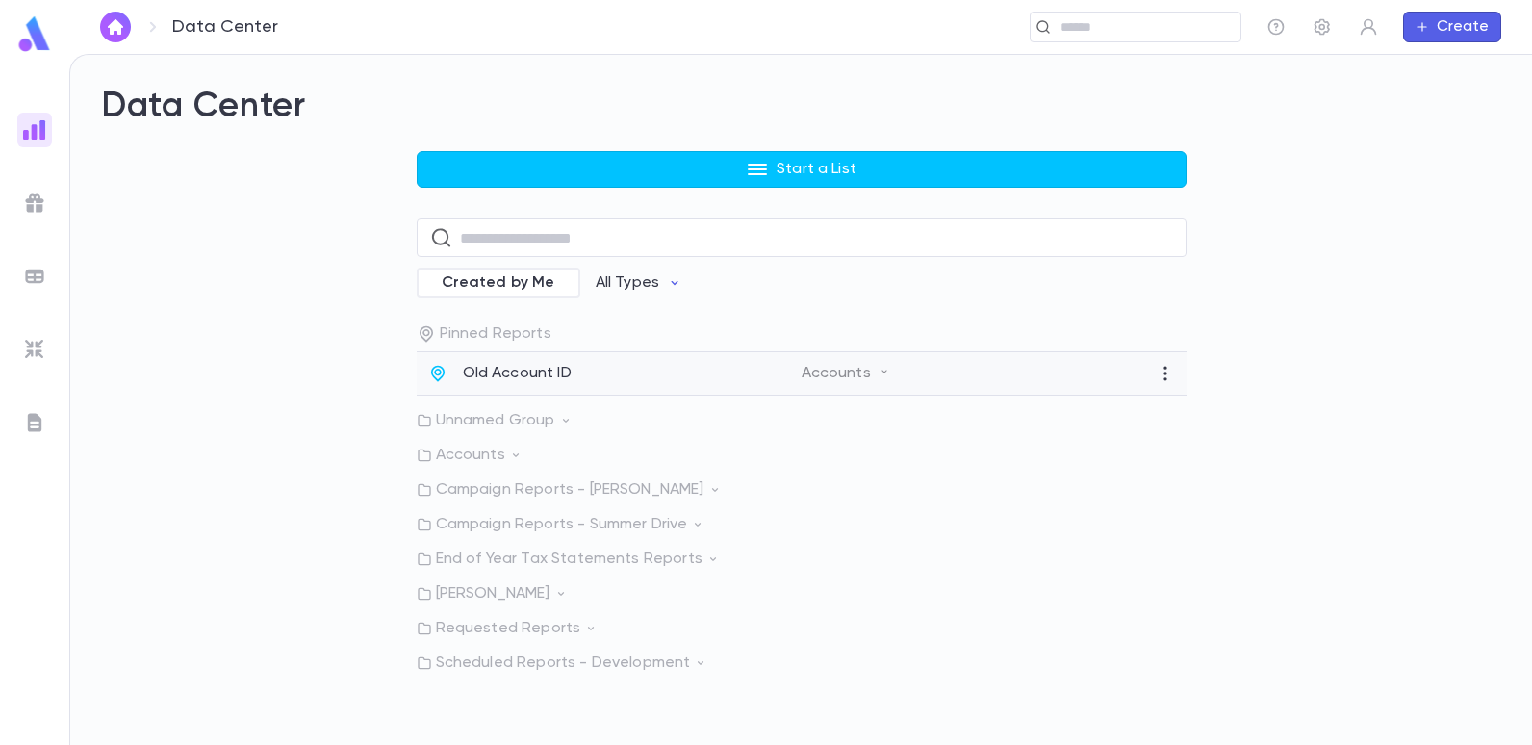
click at [512, 367] on p "Old Account ID" at bounding box center [517, 373] width 109 height 19
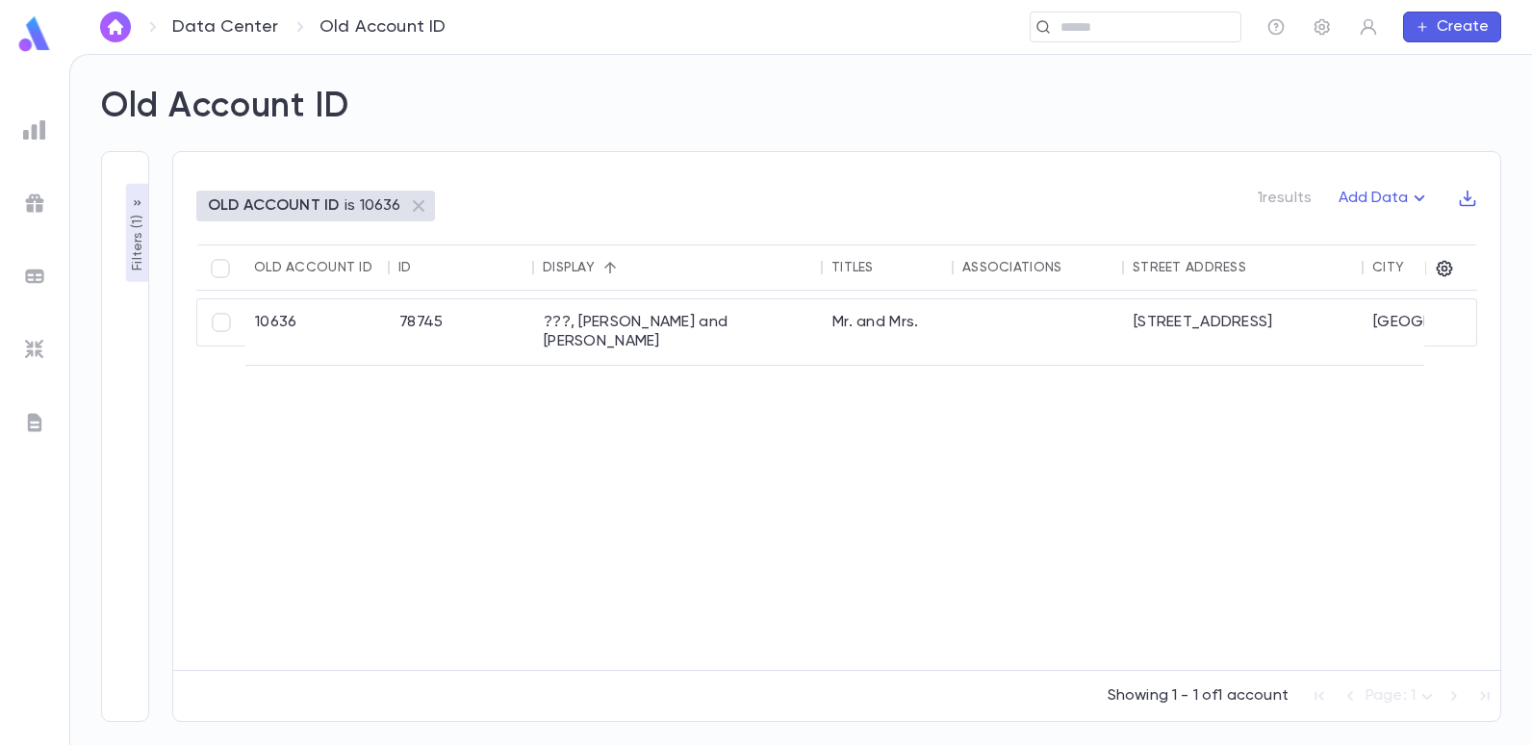
click at [128, 250] on p "Filters ( 1 )" at bounding box center [137, 241] width 19 height 60
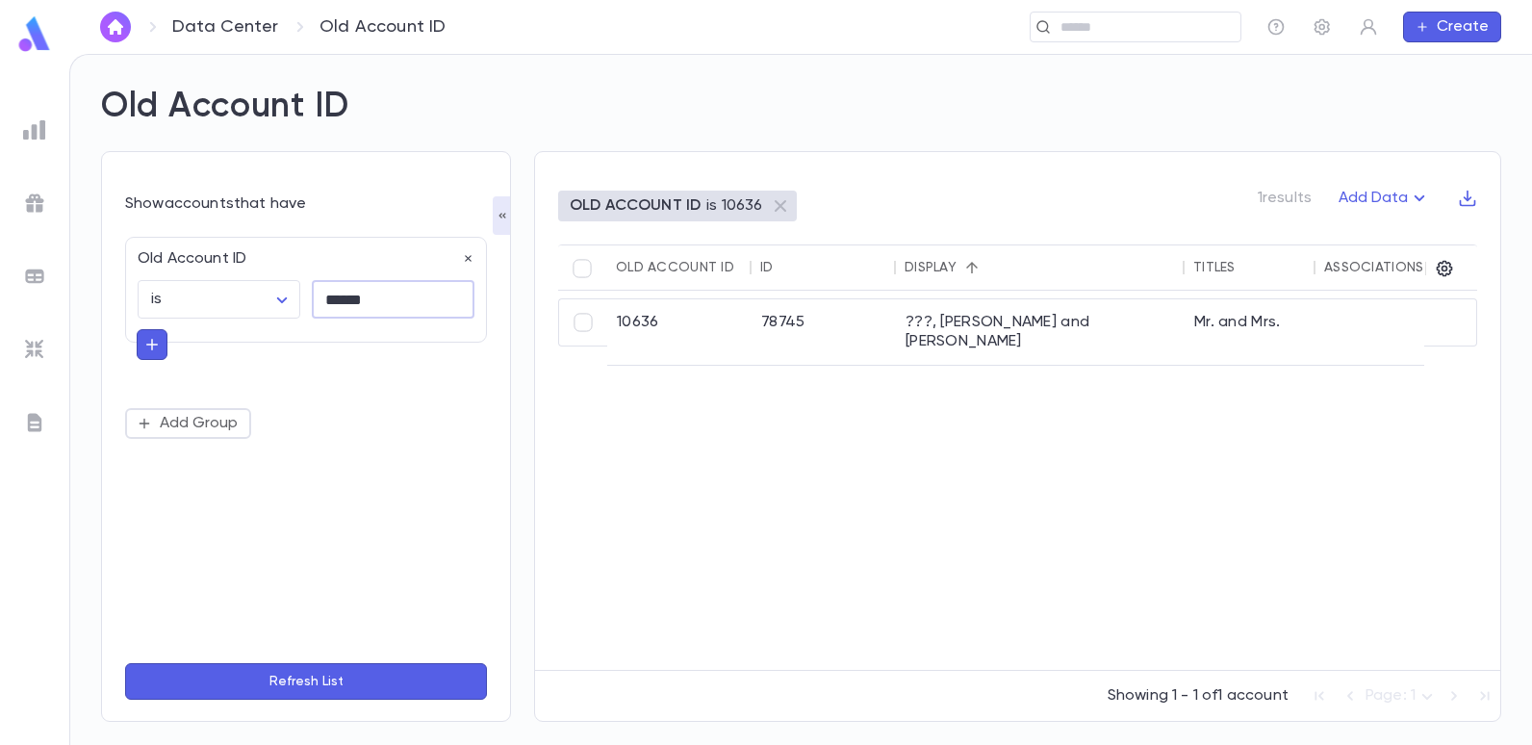
click at [371, 302] on input "******" at bounding box center [393, 300] width 163 height 38
type input "*"
type input "*****"
click at [125, 663] on button "Refresh List" at bounding box center [306, 681] width 362 height 37
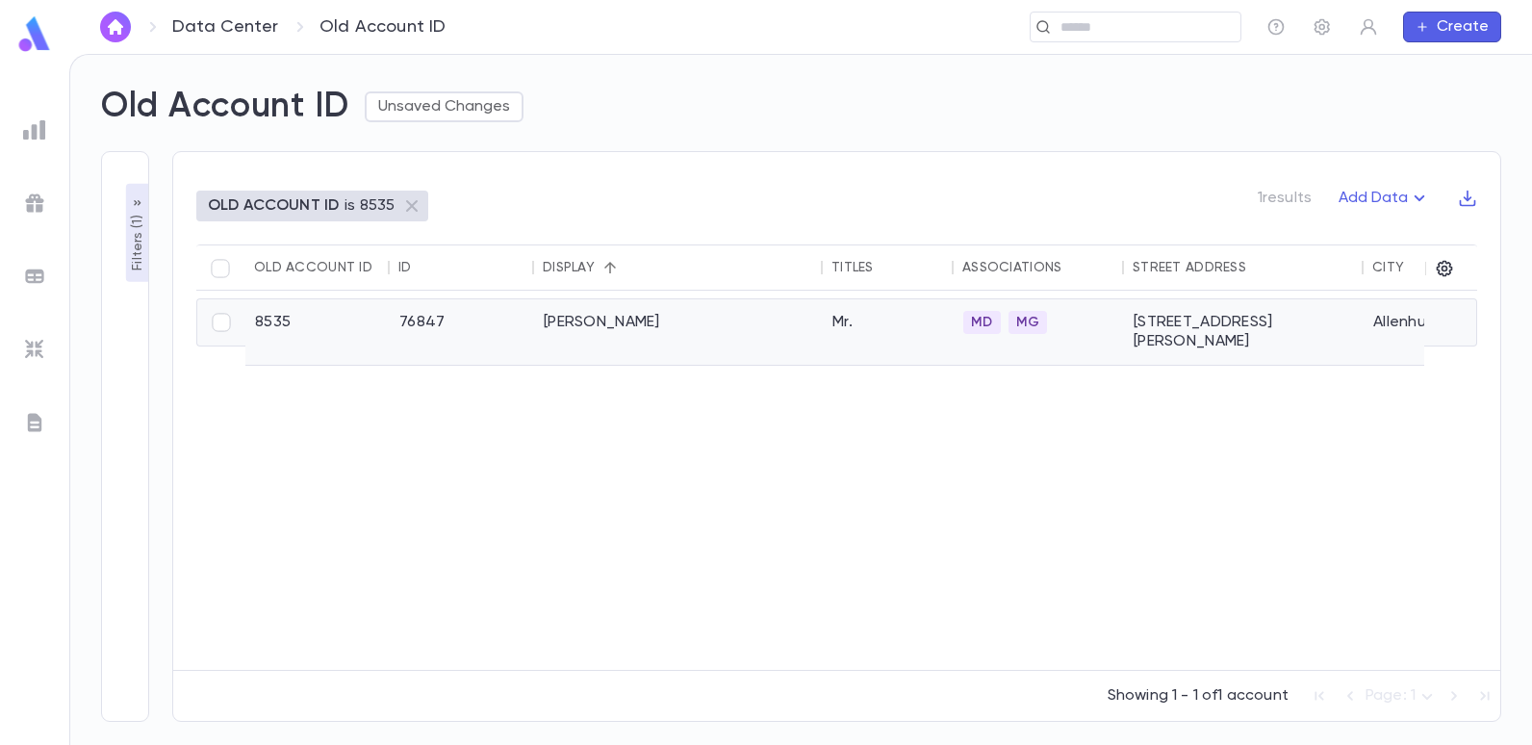
click at [576, 330] on div "[PERSON_NAME]" at bounding box center [678, 331] width 289 height 65
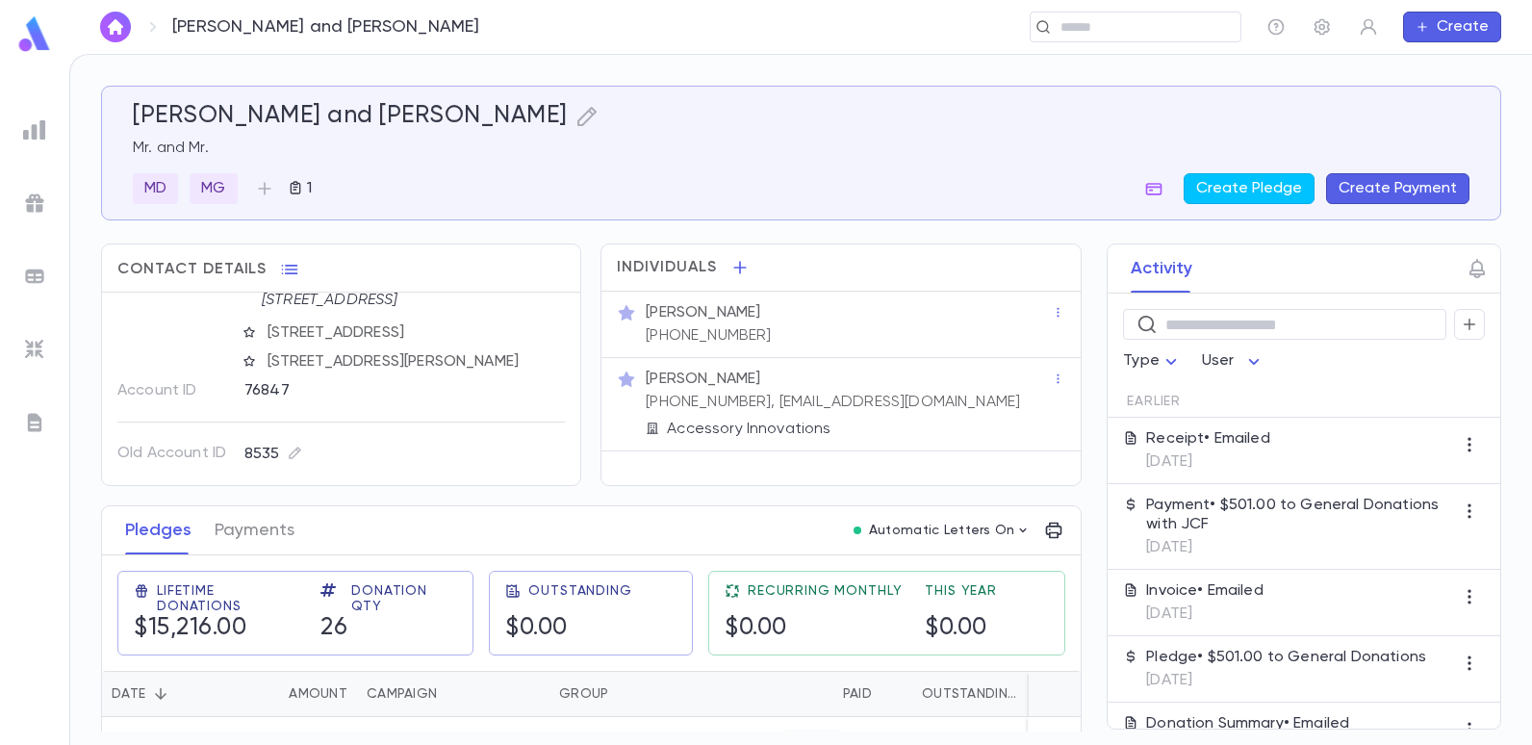
scroll to position [149, 0]
click at [1101, 38] on div "​" at bounding box center [1136, 27] width 212 height 31
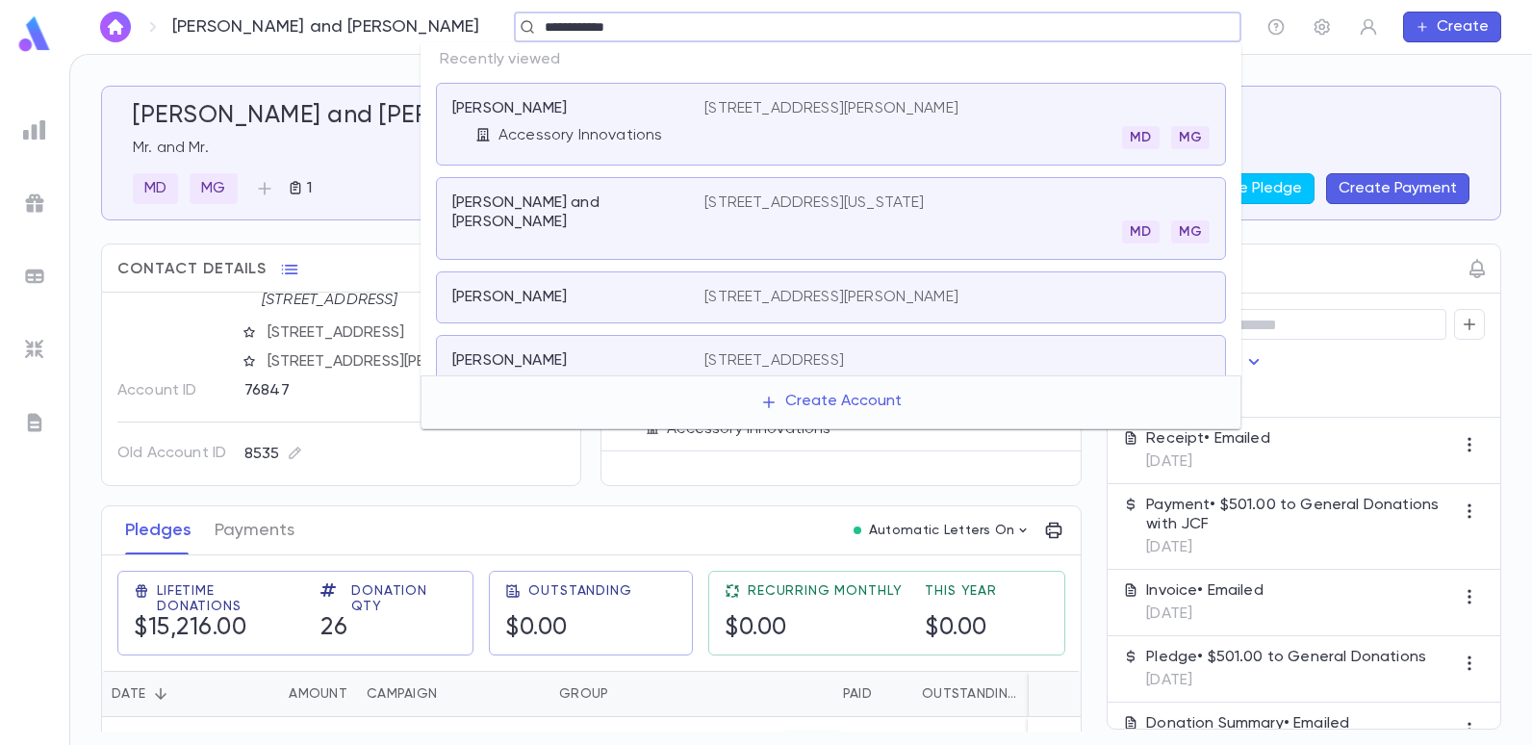
type input "**********"
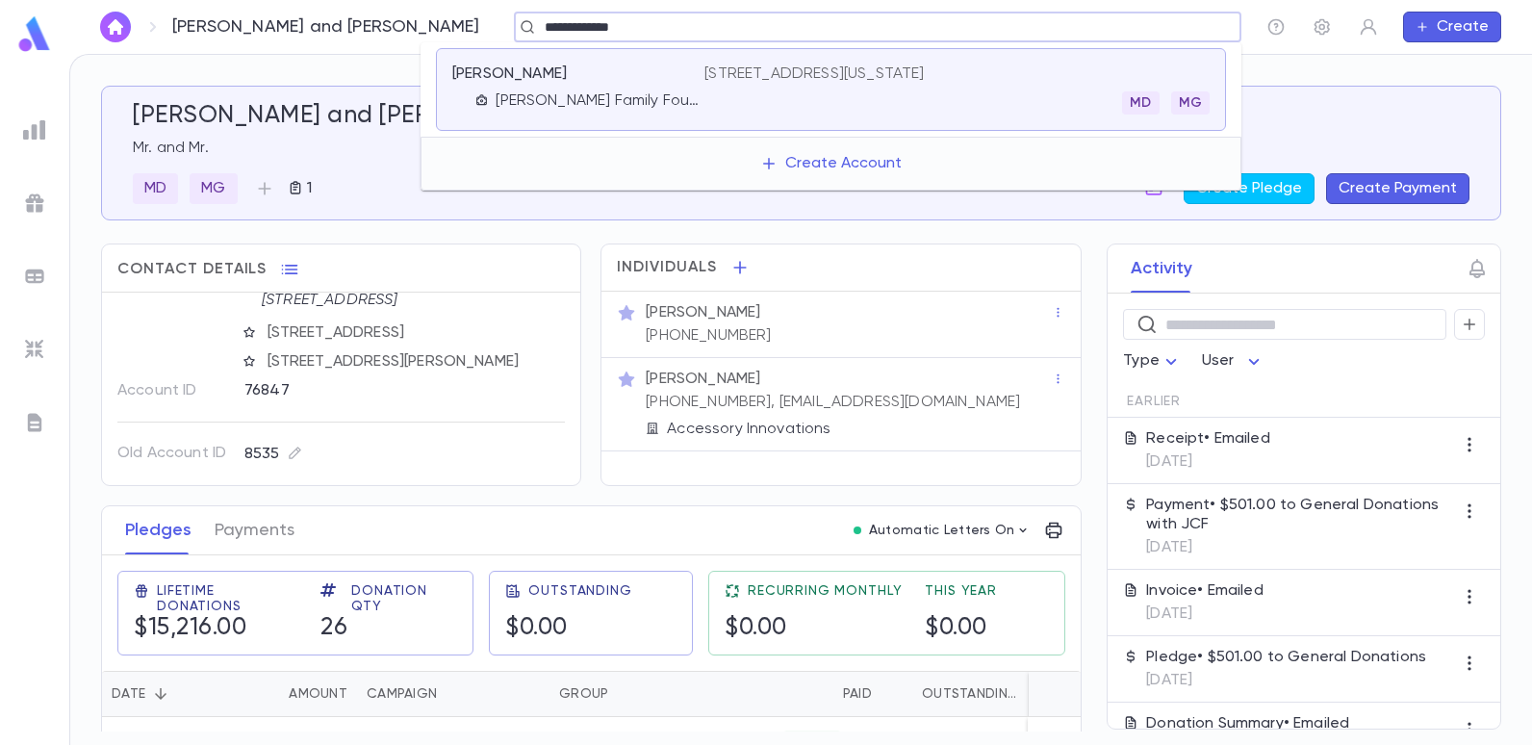
click at [803, 67] on p "[STREET_ADDRESS][US_STATE]" at bounding box center [814, 73] width 219 height 19
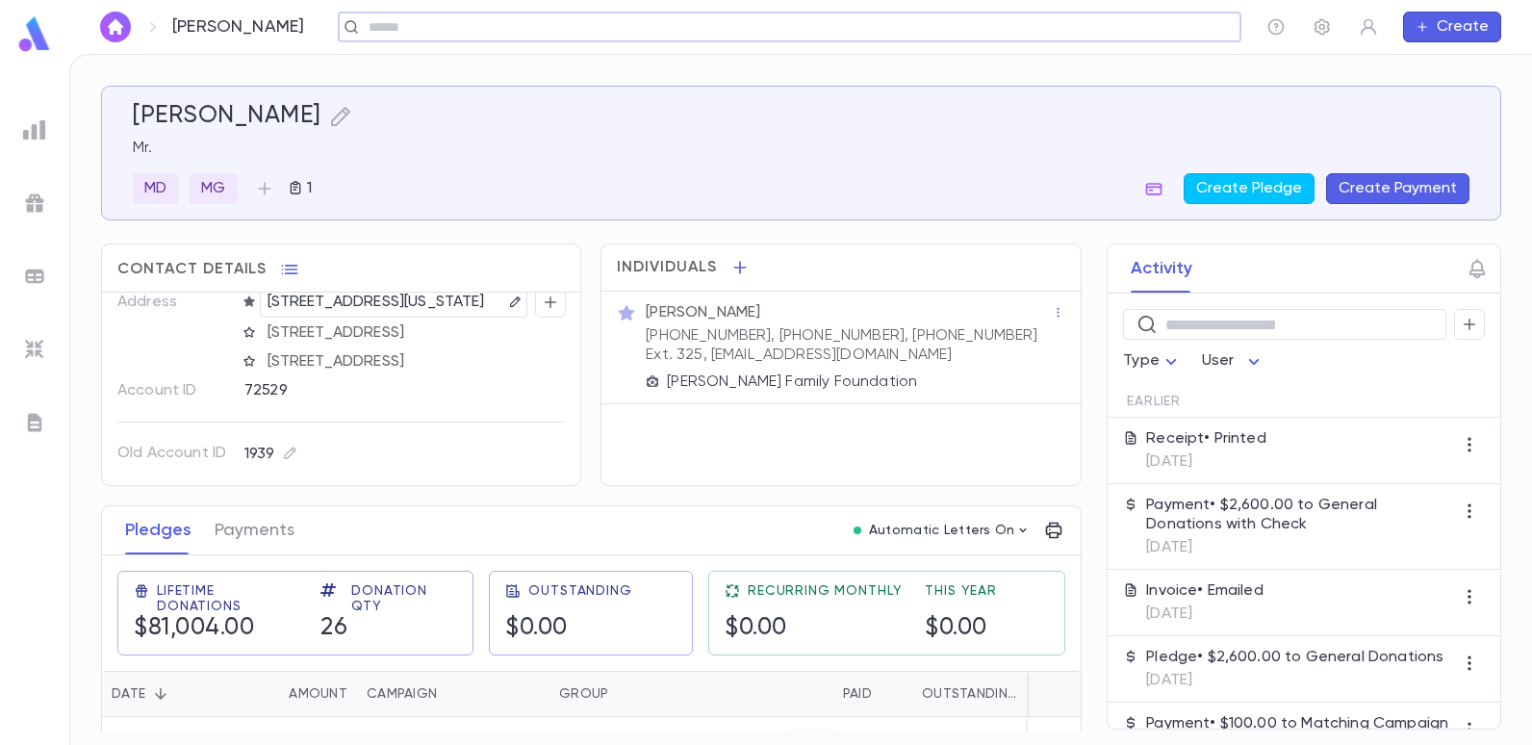
scroll to position [113, 0]
click at [2, 635] on ul at bounding box center [34, 425] width 69 height 640
